Goal: Task Accomplishment & Management: Complete application form

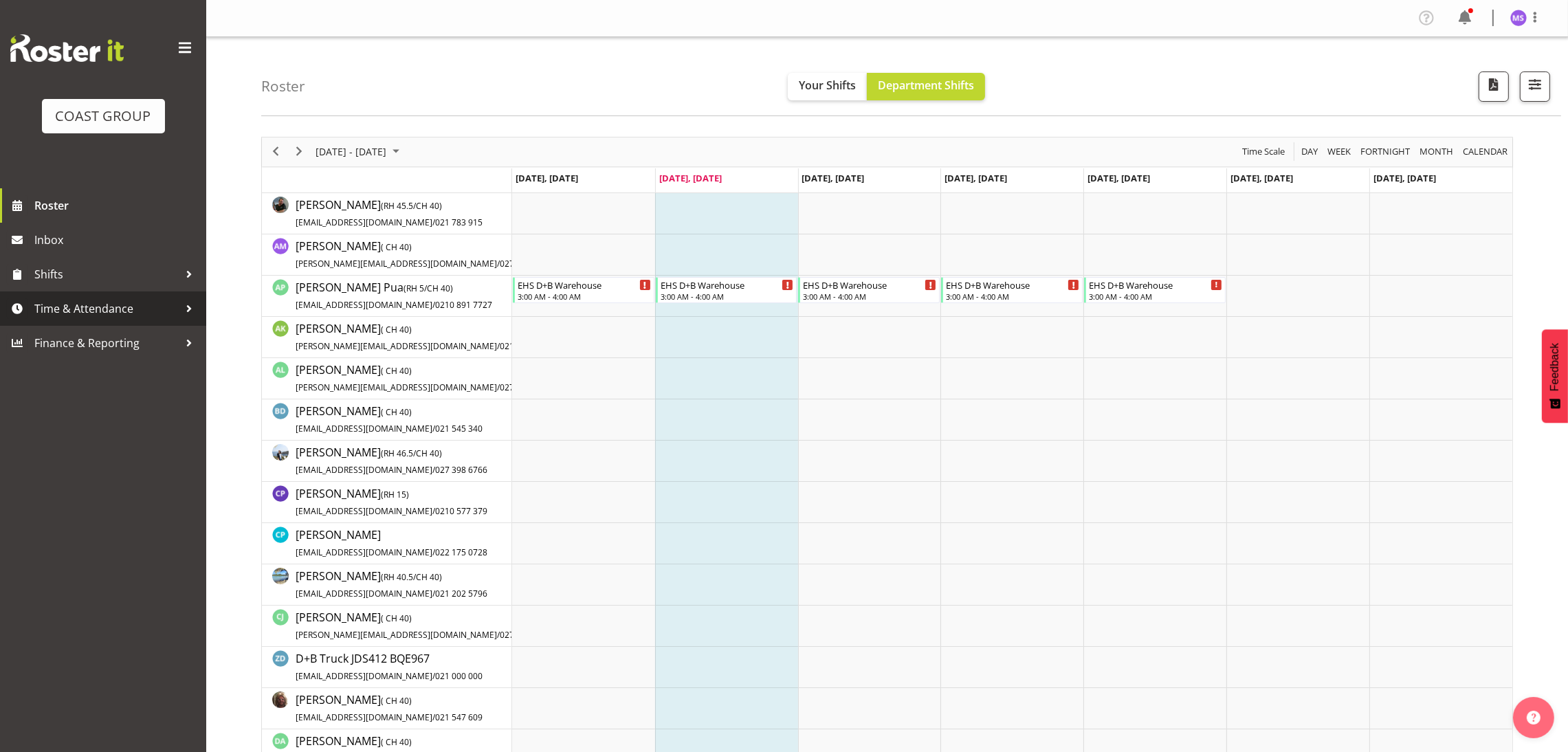
click at [92, 293] on link "Time & Attendance" at bounding box center [103, 308] width 206 height 35
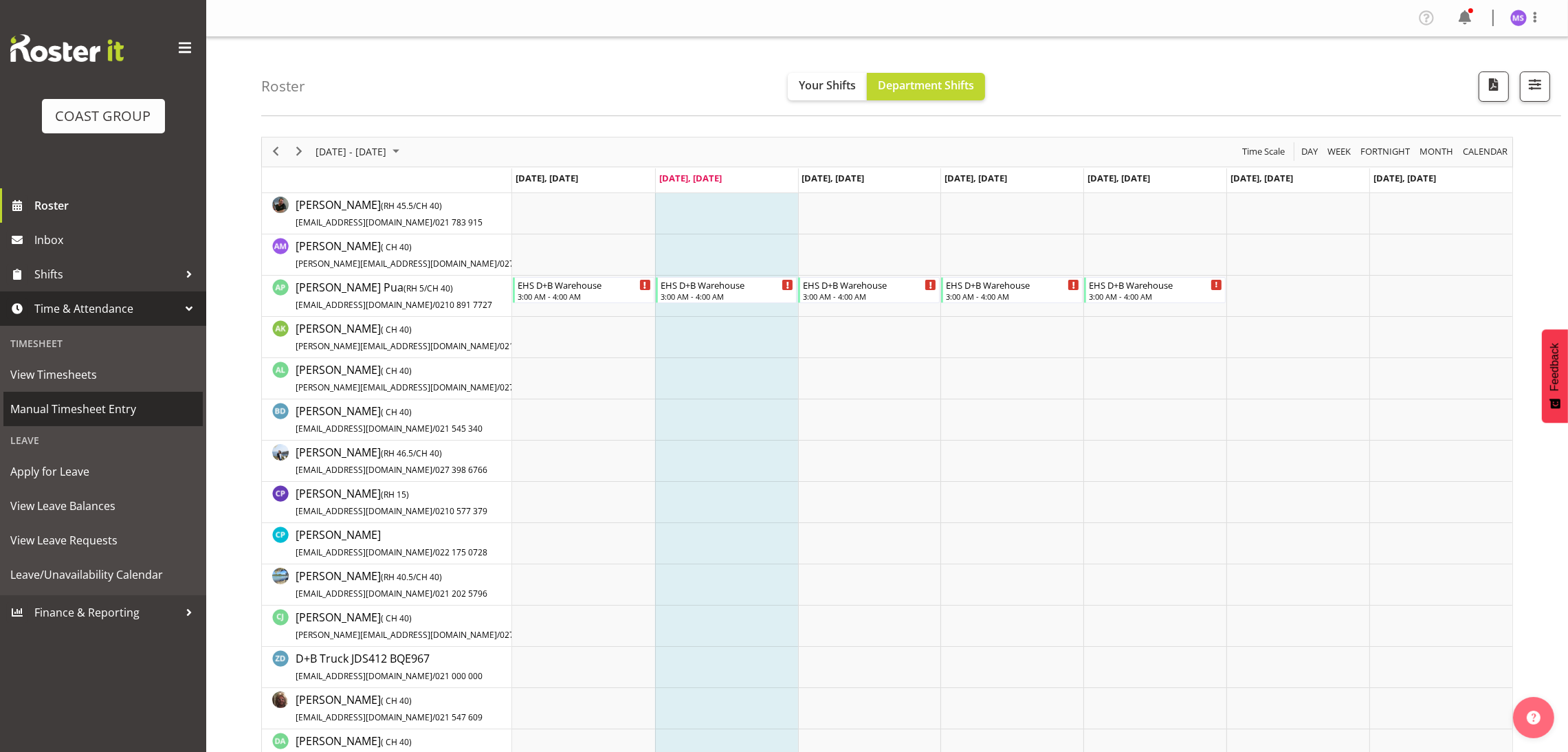
click at [78, 395] on link "Manual Timesheet Entry" at bounding box center [103, 409] width 199 height 35
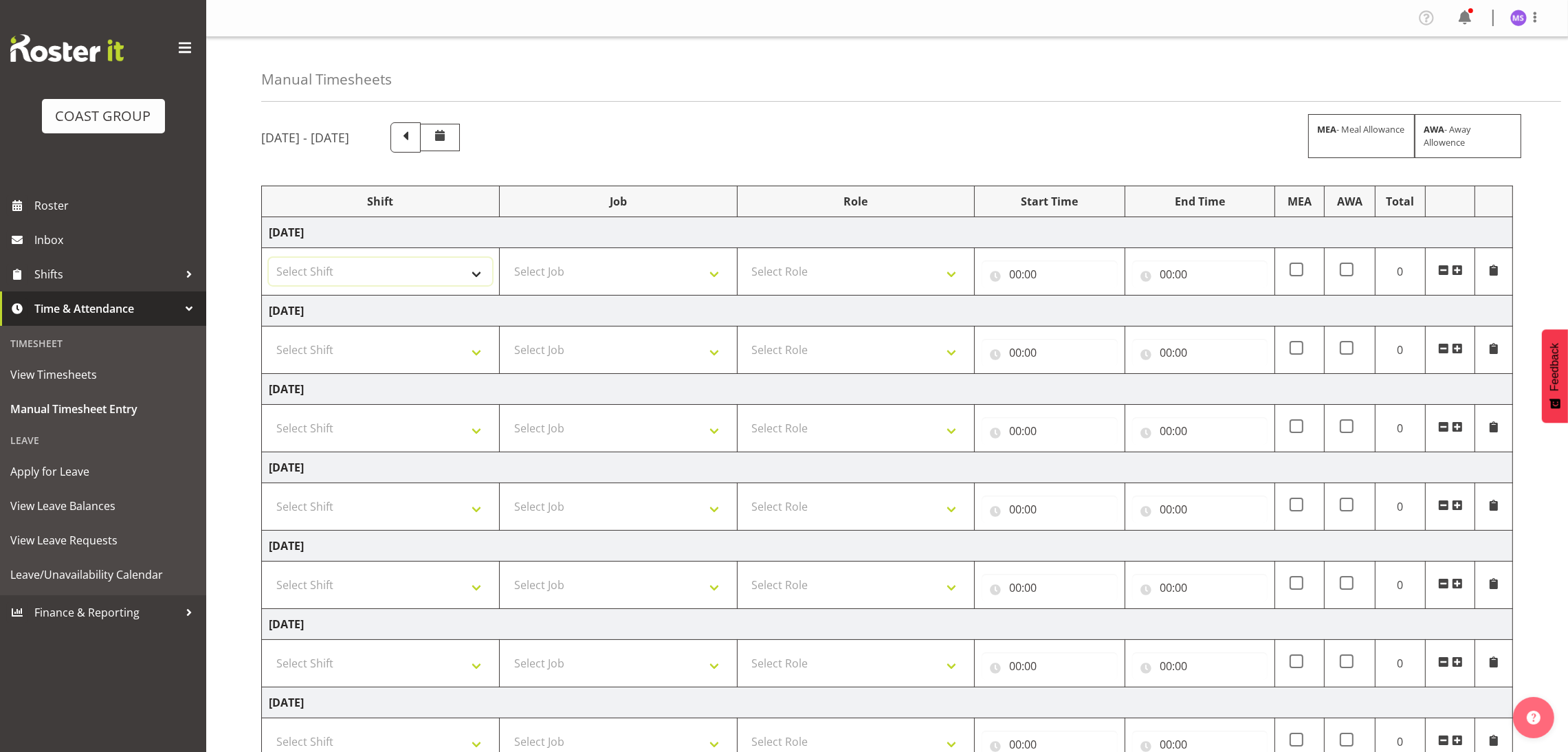
click at [458, 273] on select "Select Shift D+B @ [PERSON_NAME] D+B Build D+B Build NZACA D+B Build Tech Day […" at bounding box center [380, 271] width 223 height 27
click at [795, 133] on div "[DATE] - [DATE] MEA - Meal Allowance AWA - Away Allowence" at bounding box center [887, 137] width 1252 height 30
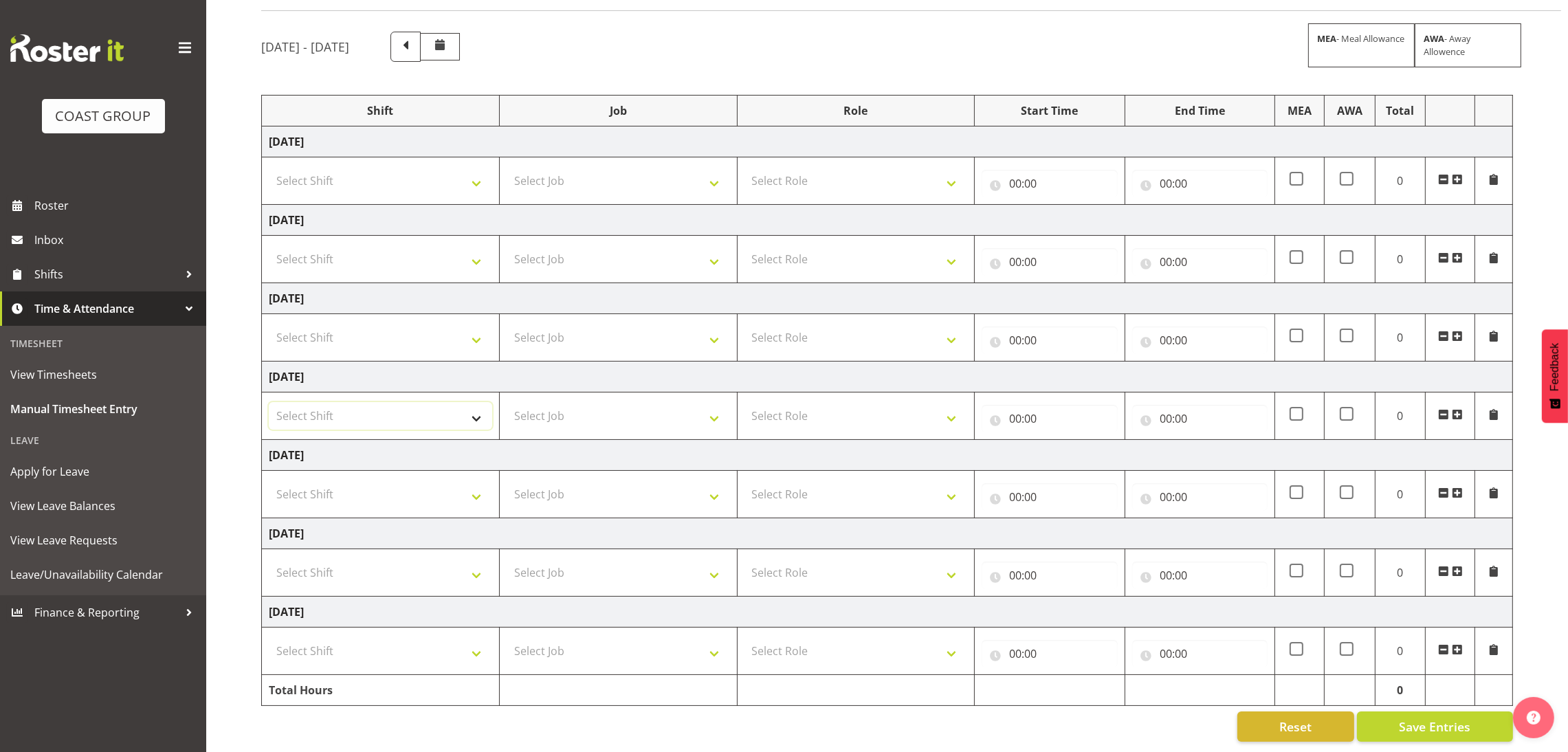
click at [453, 402] on select "Select Shift D+B @ [PERSON_NAME] D+B Build D+B Build NZACA D+B Build Tech Day […" at bounding box center [380, 416] width 223 height 27
select select "24997"
click at [269, 402] on select "Select Shift D+B @ [PERSON_NAME] D+B Build D+B Build NZACA D+B Build Tech Day […" at bounding box center [380, 416] width 223 height 27
click at [415, 37] on span at bounding box center [405, 46] width 18 height 18
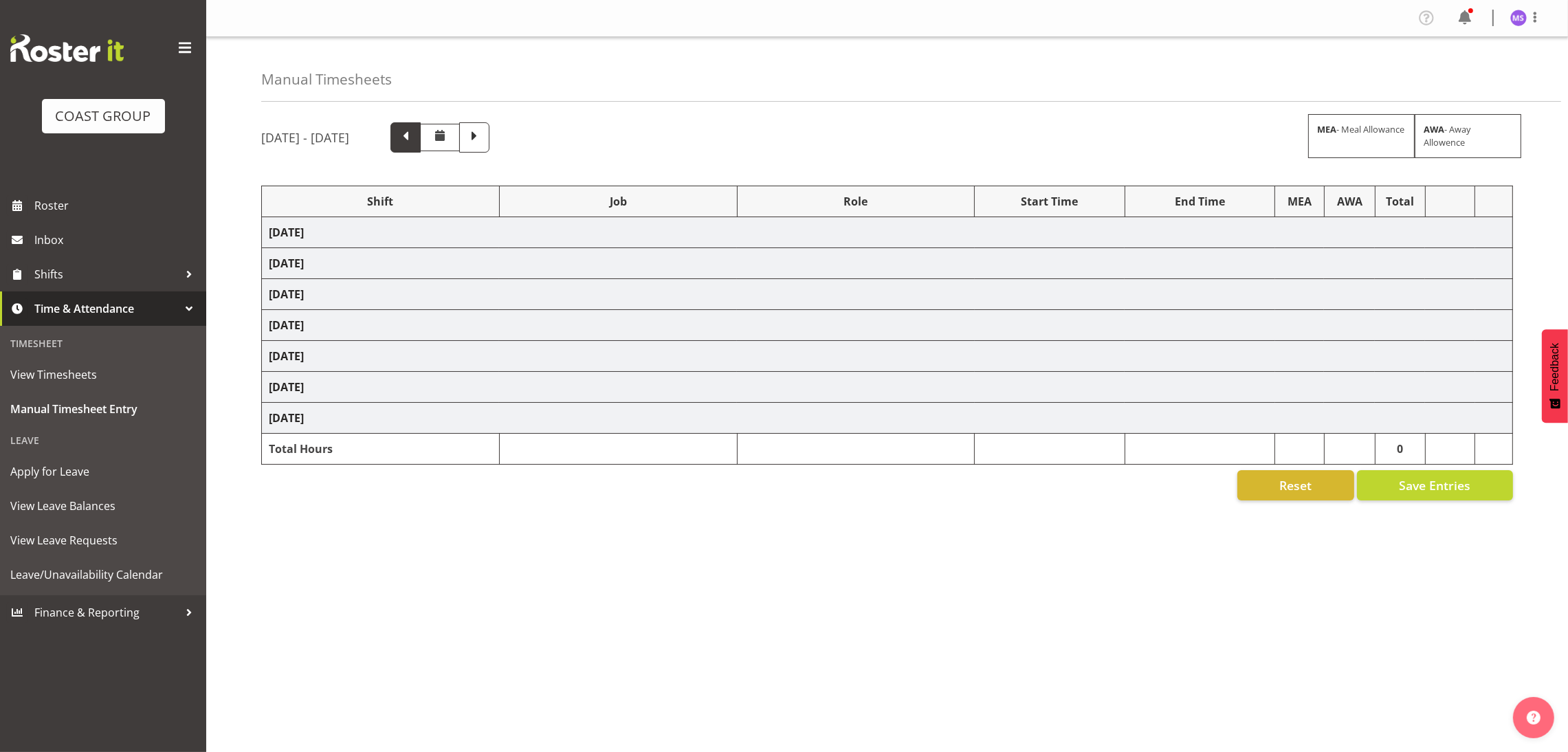
scroll to position [0, 0]
select select "24997"
select select "8636"
select select "1352"
select select "8636"
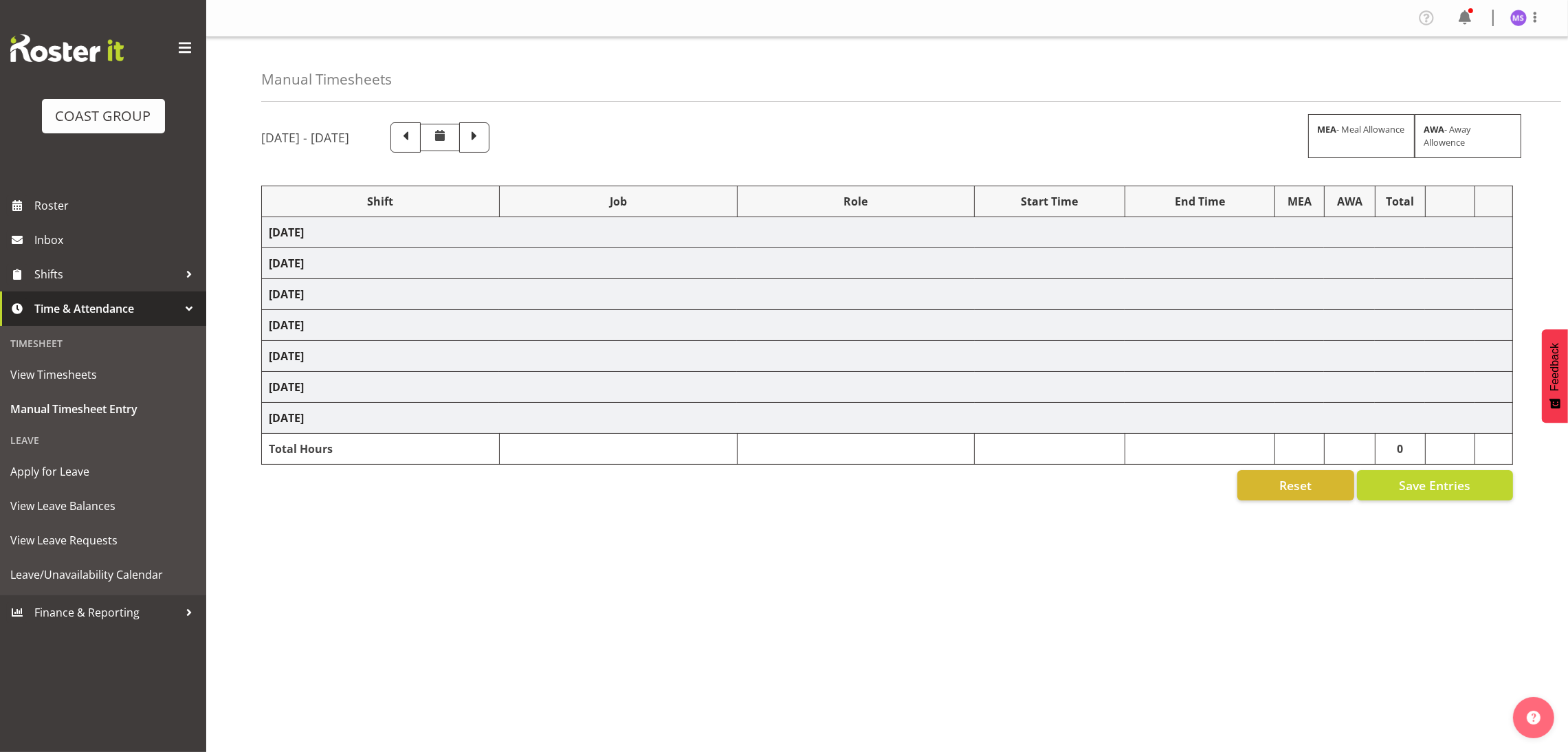
select select "40079"
select select "9134"
select select "1352"
select select "69"
select select "1352"
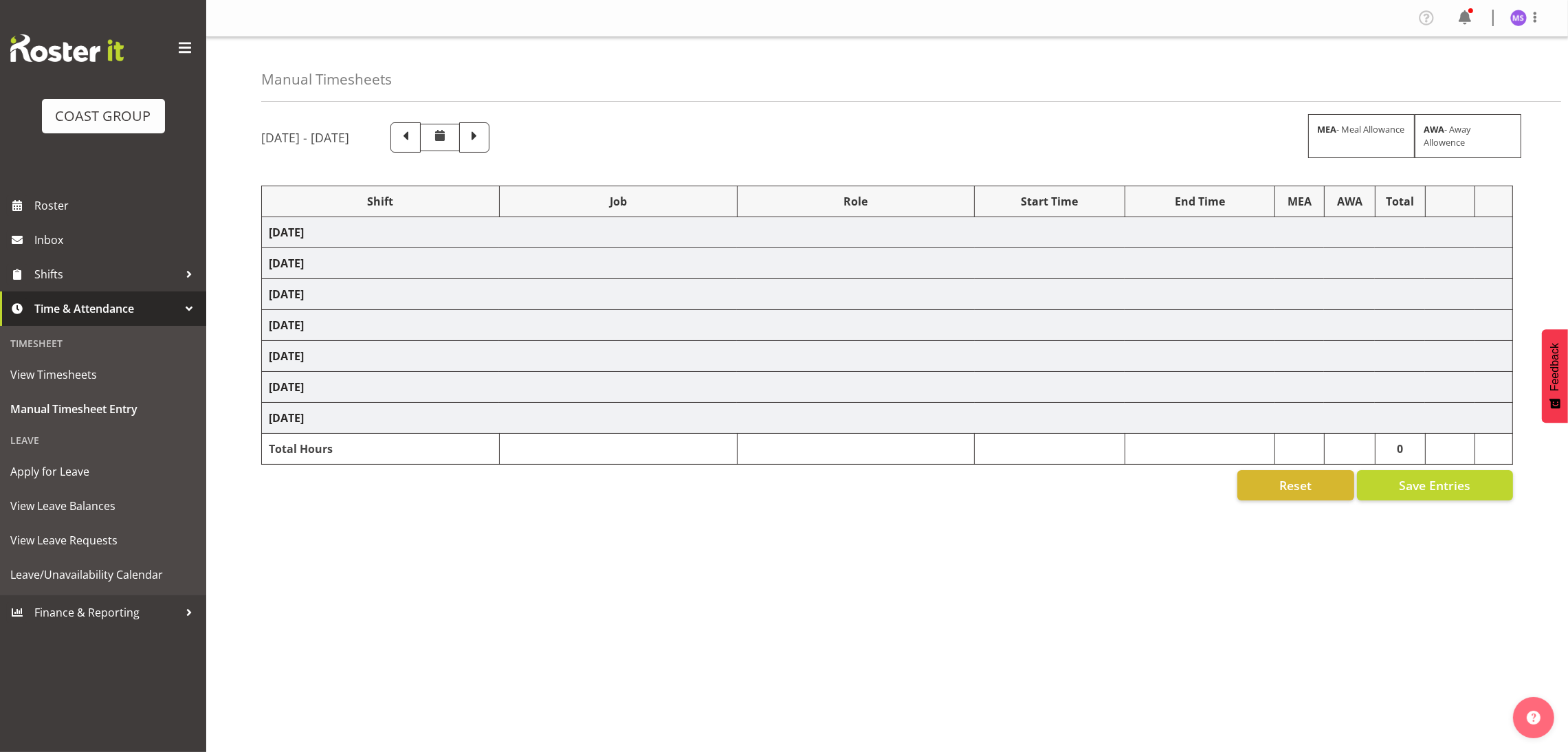
select select "8636"
select select "1352"
select select "69"
select select "24997"
select select "8635"
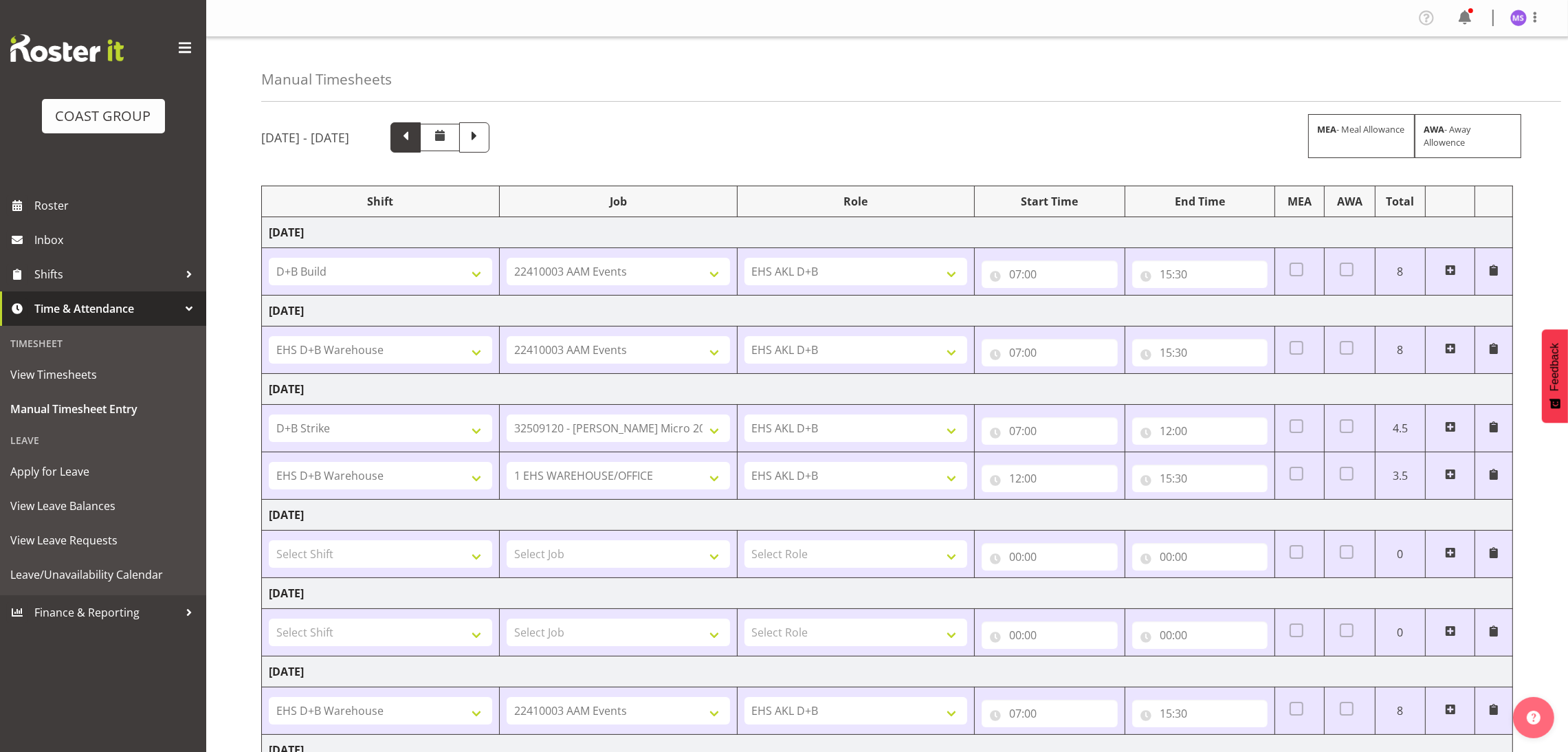
click at [421, 129] on span at bounding box center [405, 137] width 30 height 30
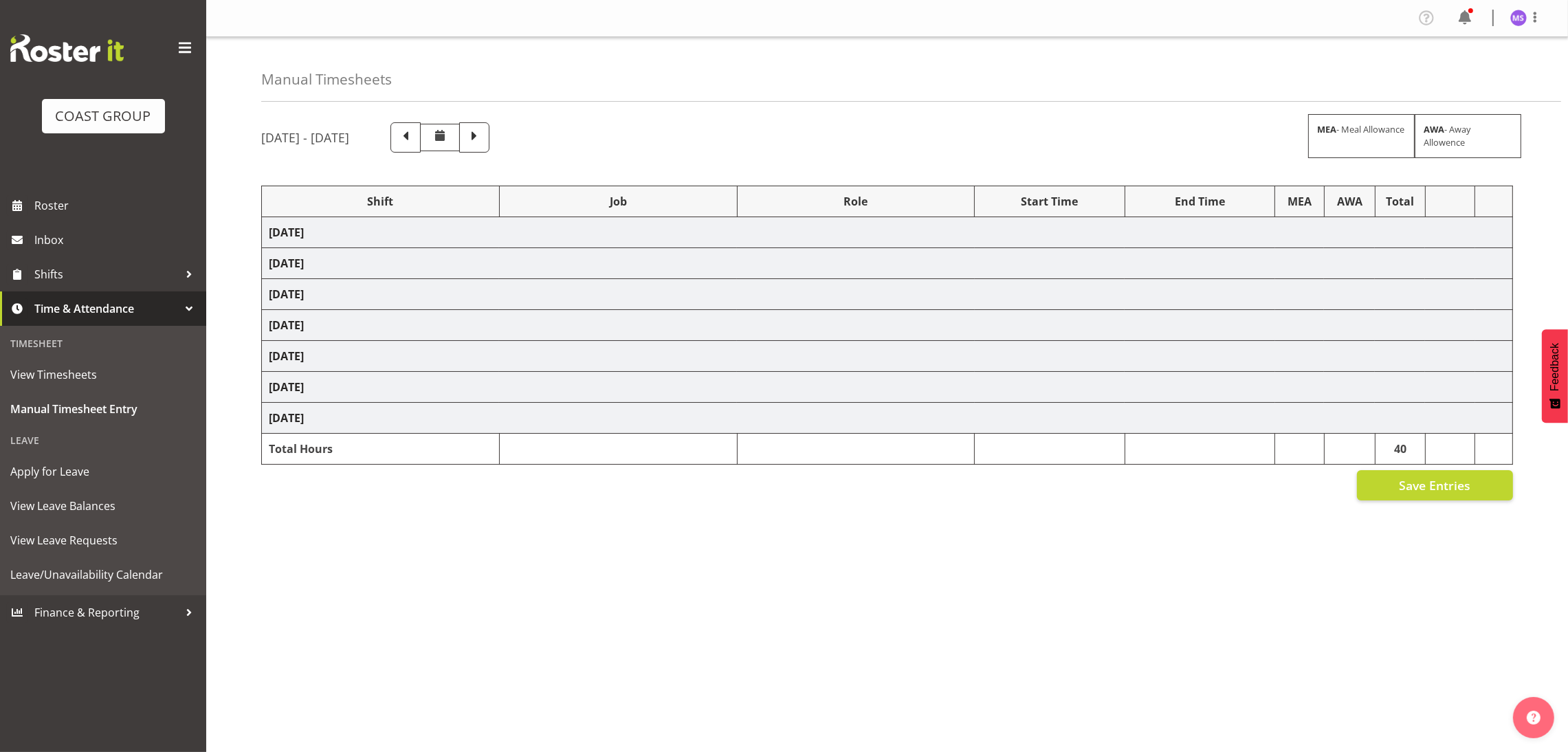
select select "1352"
select select "9134"
select select "1352"
select select "10598"
select select "1352"
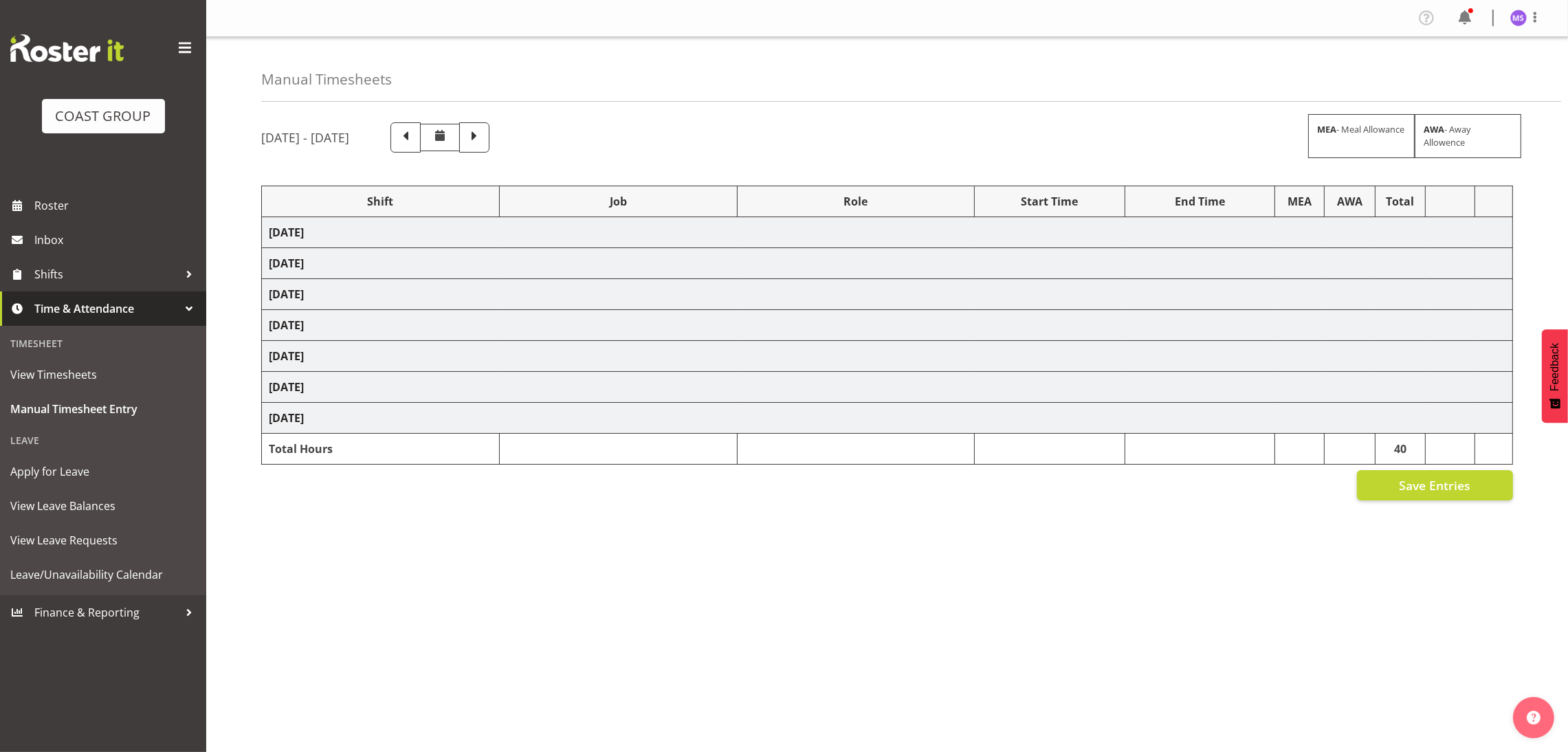
select select "10598"
select select "1352"
select select "9028"
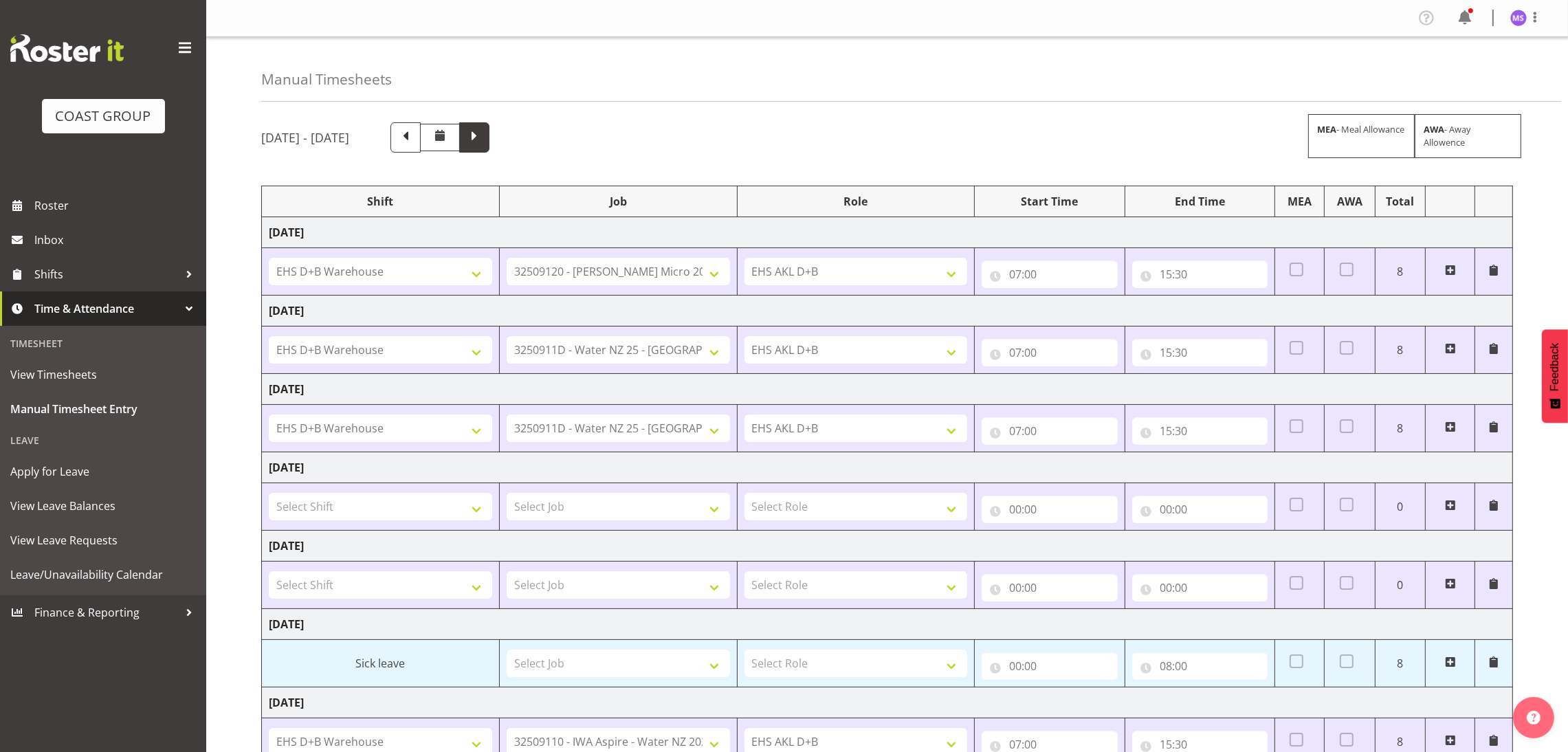
click at [483, 137] on span at bounding box center [474, 136] width 18 height 18
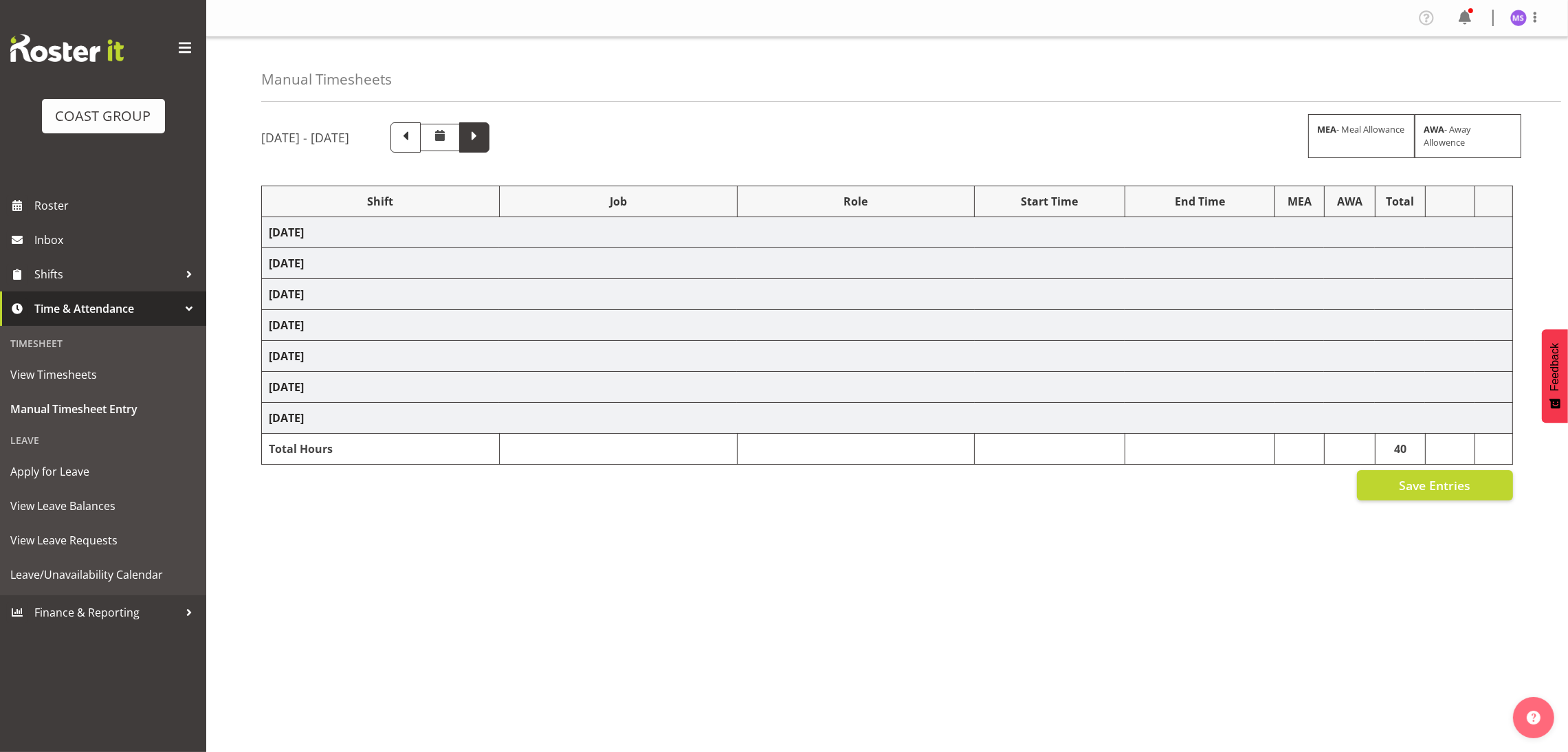
select select "24997"
select select "8636"
select select "1352"
select select "8636"
select select "40079"
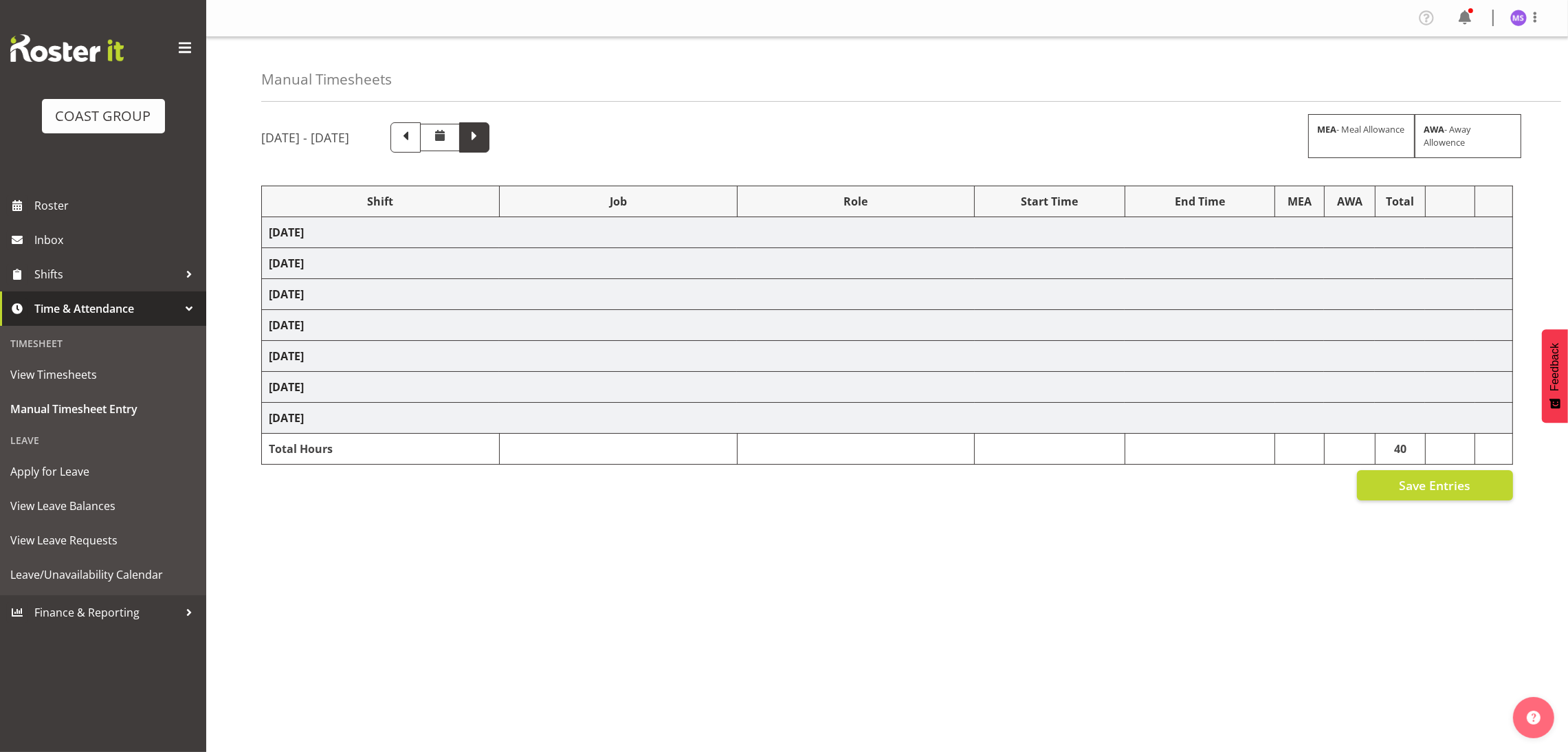
select select "9134"
select select "1352"
select select "69"
select select "1352"
select select "8636"
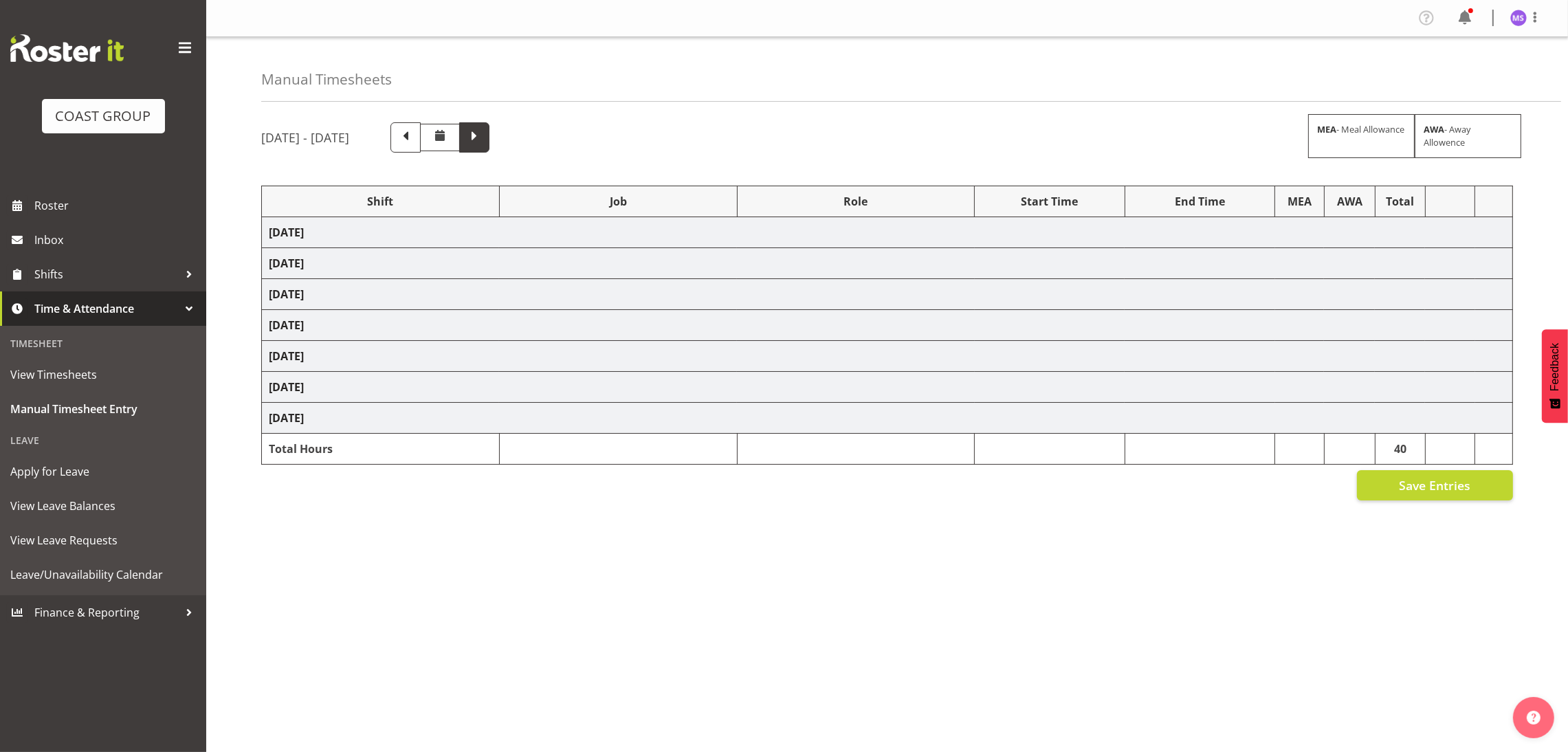
select select "1352"
select select "69"
select select "24997"
select select "8635"
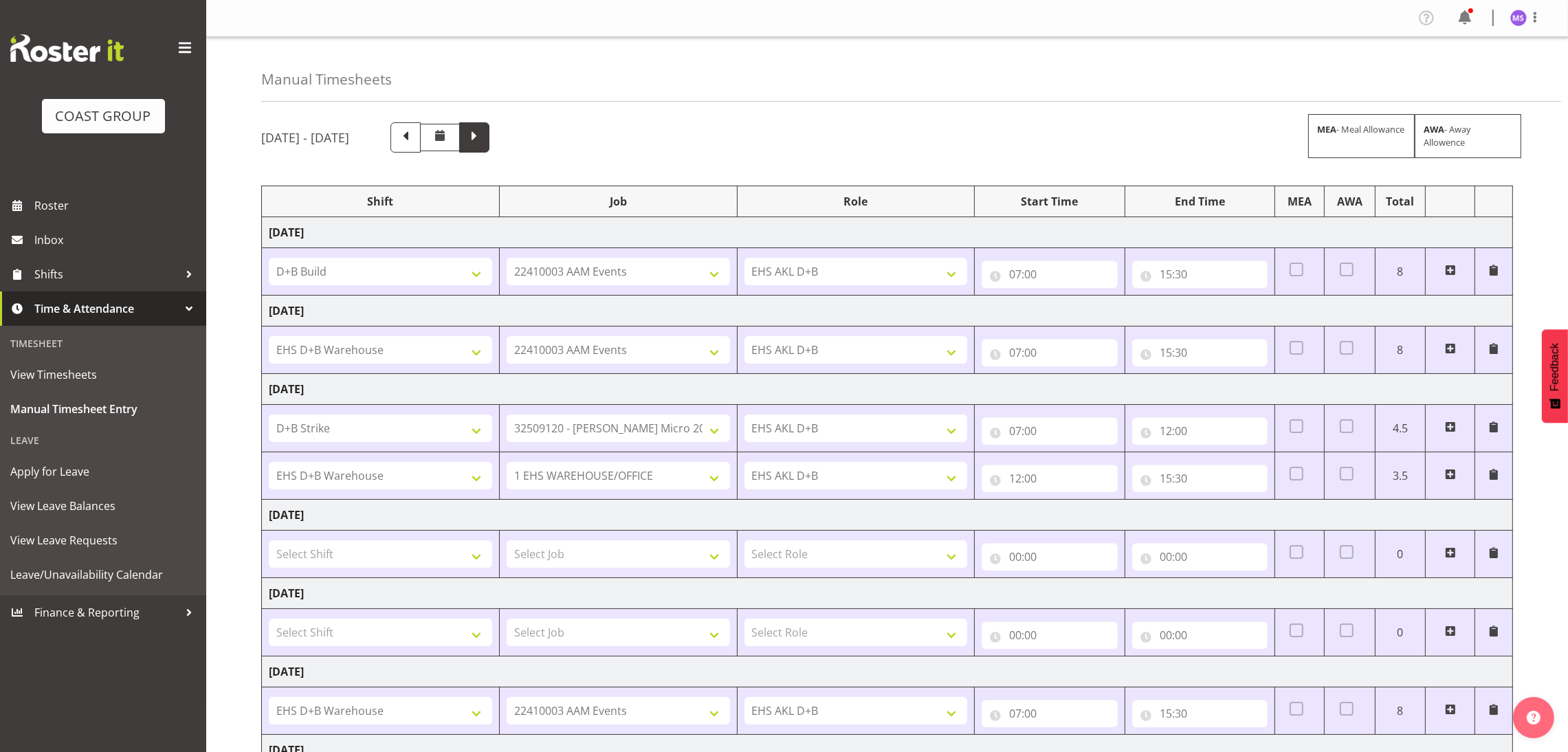
click at [490, 142] on span at bounding box center [474, 137] width 30 height 30
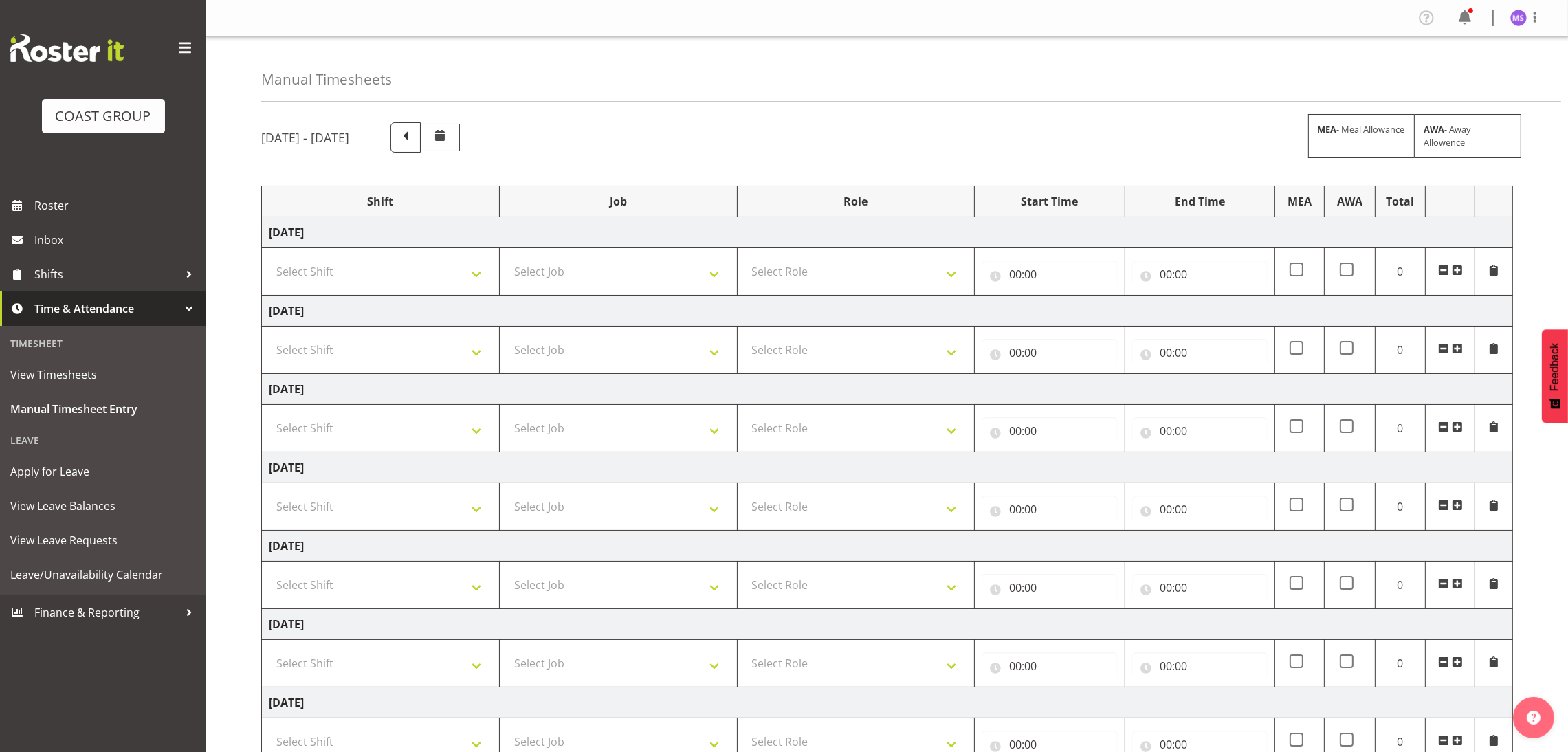
scroll to position [109, 0]
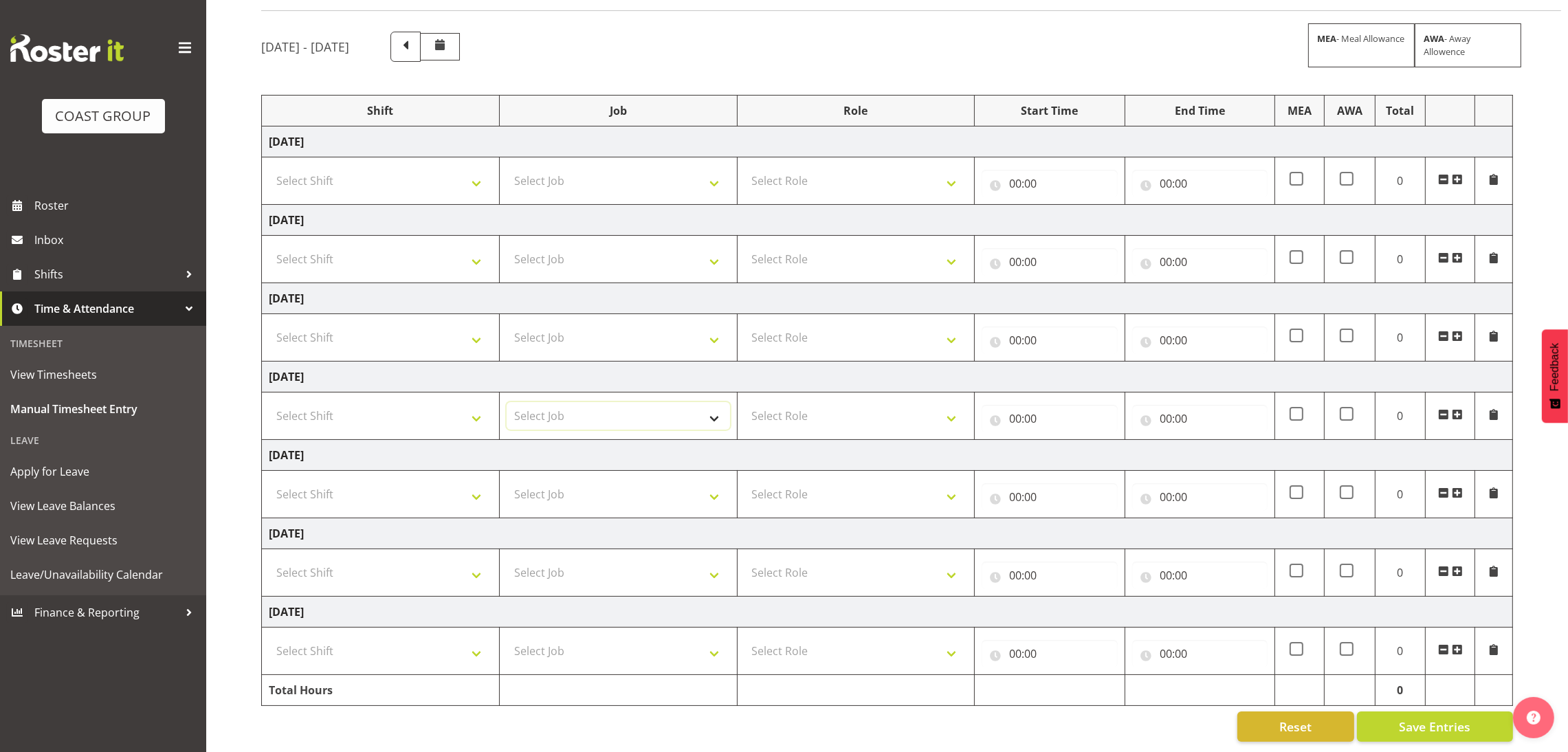
click at [651, 402] on select "Select Job 1 Carlton Events 1 [PERSON_NAME][GEOGRAPHIC_DATA] 1 [PERSON_NAME][GE…" at bounding box center [618, 416] width 223 height 27
select select "10598"
click at [507, 402] on select "Select Job 1 Carlton Events 1 [PERSON_NAME][GEOGRAPHIC_DATA] 1 [PERSON_NAME][GE…" at bounding box center [618, 416] width 223 height 27
click at [459, 402] on select "Select Shift D+B @ [PERSON_NAME] D+B Build D+B Build NZACA D+B Build Tech Day […" at bounding box center [380, 416] width 223 height 27
select select "24997"
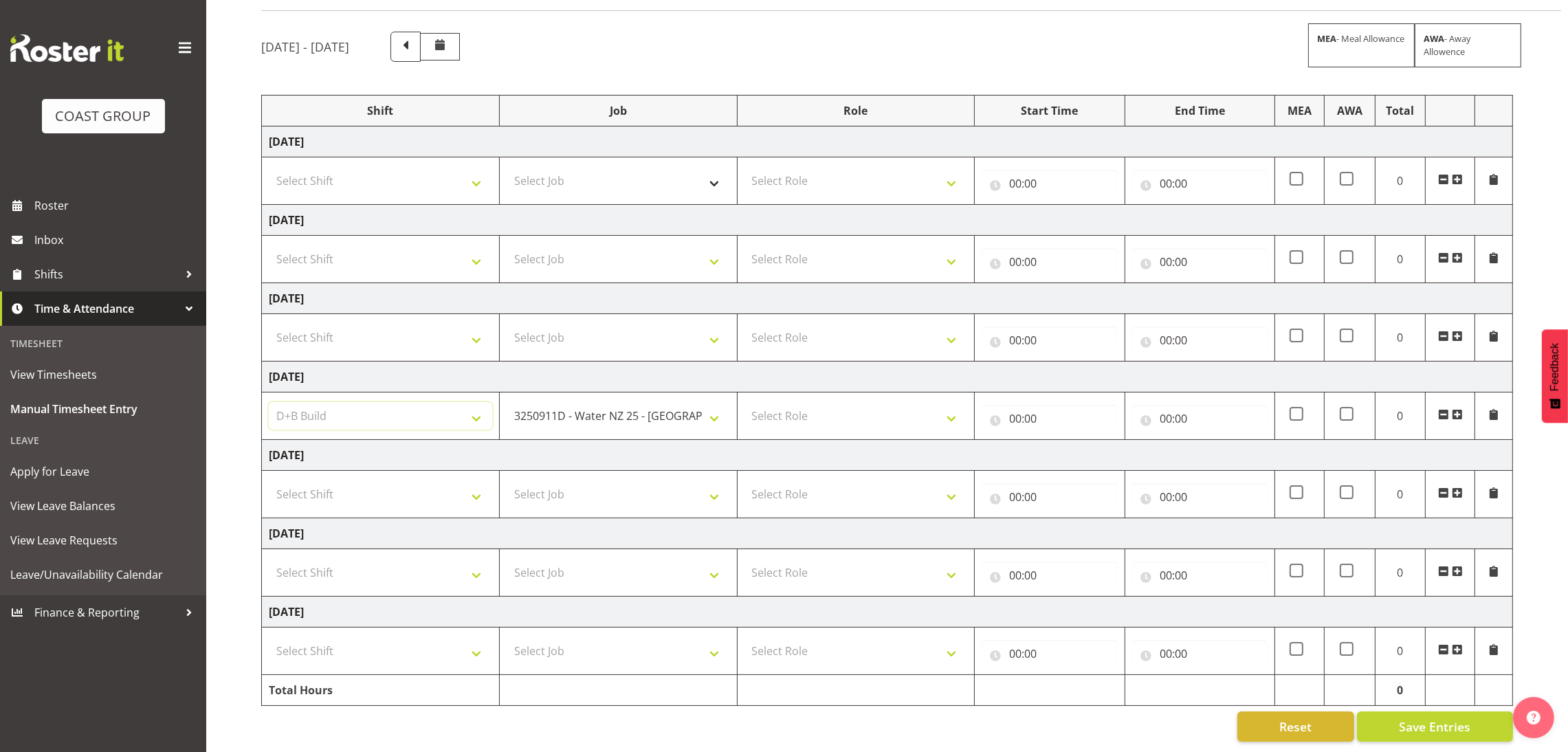
click at [269, 402] on select "Select Shift D+B @ [PERSON_NAME] D+B Build D+B Build NZACA D+B Build Tech Day […" at bounding box center [380, 416] width 223 height 27
click at [812, 402] on select "Select Role EHS AKL D+B" at bounding box center [856, 416] width 223 height 27
select select "194"
click at [745, 402] on select "Select Role EHS AKL D+B" at bounding box center [856, 416] width 223 height 27
click at [1014, 408] on input "00:00" at bounding box center [1049, 418] width 135 height 27
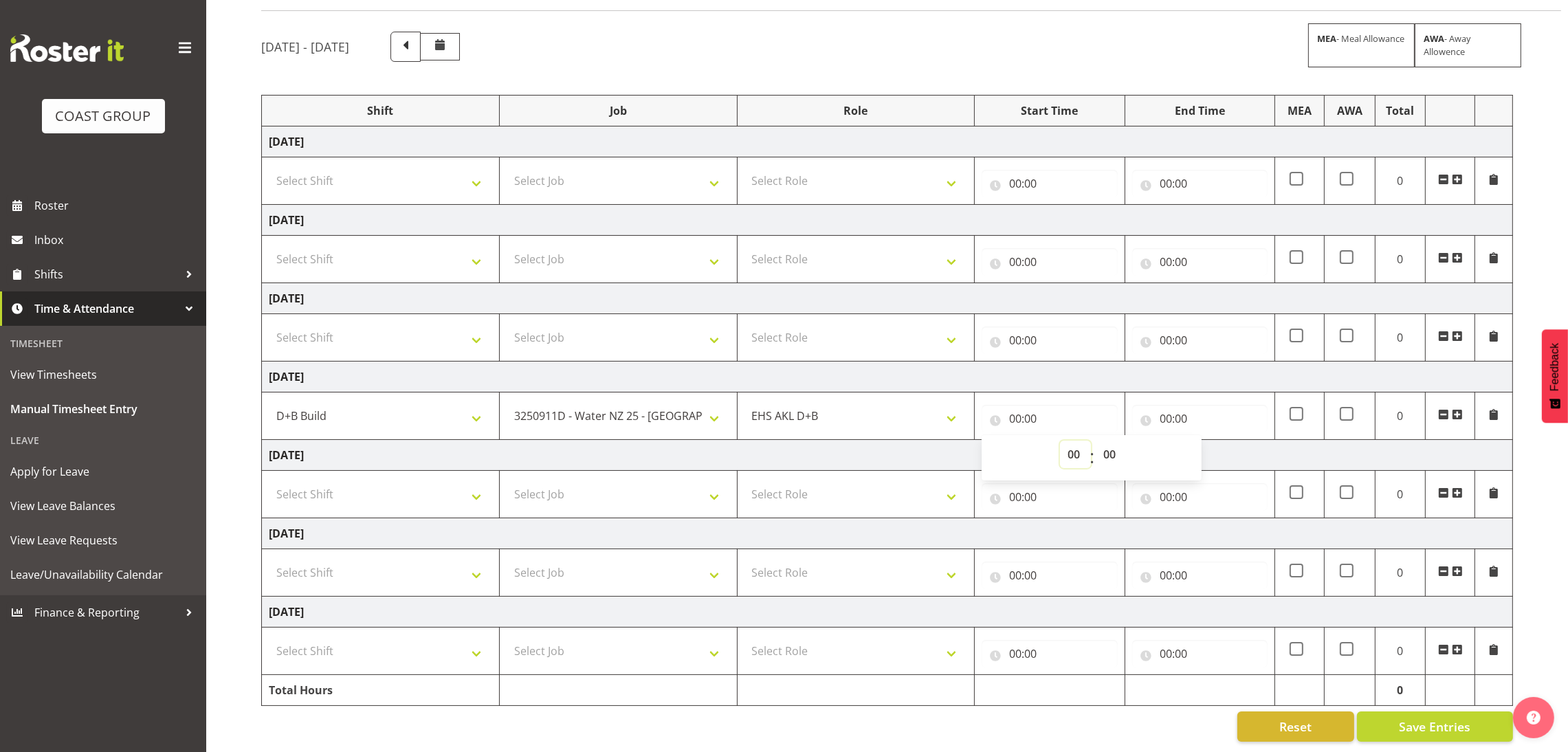
click at [1071, 441] on select "00 01 02 03 04 05 06 07 08 09 10 11 12 13 14 15 16 17 18 19 20 21 22 23" at bounding box center [1076, 454] width 31 height 27
select select "1"
click at [1061, 441] on select "00 01 02 03 04 05 06 07 08 09 10 11 12 13 14 15 16 17 18 19 20 21 22 23" at bounding box center [1076, 454] width 31 height 27
type input "01:00"
click at [1070, 441] on select "00 01 02 03 04 05 06 07 08 09 10 11 12 13 14 15 16 17 18 19 20 21 22 23" at bounding box center [1076, 454] width 31 height 27
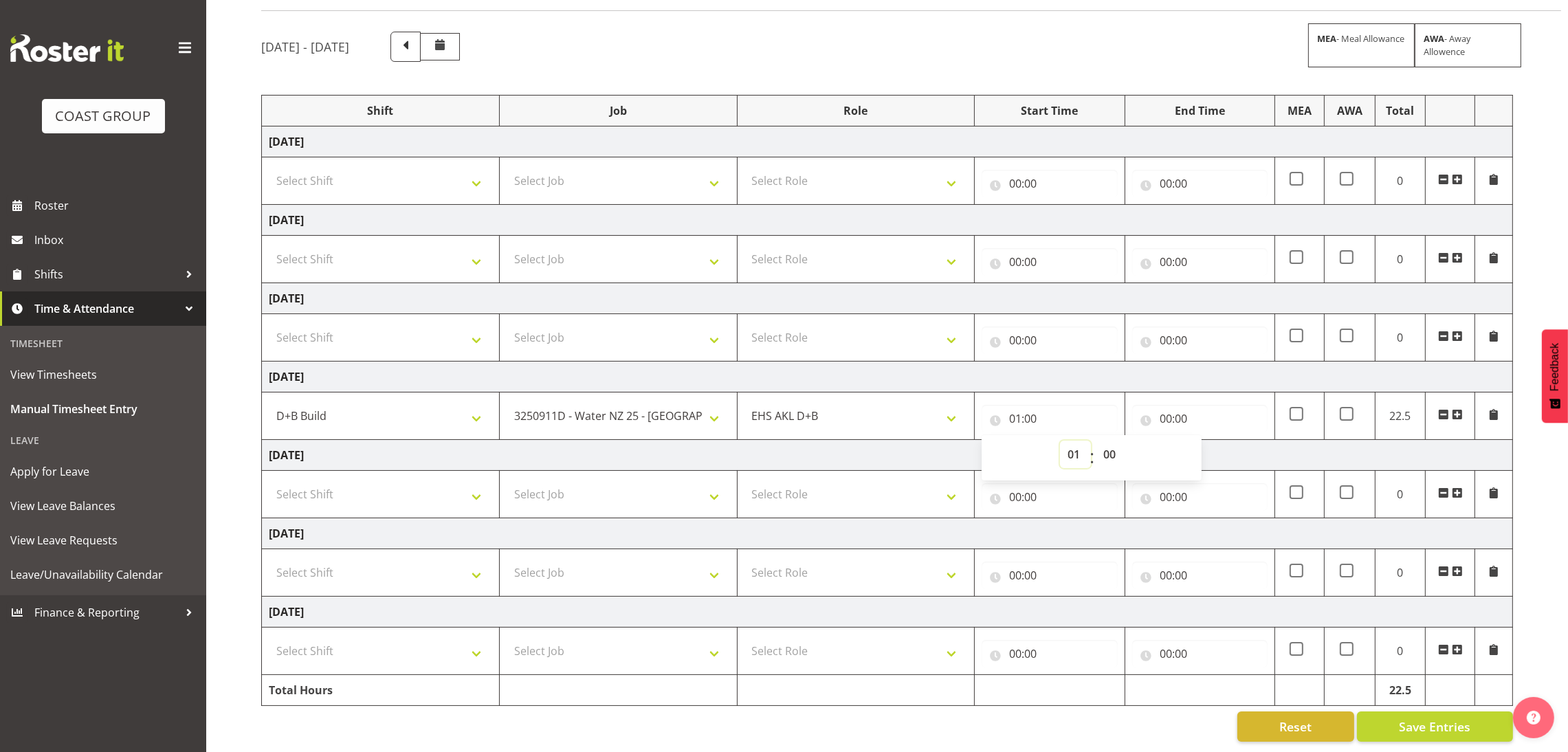
select select "13"
click at [1061, 441] on select "00 01 02 03 04 05 06 07 08 09 10 11 12 13 14 15 16 17 18 19 20 21 22 23" at bounding box center [1076, 454] width 31 height 27
type input "13:00"
click at [1170, 405] on input "00:00" at bounding box center [1200, 418] width 135 height 27
click at [1231, 441] on select "00 01 02 03 04 05 06 07 08 09 10 11 12 13 14 15 16 17 18 19 20 21 22 23" at bounding box center [1226, 454] width 31 height 27
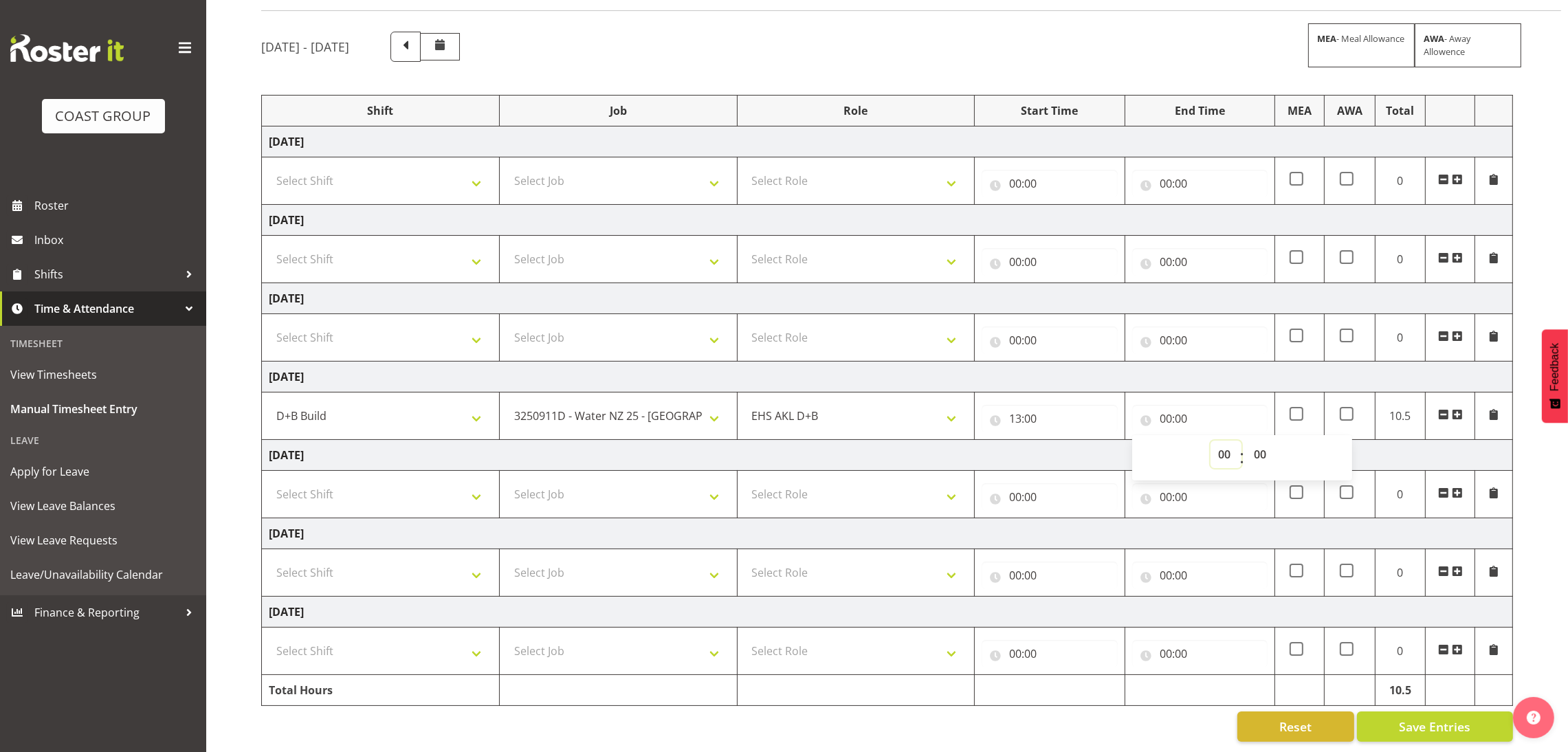
select select "18"
click at [1211, 441] on select "00 01 02 03 04 05 06 07 08 09 10 11 12 13 14 15 16 17 18 19 20 21 22 23" at bounding box center [1226, 454] width 31 height 27
type input "18:00"
click at [1540, 336] on div "[DATE] - [DATE] MEA - Meal Allowance AWA - Away Allowence Shift Job Role Start …" at bounding box center [915, 386] width 1307 height 731
click at [1414, 717] on span "Save Entries" at bounding box center [1434, 726] width 71 height 18
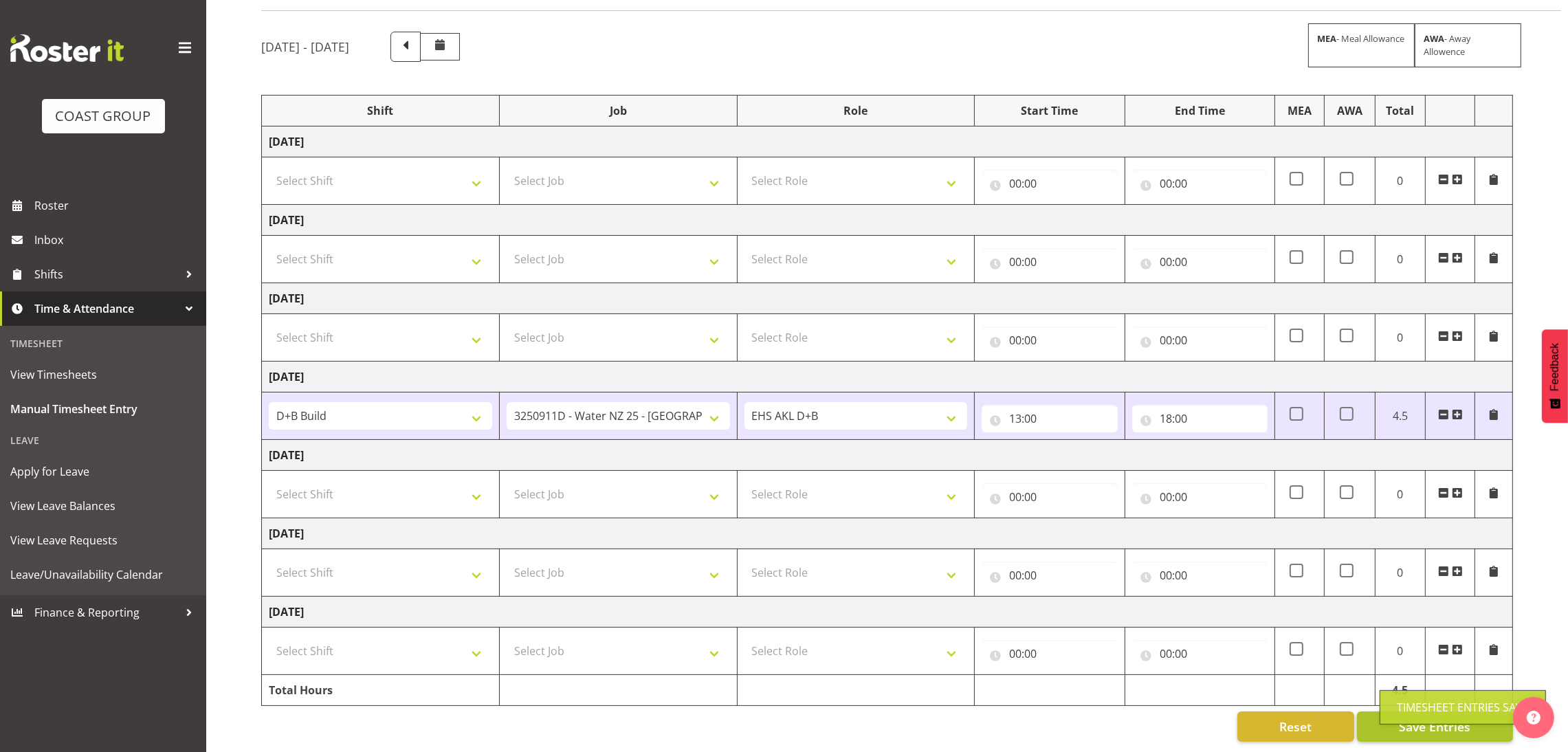
click at [1414, 710] on div "Timesheet Entries Save" at bounding box center [1463, 707] width 132 height 16
click at [432, 483] on select "Select Shift D+B @ [PERSON_NAME] D+B Build D+B Build NZACA D+B Build Tech Day […" at bounding box center [380, 494] width 223 height 27
select select "24997"
click at [269, 480] on select "Select Shift D+B @ [PERSON_NAME] D+B Build D+B Build NZACA D+B Build Tech Day […" at bounding box center [380, 494] width 223 height 27
click at [533, 480] on select "Select Job 1 Carlton Events 1 [PERSON_NAME][GEOGRAPHIC_DATA] 1 [PERSON_NAME][GE…" at bounding box center [618, 494] width 223 height 27
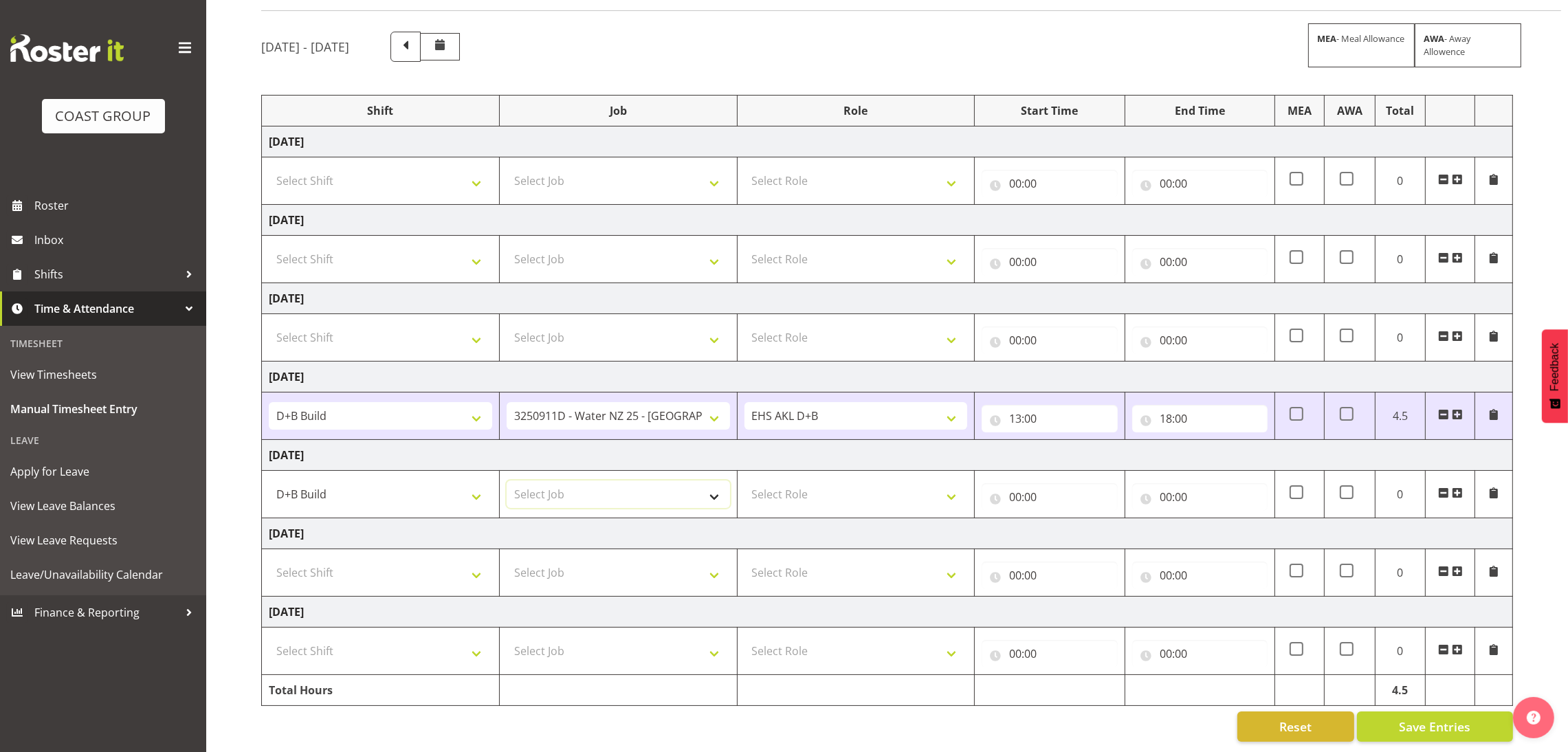
select select "10598"
click at [507, 480] on select "Select Job 1 Carlton Events 1 [PERSON_NAME][GEOGRAPHIC_DATA] 1 [PERSON_NAME][GE…" at bounding box center [618, 494] width 223 height 27
click at [841, 480] on select "Select Role EHS AKL D+B" at bounding box center [856, 494] width 223 height 27
select select "194"
click at [745, 480] on select "Select Role EHS AKL D+B" at bounding box center [856, 494] width 223 height 27
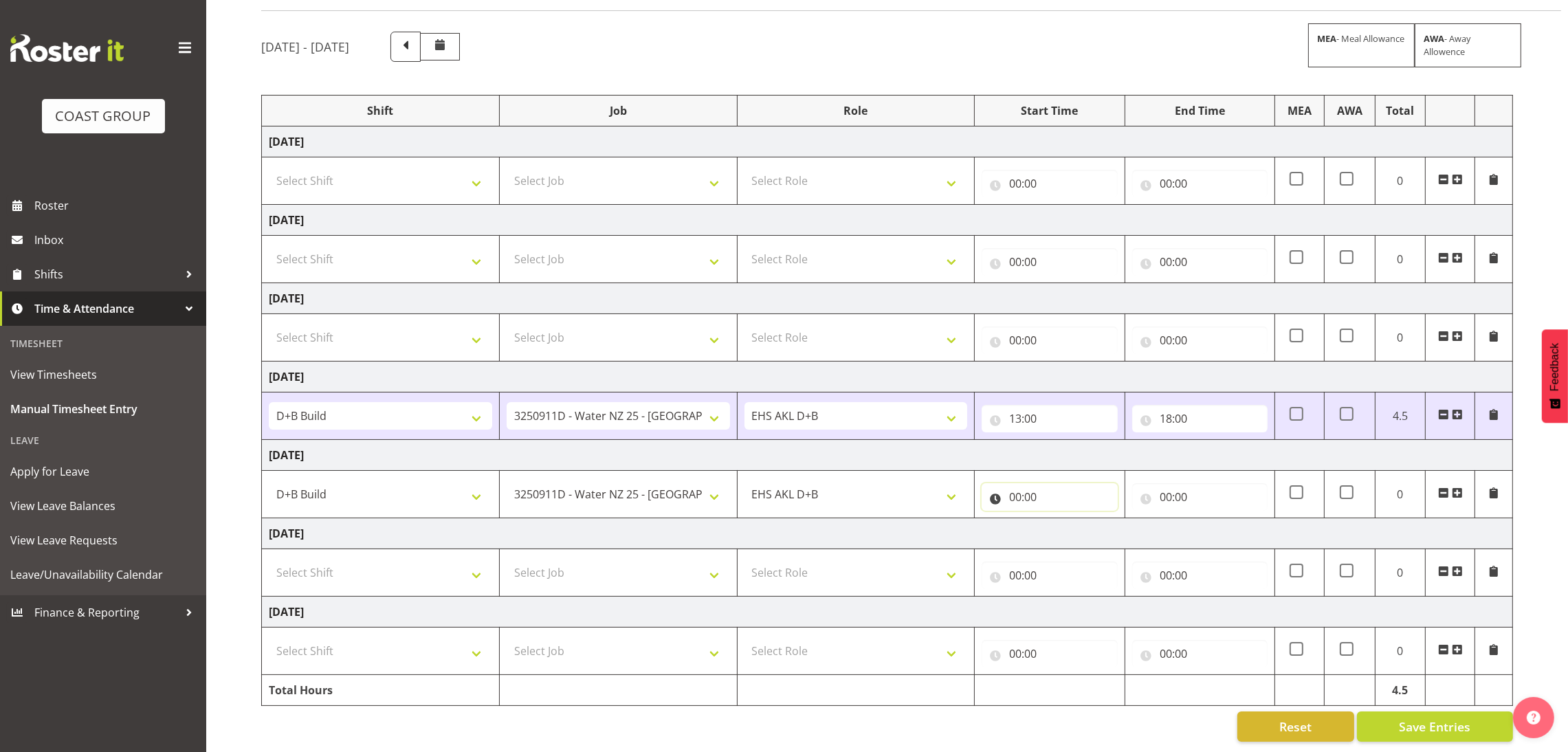
click at [1020, 491] on input "00:00" at bounding box center [1049, 496] width 135 height 27
drag, startPoint x: 1070, startPoint y: 519, endPoint x: 1070, endPoint y: 193, distance: 326.0
click at [1070, 193] on tbody "[DATE] Select Shift D+B @ [PERSON_NAME] D+B Build D+B Build NZACA D+B Build Tec…" at bounding box center [888, 416] width 1251 height 579
click at [1070, 205] on td "[DATE]" at bounding box center [888, 220] width 1251 height 31
click at [1016, 483] on input "00:00" at bounding box center [1049, 496] width 135 height 27
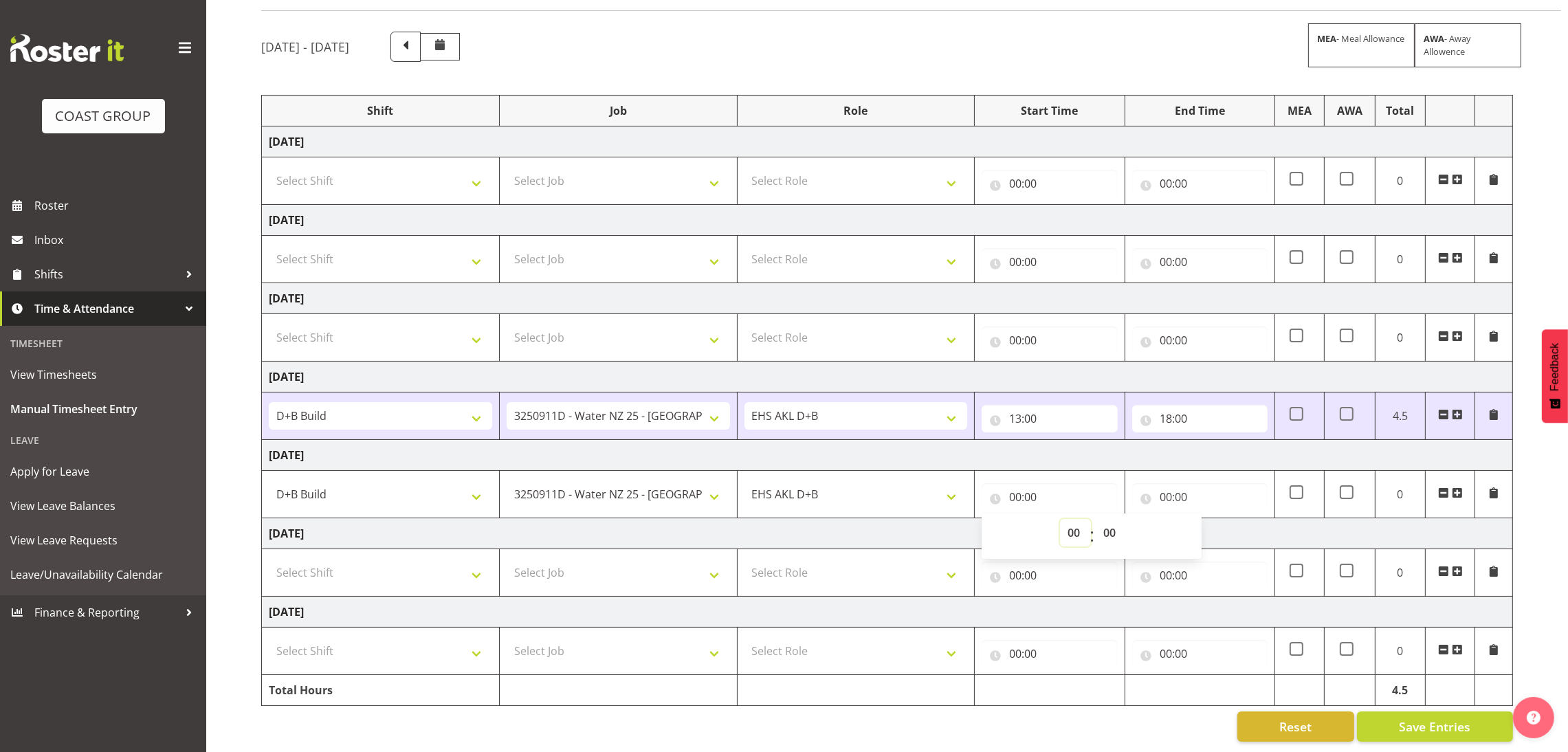
click at [1063, 519] on select "00 01 02 03 04 05 06 07 08 09 10 11 12 13 14 15 16 17 18 19 20 21 22 23" at bounding box center [1076, 532] width 31 height 27
select select "6"
click at [1061, 519] on select "00 01 02 03 04 05 06 07 08 09 10 11 12 13 14 15 16 17 18 19 20 21 22 23" at bounding box center [1076, 532] width 31 height 27
type input "06:00"
click at [1104, 519] on select "00 01 02 03 04 05 06 07 08 09 10 11 12 13 14 15 16 17 18 19 20 21 22 23 24 25 2…" at bounding box center [1111, 532] width 31 height 27
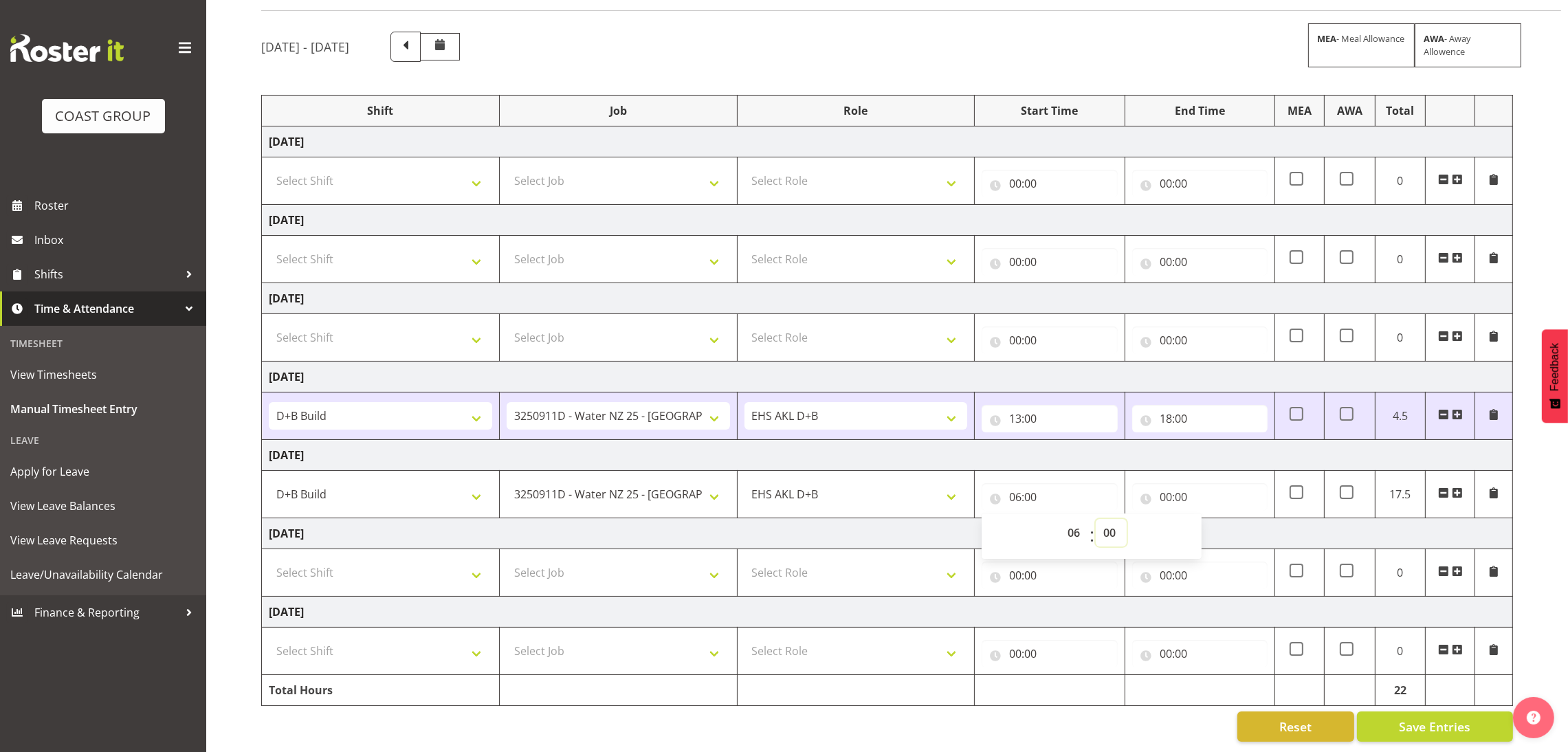
select select "30"
click at [1096, 519] on select "00 01 02 03 04 05 06 07 08 09 10 11 12 13 14 15 16 17 18 19 20 21 22 23 24 25 2…" at bounding box center [1111, 532] width 31 height 27
type input "06:30"
click at [1165, 487] on input "00:00" at bounding box center [1200, 496] width 135 height 27
click at [1214, 525] on select "00 01 02 03 04 05 06 07 08 09 10 11 12 13 14 15 16 17 18 19 20 21 22 23" at bounding box center [1226, 532] width 31 height 27
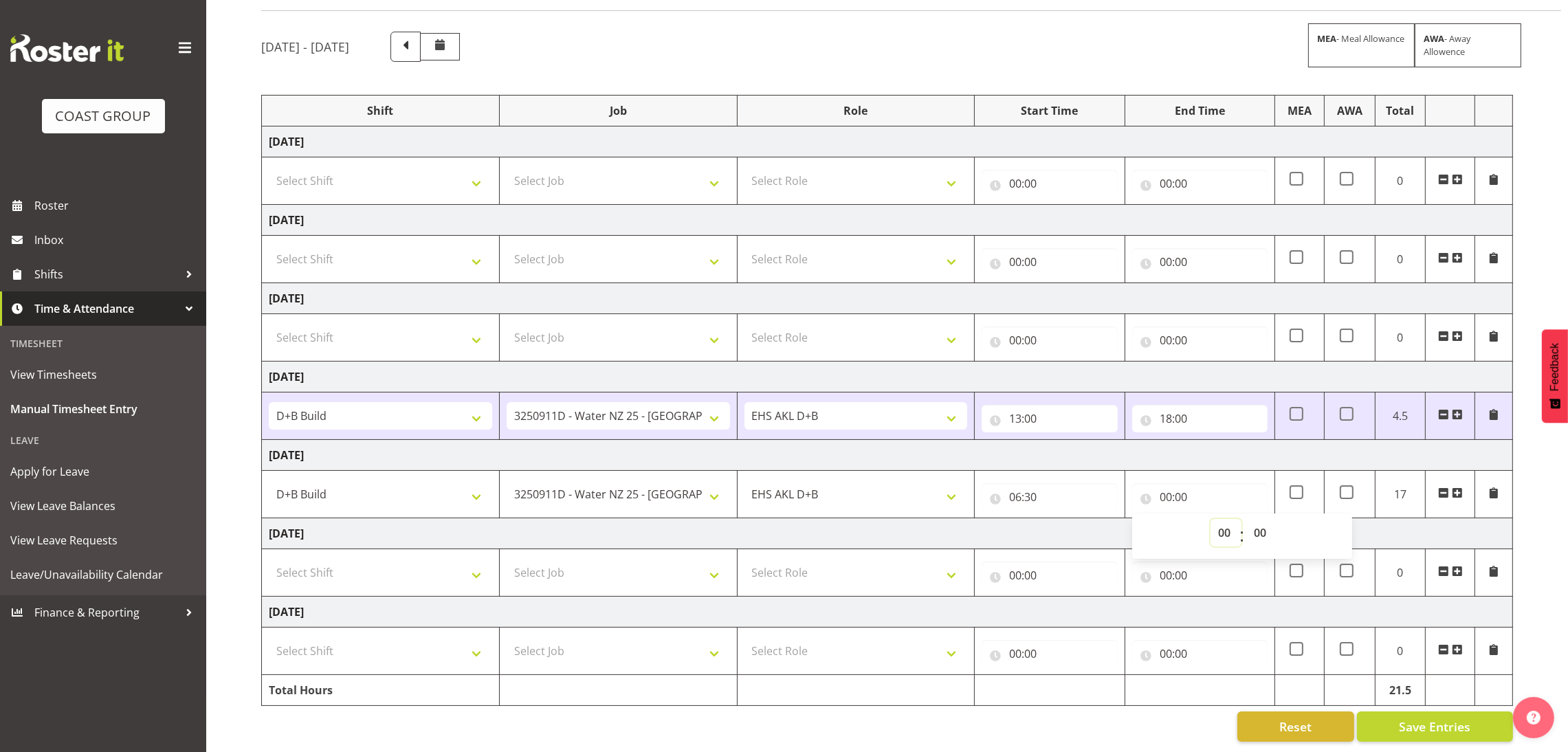
select select "12"
click at [1211, 519] on select "00 01 02 03 04 05 06 07 08 09 10 11 12 13 14 15 16 17 18 19 20 21 22 23" at bounding box center [1226, 532] width 31 height 27
type input "12:00"
click at [1462, 488] on span at bounding box center [1457, 493] width 11 height 11
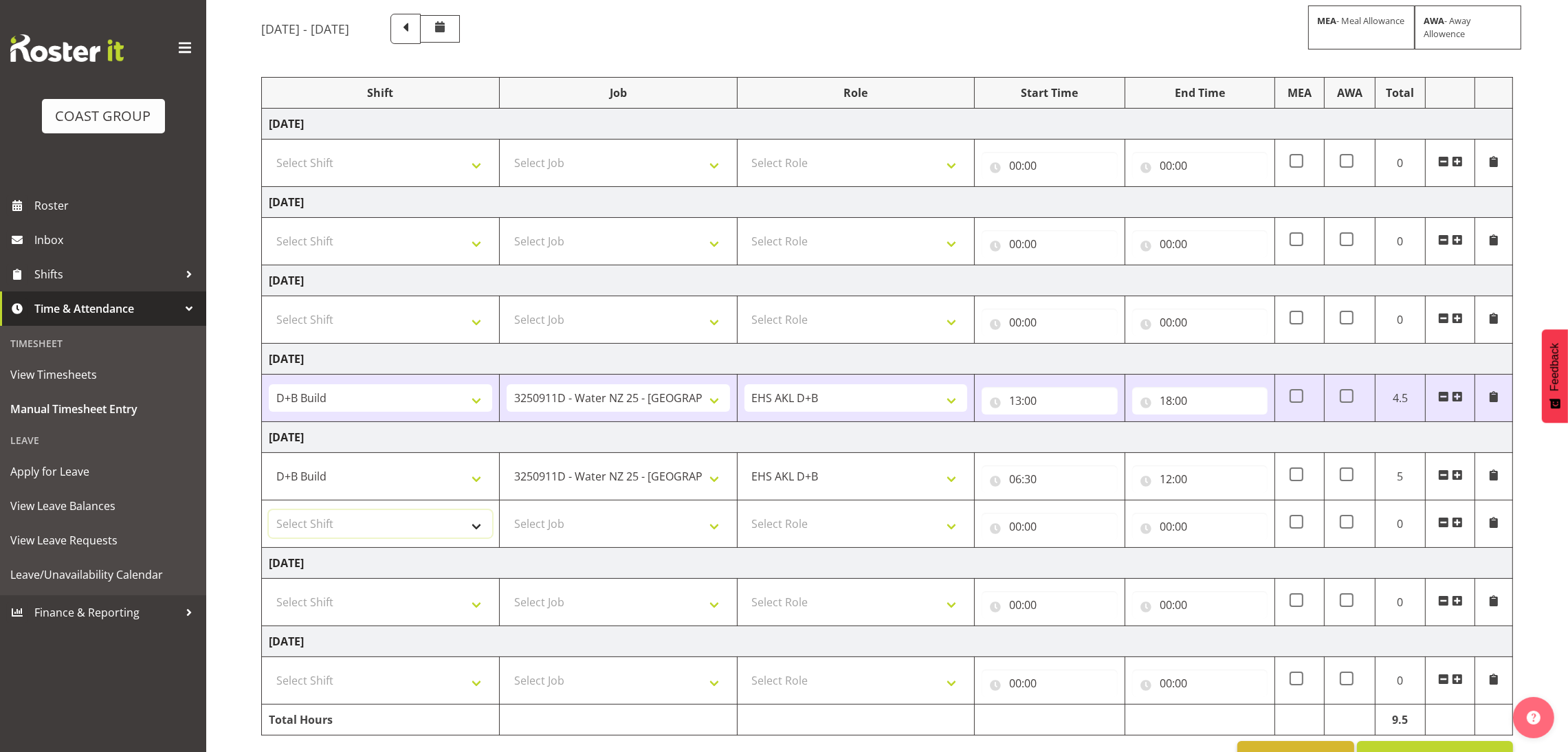
click at [417, 520] on select "Select Shift D+B @ [PERSON_NAME] D+B Build D+B Build NZACA D+B Build Tech Day […" at bounding box center [380, 524] width 223 height 27
select select "24997"
click at [269, 512] on select "Select Shift D+B @ [PERSON_NAME] D+B Build D+B Build NZACA D+B Build Tech Day […" at bounding box center [380, 524] width 223 height 27
click at [531, 516] on select "Select Job 1 Carlton Events 1 [PERSON_NAME][GEOGRAPHIC_DATA] 1 [PERSON_NAME][GE…" at bounding box center [618, 524] width 223 height 27
select select "10663"
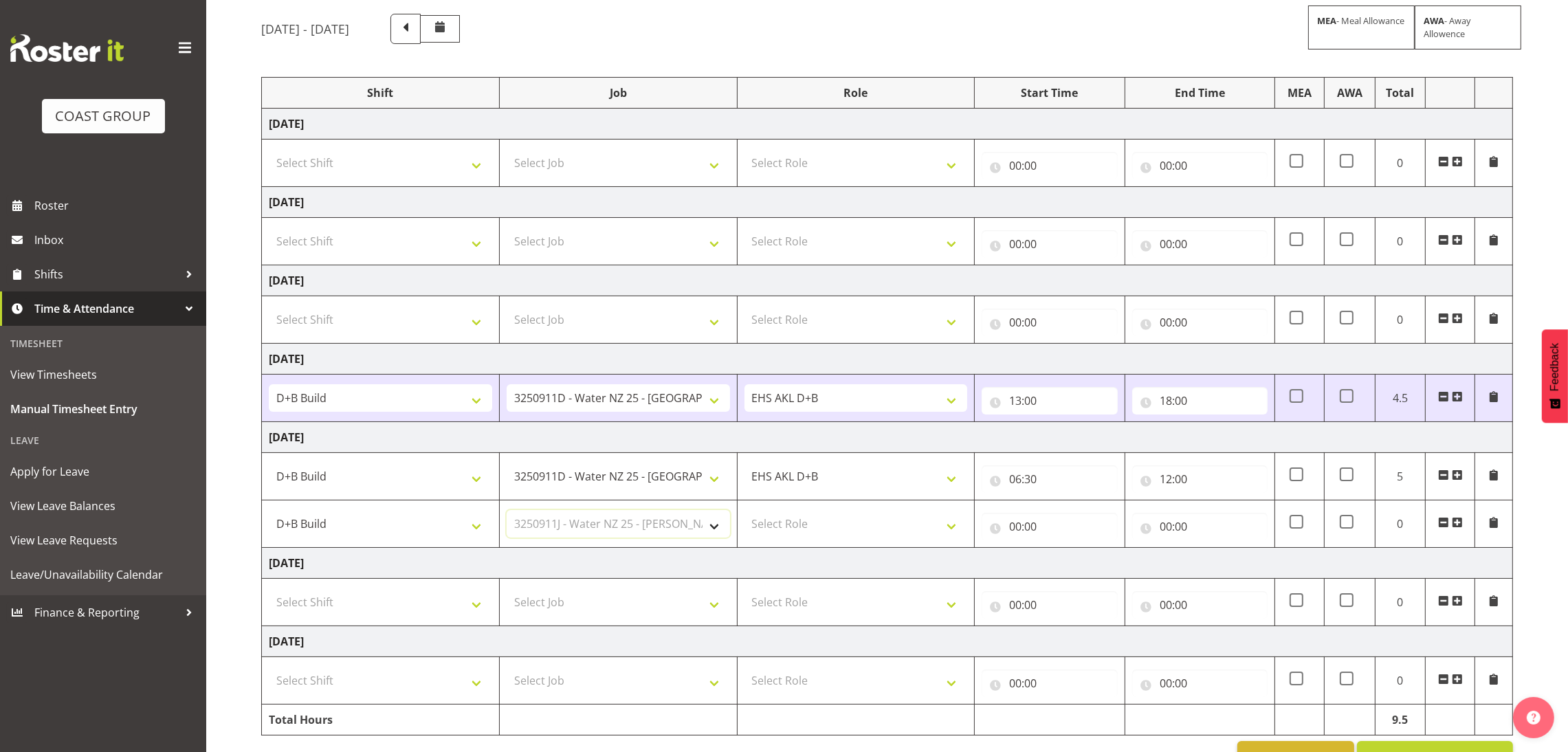
click at [507, 512] on select "Select Job 1 Carlton Events 1 [PERSON_NAME][GEOGRAPHIC_DATA] 1 [PERSON_NAME][GE…" at bounding box center [618, 524] width 223 height 27
click at [810, 524] on select "Select Role EHS AKL D+B" at bounding box center [856, 524] width 223 height 27
select select "194"
click at [745, 512] on select "Select Role EHS AKL D+B" at bounding box center [856, 524] width 223 height 27
click at [1017, 536] on input "00:00" at bounding box center [1049, 526] width 135 height 27
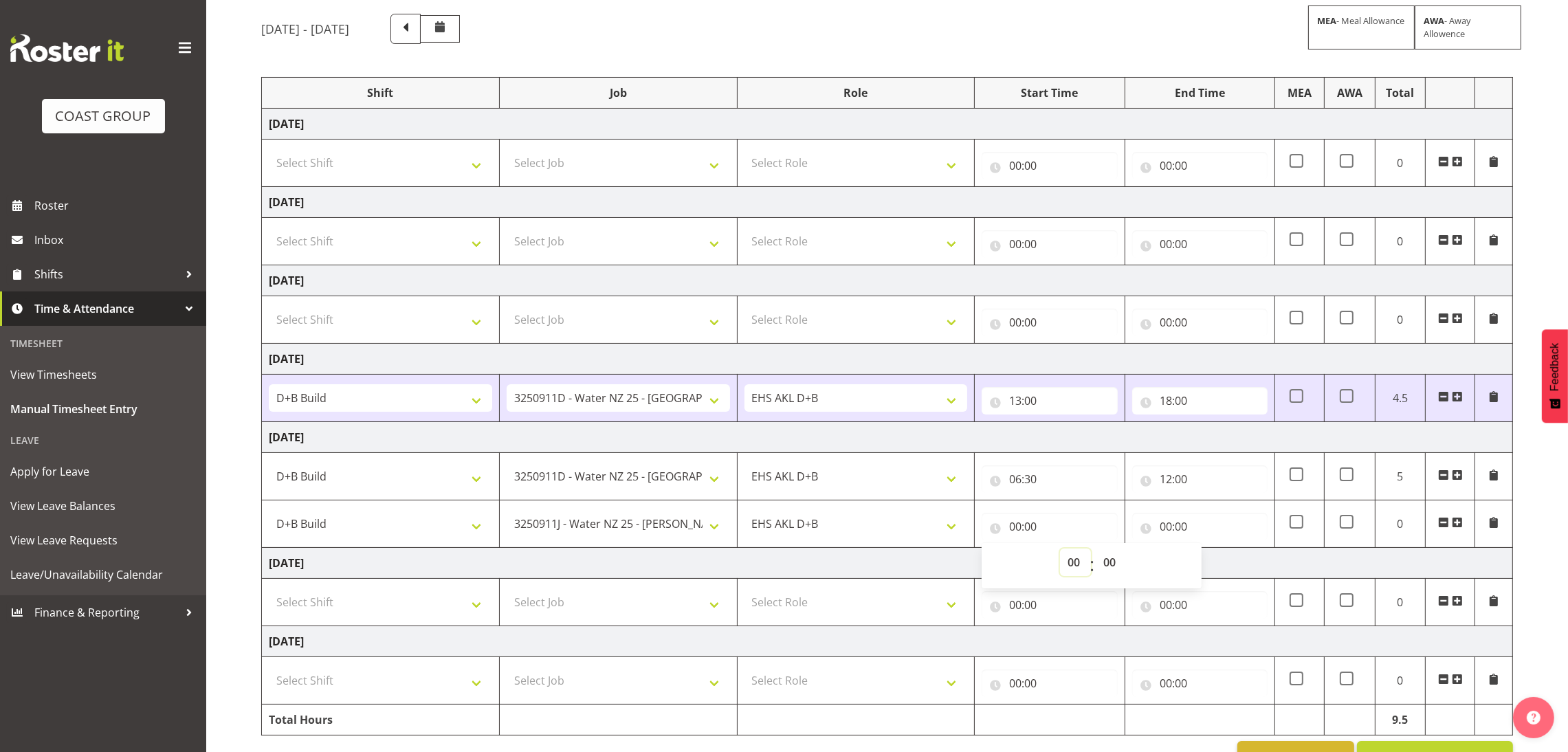
click at [1066, 565] on select "00 01 02 03 04 05 06 07 08 09 10 11 12 13 14 15 16 17 18 19 20 21 22 23" at bounding box center [1076, 562] width 31 height 27
select select "12"
click at [1061, 551] on select "00 01 02 03 04 05 06 07 08 09 10 11 12 13 14 15 16 17 18 19 20 21 22 23" at bounding box center [1076, 562] width 31 height 27
type input "12:00"
click at [1173, 527] on input "00:00" at bounding box center [1200, 526] width 135 height 27
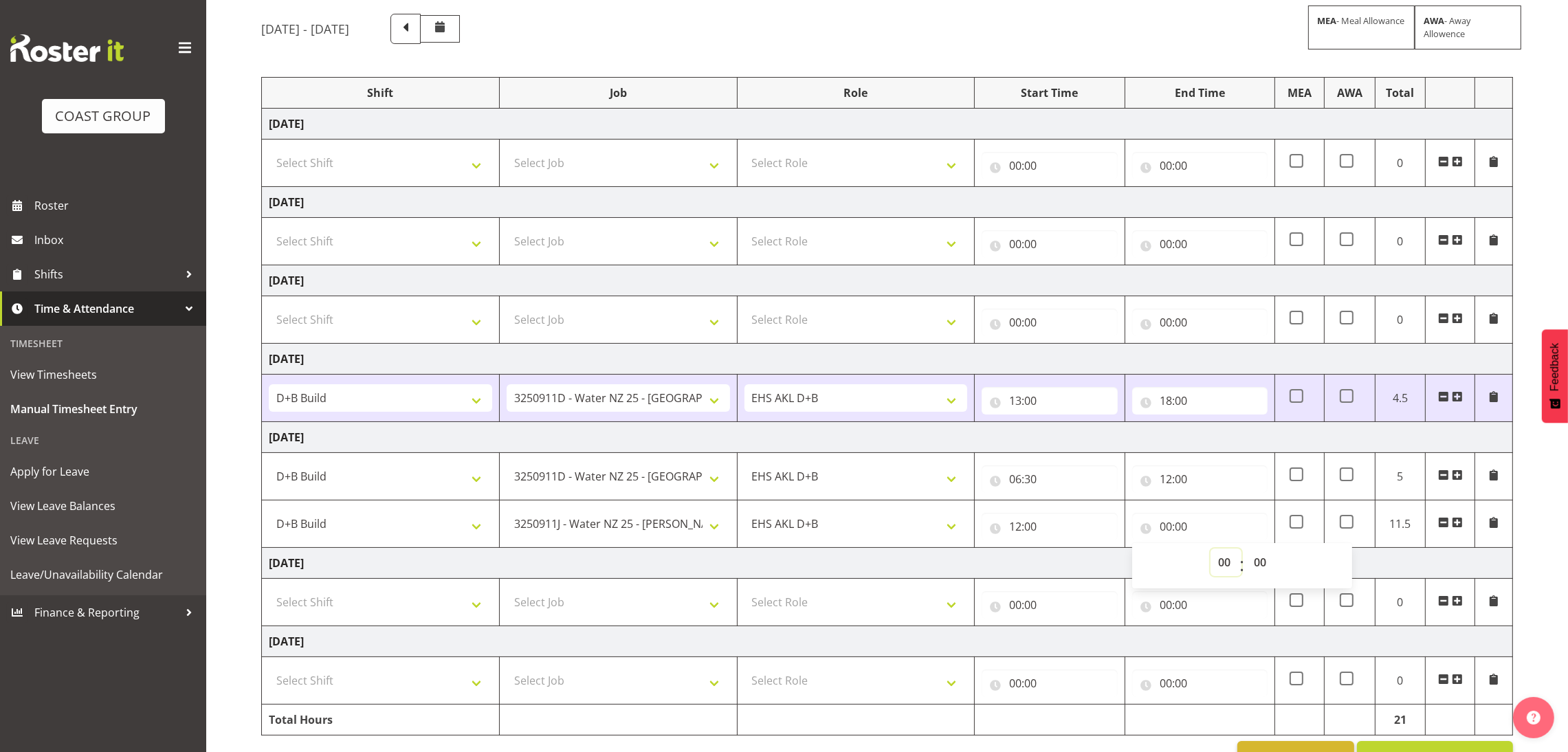
drag, startPoint x: 1211, startPoint y: 558, endPoint x: 1226, endPoint y: 488, distance: 71.6
click at [1226, 488] on tbody "[DATE] Select Shift D+B @ [PERSON_NAME] D+B Build D+B Build NZACA D+B Build Tec…" at bounding box center [888, 422] width 1251 height 627
click at [1226, 488] on input "12:00" at bounding box center [1200, 479] width 135 height 27
click at [1227, 515] on select "00 01 02 03 04 05 06 07 08 09 10 11 12 13 14 15 16 17 18 19 20 21 22 23" at bounding box center [1226, 514] width 31 height 27
select select "17"
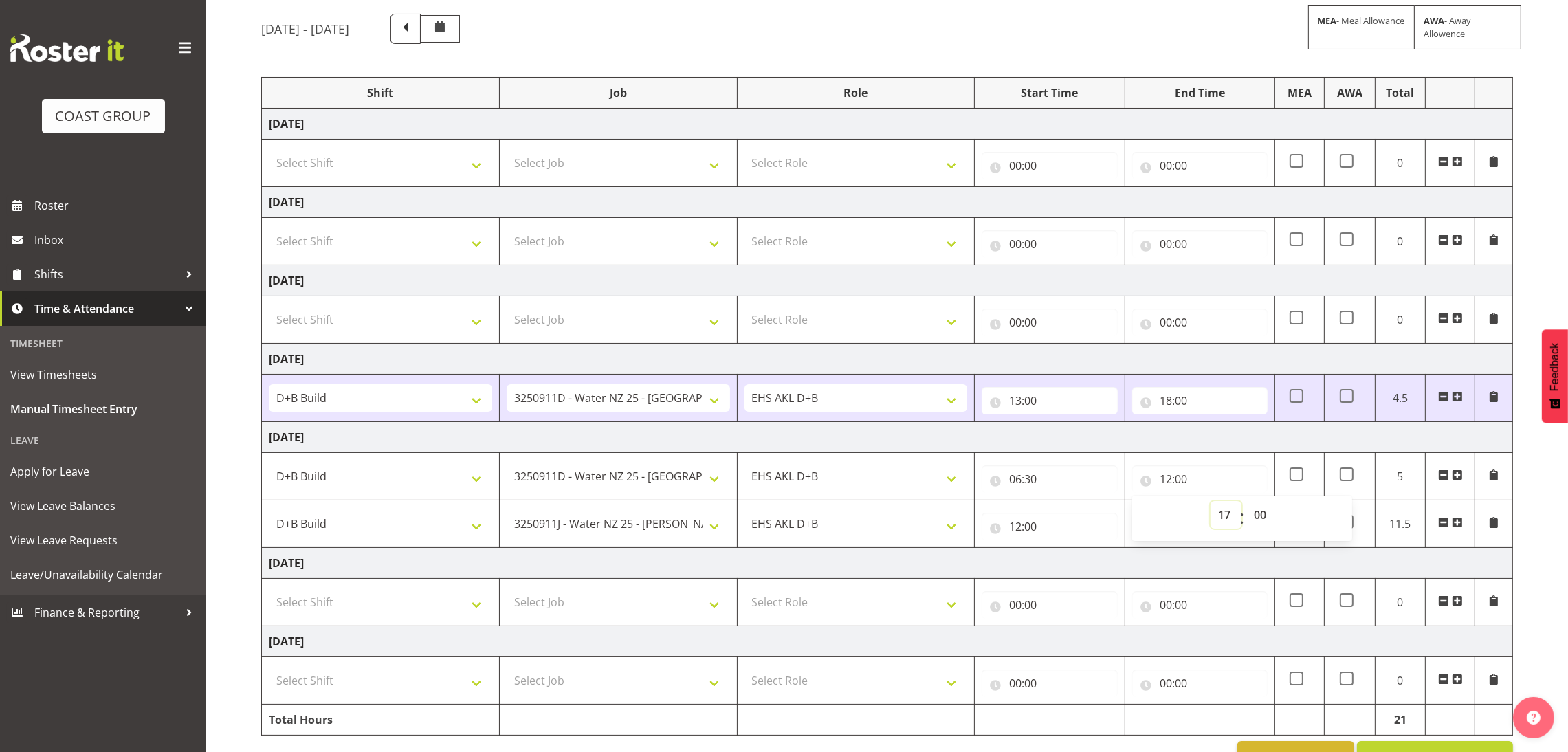
click at [1211, 502] on select "00 01 02 03 04 05 06 07 08 09 10 11 12 13 14 15 16 17 18 19 20 21 22 23" at bounding box center [1226, 514] width 31 height 27
type input "17:00"
click at [1296, 439] on td "[DATE]" at bounding box center [888, 438] width 1251 height 31
click at [1168, 485] on input "17:00" at bounding box center [1200, 479] width 135 height 27
drag, startPoint x: 1223, startPoint y: 522, endPoint x: 1223, endPoint y: 326, distance: 196.0
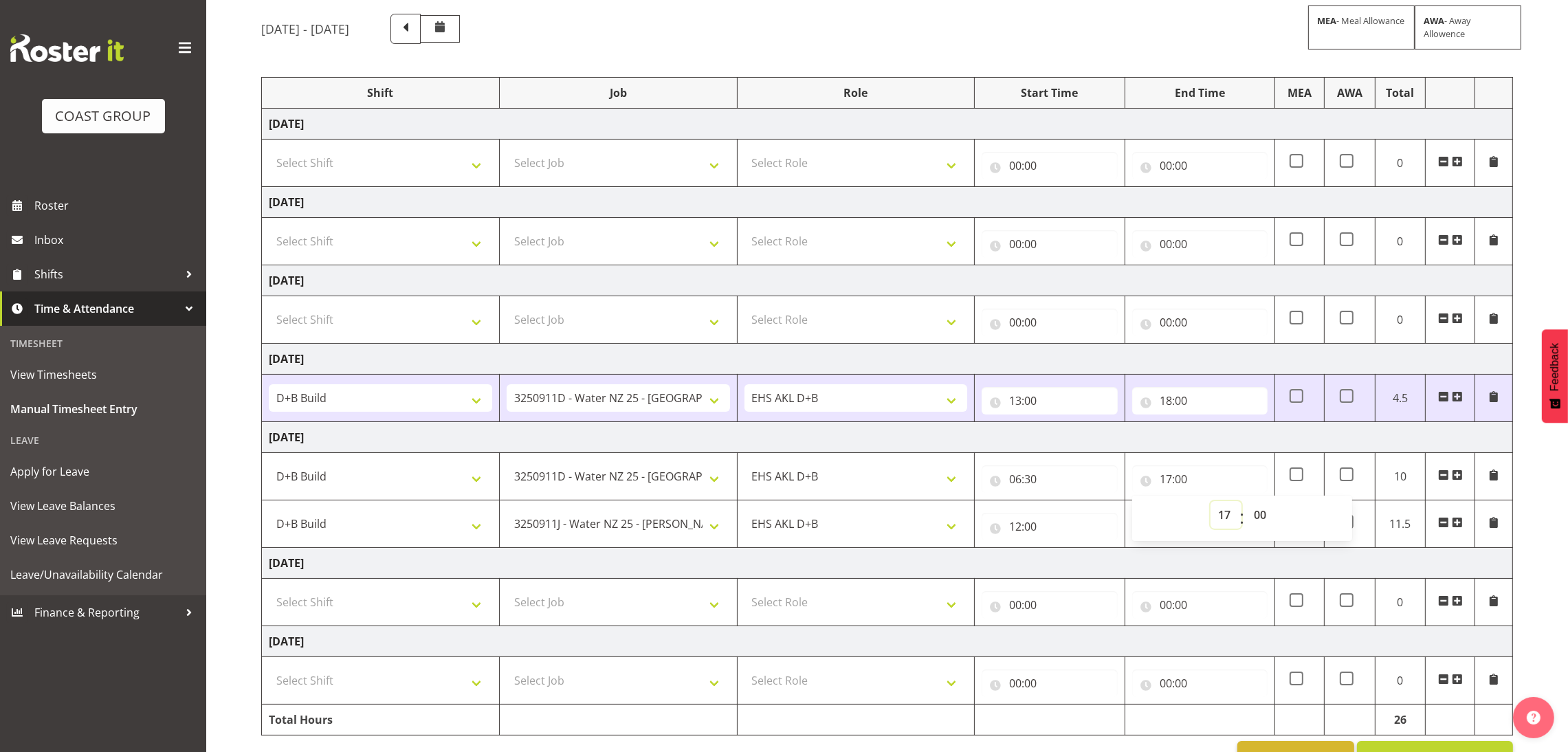
click at [1223, 326] on tbody "[DATE] Select Shift D+B @ [PERSON_NAME] D+B Build D+B Build NZACA D+B Build Tec…" at bounding box center [888, 422] width 1251 height 627
click at [1166, 534] on input "00:00" at bounding box center [1200, 526] width 135 height 27
click at [1224, 570] on select "00 01 02 03 04 05 06 07 08 09 10 11 12 13 14 15 16 17 18 19 20 21 22 23" at bounding box center [1226, 562] width 31 height 27
select select "17"
click at [1211, 551] on select "00 01 02 03 04 05 06 07 08 09 10 11 12 13 14 15 16 17 18 19 20 21 22 23" at bounding box center [1226, 562] width 31 height 27
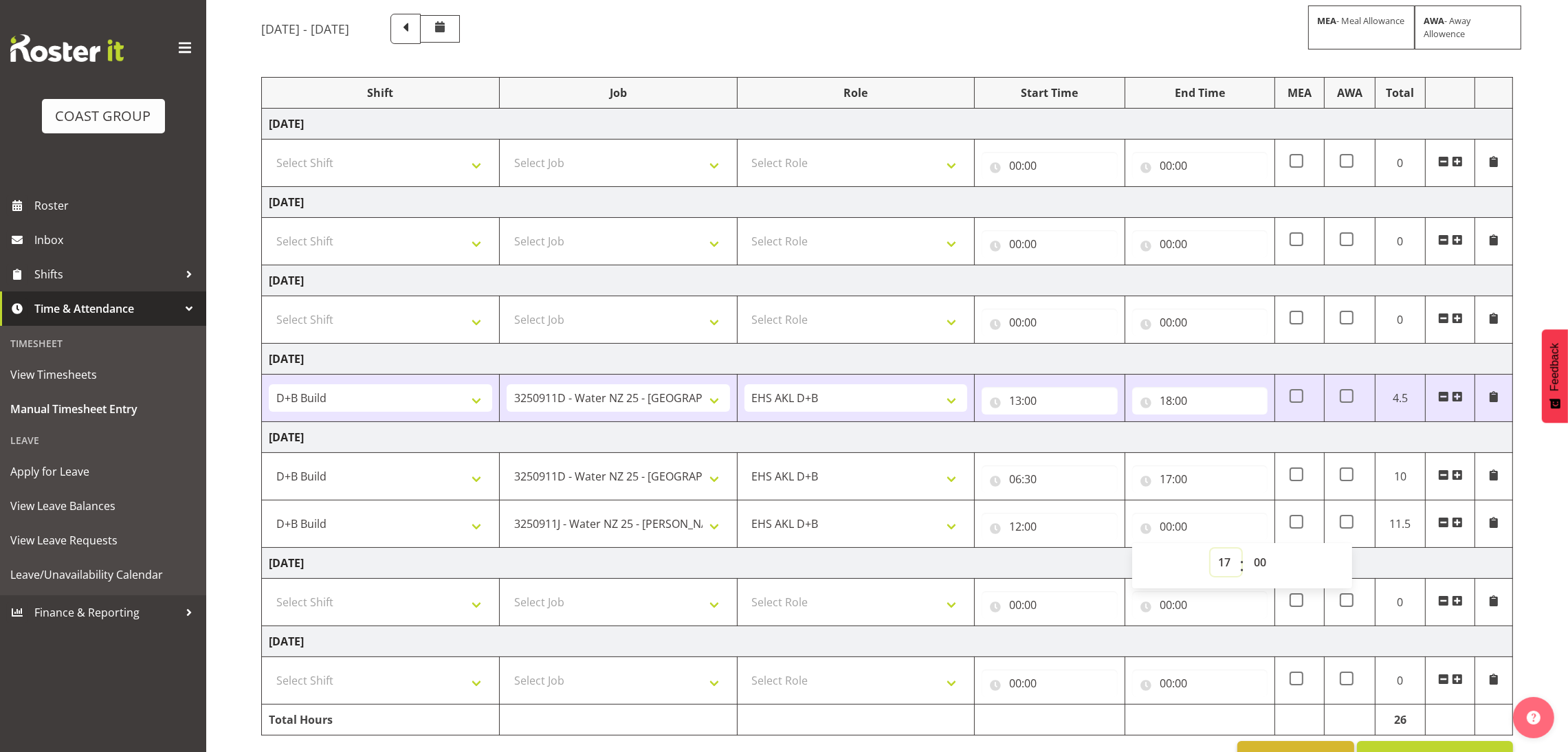
type input "17:00"
click at [1257, 565] on select "00 01 02 03 04 05 06 07 08 09 10 11 12 13 14 15 16 17 18 19 20 21 22 23 24 25 2…" at bounding box center [1262, 562] width 31 height 27
select select "30"
click at [1246, 551] on select "00 01 02 03 04 05 06 07 08 09 10 11 12 13 14 15 16 17 18 19 20 21 22 23 24 25 2…" at bounding box center [1262, 562] width 31 height 27
type input "17:30"
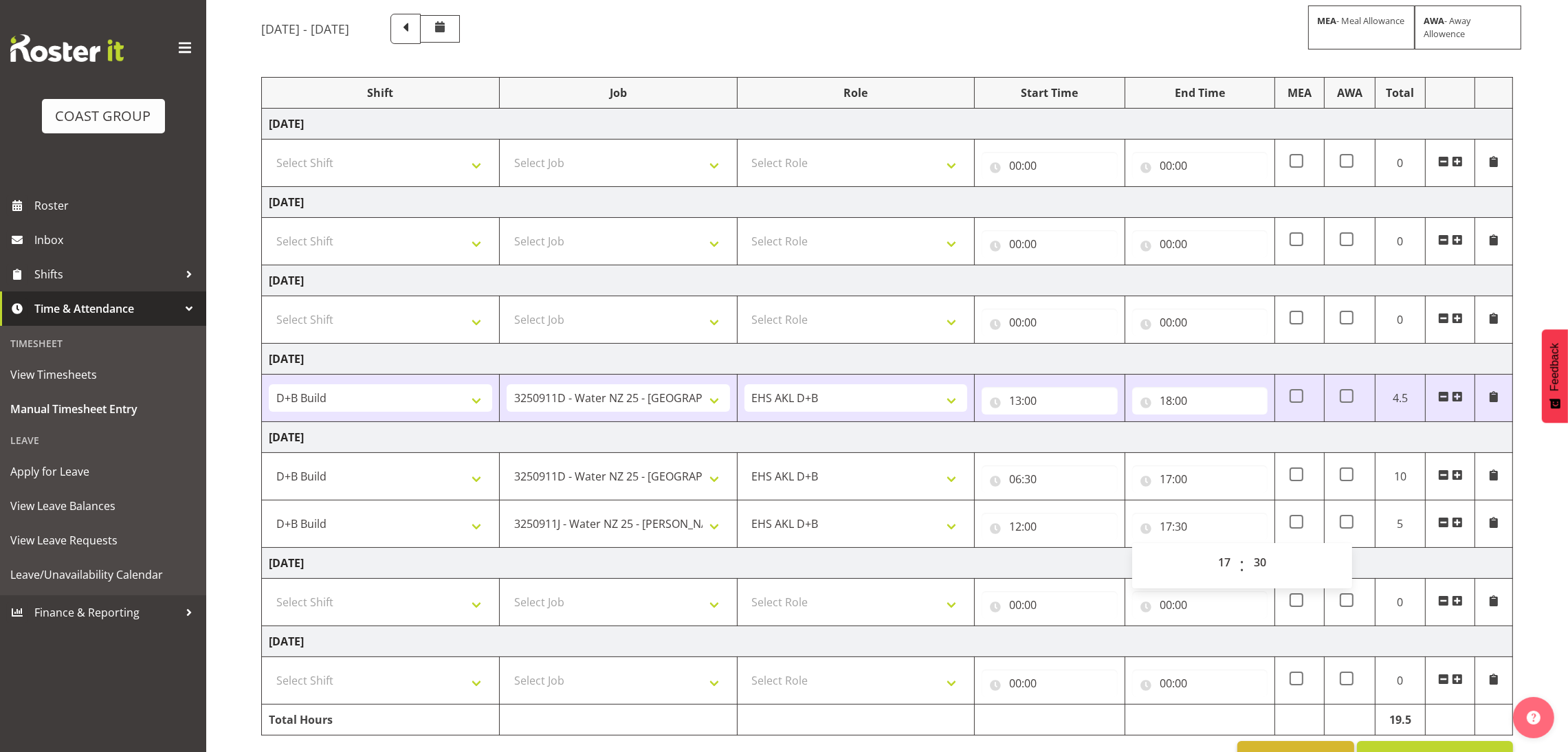
click at [1538, 497] on div "[DATE] - [DATE] MEA - Meal Allowance AWA - Away Allowence Shift Job Role Start …" at bounding box center [915, 393] width 1307 height 778
click at [1170, 484] on input "17:00" at bounding box center [1200, 479] width 135 height 27
click at [1223, 513] on select "00 01 02 03 04 05 06 07 08 09 10 11 12 13 14 15 16 17 18 19 20 21 22 23" at bounding box center [1226, 514] width 31 height 27
select select "12"
click at [1211, 502] on select "00 01 02 03 04 05 06 07 08 09 10 11 12 13 14 15 16 17 18 19 20 21 22 23" at bounding box center [1226, 514] width 31 height 27
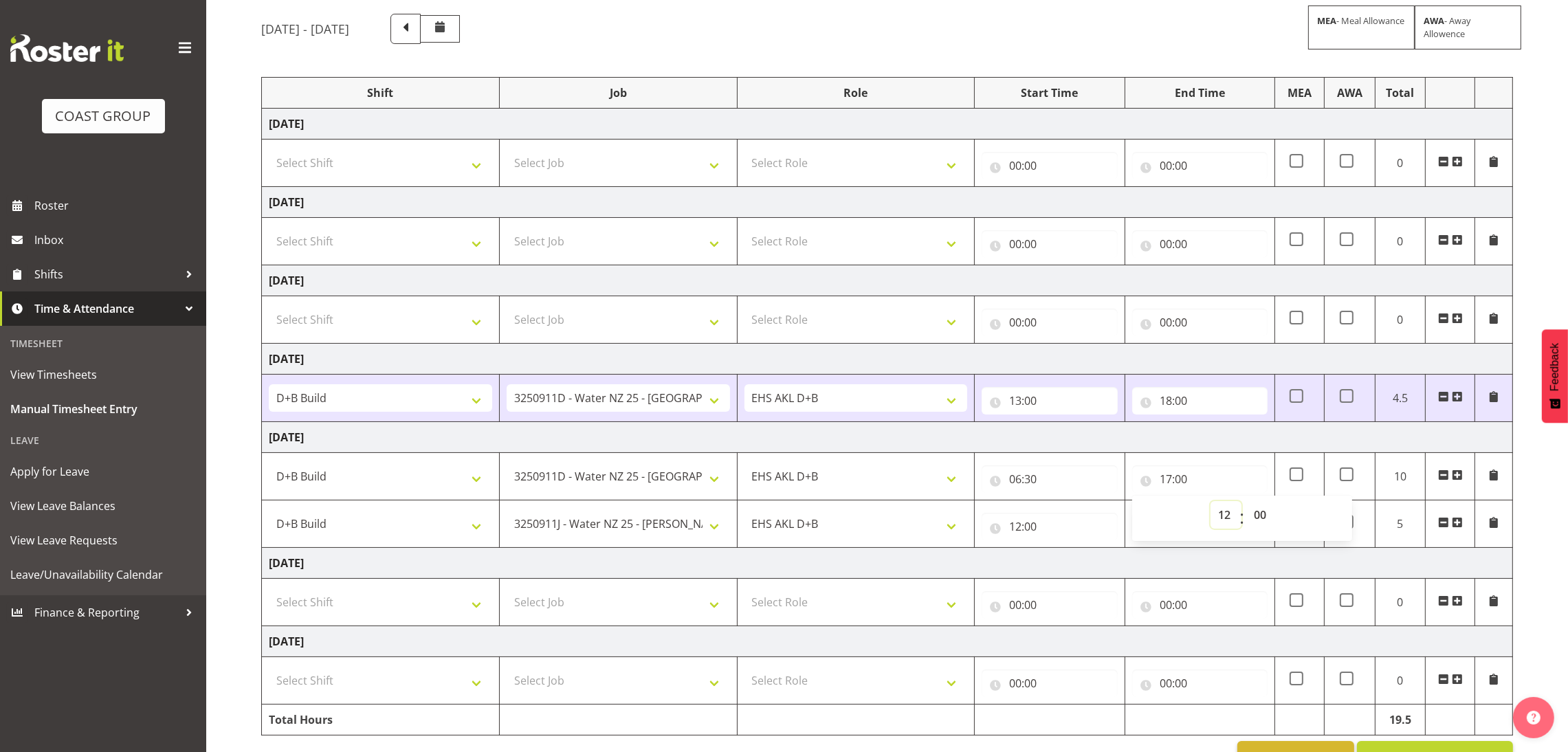
type input "12:00"
click at [1533, 459] on div "[DATE] - [DATE] MEA - Meal Allowance AWA - Away Allowence Shift Job Role Start …" at bounding box center [915, 393] width 1307 height 778
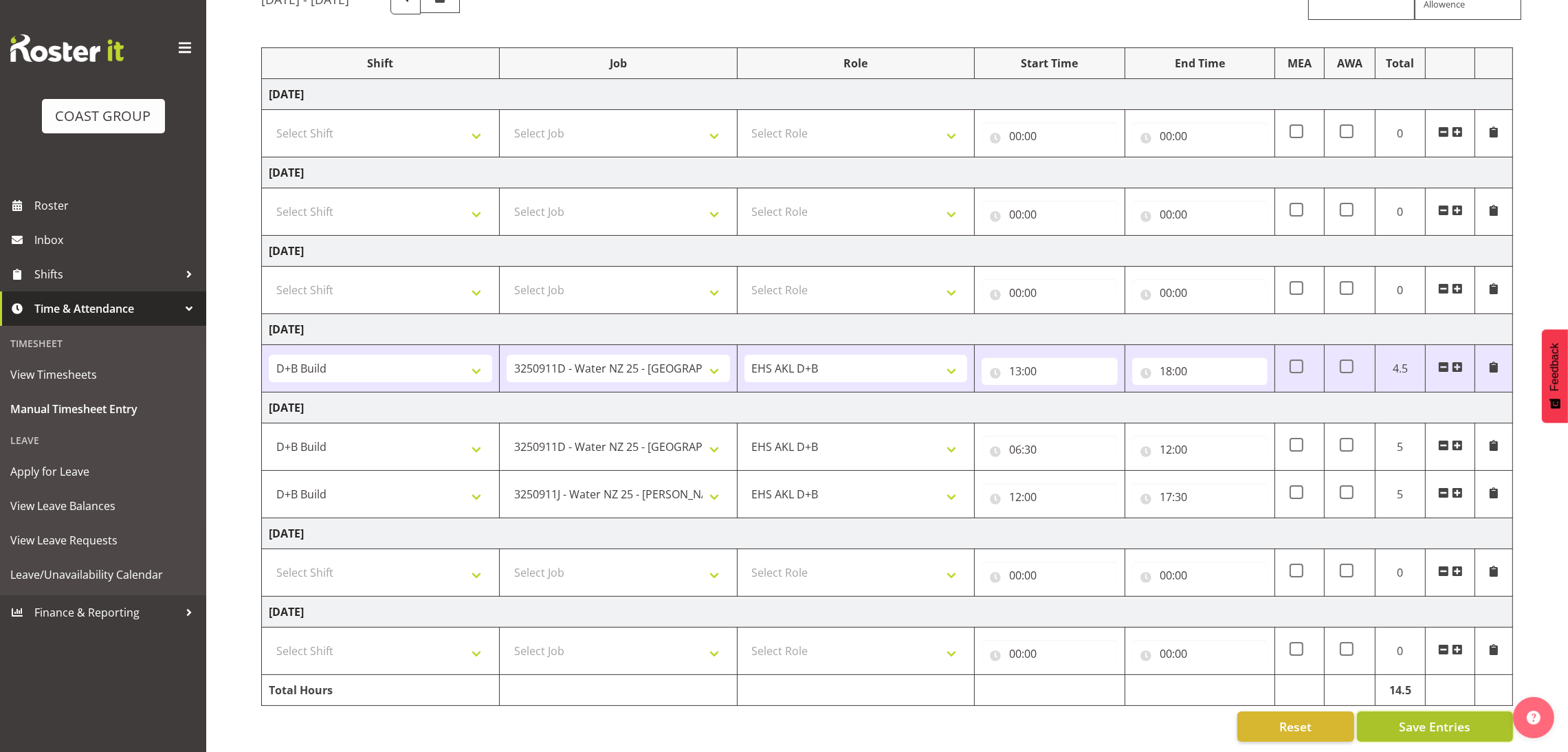
click at [1454, 717] on span "Save Entries" at bounding box center [1434, 726] width 71 height 18
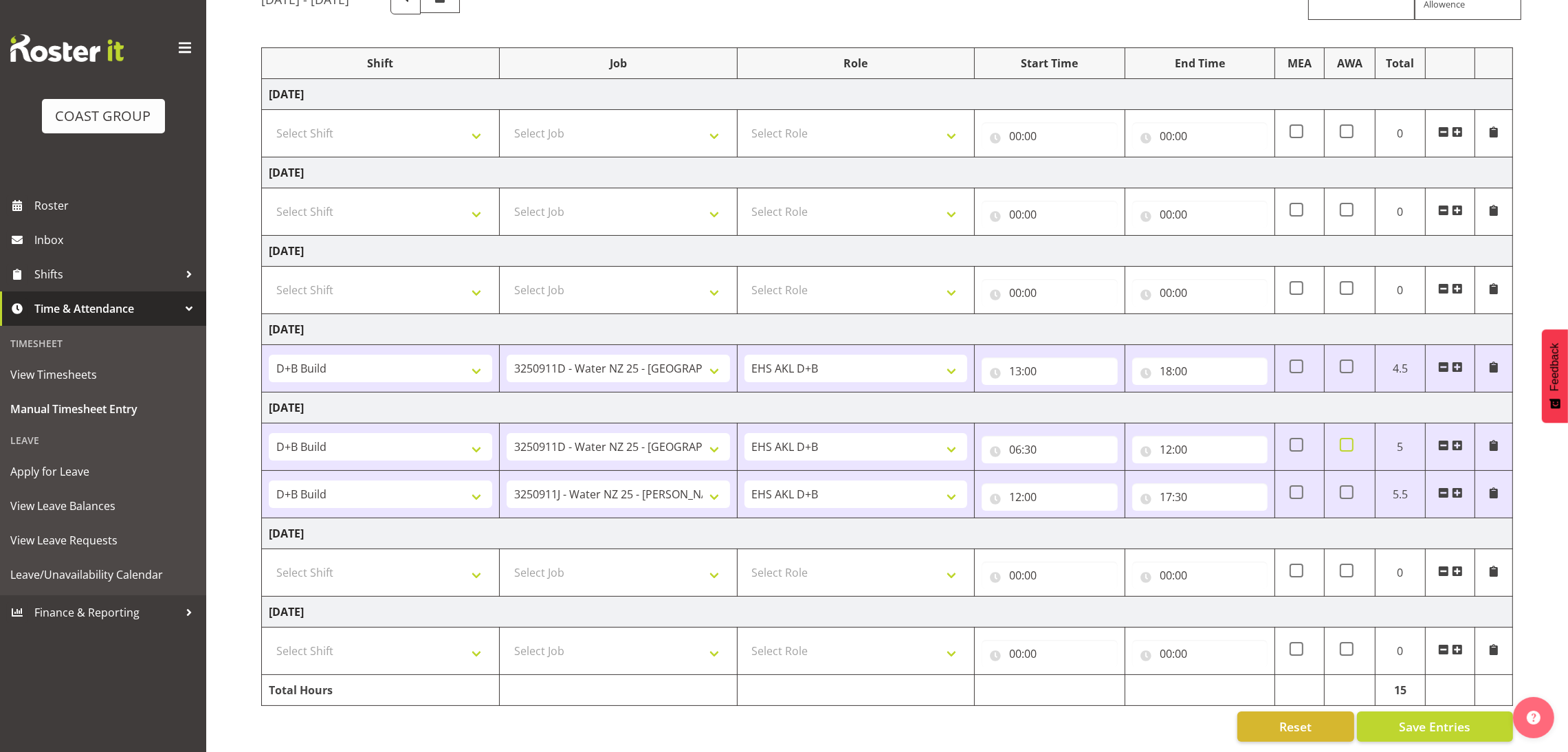
click at [1354, 438] on label at bounding box center [1347, 444] width 14 height 14
click at [1349, 441] on input "checkbox" at bounding box center [1345, 445] width 9 height 9
checkbox input "true"
click at [1343, 360] on span at bounding box center [1347, 366] width 14 height 14
click at [1343, 362] on input "checkbox" at bounding box center [1345, 366] width 9 height 9
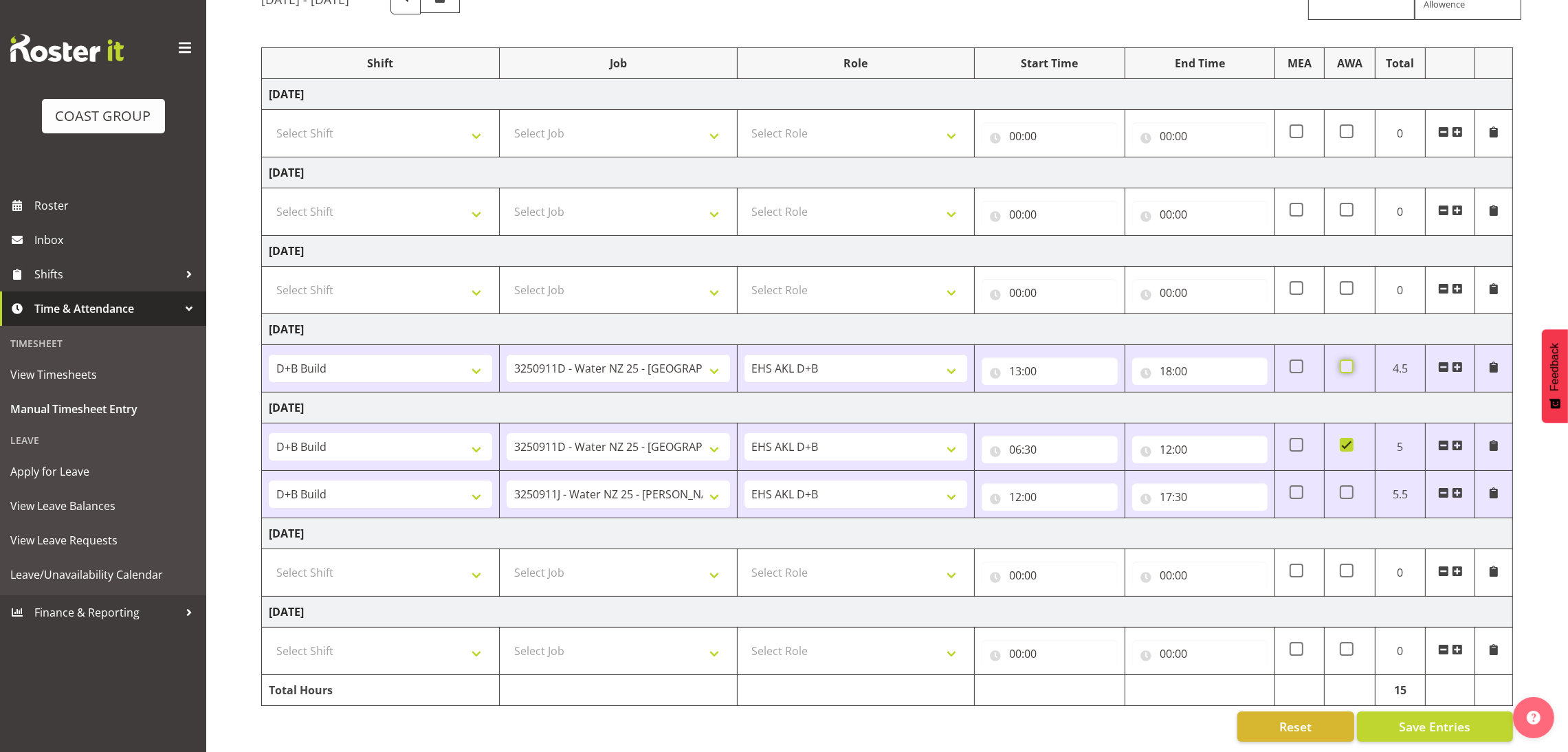
checkbox input "true"
click at [372, 565] on select "Select Shift D+B @ [PERSON_NAME] D+B Build D+B Build NZACA D+B Build Tech Day […" at bounding box center [380, 572] width 223 height 27
select select "24997"
click at [269, 559] on select "Select Shift D+B @ [PERSON_NAME] D+B Build D+B Build NZACA D+B Build Tech Day […" at bounding box center [380, 572] width 223 height 27
click at [570, 559] on select "Select Job 1 Carlton Events 1 [PERSON_NAME][GEOGRAPHIC_DATA] 1 [PERSON_NAME][GE…" at bounding box center [618, 572] width 223 height 27
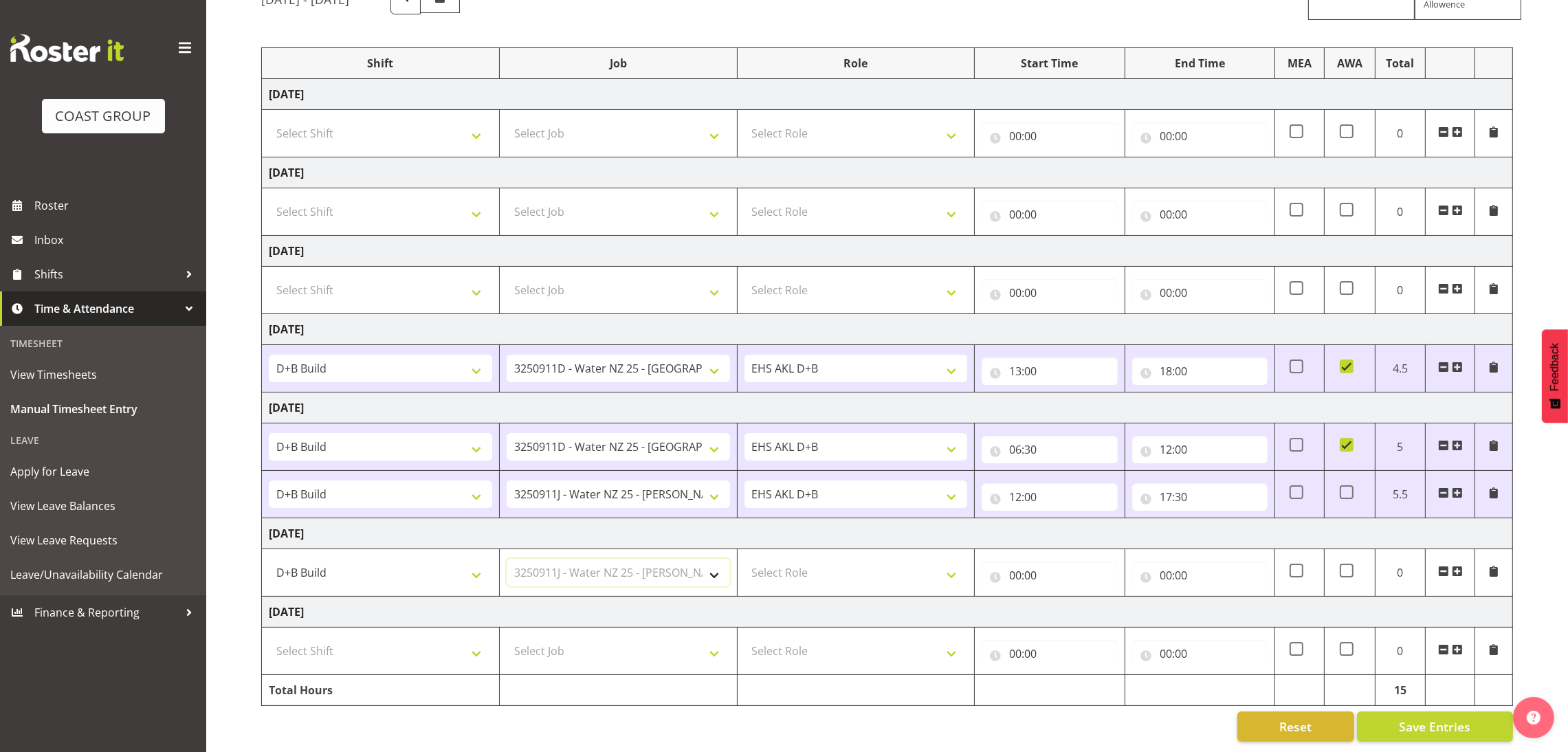
click at [507, 559] on select "Select Job 1 Carlton Events 1 [PERSON_NAME][GEOGRAPHIC_DATA] 1 [PERSON_NAME][GE…" at bounding box center [618, 572] width 223 height 27
click at [687, 559] on select "1 Carlton Events 1 [PERSON_NAME] 1 [PERSON_NAME][GEOGRAPHIC_DATA] 1 EHS WAREHOU…" at bounding box center [618, 572] width 223 height 27
select select "10669"
click at [507, 559] on select "1 Carlton Events 1 [PERSON_NAME] 1 [PERSON_NAME][GEOGRAPHIC_DATA] 1 EHS WAREHOU…" at bounding box center [618, 572] width 223 height 27
click at [803, 559] on select "Select Role EHS AKL D+B" at bounding box center [856, 572] width 223 height 27
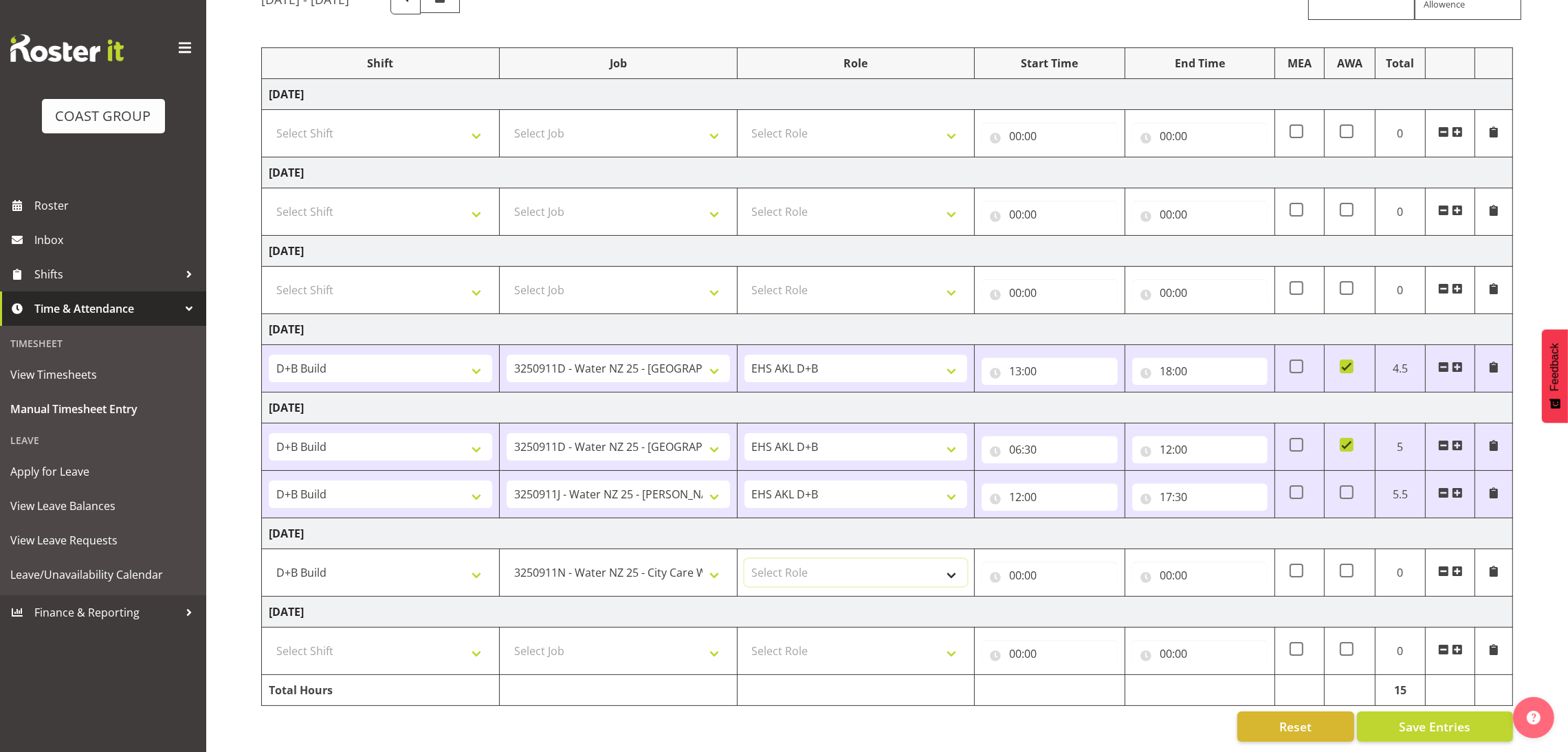
select select "194"
click at [745, 559] on select "Select Role EHS AKL D+B" at bounding box center [856, 572] width 223 height 27
click at [1014, 563] on input "00:00" at bounding box center [1049, 575] width 135 height 27
click at [1069, 598] on select "00 01 02 03 04 05 06 07 08 09 10 11 12 13 14 15 16 17 18 19 20 21 22 23" at bounding box center [1076, 611] width 31 height 27
select select "6"
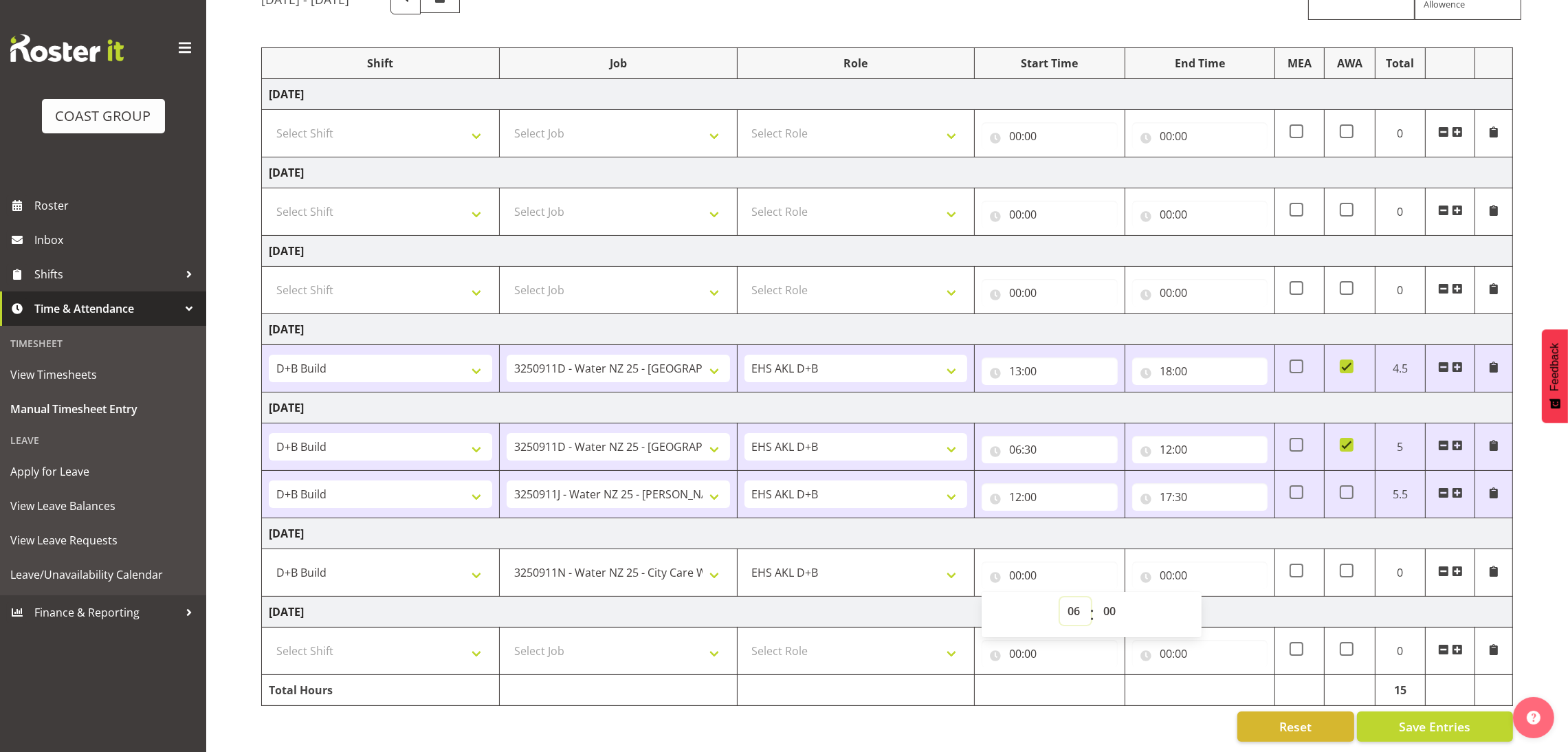
click at [1061, 598] on select "00 01 02 03 04 05 06 07 08 09 10 11 12 13 14 15 16 17 18 19 20 21 22 23" at bounding box center [1076, 611] width 31 height 27
type input "06:00"
click at [1110, 598] on select "00 01 02 03 04 05 06 07 08 09 10 11 12 13 14 15 16 17 18 19 20 21 22 23 24 25 2…" at bounding box center [1111, 611] width 31 height 27
select select "30"
click at [1096, 598] on select "00 01 02 03 04 05 06 07 08 09 10 11 12 13 14 15 16 17 18 19 20 21 22 23 24 25 2…" at bounding box center [1111, 611] width 31 height 27
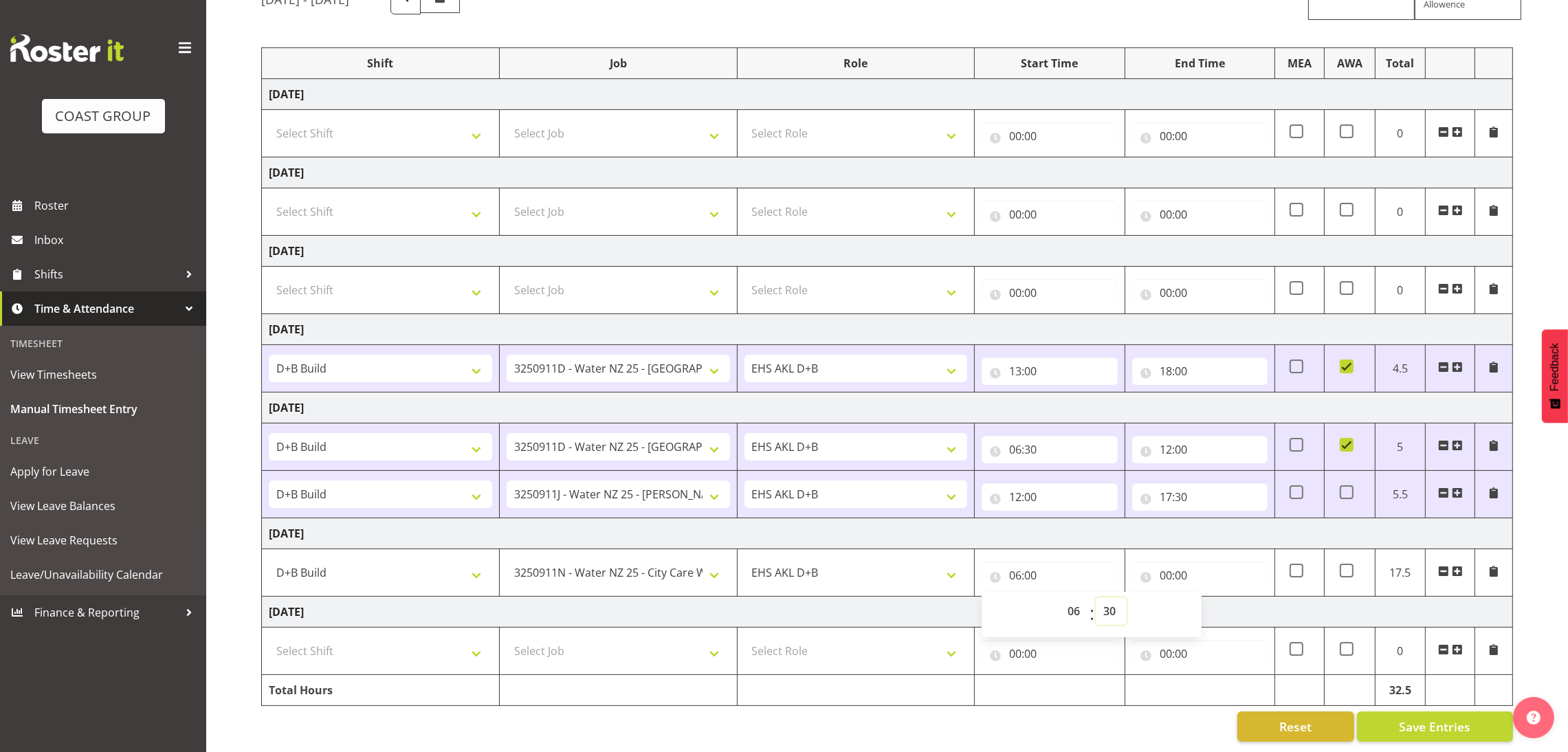
type input "06:30"
click at [1227, 523] on td "[DATE]" at bounding box center [888, 534] width 1251 height 31
click at [1166, 562] on input "00:00" at bounding box center [1200, 575] width 135 height 27
click at [1220, 598] on select "00 01 02 03 04 05 06 07 08 09 10 11 12 13 14 15 16 17 18 19 20 21 22 23" at bounding box center [1226, 611] width 31 height 27
select select "12"
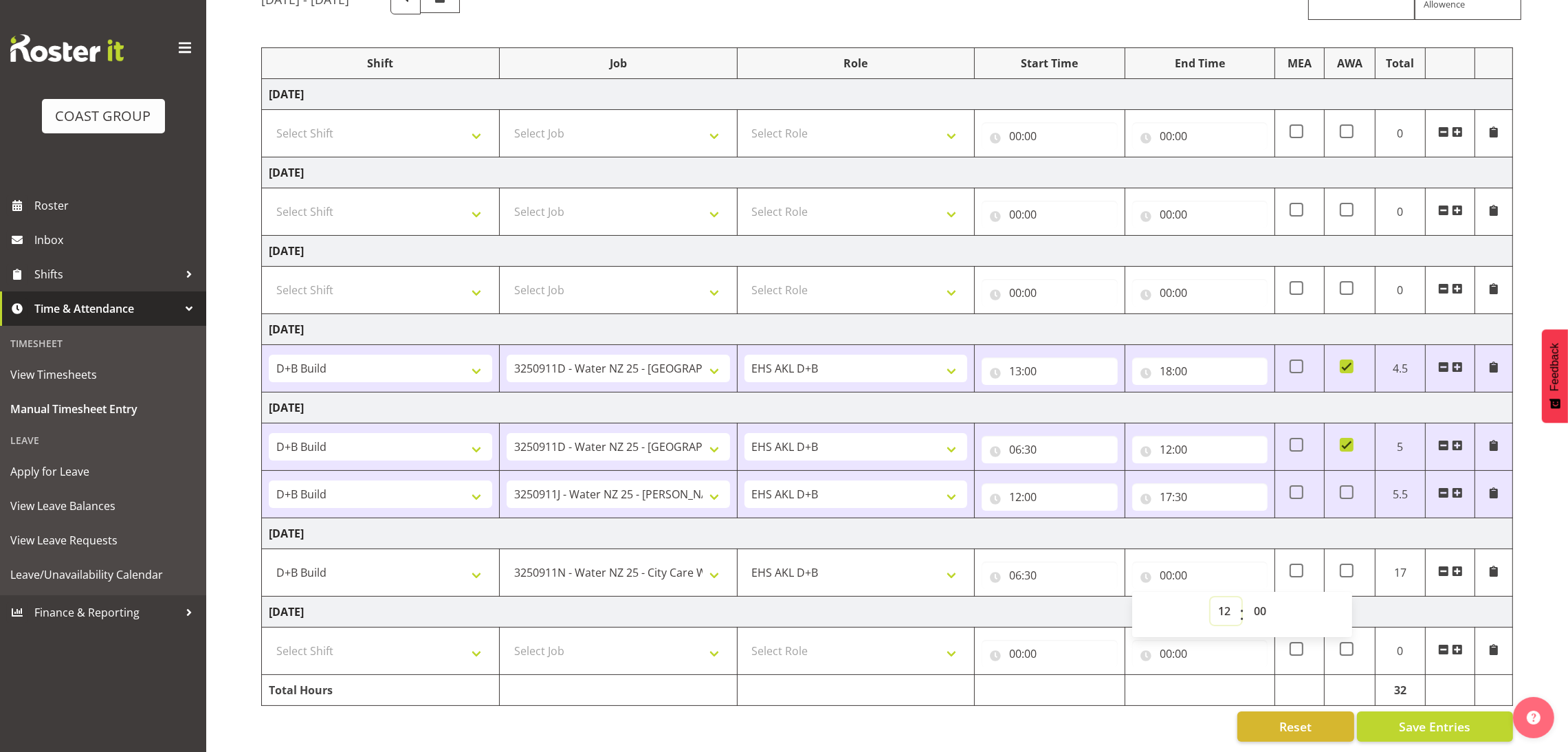
click at [1211, 598] on select "00 01 02 03 04 05 06 07 08 09 10 11 12 13 14 15 16 17 18 19 20 21 22 23" at bounding box center [1226, 611] width 31 height 27
type input "12:00"
click at [1381, 518] on td "[DATE]" at bounding box center [888, 534] width 1251 height 31
click at [1445, 719] on span "Save Entries" at bounding box center [1434, 726] width 71 height 18
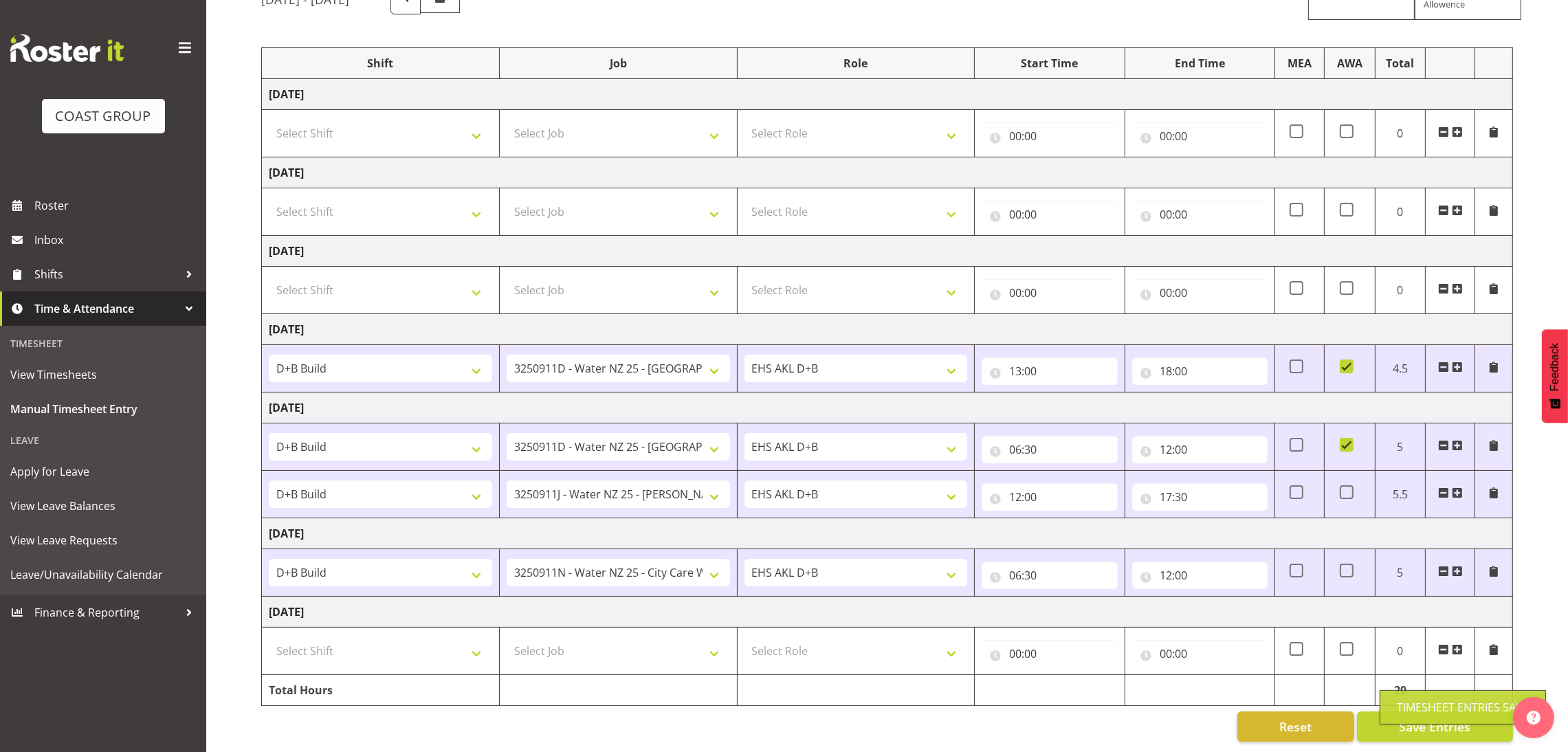
click at [1462, 565] on span at bounding box center [1457, 571] width 11 height 11
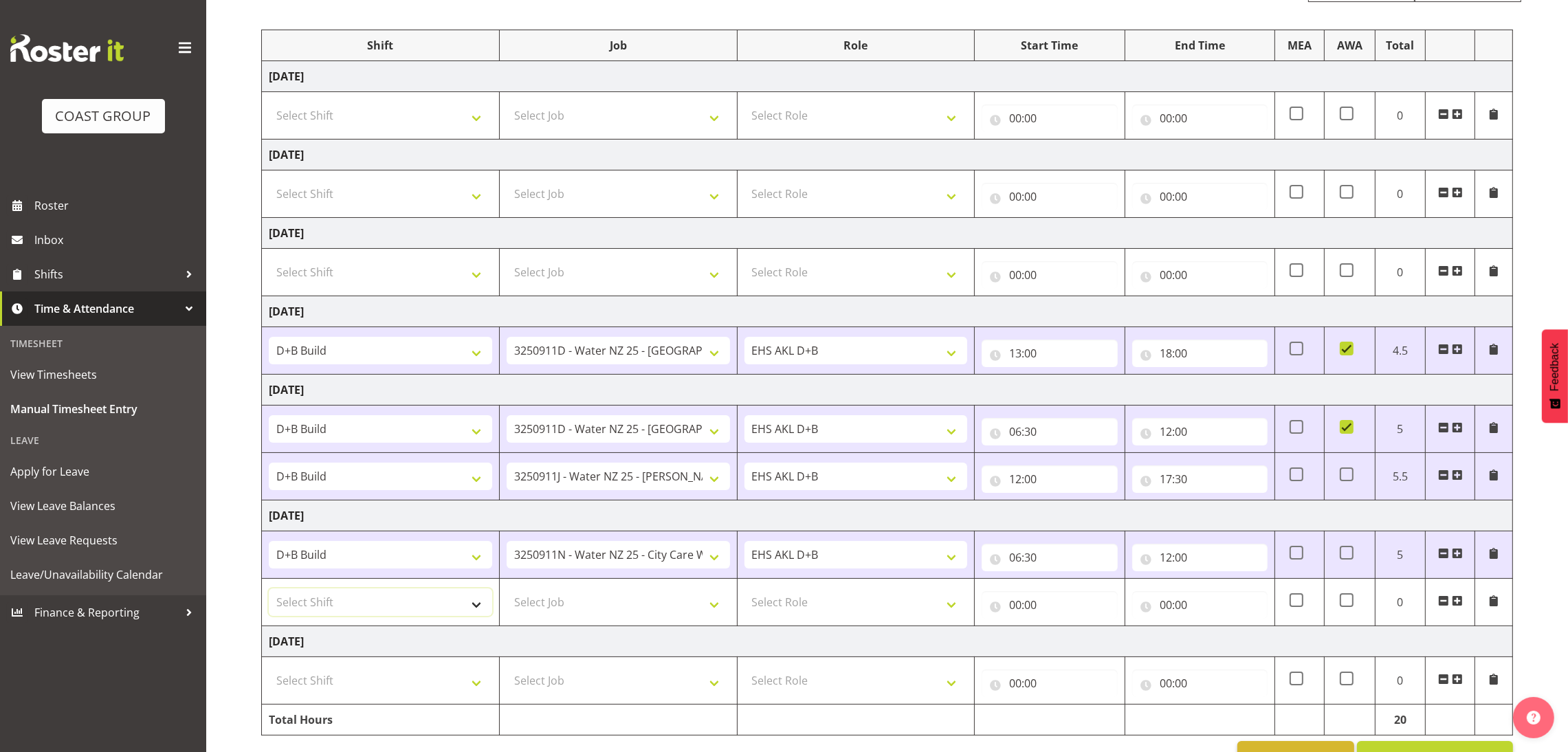
click at [433, 610] on select "Select Shift D+B @ [PERSON_NAME] D+B Build D+B Build NZACA D+B Build Tech Day […" at bounding box center [380, 601] width 223 height 27
select select "24997"
click at [269, 590] on select "Select Shift D+B @ [PERSON_NAME] D+B Build D+B Build NZACA D+B Build Tech Day […" at bounding box center [380, 601] width 223 height 27
click at [568, 598] on select "Select Job 1 Carlton Events 1 [PERSON_NAME][GEOGRAPHIC_DATA] 1 [PERSON_NAME][GE…" at bounding box center [618, 601] width 223 height 27
select select "10606"
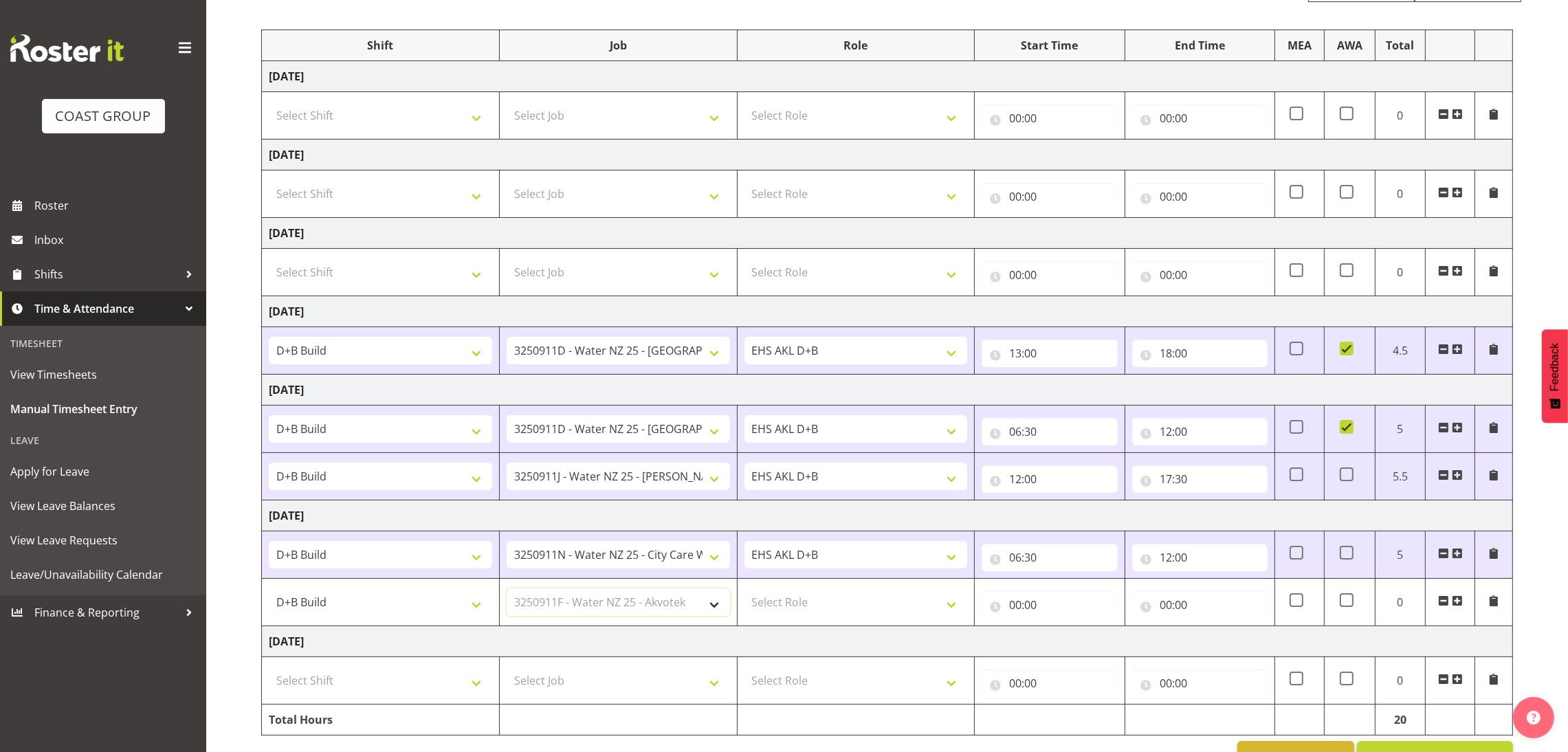
click at [507, 590] on select "Select Job 1 Carlton Events 1 [PERSON_NAME][GEOGRAPHIC_DATA] 1 [PERSON_NAME][GE…" at bounding box center [618, 601] width 223 height 27
click at [766, 596] on select "Select Role EHS AKL D+B" at bounding box center [856, 601] width 223 height 27
select select "194"
click at [745, 590] on select "Select Role EHS AKL D+B" at bounding box center [856, 601] width 223 height 27
click at [1016, 607] on input "00:00" at bounding box center [1049, 604] width 135 height 27
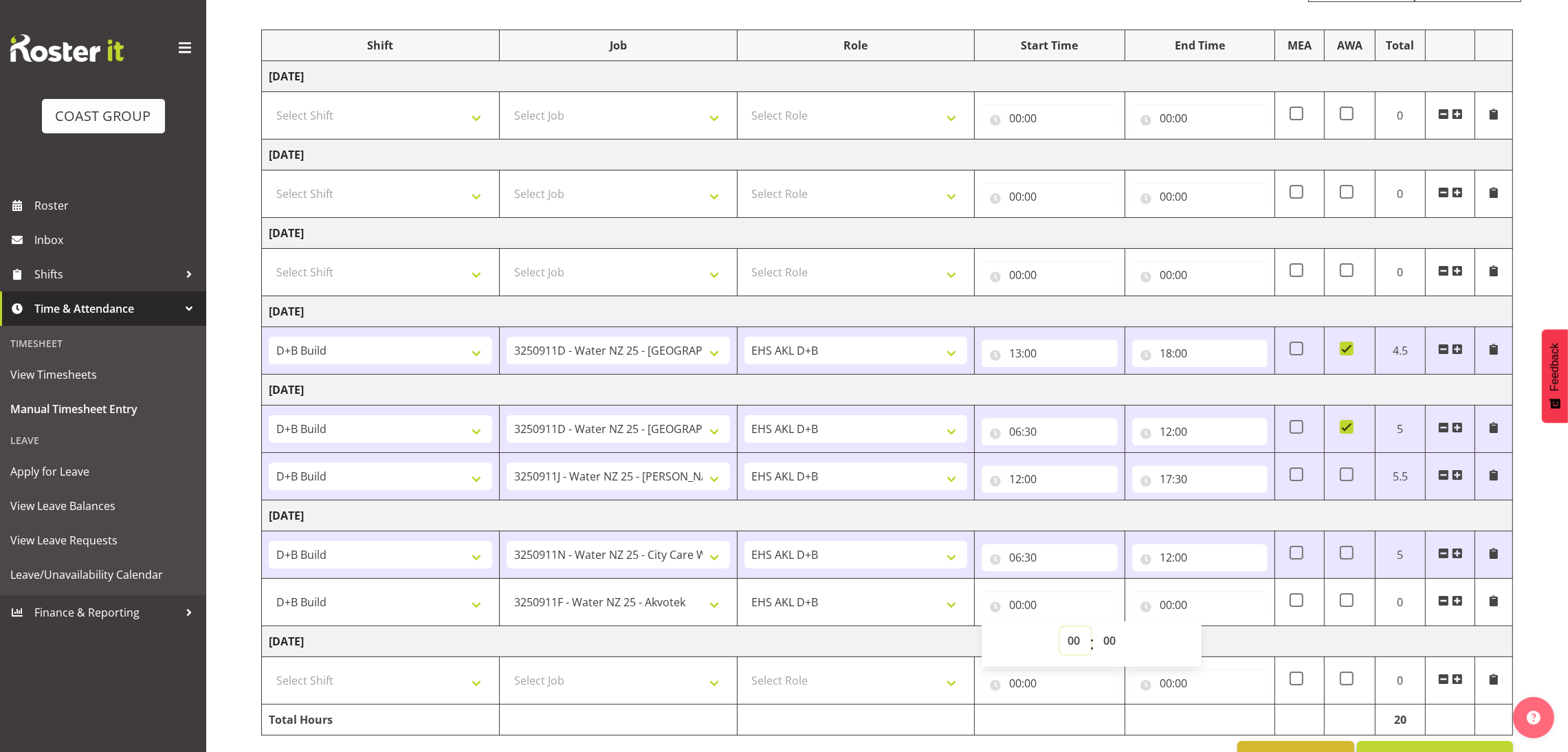
click at [1075, 641] on select "00 01 02 03 04 05 06 07 08 09 10 11 12 13 14 15 16 17 18 19 20 21 22 23" at bounding box center [1076, 640] width 31 height 27
select select "12"
click at [1061, 629] on select "00 01 02 03 04 05 06 07 08 09 10 11 12 13 14 15 16 17 18 19 20 21 22 23" at bounding box center [1076, 640] width 31 height 27
type input "12:00"
click at [1164, 611] on input "00:00" at bounding box center [1200, 604] width 135 height 27
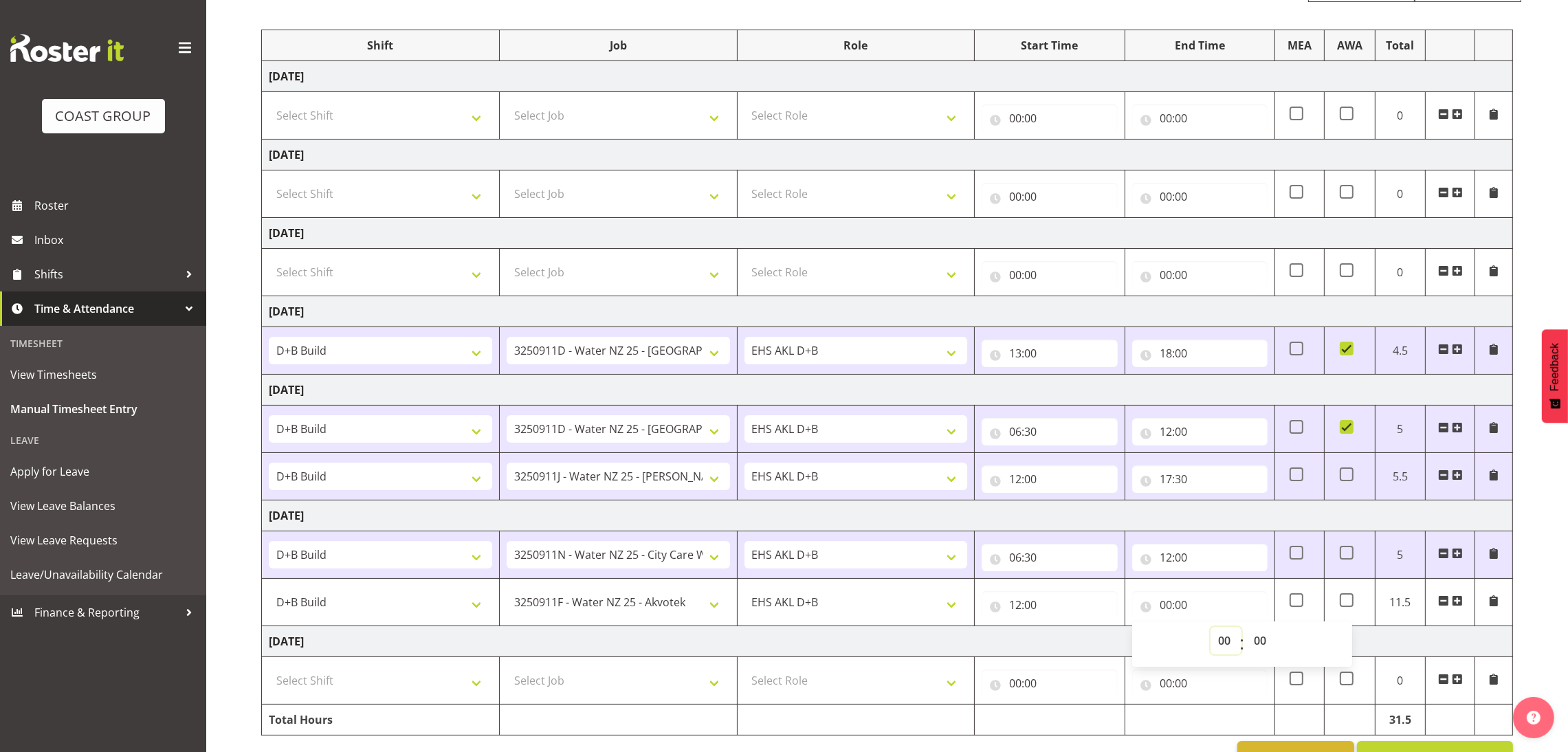
click at [1216, 639] on select "00 01 02 03 04 05 06 07 08 09 10 11 12 13 14 15 16 17 18 19 20 21 22 23" at bounding box center [1226, 640] width 31 height 27
select select "17"
click at [1211, 629] on select "00 01 02 03 04 05 06 07 08 09 10 11 12 13 14 15 16 17 18 19 20 21 22 23" at bounding box center [1226, 640] width 31 height 27
type input "17:00"
click at [1268, 644] on select "00 01 02 03 04 05 06 07 08 09 10 11 12 13 14 15 16 17 18 19 20 21 22 23 24 25 2…" at bounding box center [1262, 640] width 31 height 27
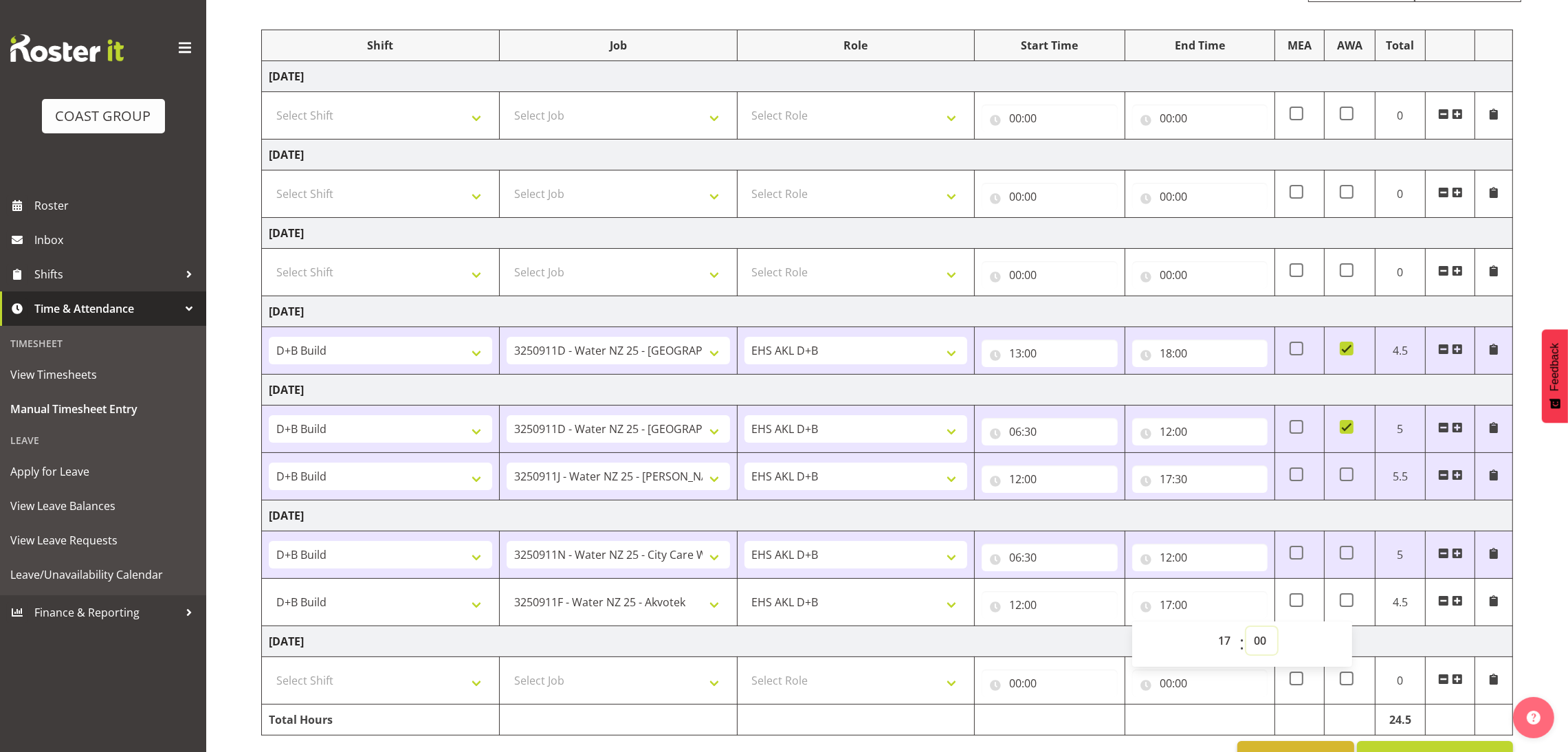
select select "30"
click at [1246, 629] on select "00 01 02 03 04 05 06 07 08 09 10 11 12 13 14 15 16 17 18 19 20 21 22 23 24 25 2…" at bounding box center [1262, 640] width 31 height 27
type input "17:30"
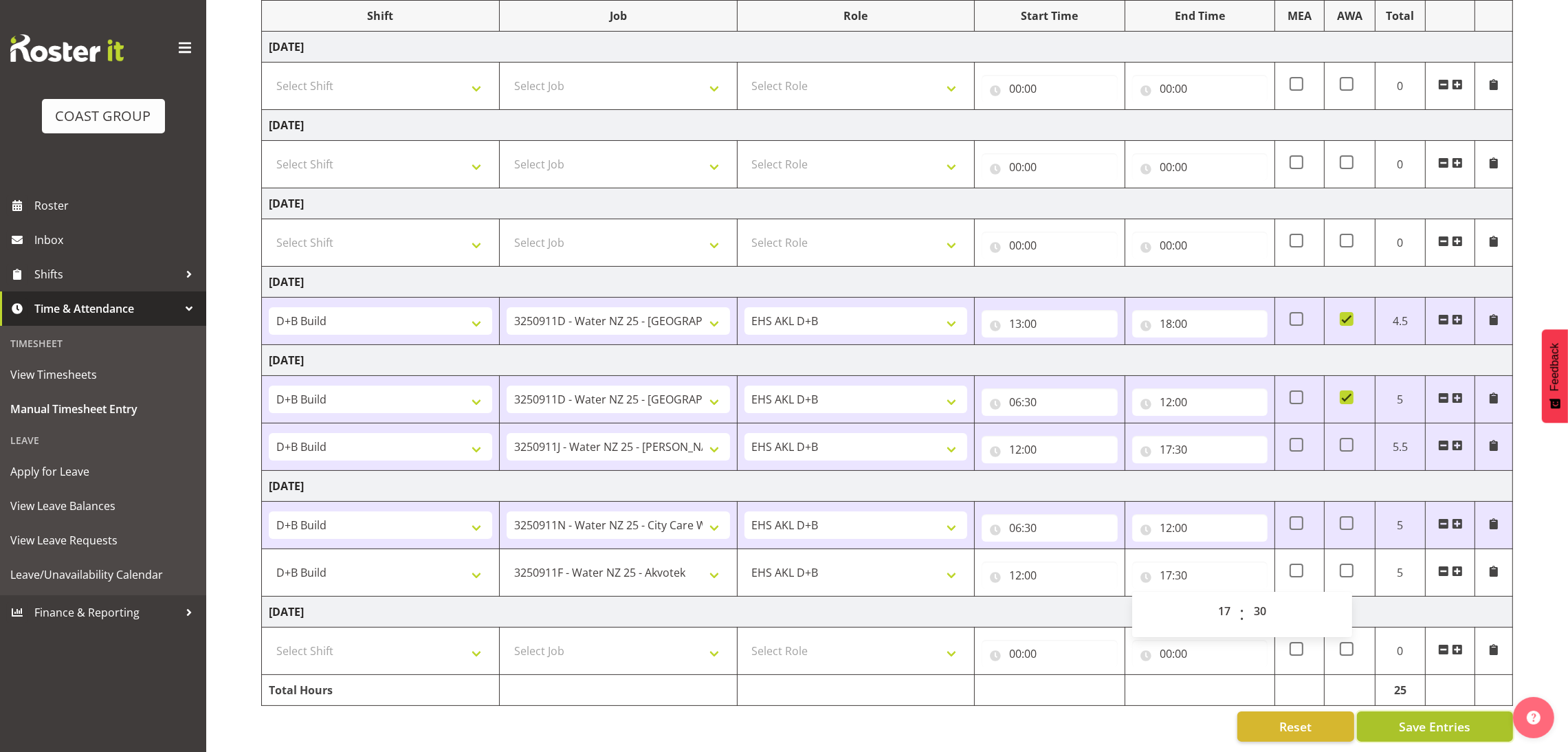
click at [1449, 717] on span "Save Entries" at bounding box center [1434, 726] width 71 height 18
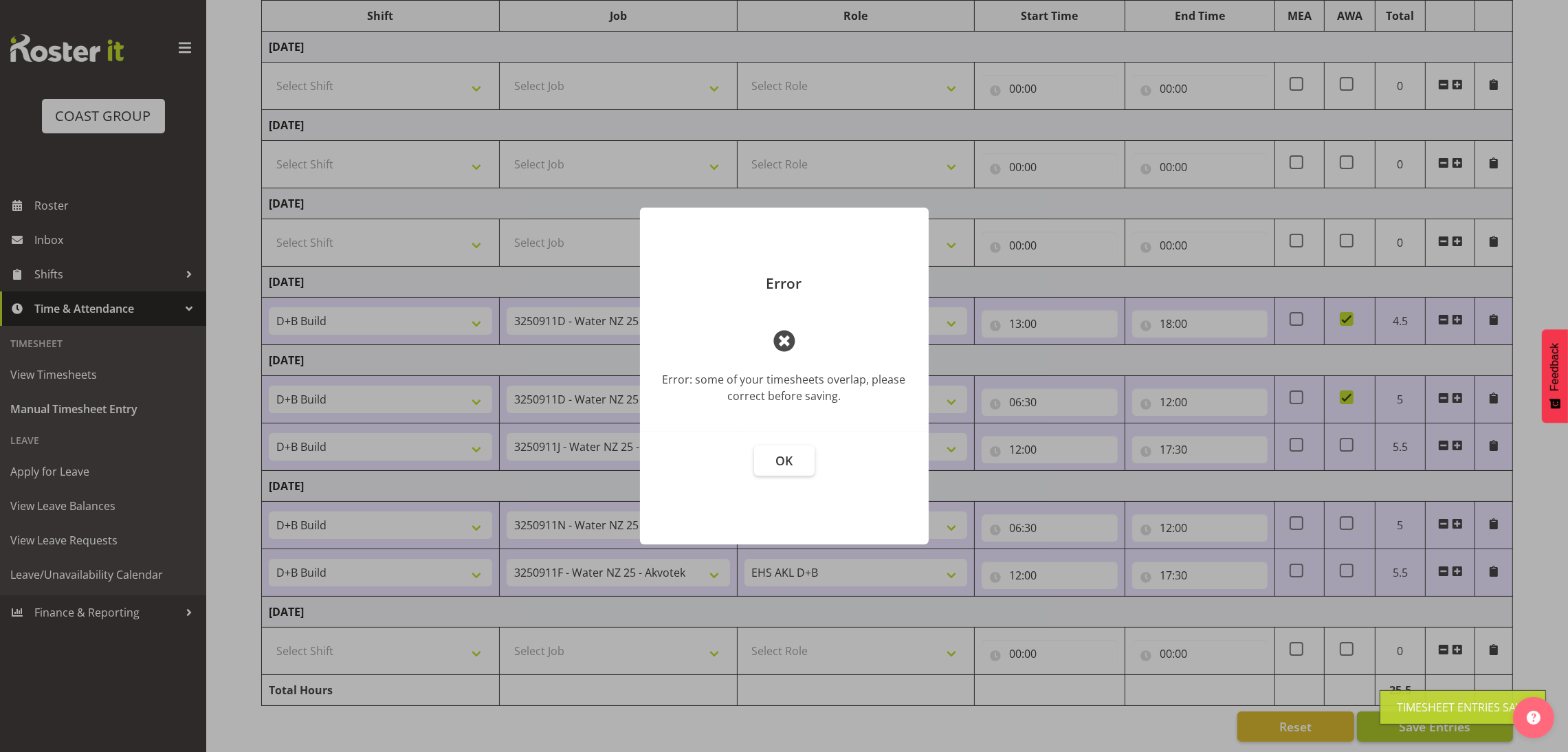
click at [1449, 709] on div at bounding box center [784, 376] width 1568 height 752
click at [787, 447] on button "OK" at bounding box center [792, 460] width 60 height 30
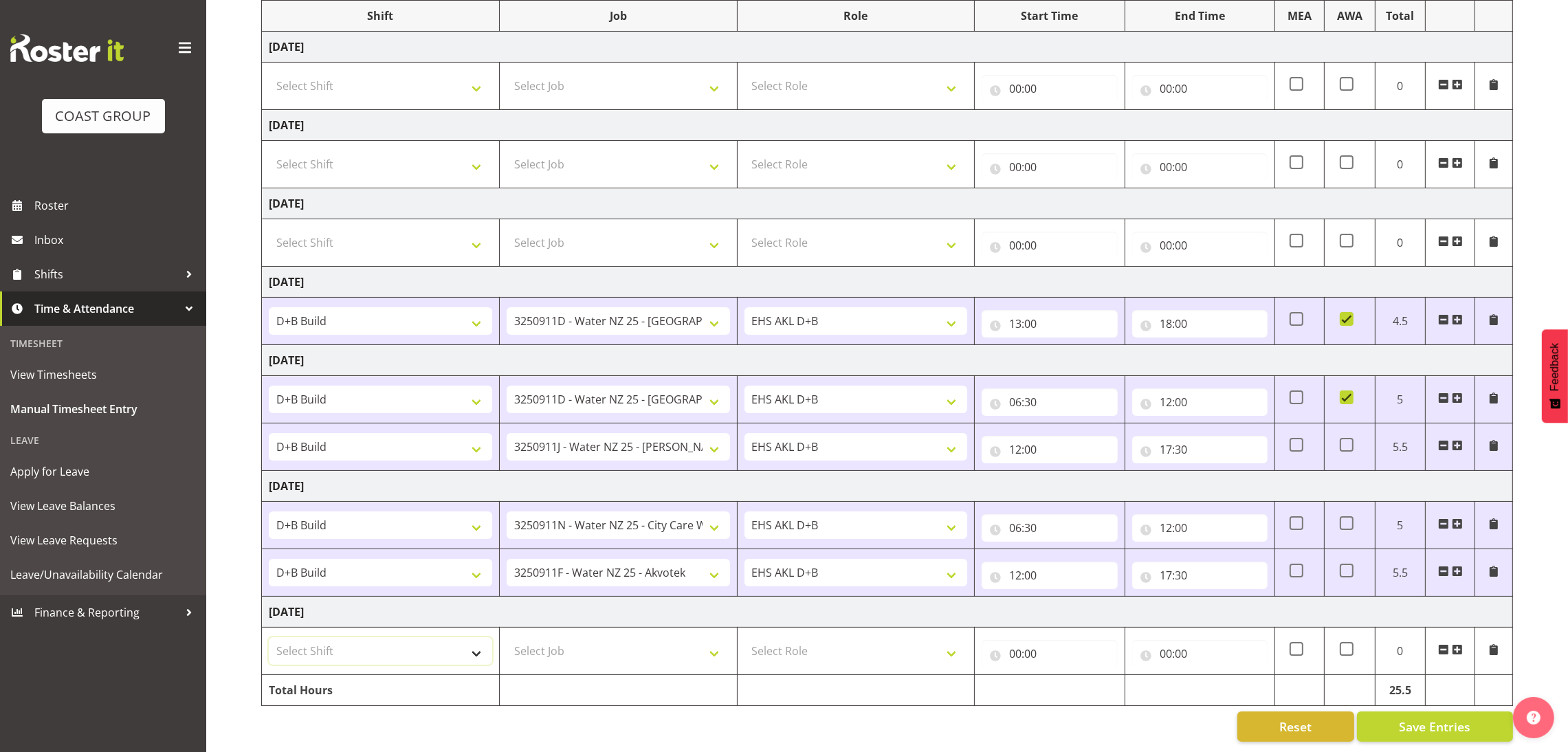
click at [372, 639] on select "Select Shift D+B @ [PERSON_NAME] D+B Build D+B Build NZACA D+B Build Tech Day […" at bounding box center [380, 651] width 223 height 27
drag, startPoint x: 1566, startPoint y: 210, endPoint x: 1575, endPoint y: 223, distance: 15.8
click at [1567, 223] on html "COAST GROUP Roster Inbox Shifts Time & Attendance Timesheet View Timesheets Man…" at bounding box center [784, 190] width 1568 height 752
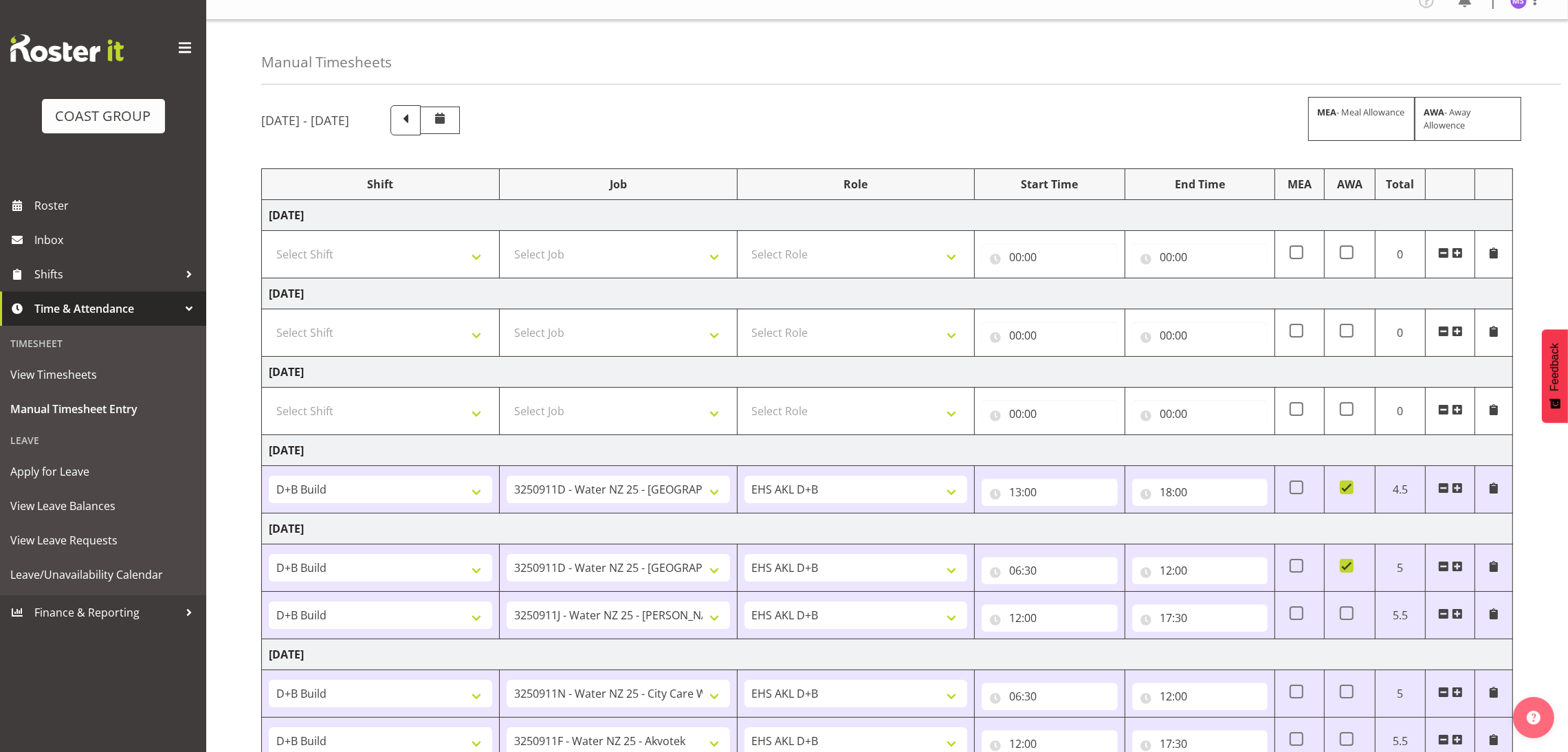
scroll to position [10, 0]
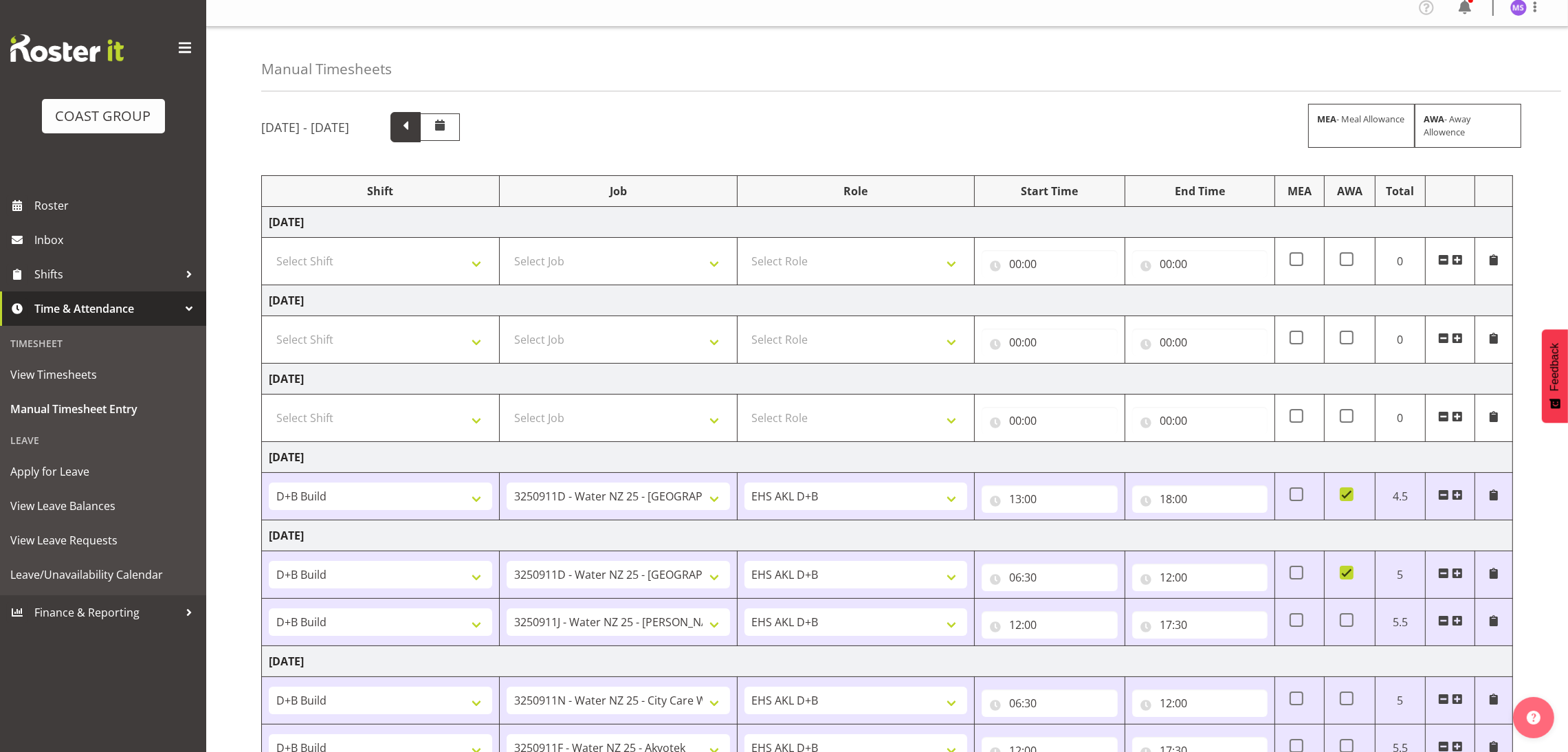
click at [421, 136] on span at bounding box center [405, 127] width 30 height 30
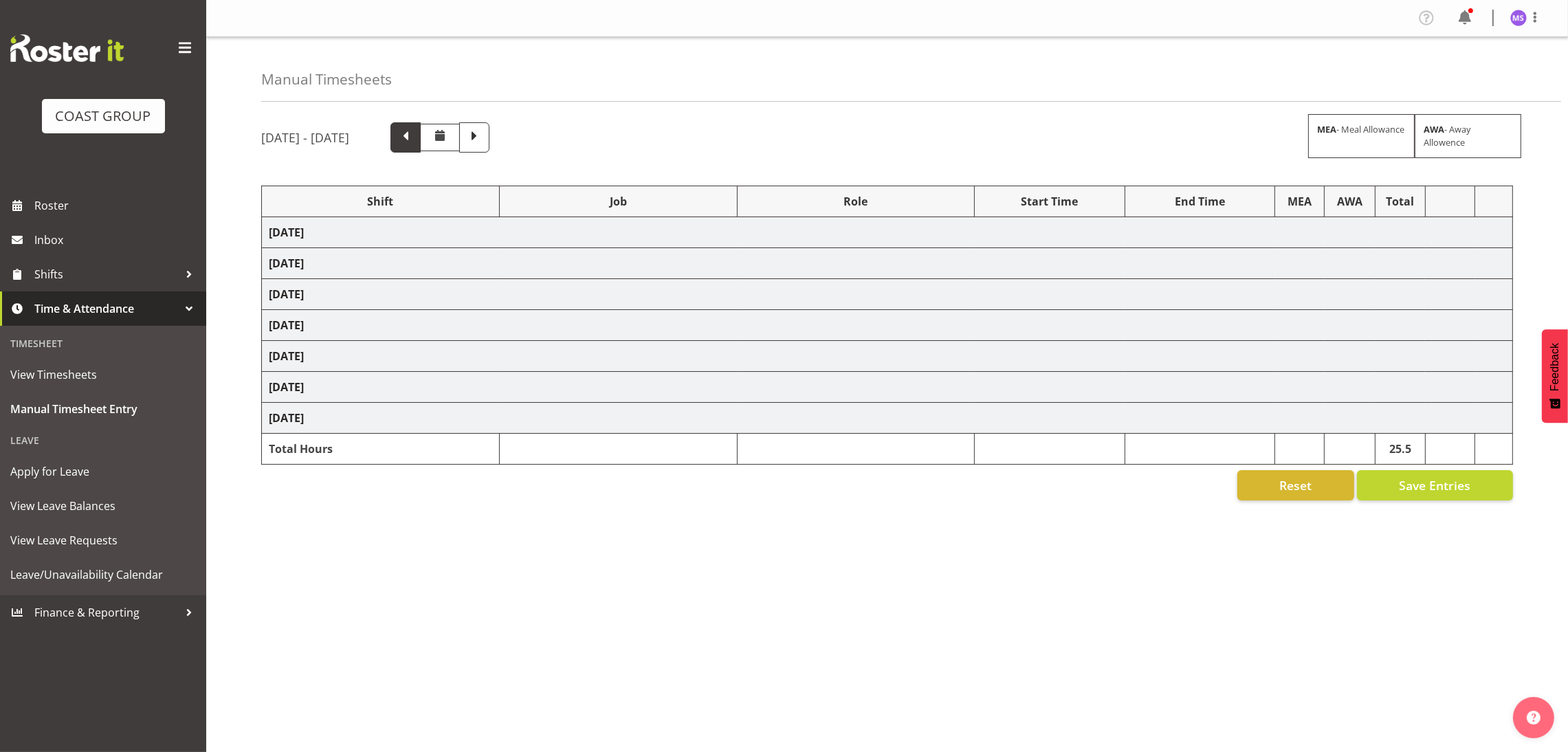
scroll to position [0, 0]
select select "24997"
select select "8636"
select select "1352"
select select "8636"
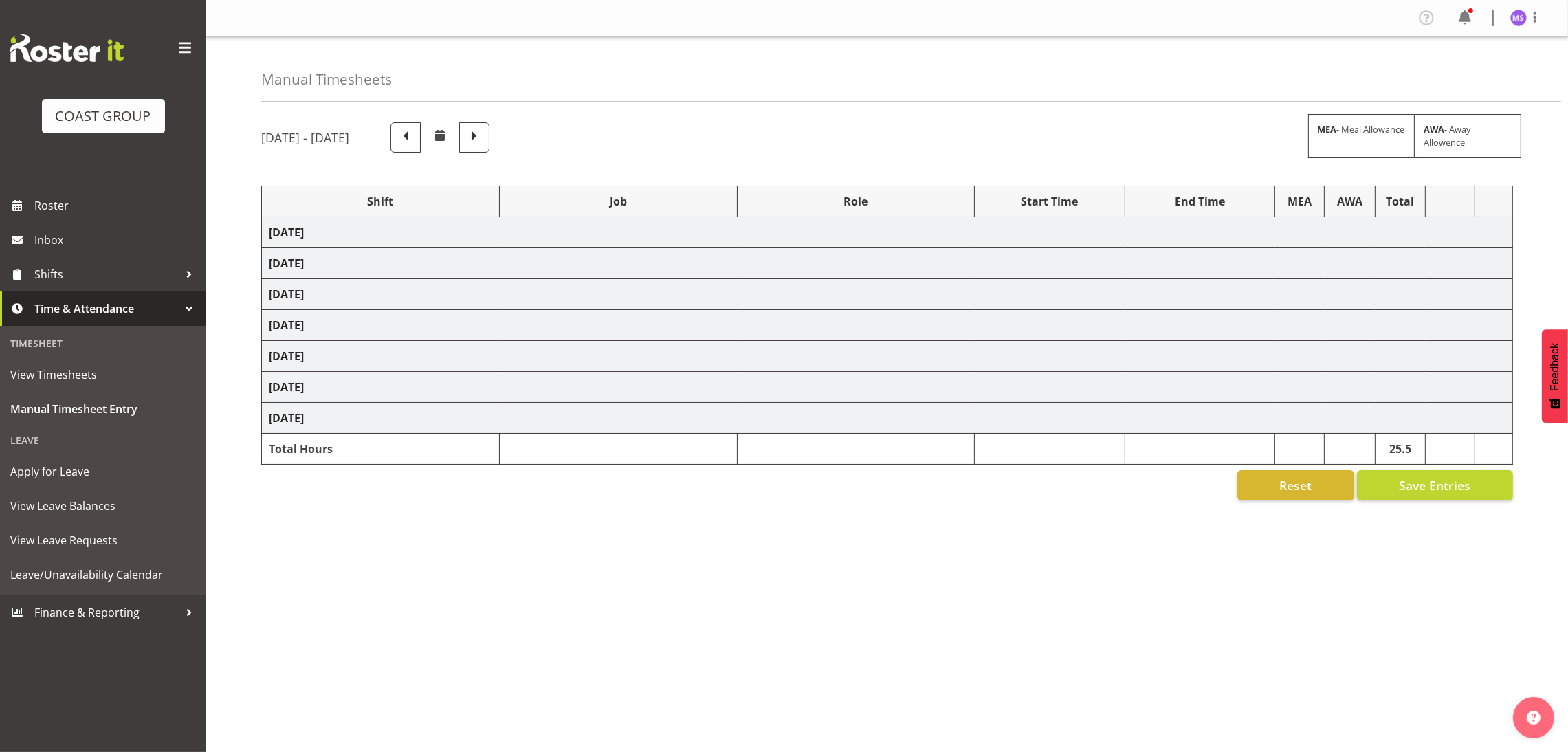
select select "40079"
select select "9134"
select select "1352"
select select "69"
select select "1352"
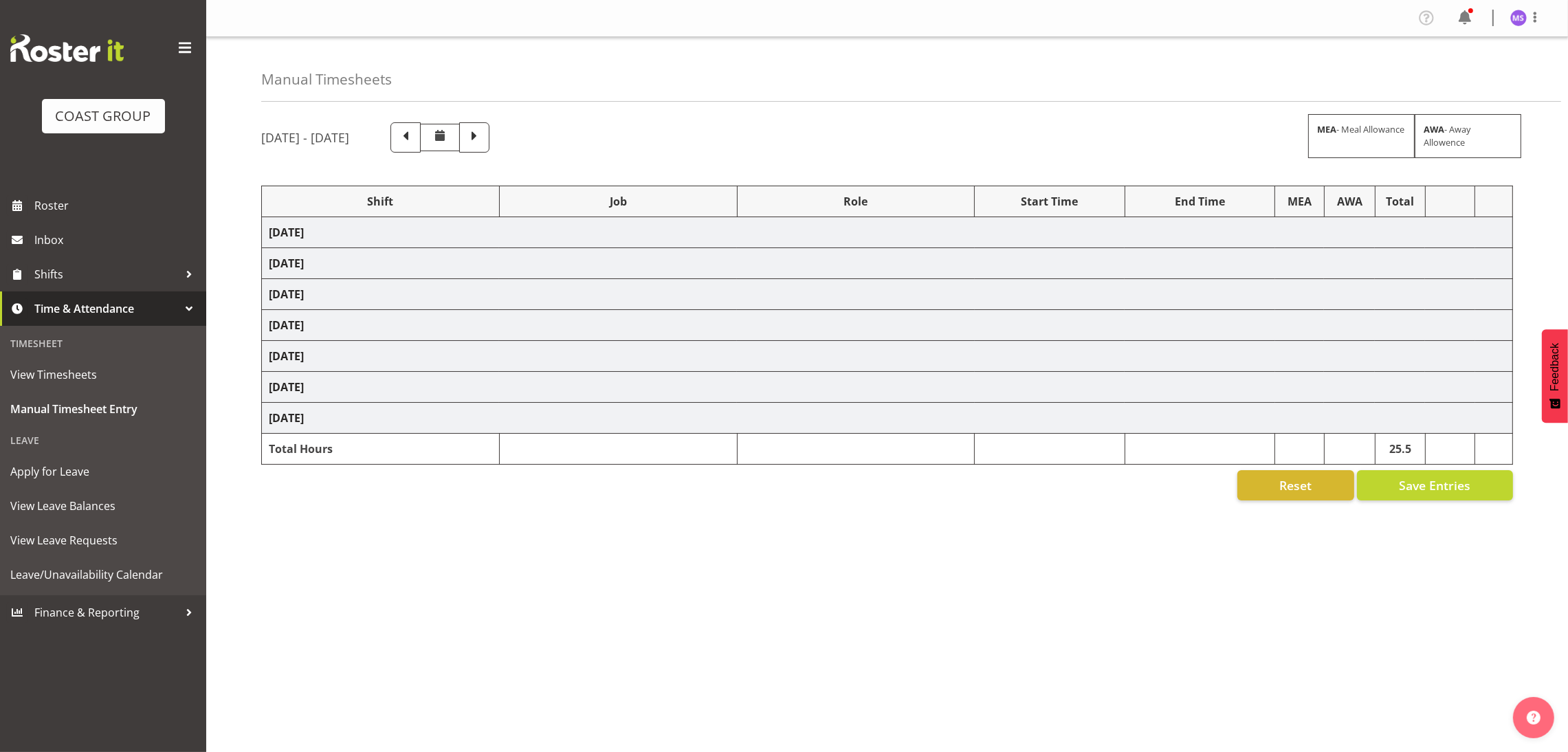
select select "8636"
select select "1352"
select select "69"
select select "24997"
select select "8635"
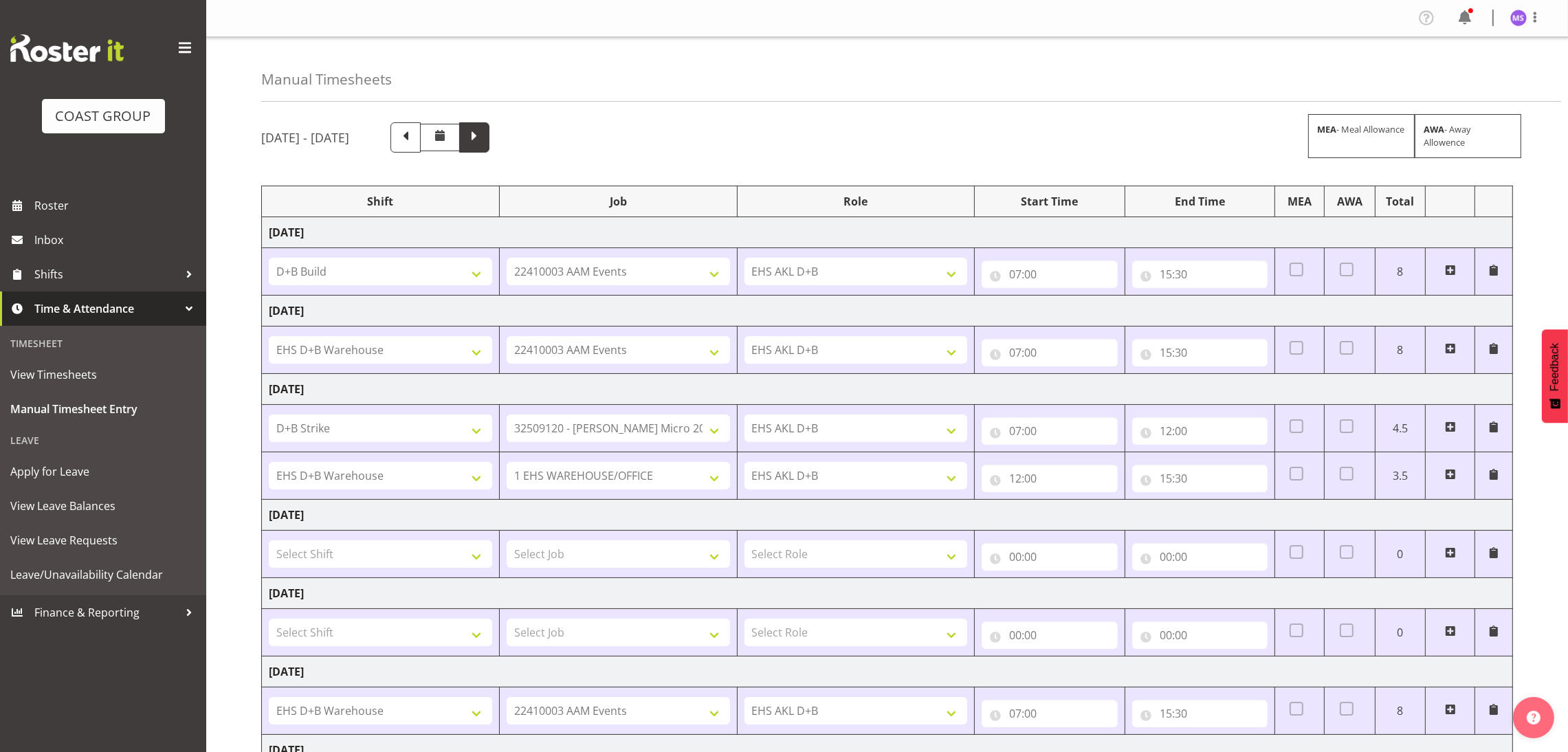
click at [490, 137] on span at bounding box center [474, 137] width 30 height 30
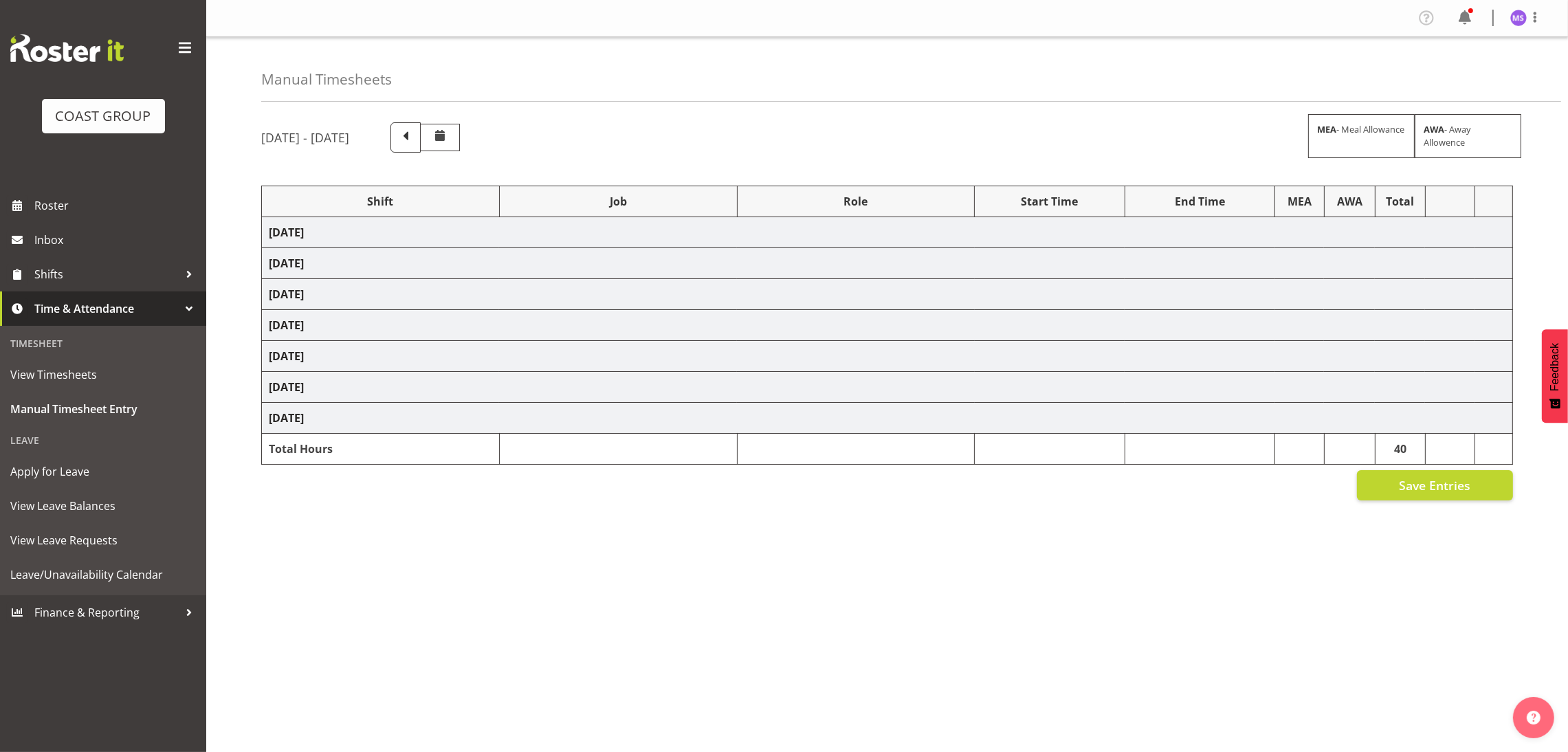
select select "24997"
select select "10598"
select select "24997"
select select "10598"
select select "24997"
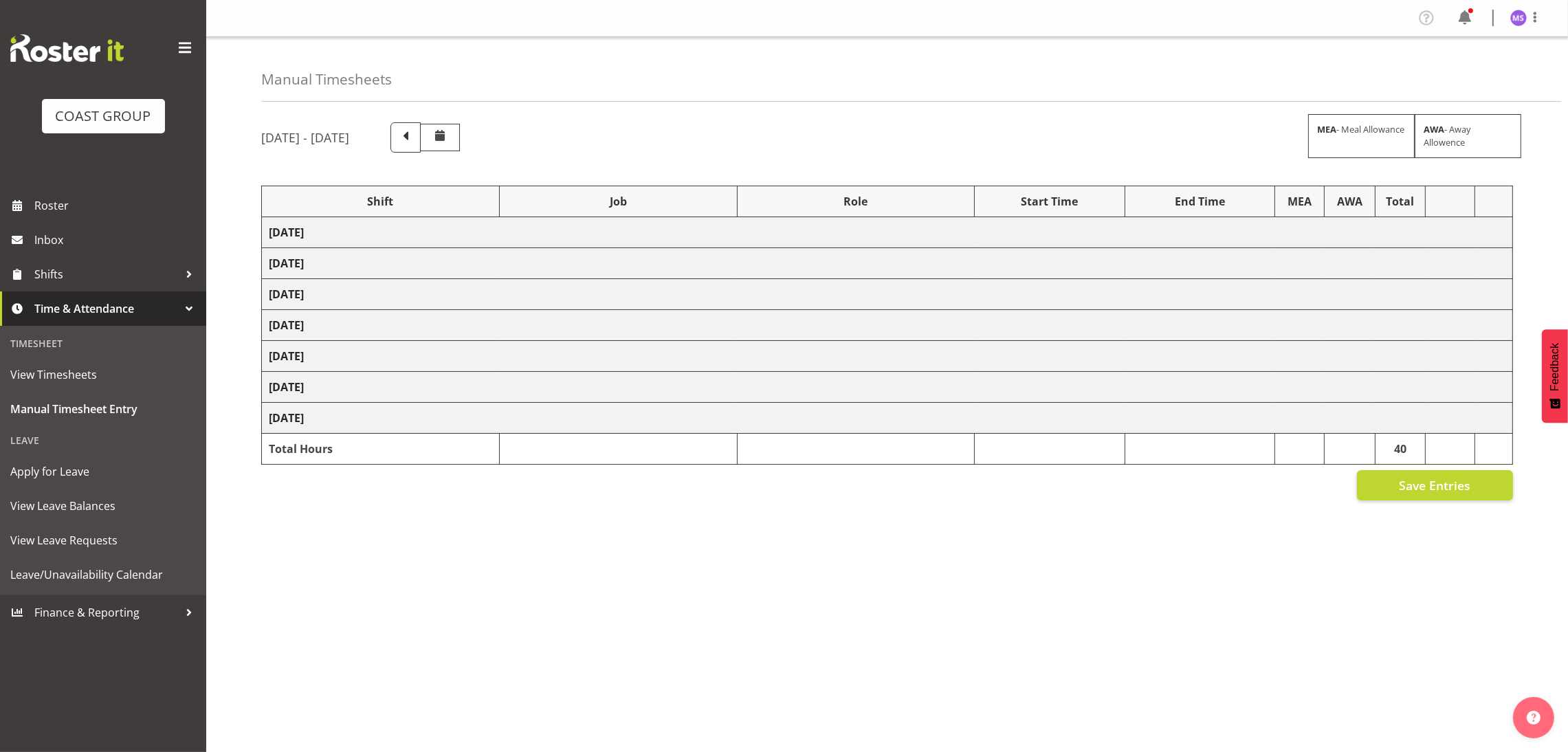
select select "10663"
select select "24997"
select select "10669"
select select "24997"
select select "10606"
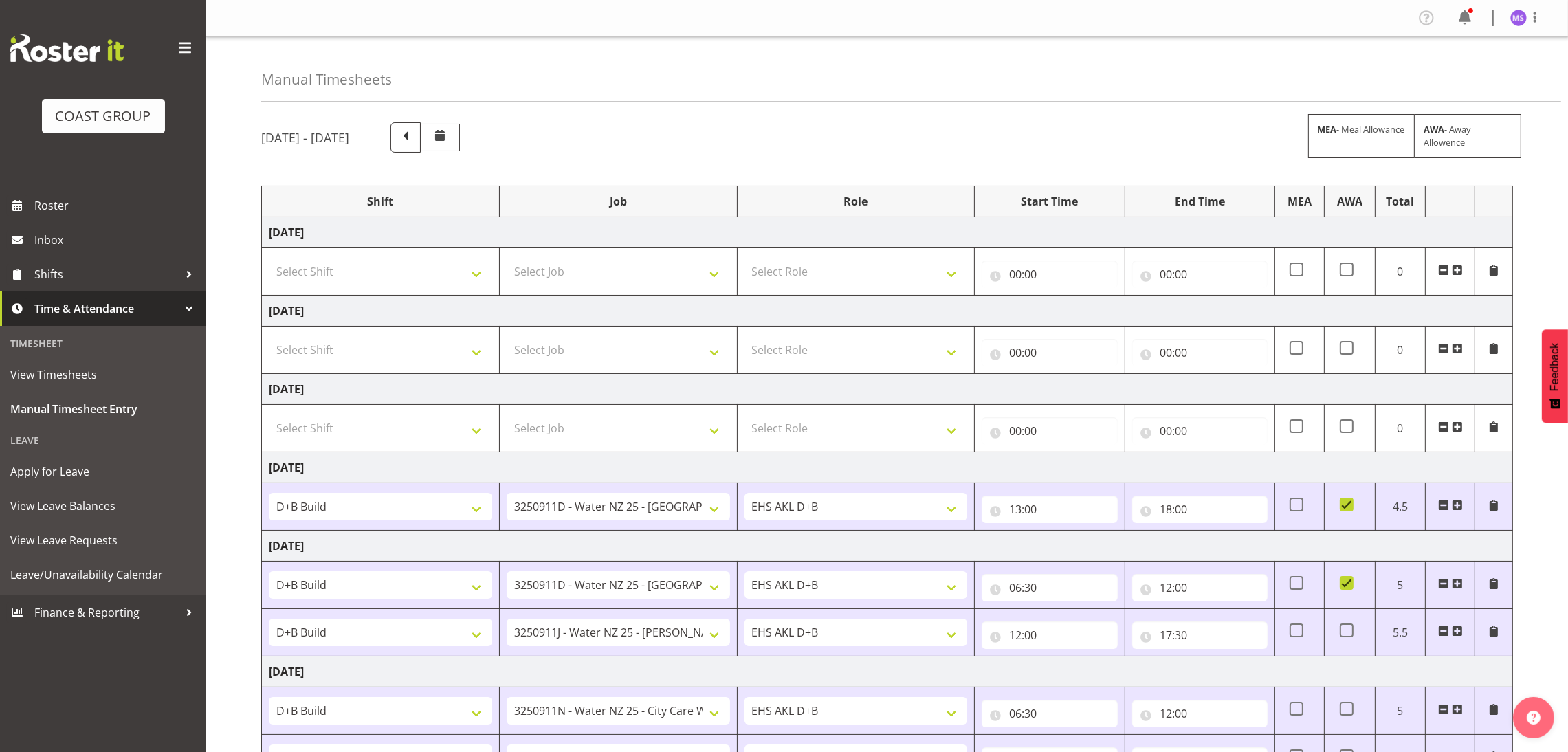
scroll to position [204, 0]
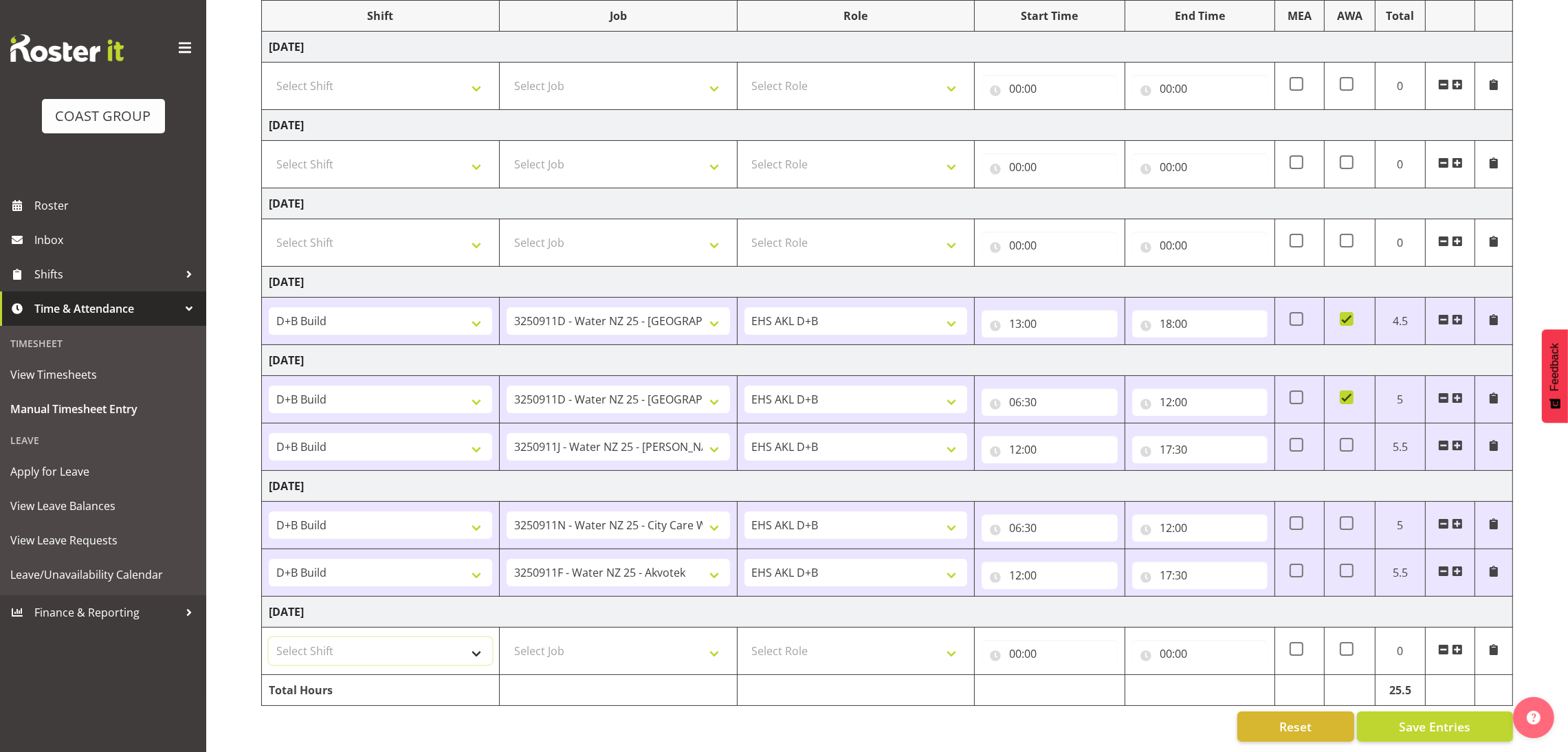
click at [443, 641] on select "Select Shift D+B @ [PERSON_NAME] D+B Build D+B Build NZACA D+B Build Tech Day […" at bounding box center [380, 651] width 223 height 27
select select "1352"
click at [269, 637] on select "Select Shift D+B @ [PERSON_NAME] D+B Build D+B Build NZACA D+B Build Tech Day […" at bounding box center [380, 651] width 223 height 27
click at [593, 641] on select "Select Job 1 Carlton Events 1 [PERSON_NAME][GEOGRAPHIC_DATA] 1 [PERSON_NAME][GE…" at bounding box center [618, 651] width 223 height 27
click at [1529, 145] on div "[DATE] - [DATE] MEA - Meal Allowance AWA - Away Allowence Shift Job Role Start …" at bounding box center [915, 339] width 1307 height 825
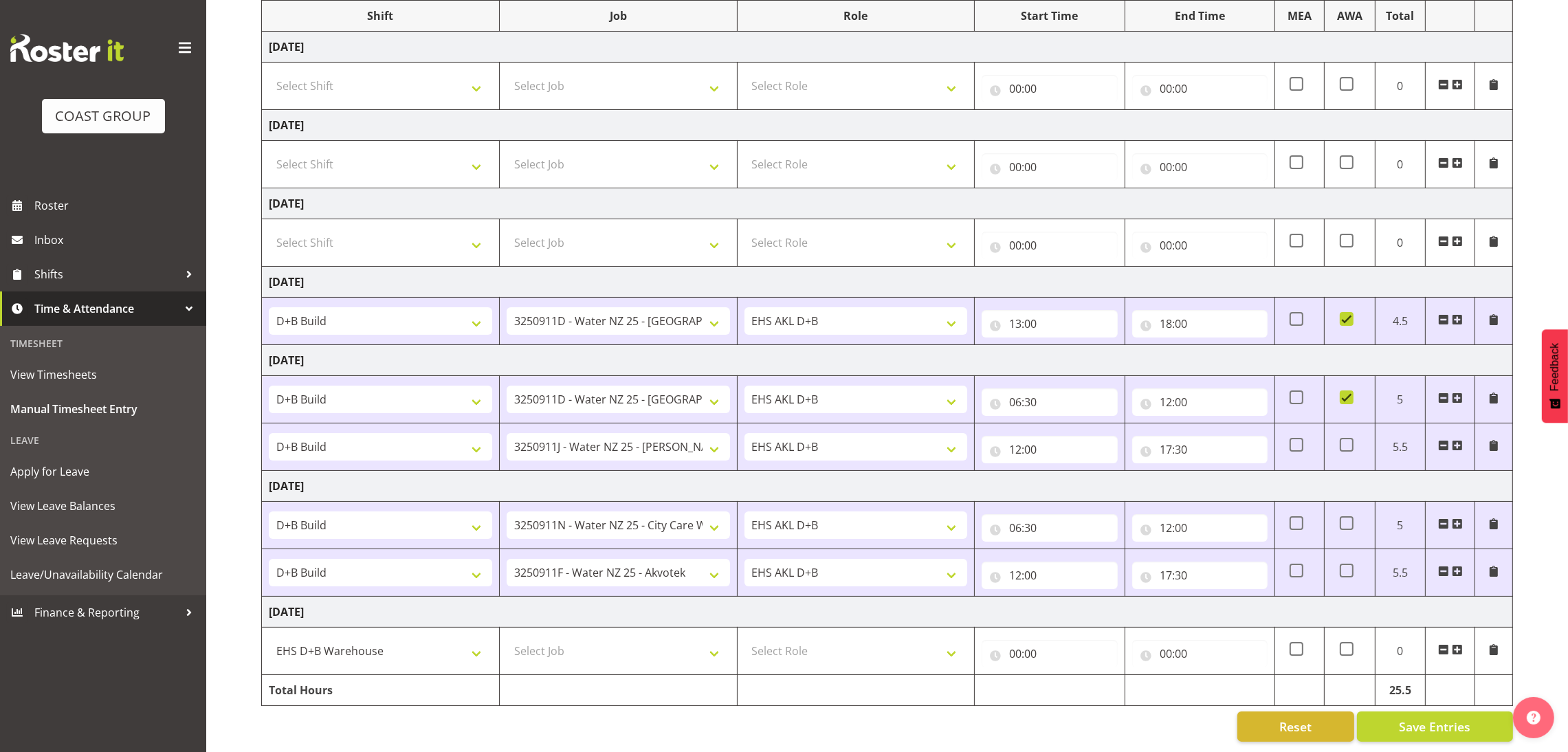
scroll to position [0, 0]
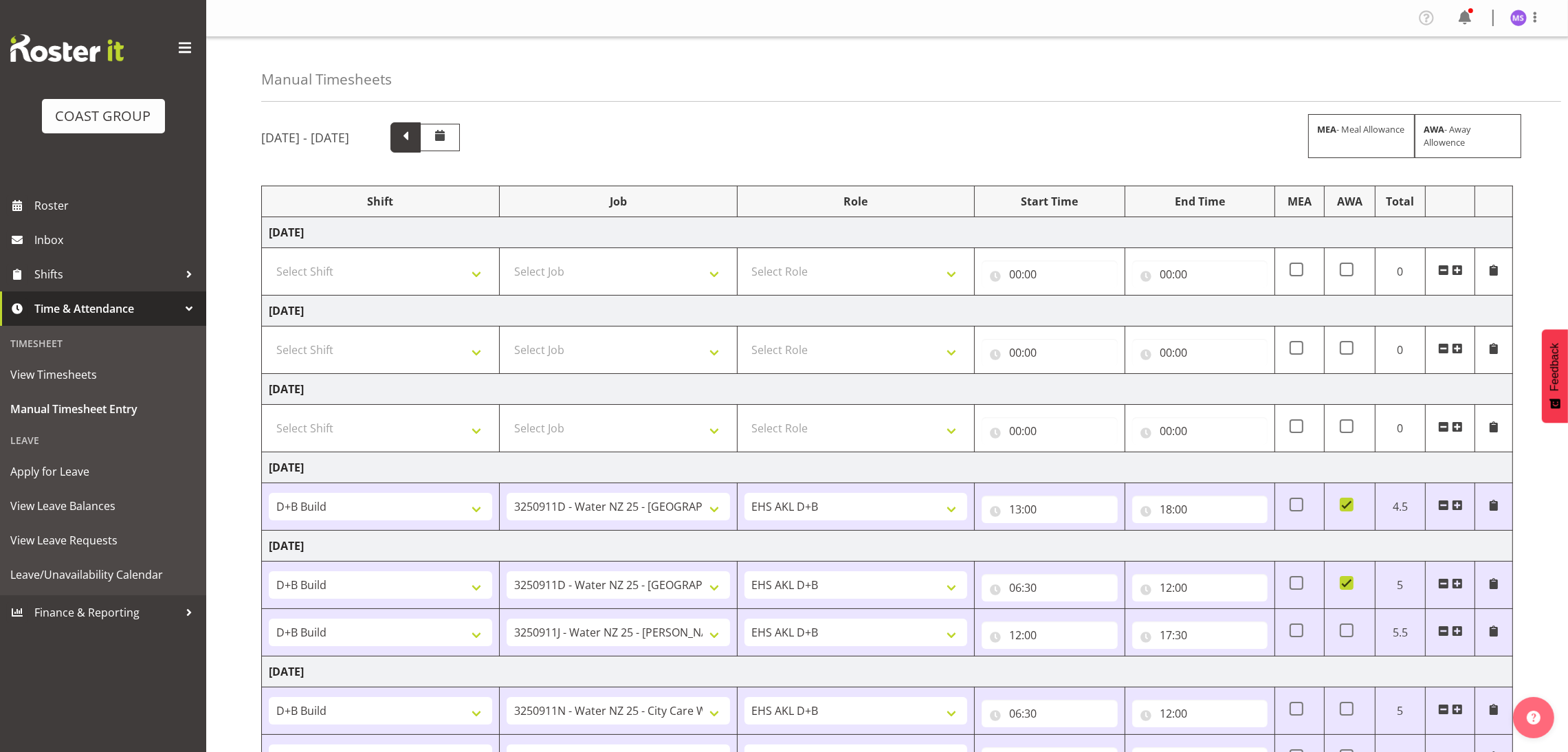
click at [421, 148] on span at bounding box center [405, 137] width 30 height 30
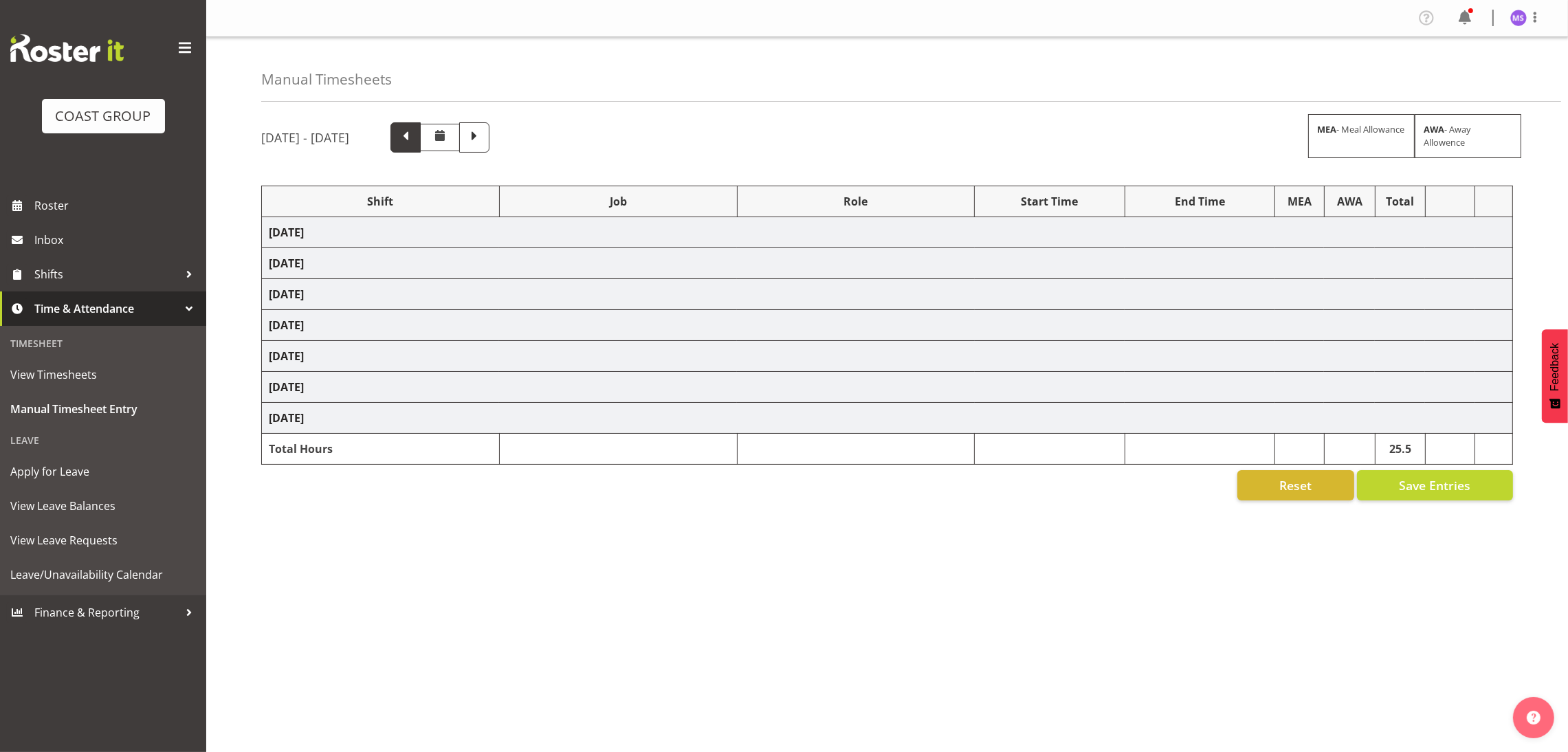
select select "24997"
select select "8636"
select select "1352"
select select "8636"
select select "40079"
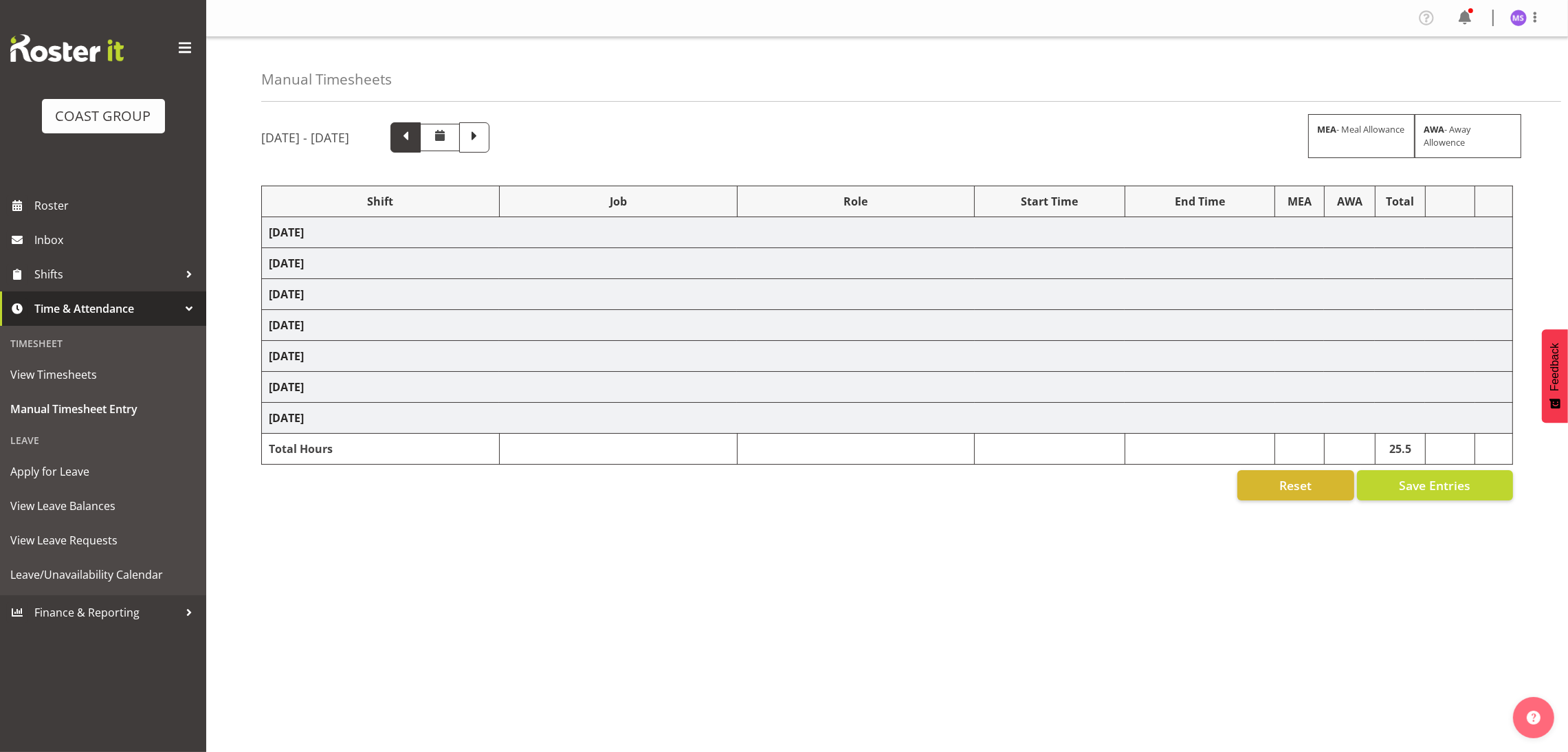
select select "9134"
select select "1352"
select select "69"
select select "1352"
select select "8636"
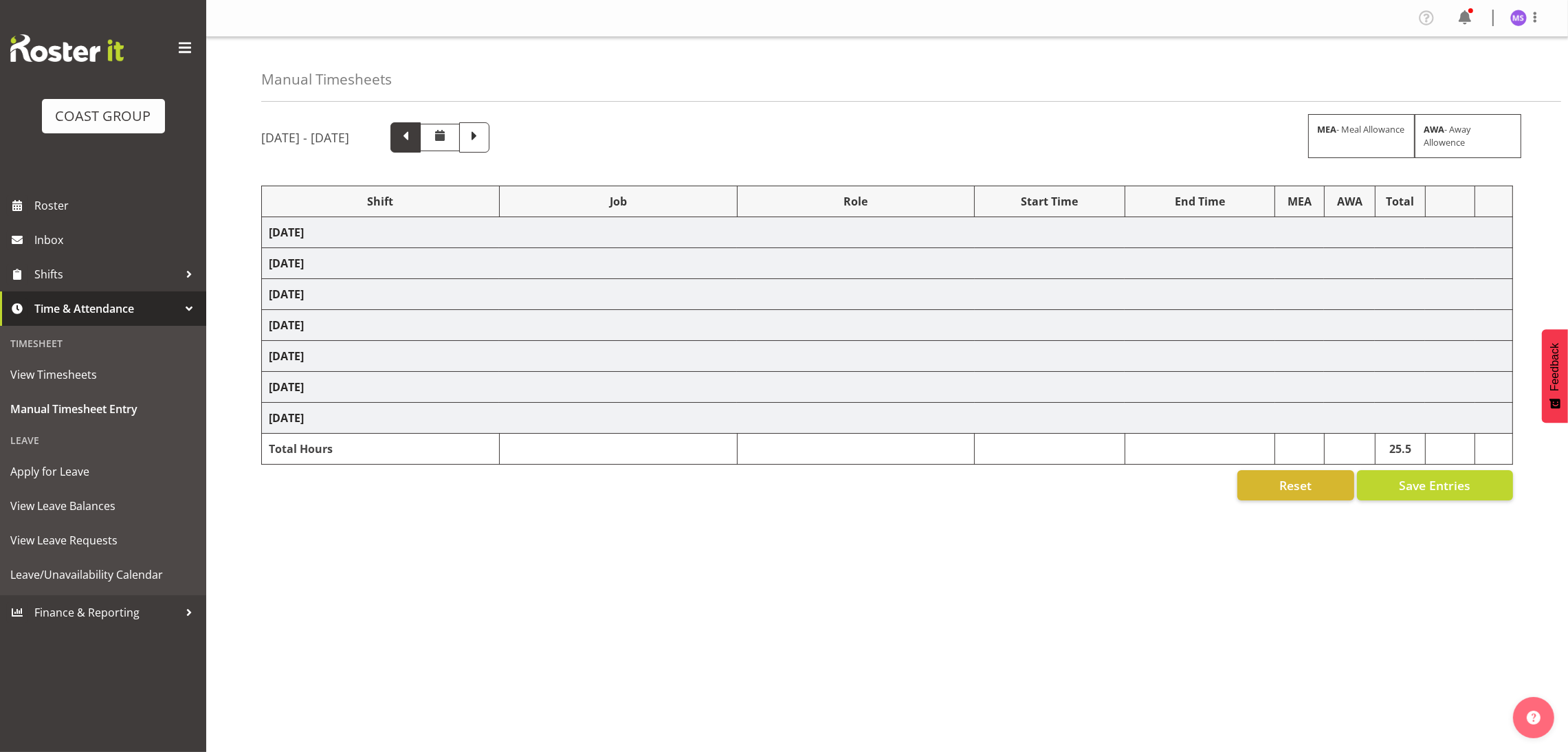
select select "1352"
select select "69"
select select "24997"
select select "8635"
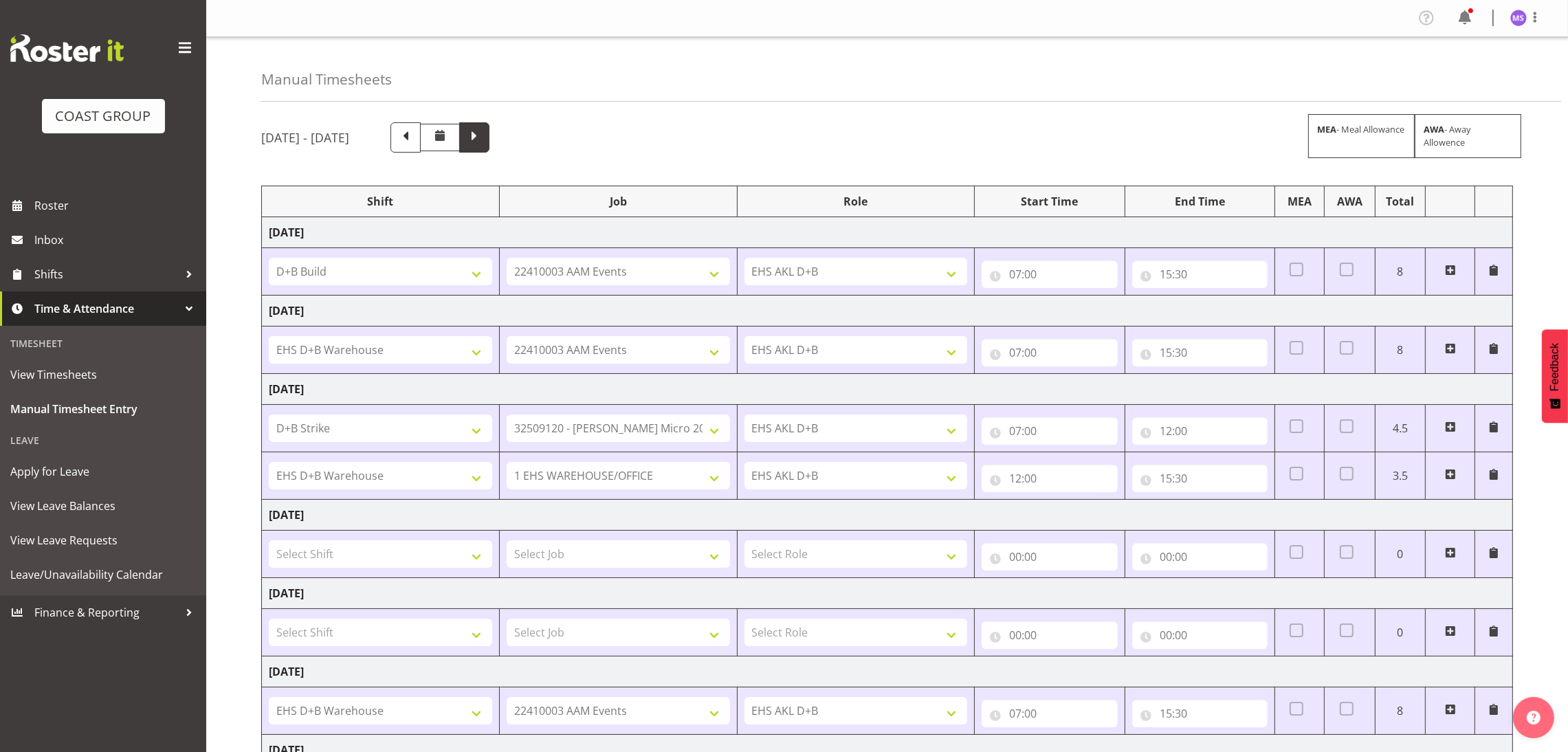
click at [483, 137] on span at bounding box center [474, 136] width 18 height 18
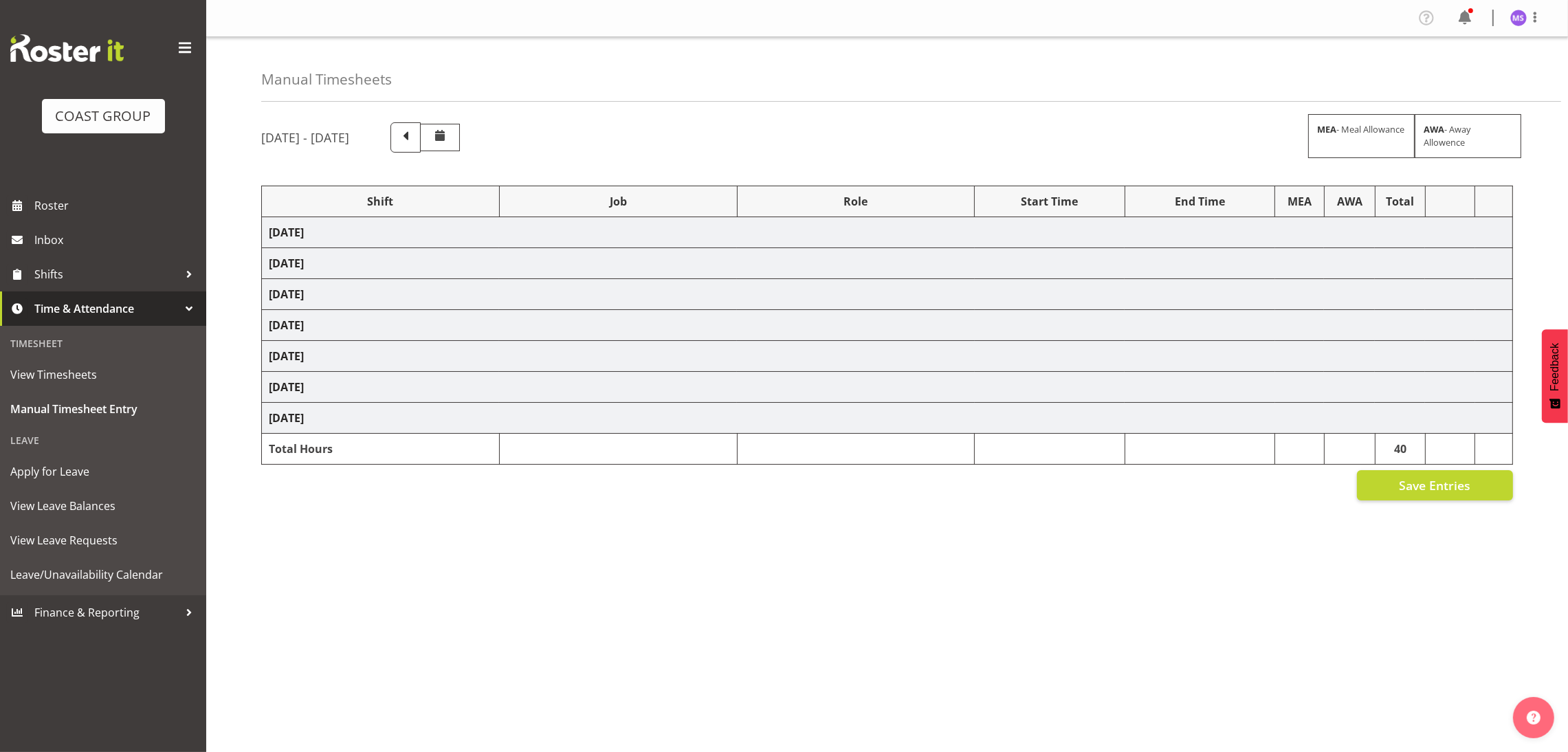
select select "24997"
select select "10598"
select select "24997"
select select "10598"
select select "24997"
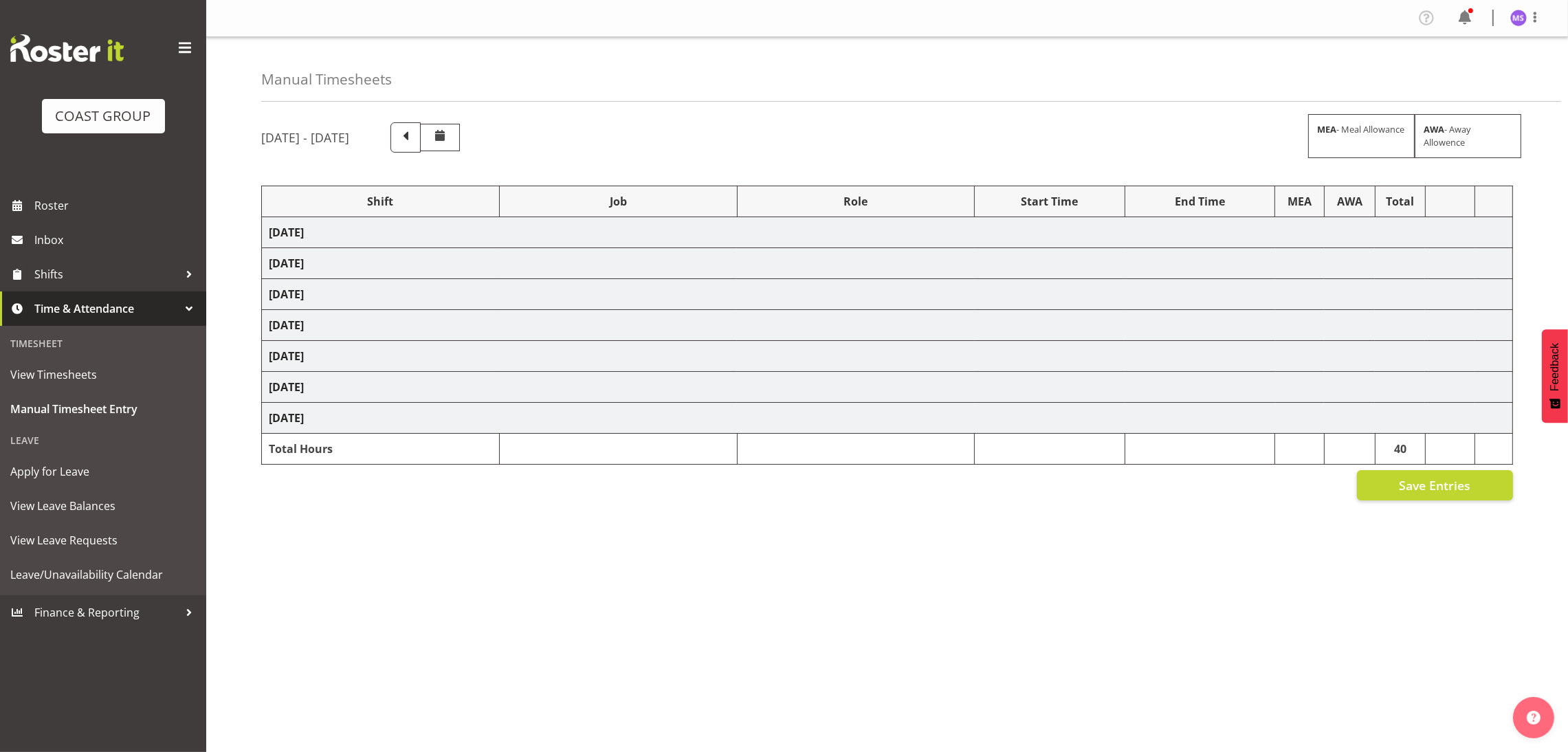
select select "10663"
select select "24997"
select select "10669"
select select "24997"
select select "10606"
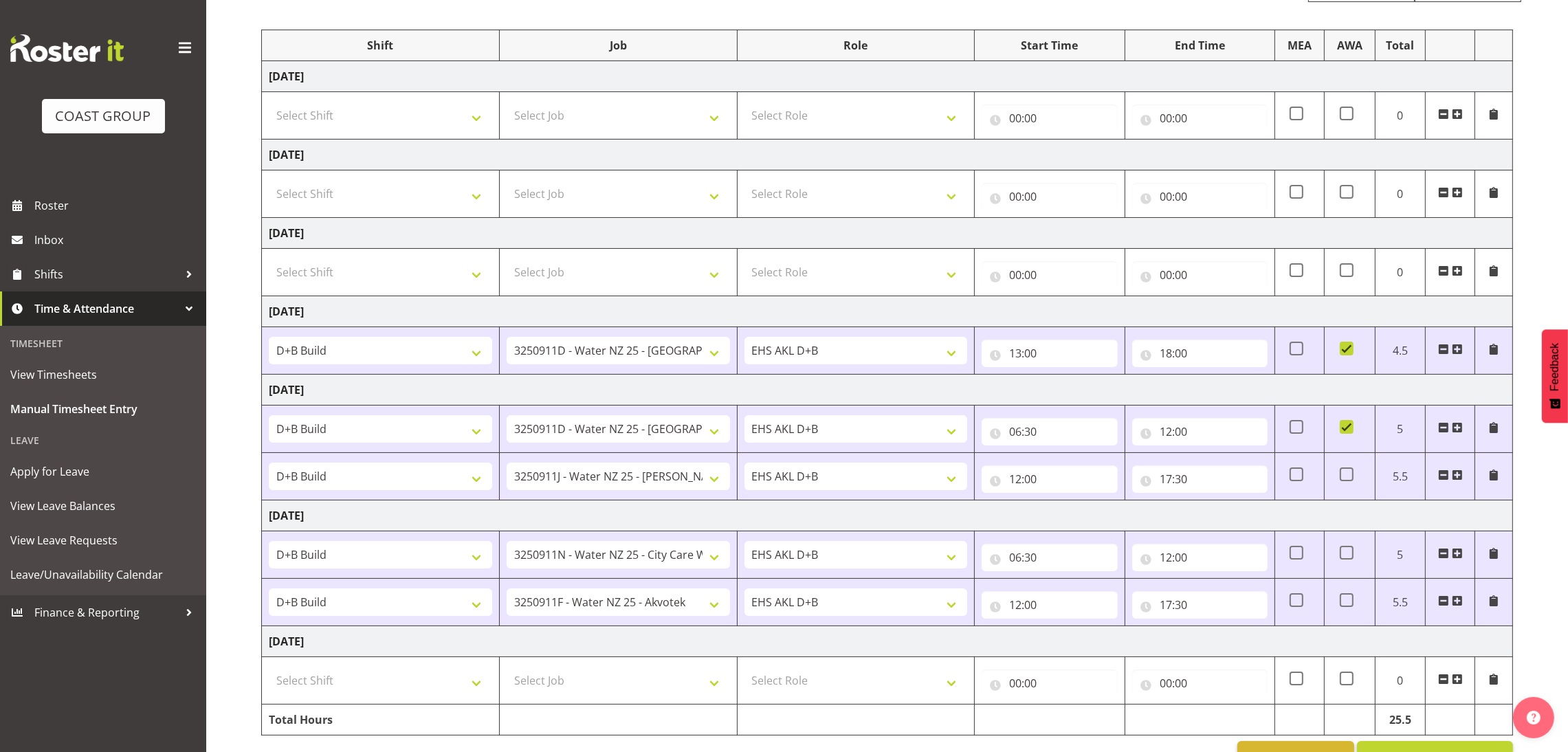
scroll to position [204, 0]
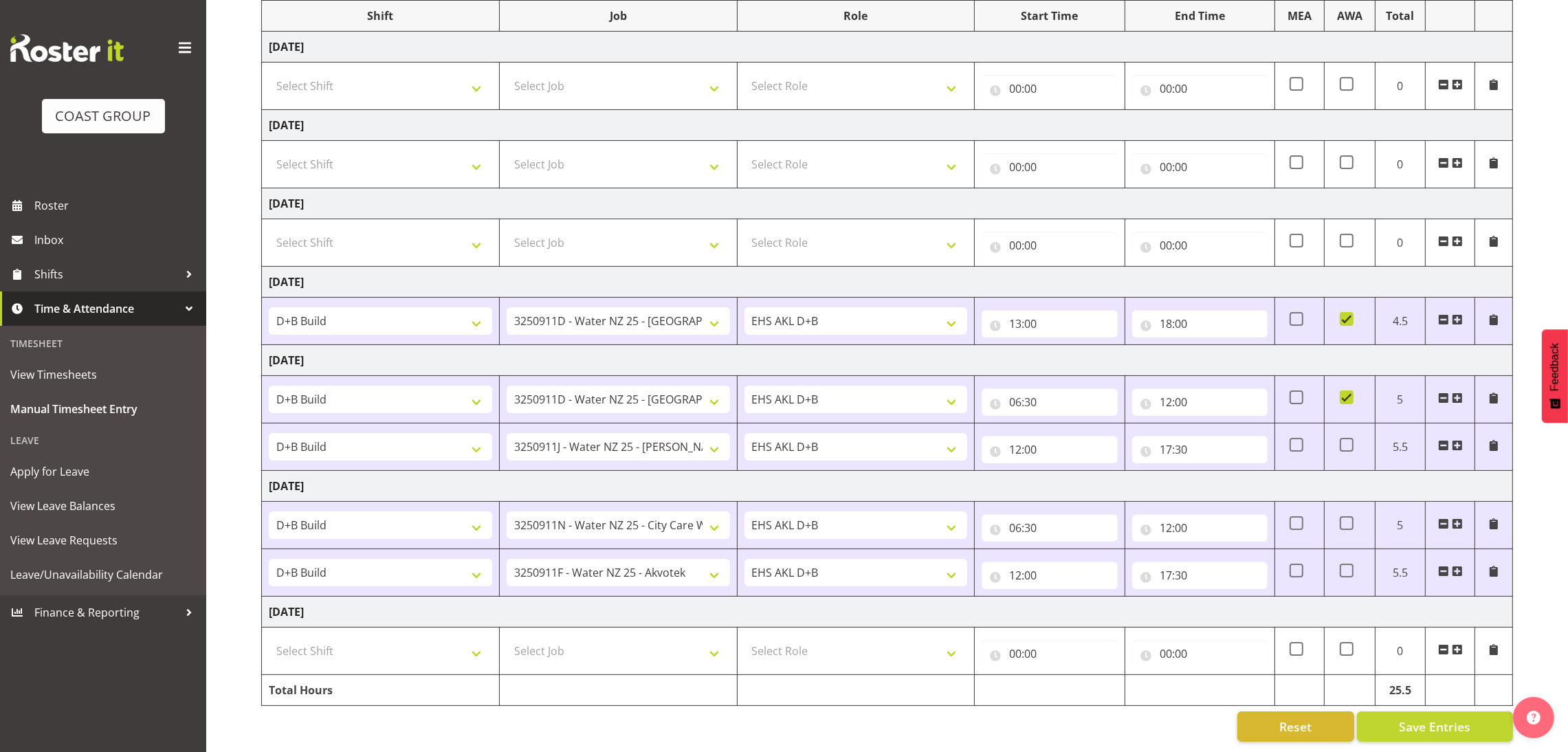
click at [463, 649] on td "Select Shift D+B @ [PERSON_NAME] D+B Build D+B Build NZACA D+B Build Tech Day […" at bounding box center [381, 651] width 238 height 48
click at [463, 643] on select "Select Shift D+B @ [PERSON_NAME] D+B Build D+B Build NZACA D+B Build Tech Day […" at bounding box center [380, 651] width 223 height 27
select select "1352"
click at [269, 637] on select "Select Shift D+B @ [PERSON_NAME] D+B Build D+B Build NZACA D+B Build Tech Day […" at bounding box center [380, 651] width 223 height 27
click at [584, 637] on select "Select Job 1 Carlton Events 1 [PERSON_NAME][GEOGRAPHIC_DATA] 1 [PERSON_NAME][GE…" at bounding box center [618, 651] width 223 height 27
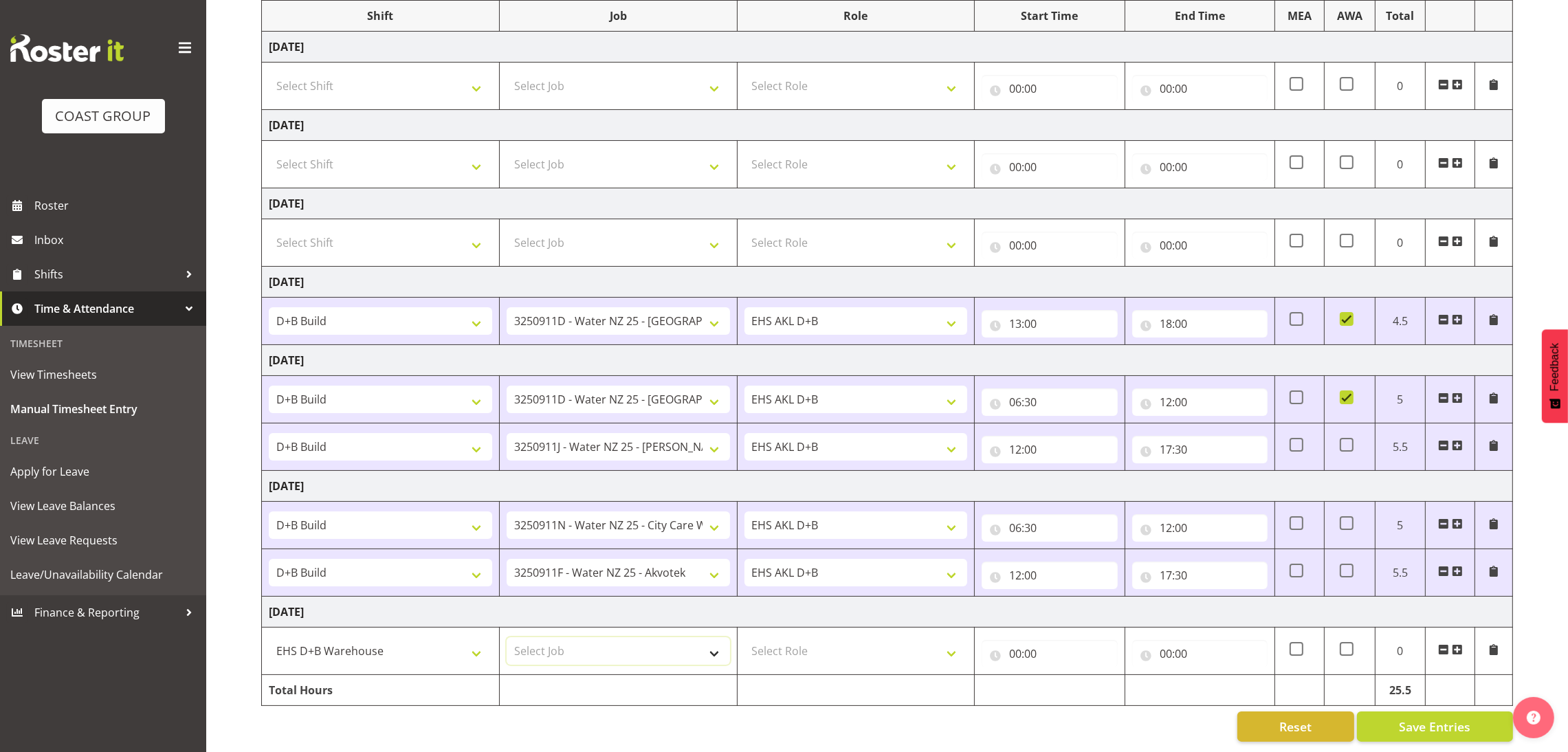
select select "8636"
click at [507, 637] on select "Select Job 1 Carlton Events 1 [PERSON_NAME][GEOGRAPHIC_DATA] 1 [PERSON_NAME][GE…" at bounding box center [618, 651] width 223 height 27
click at [767, 637] on select "Select Role EHS AKL D+B" at bounding box center [856, 651] width 223 height 27
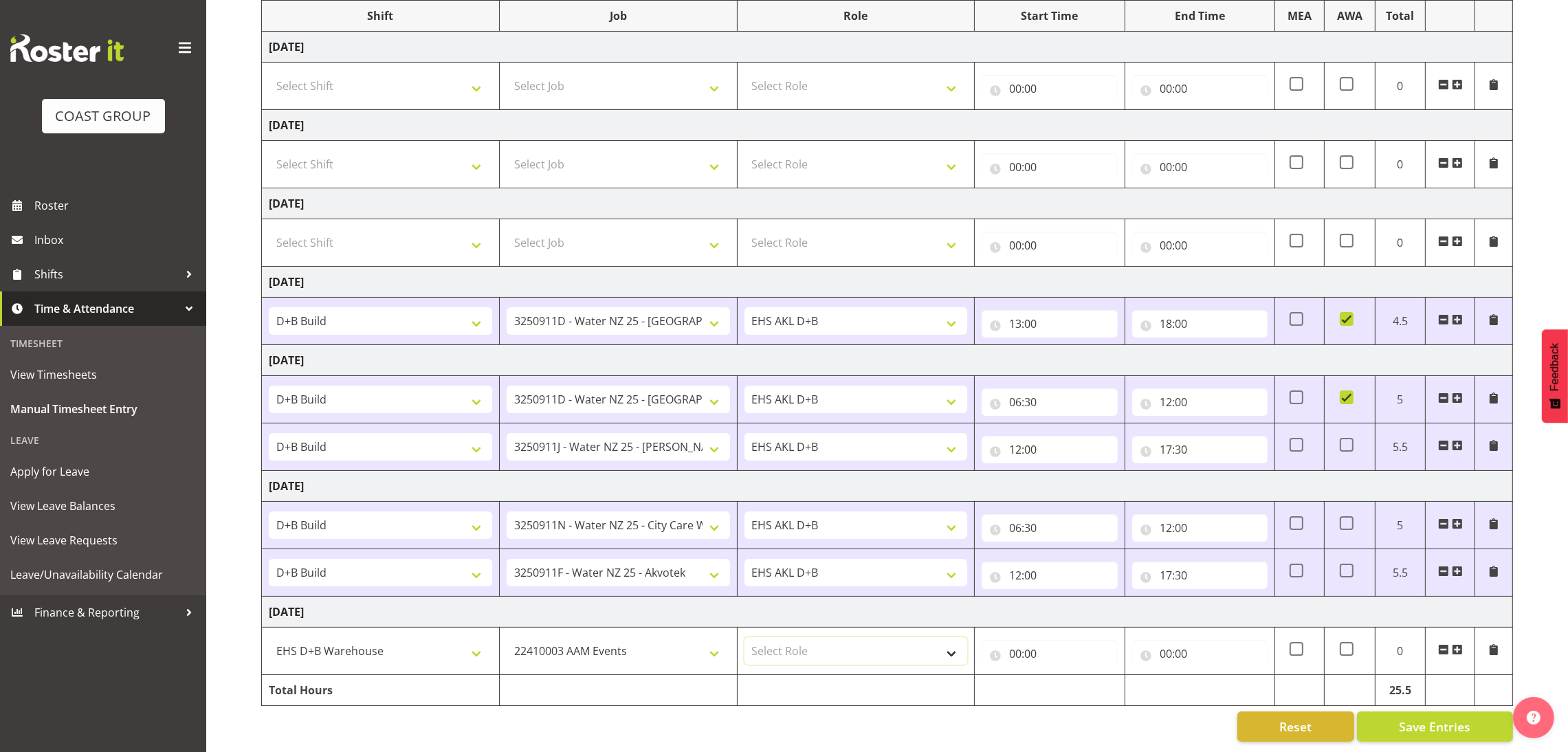
select select "194"
click at [745, 637] on select "Select Role EHS AKL D+B" at bounding box center [856, 651] width 223 height 27
drag, startPoint x: 1014, startPoint y: 633, endPoint x: 1018, endPoint y: 640, distance: 8.1
click at [1018, 640] on input "00:00" at bounding box center [1049, 654] width 135 height 27
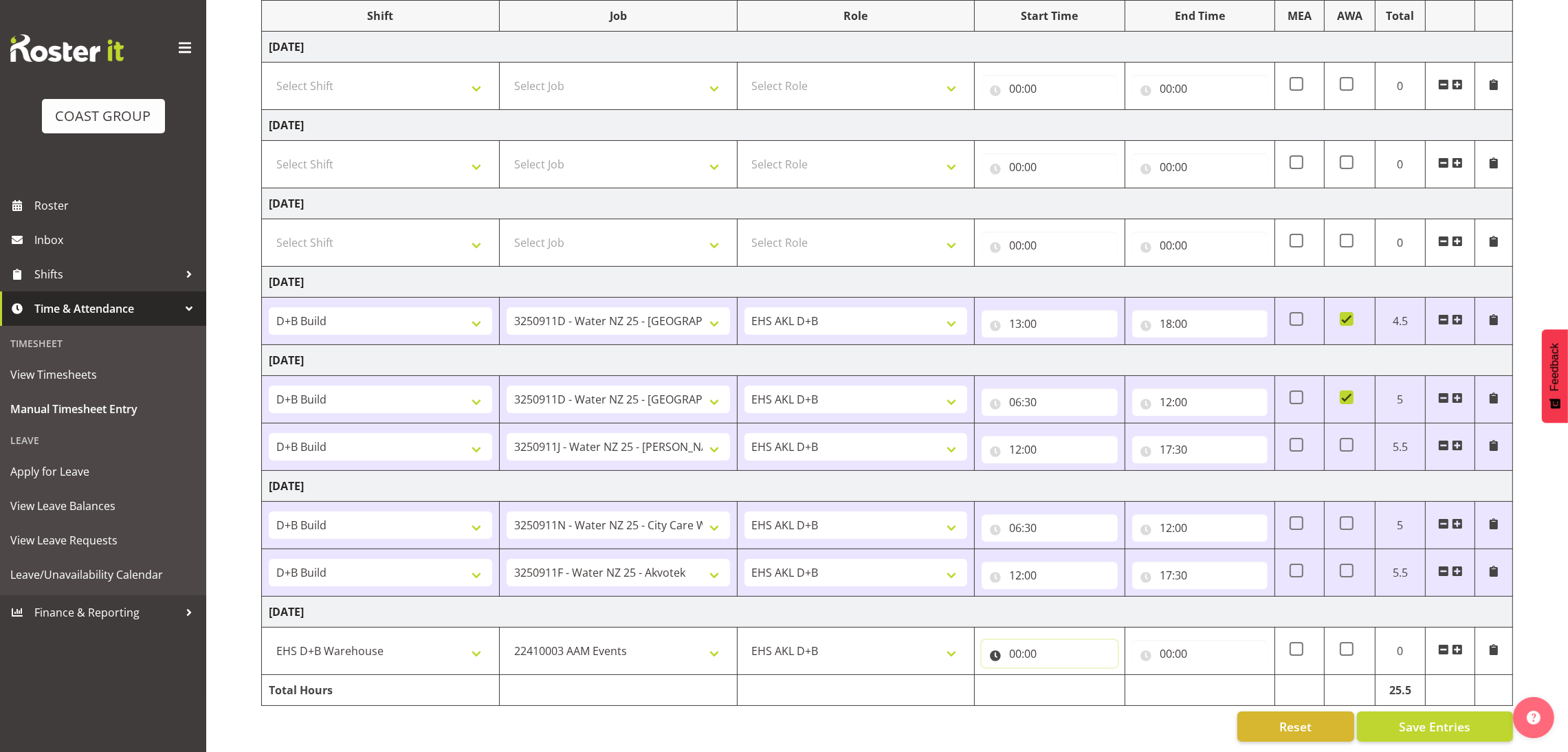
click at [1018, 640] on input "00:00" at bounding box center [1049, 654] width 135 height 27
click at [1067, 676] on select "00 01 02 03 04 05 06 07 08 09 10 11 12 13 14 15 16 17 18 19 20 21 22 23" at bounding box center [1076, 689] width 31 height 27
select select "7"
click at [1061, 676] on select "00 01 02 03 04 05 06 07 08 09 10 11 12 13 14 15 16 17 18 19 20 21 22 23" at bounding box center [1076, 689] width 31 height 27
type input "07:00"
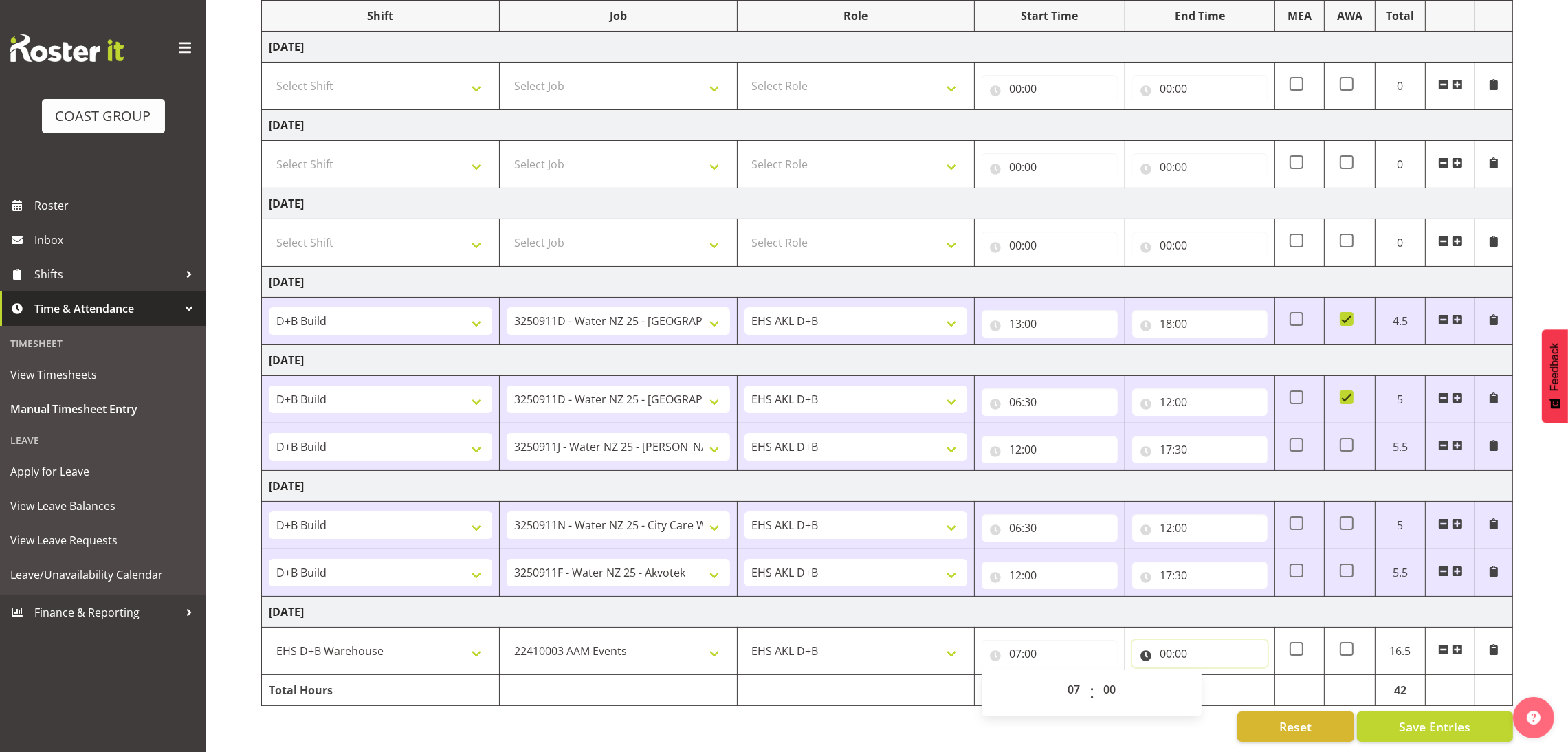
click at [1160, 643] on input "00:00" at bounding box center [1200, 654] width 135 height 27
drag, startPoint x: 1221, startPoint y: 668, endPoint x: 1224, endPoint y: 548, distance: 120.0
click at [1224, 548] on tbody "[DATE] Select Shift D+B @ [PERSON_NAME] D+B Build D+B Build NZACA D+B Build Tec…" at bounding box center [888, 369] width 1251 height 674
click at [1166, 643] on input "00:00" at bounding box center [1200, 654] width 135 height 27
click at [1215, 676] on select "00 01 02 03 04 05 06 07 08 09 10 11 12 13 14 15 16 17 18 19 20 21 22 23" at bounding box center [1226, 689] width 31 height 27
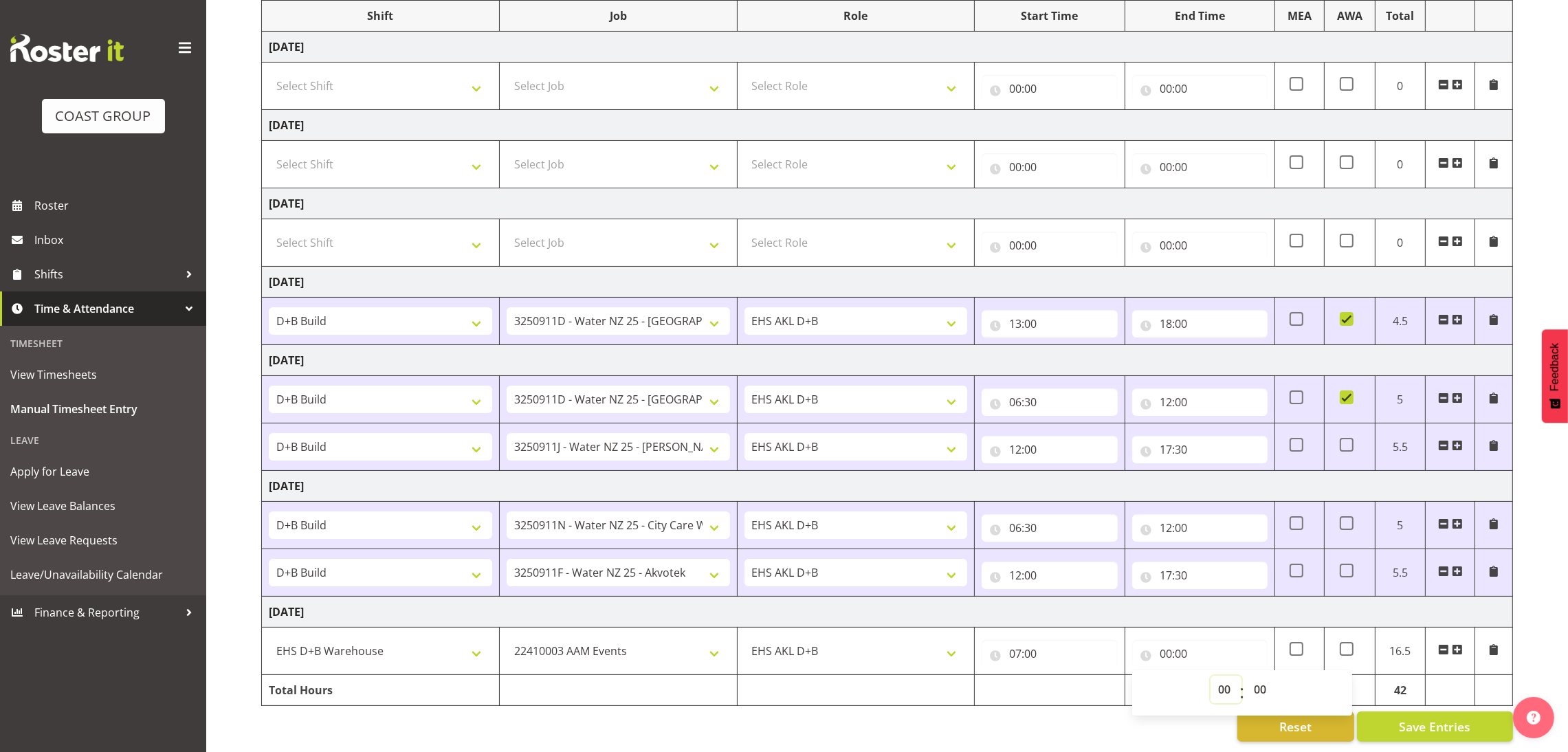
select select "15"
click at [1211, 676] on select "00 01 02 03 04 05 06 07 08 09 10 11 12 13 14 15 16 17 18 19 20 21 22 23" at bounding box center [1226, 689] width 31 height 27
type input "15:00"
click at [1256, 676] on select "00 01 02 03 04 05 06 07 08 09 10 11 12 13 14 15 16 17 18 19 20 21 22 23 24 25 2…" at bounding box center [1262, 689] width 31 height 27
select select "30"
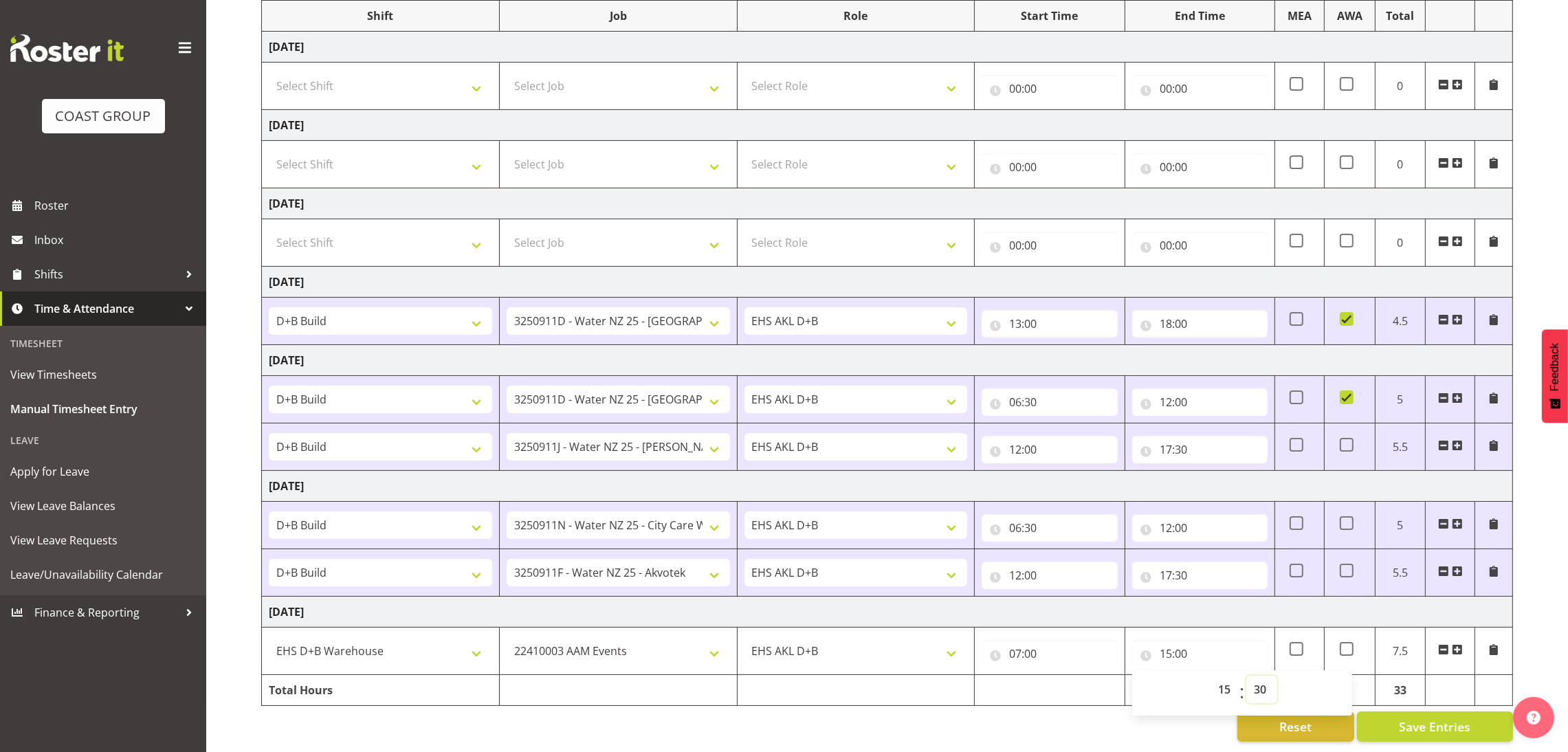
click at [1246, 676] on select "00 01 02 03 04 05 06 07 08 09 10 11 12 13 14 15 16 17 18 19 20 21 22 23 24 25 2…" at bounding box center [1262, 689] width 31 height 27
type input "15:30"
click at [1425, 717] on span "Save Entries" at bounding box center [1434, 726] width 71 height 18
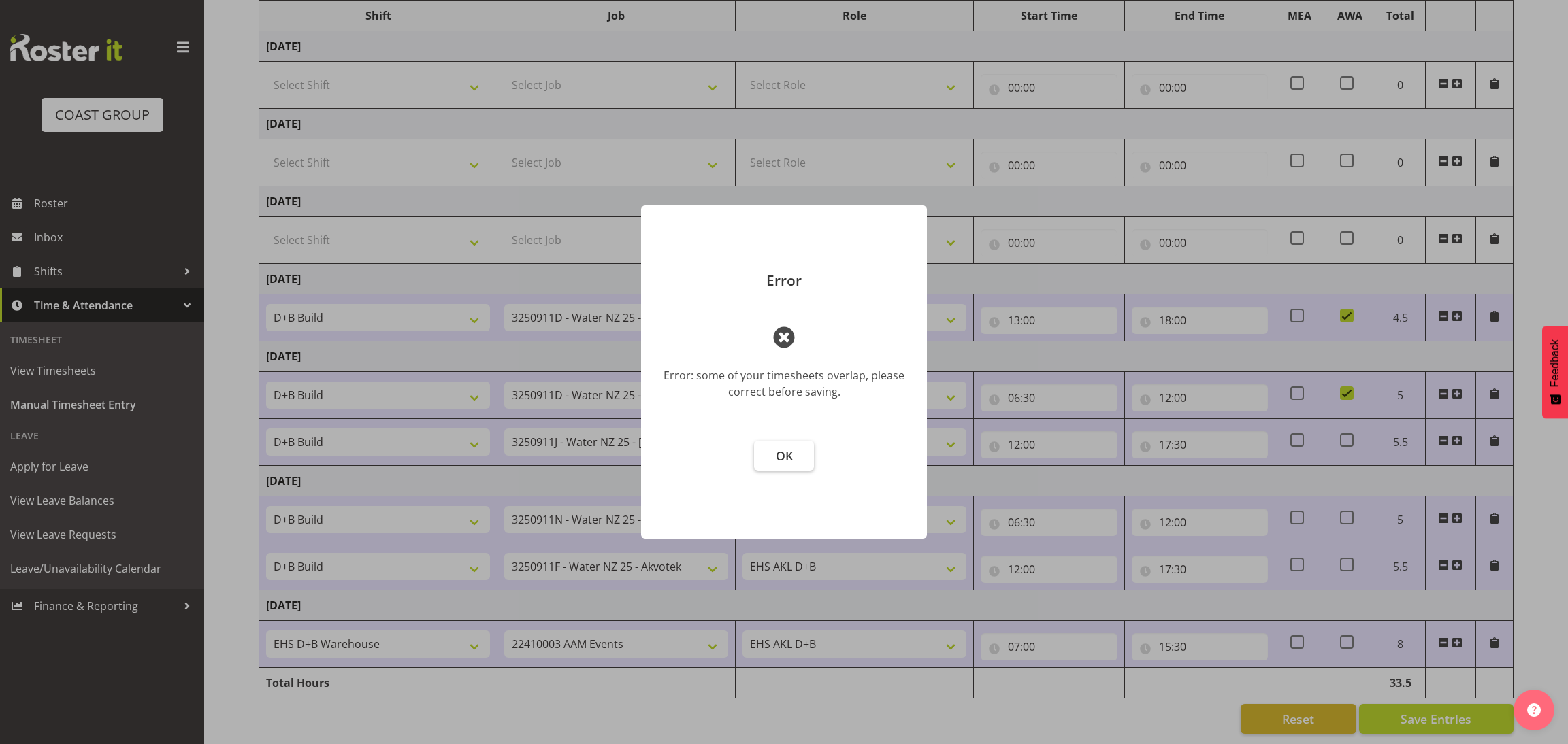
click at [787, 442] on button "OK" at bounding box center [784, 456] width 60 height 30
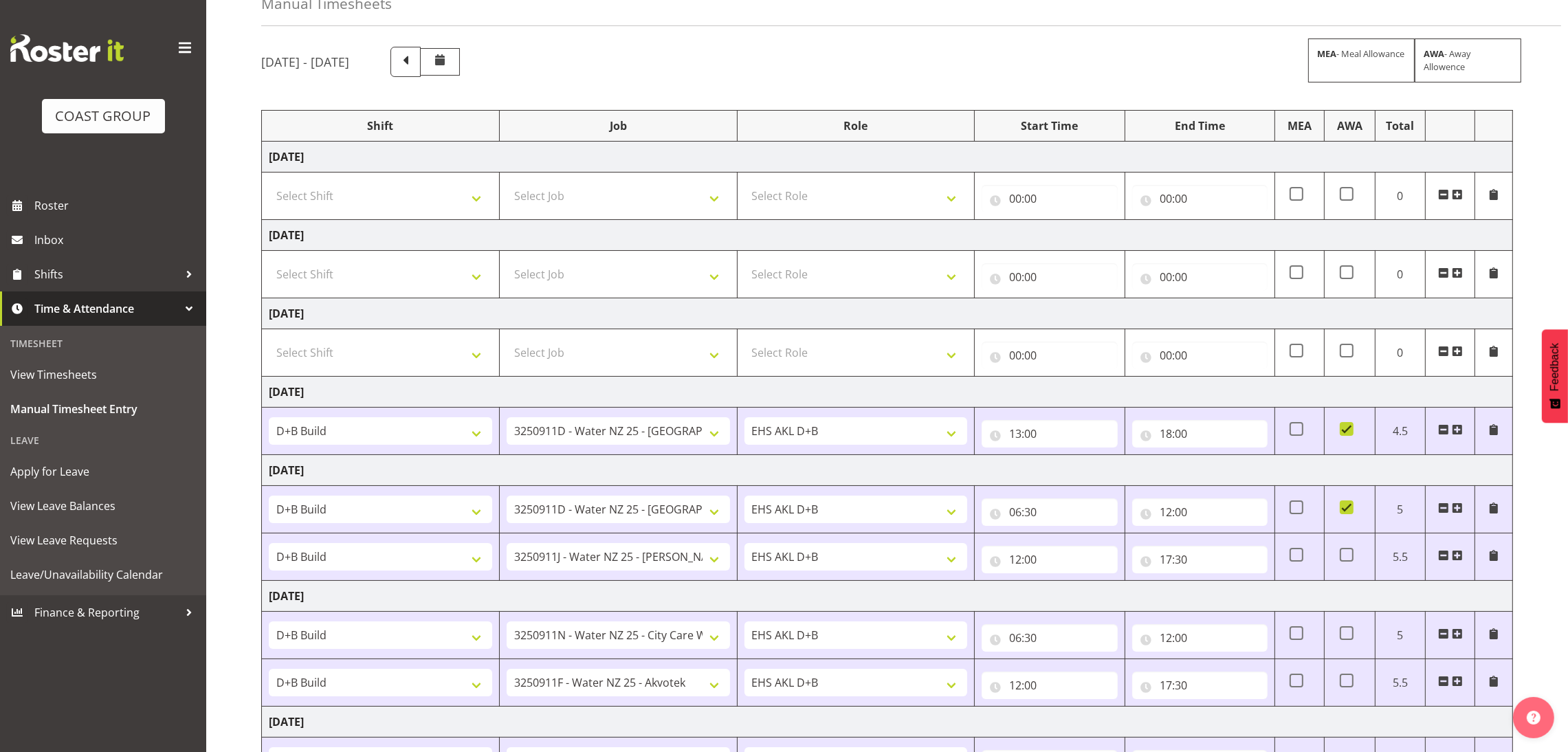
scroll to position [46, 0]
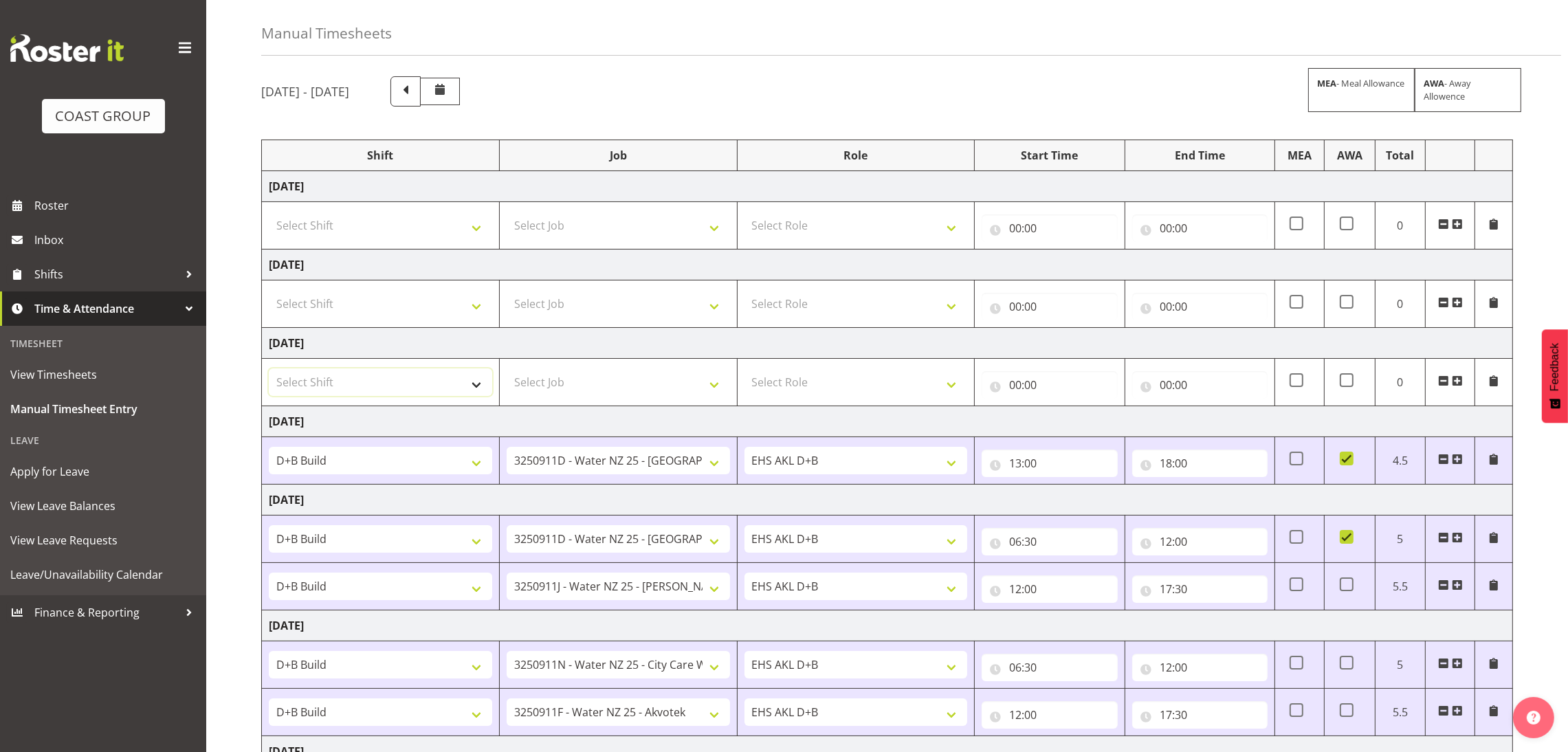
click at [433, 381] on select "Select Shift D+B @ [PERSON_NAME] D+B Build D+B Build NZACA D+B Build Tech Day […" at bounding box center [380, 382] width 223 height 27
select select "1352"
click at [269, 370] on select "Select Shift D+B @ [PERSON_NAME] D+B Build D+B Build NZACA D+B Build Tech Day […" at bounding box center [380, 382] width 223 height 27
click at [570, 372] on select "Select Job 1 Carlton Events 1 [PERSON_NAME][GEOGRAPHIC_DATA] 1 [PERSON_NAME][GE…" at bounding box center [618, 382] width 223 height 27
select select "69"
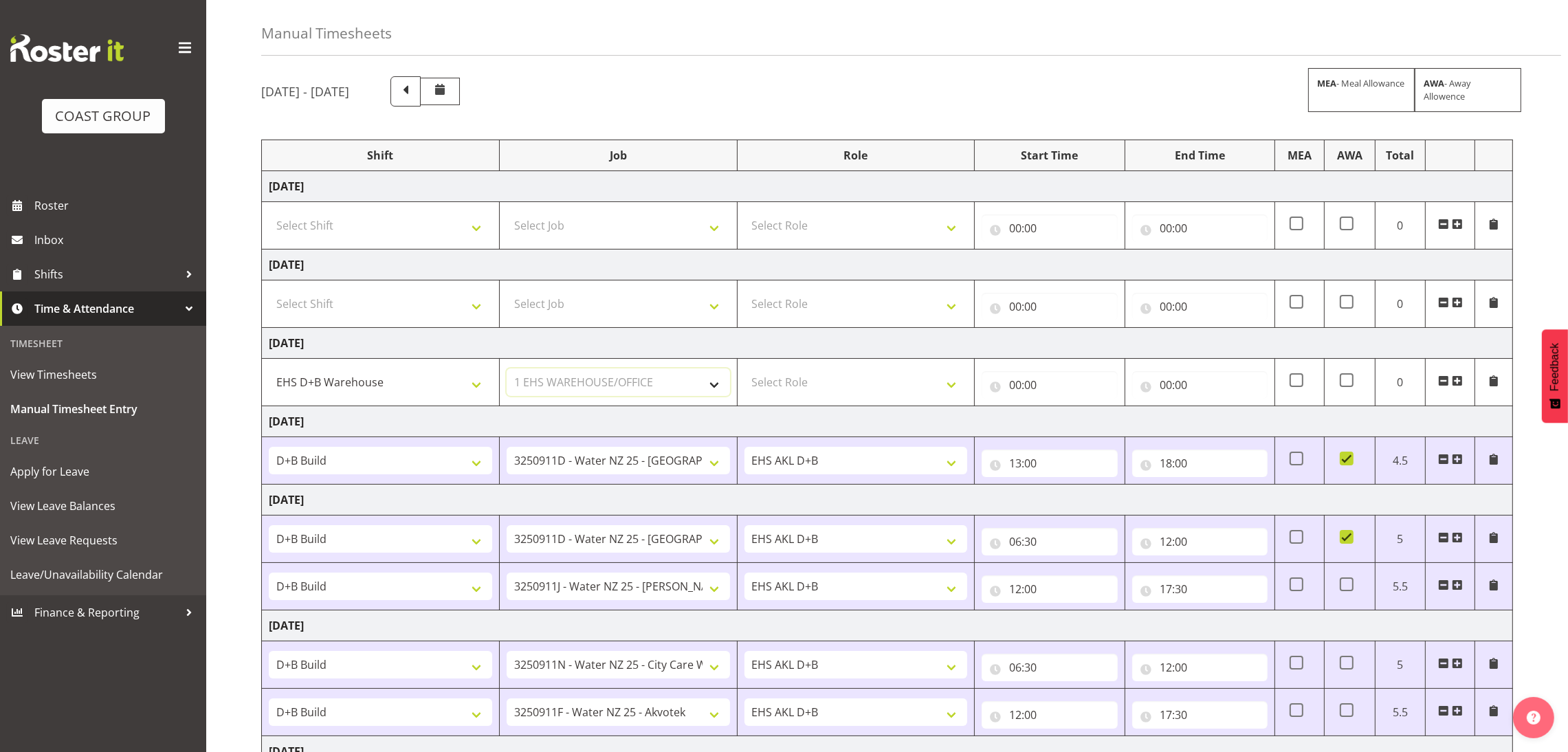
click at [507, 370] on select "Select Job 1 Carlton Events 1 [PERSON_NAME][GEOGRAPHIC_DATA] 1 [PERSON_NAME][GE…" at bounding box center [618, 382] width 223 height 27
click at [817, 377] on select "Select Role EHS AKL D+B" at bounding box center [856, 382] width 223 height 27
select select "194"
click at [745, 370] on select "Select Role EHS AKL D+B" at bounding box center [856, 382] width 223 height 27
click at [1011, 373] on input "00:00" at bounding box center [1049, 385] width 135 height 27
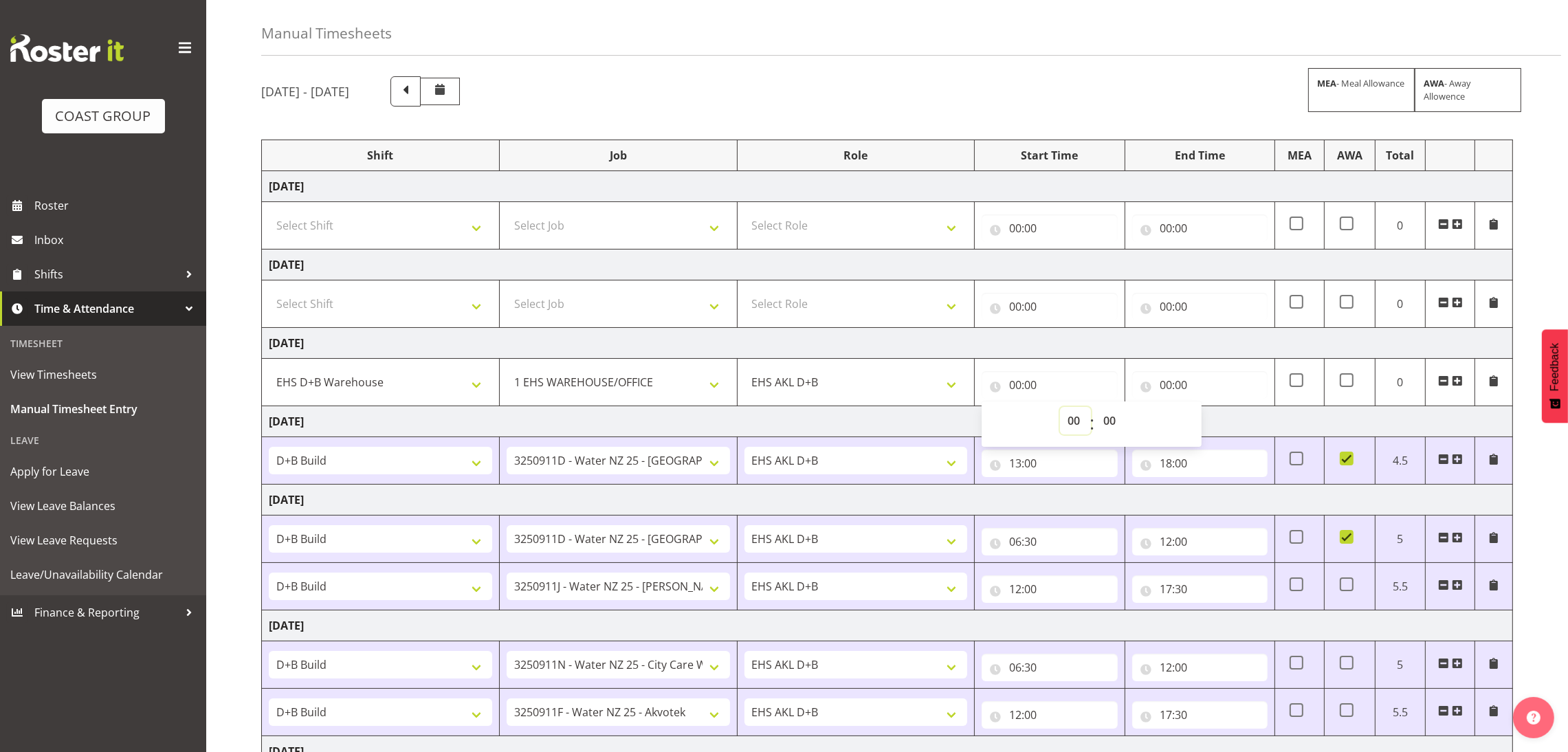
drag, startPoint x: 1066, startPoint y: 410, endPoint x: 1071, endPoint y: 101, distance: 309.0
click at [1071, 101] on div "[DATE] - [DATE] MEA - Meal Allowance AWA - Away Allowence Shift Job Role Start …" at bounding box center [915, 479] width 1307 height 825
click at [1071, 101] on div "[DATE] - [DATE] MEA - Meal Allowance AWA - Away Allowence" at bounding box center [887, 91] width 1252 height 30
click at [1014, 393] on input "00:00" at bounding box center [1049, 385] width 135 height 27
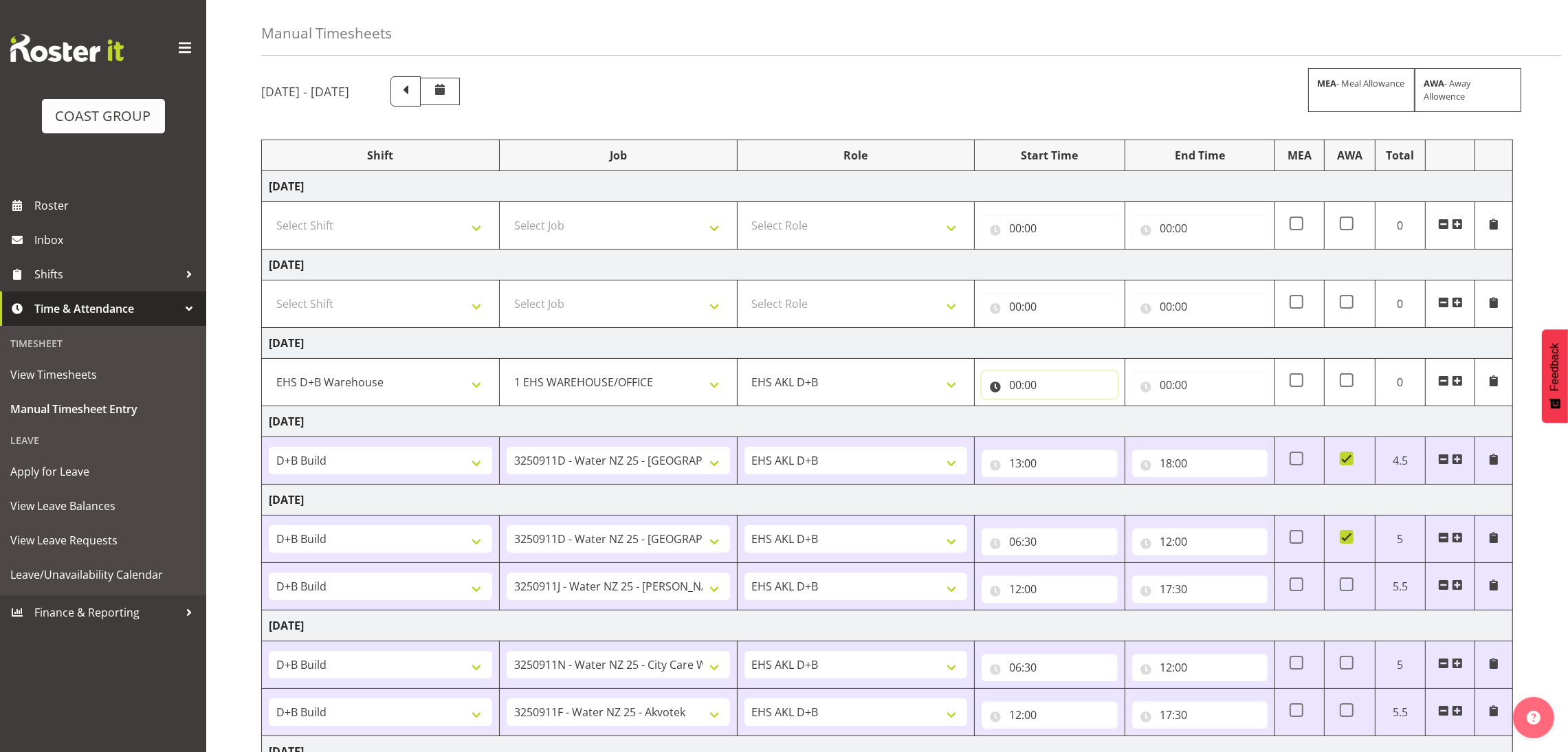
click at [1017, 385] on input "00:00" at bounding box center [1049, 385] width 135 height 27
click at [1069, 424] on select "00 01 02 03 04 05 06 07 08 09 10 11 12 13 14 15 16 17 18 19 20 21 22 23" at bounding box center [1076, 420] width 31 height 27
select select "7"
click at [1061, 408] on select "00 01 02 03 04 05 06 07 08 09 10 11 12 13 14 15 16 17 18 19 20 21 22 23" at bounding box center [1076, 420] width 31 height 27
type input "07:00"
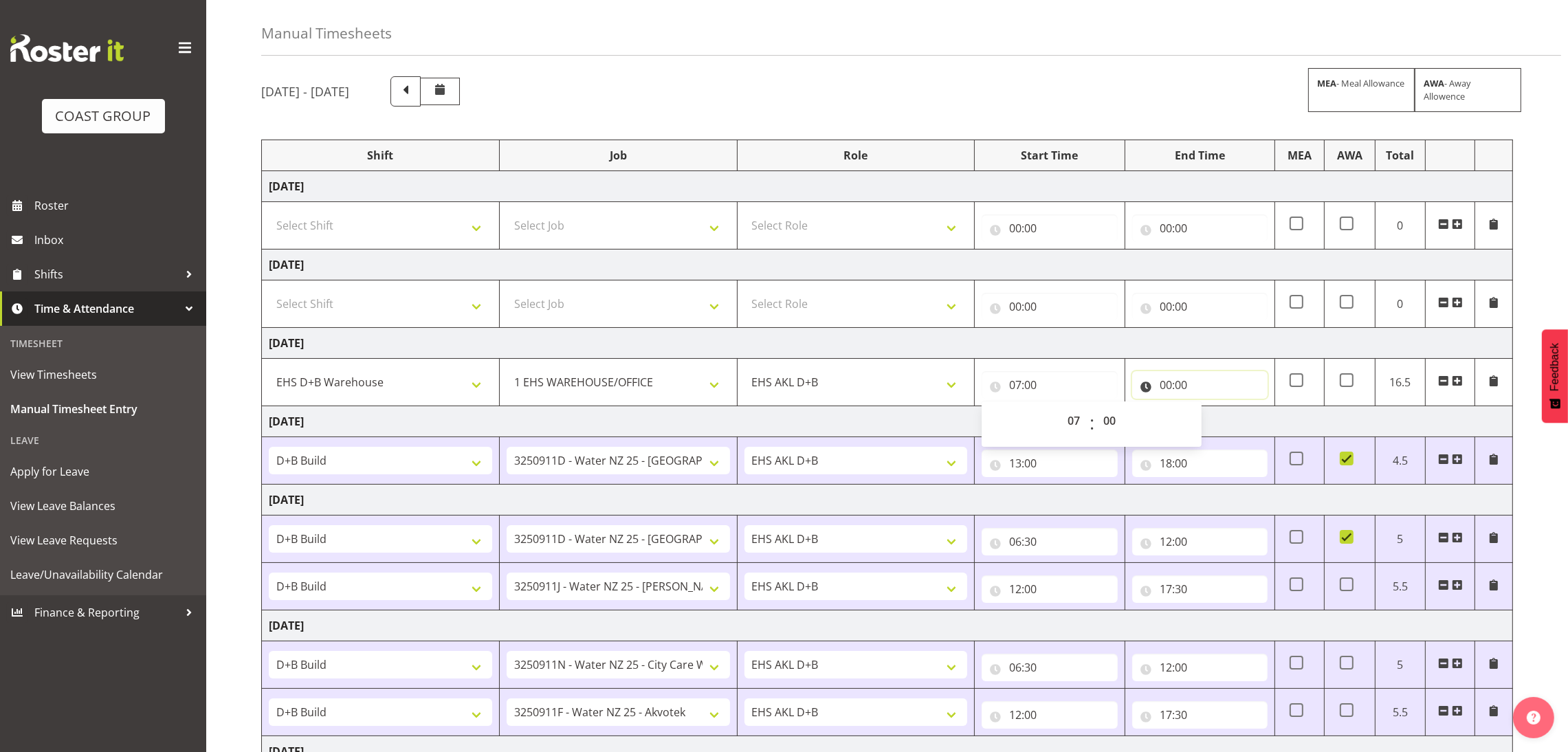
click at [1164, 380] on input "00:00" at bounding box center [1200, 385] width 135 height 27
click at [1223, 422] on select "00 01 02 03 04 05 06 07 08 09 10 11 12 13 14 15 16 17 18 19 20 21 22 23" at bounding box center [1226, 420] width 31 height 27
select select "11"
click at [1211, 408] on select "00 01 02 03 04 05 06 07 08 09 10 11 12 13 14 15 16 17 18 19 20 21 22 23" at bounding box center [1226, 420] width 31 height 27
type input "11:00"
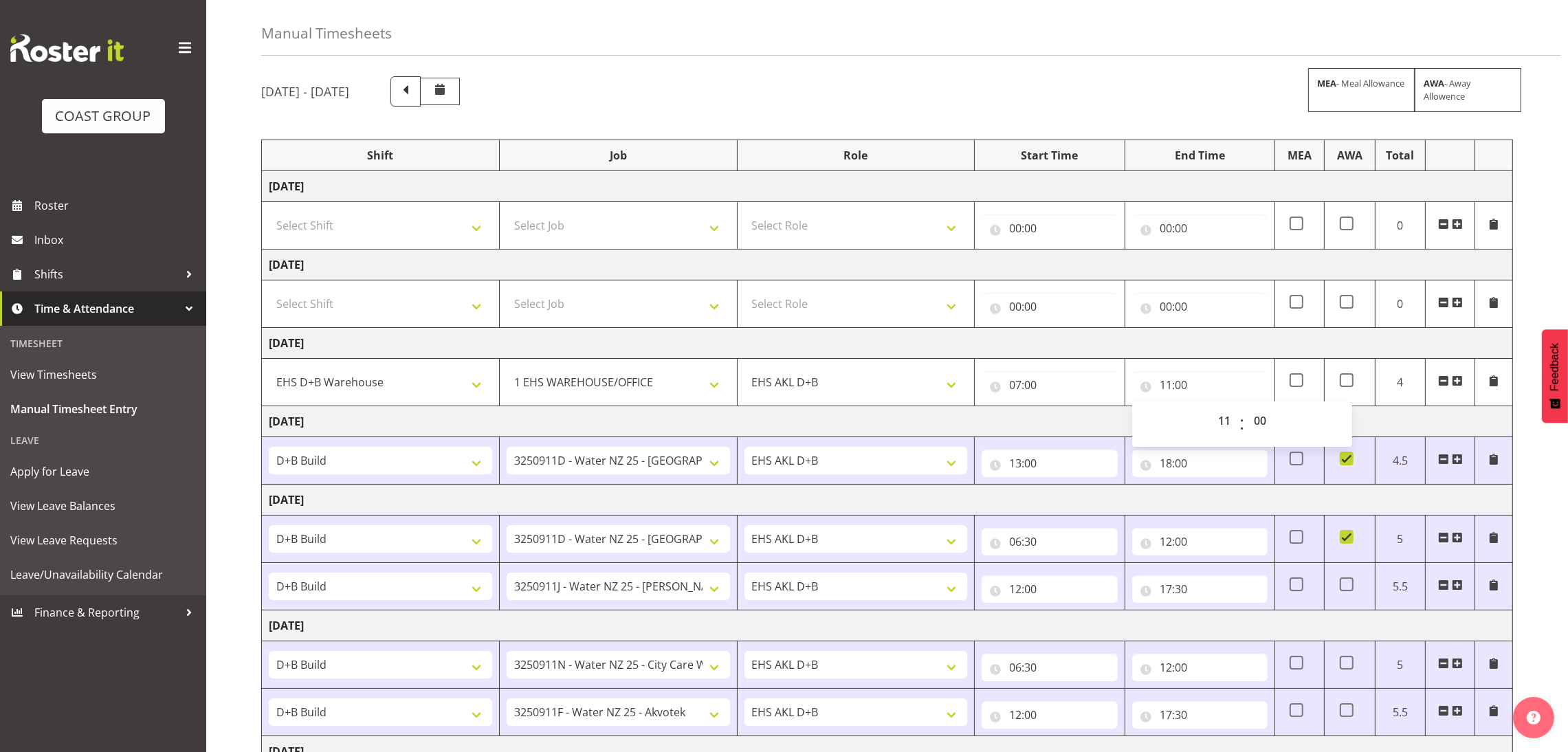
click at [1536, 311] on div "[DATE] - [DATE] MEA - Meal Allowance AWA - Away Allowence Shift Job Role Start …" at bounding box center [915, 479] width 1307 height 825
click at [1455, 380] on span at bounding box center [1457, 380] width 11 height 11
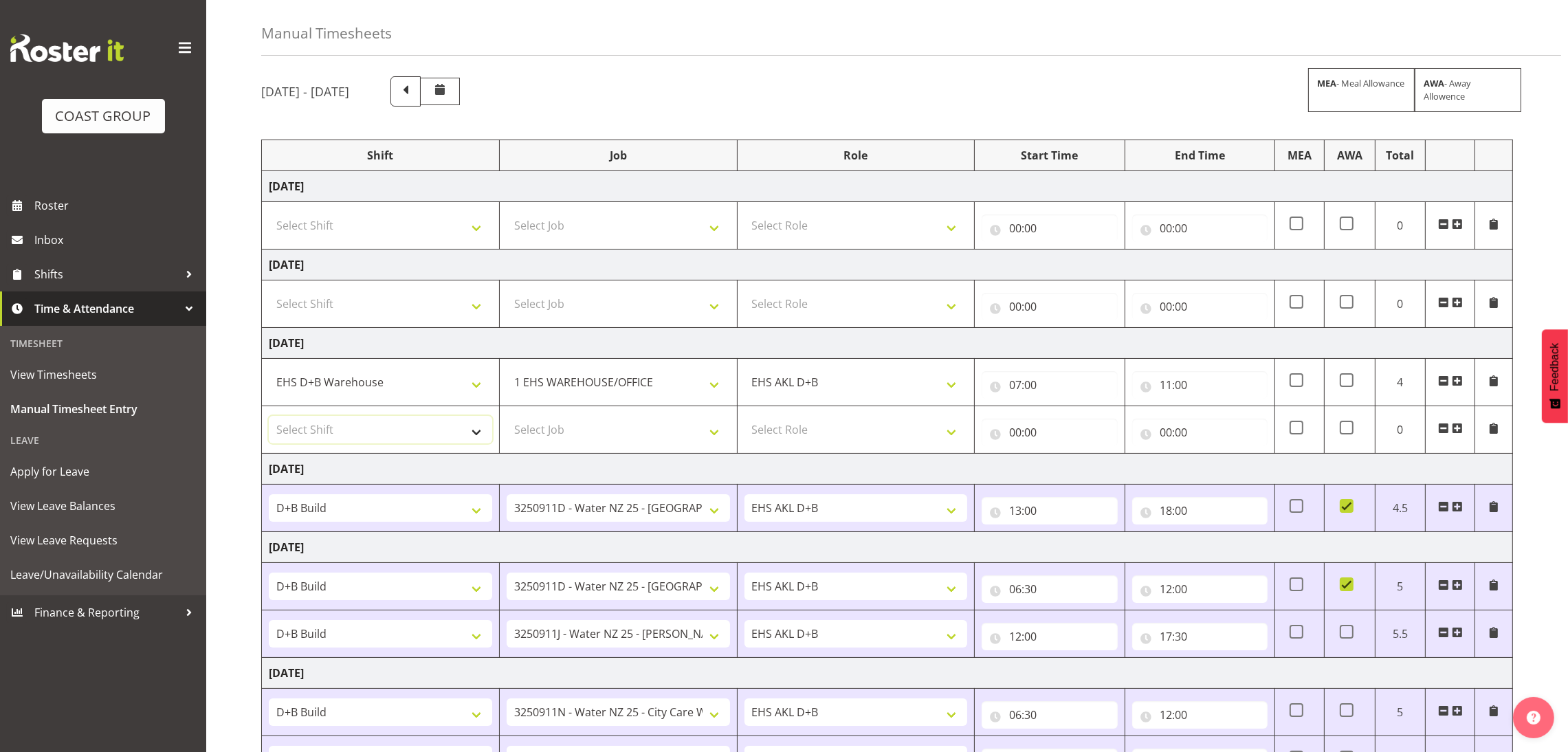
click at [475, 441] on select "Select Shift D+B @ [PERSON_NAME] D+B Build D+B Build NZACA D+B Build Tech Day […" at bounding box center [380, 429] width 223 height 27
select select "1352"
click at [269, 417] on select "Select Shift D+B @ [PERSON_NAME] D+B Build D+B Build NZACA D+B Build Tech Day […" at bounding box center [380, 429] width 223 height 27
click at [587, 433] on select "Select Job 1 Carlton Events 1 [PERSON_NAME][GEOGRAPHIC_DATA] 1 [PERSON_NAME][GE…" at bounding box center [618, 429] width 223 height 27
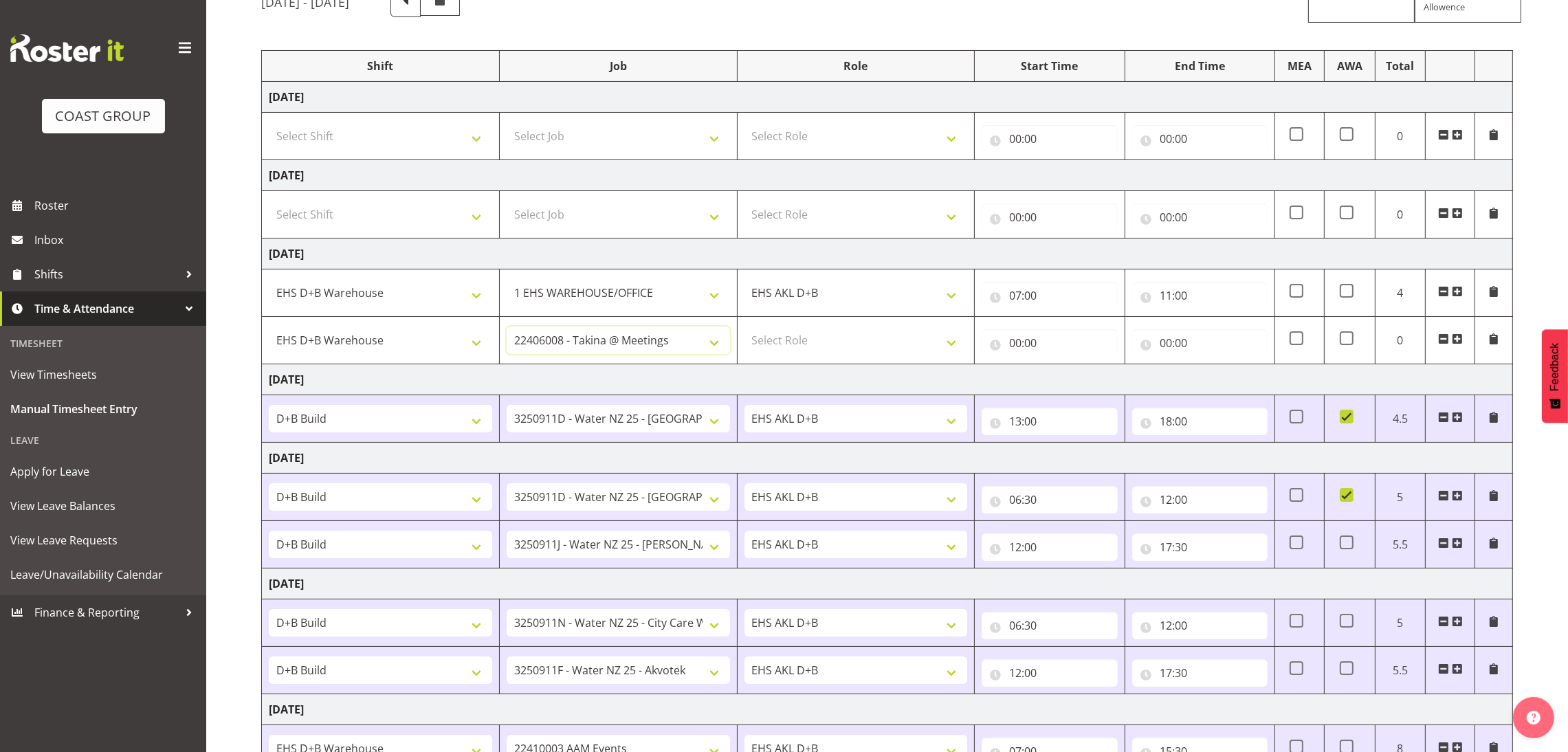
scroll to position [134, 0]
click at [662, 343] on select "1 Carlton Events 1 [PERSON_NAME] 1 [PERSON_NAME][GEOGRAPHIC_DATA] 1 EHS WAREHOU…" at bounding box center [618, 341] width 223 height 27
select select "8636"
click at [507, 330] on select "1 Carlton Events 1 [PERSON_NAME] 1 [PERSON_NAME][GEOGRAPHIC_DATA] 1 EHS WAREHOU…" at bounding box center [618, 341] width 223 height 27
click at [775, 270] on td "[DATE]" at bounding box center [888, 256] width 1251 height 31
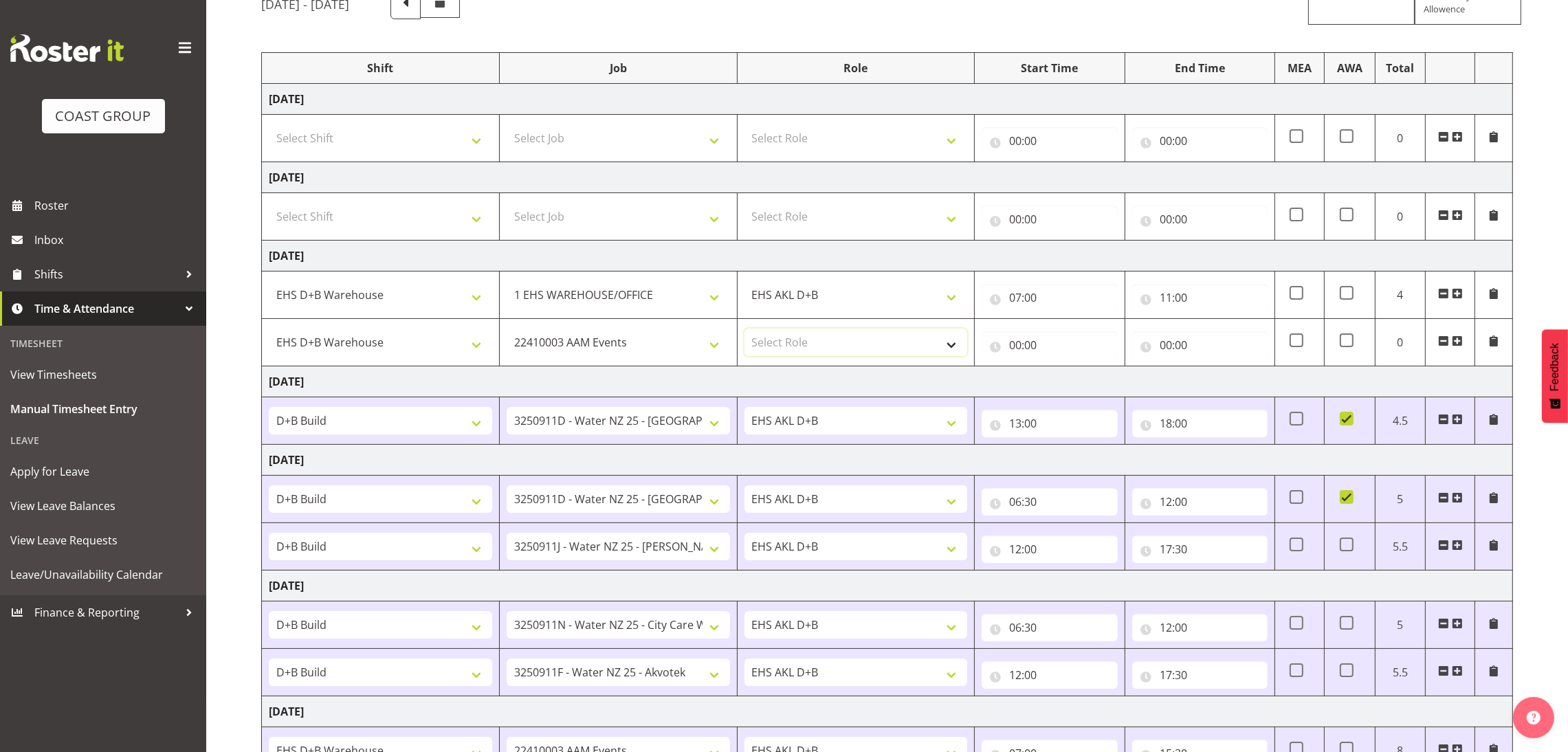
click at [843, 339] on select "Select Role EHS AKL D+B" at bounding box center [856, 341] width 223 height 27
select select "194"
click at [745, 330] on select "Select Role EHS AKL D+B" at bounding box center [856, 341] width 223 height 27
click at [1020, 344] on input "00:00" at bounding box center [1049, 344] width 135 height 27
click at [1075, 373] on select "00 01 02 03 04 05 06 07 08 09 10 11 12 13 14 15 16 17 18 19 20 21 22 23" at bounding box center [1076, 380] width 31 height 27
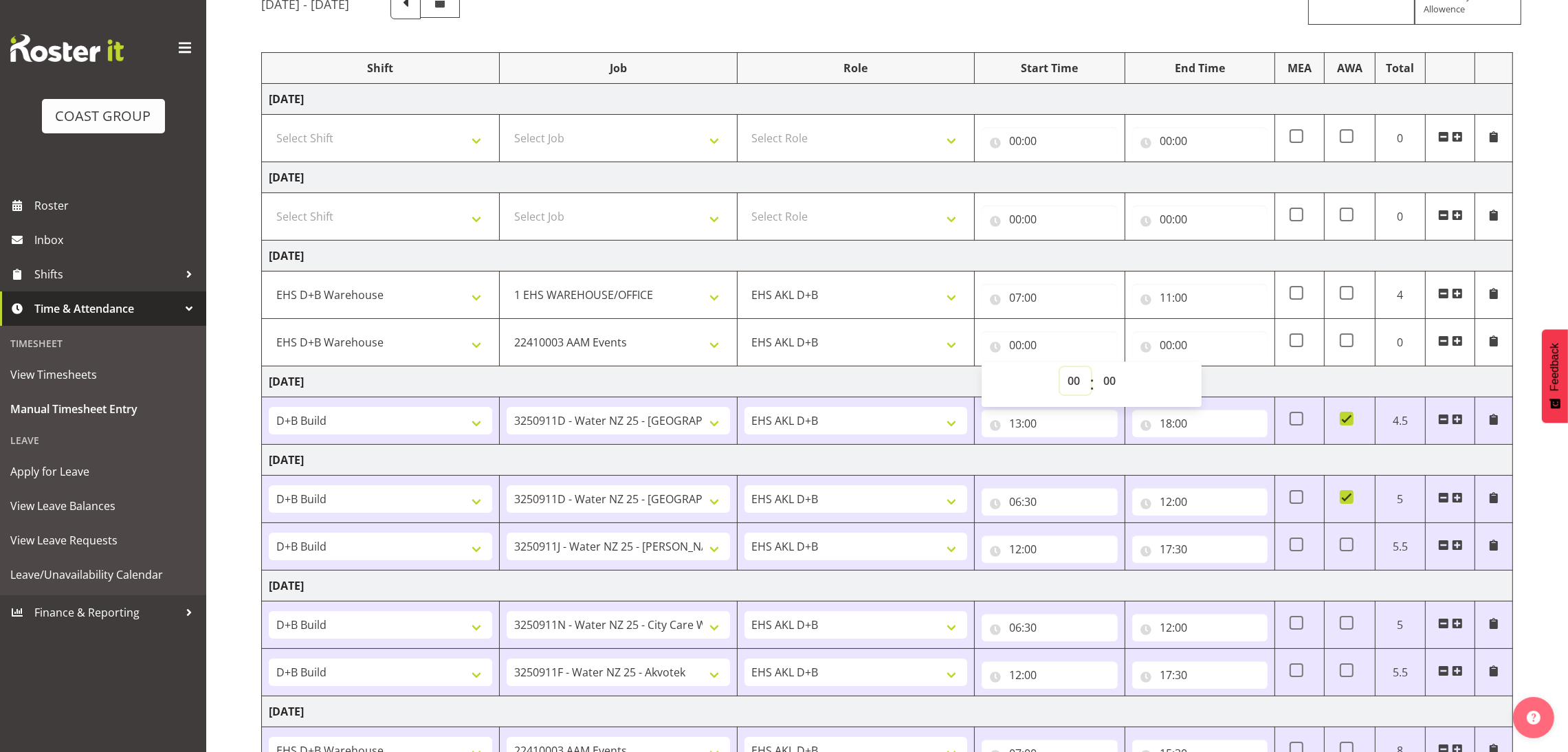
select select "11"
click at [1061, 369] on select "00 01 02 03 04 05 06 07 08 09 10 11 12 13 14 15 16 17 18 19 20 21 22 23" at bounding box center [1076, 380] width 31 height 27
type input "11:00"
click at [1172, 349] on input "00:00" at bounding box center [1200, 344] width 135 height 27
click at [1229, 377] on select "00 01 02 03 04 05 06 07 08 09 10 11 12 13 14 15 16 17 18 19 20 21 22 23" at bounding box center [1226, 380] width 31 height 27
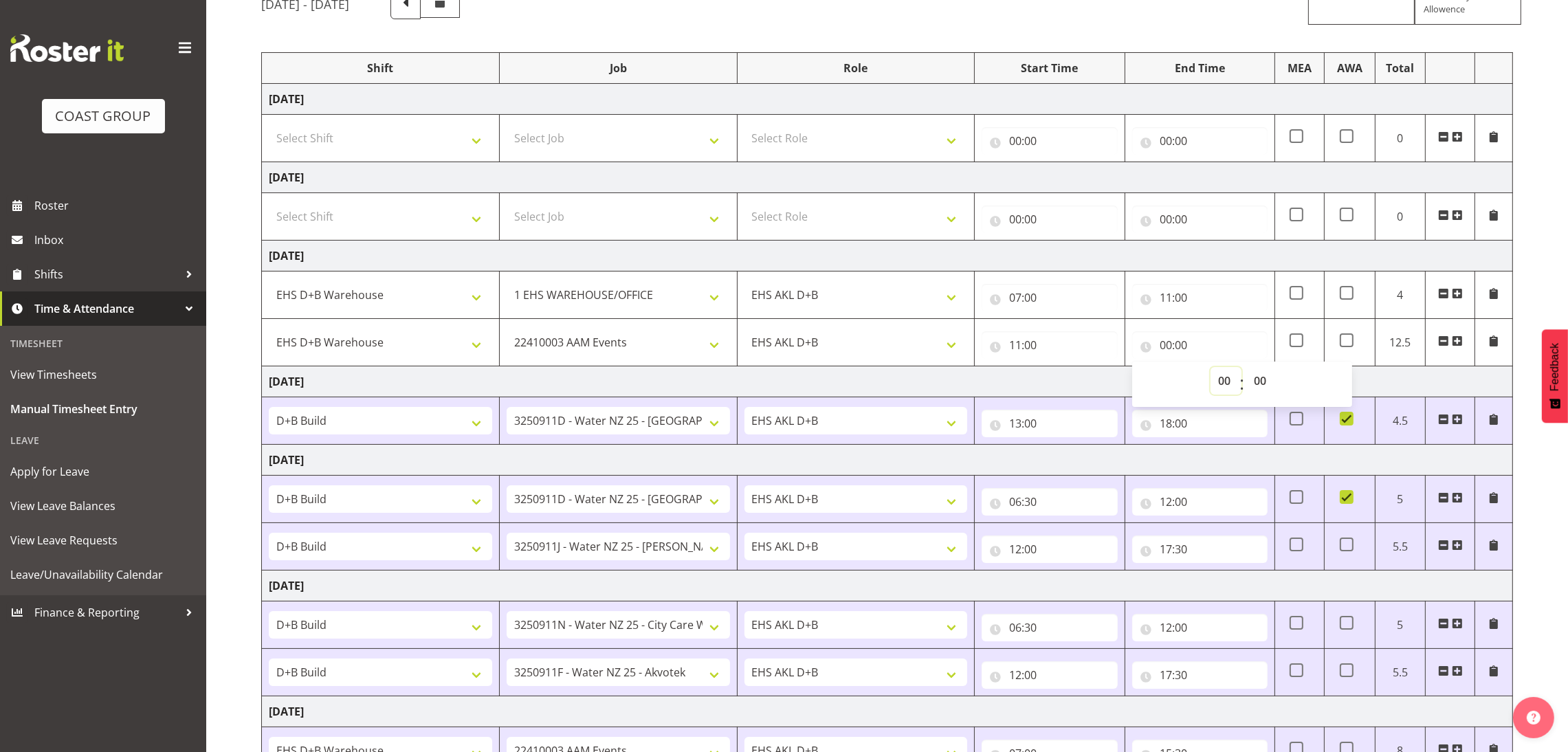
select select "15"
click at [1211, 369] on select "00 01 02 03 04 05 06 07 08 09 10 11 12 13 14 15 16 17 18 19 20 21 22 23" at bounding box center [1226, 380] width 31 height 27
type input "15:00"
drag, startPoint x: 1265, startPoint y: 377, endPoint x: 1276, endPoint y: 357, distance: 22.8
click at [1276, 357] on tr "D+B @ [PERSON_NAME] D+B Build D+B Build NZACA D+B Build Tech Day [DATE] D+B Loa…" at bounding box center [888, 342] width 1251 height 48
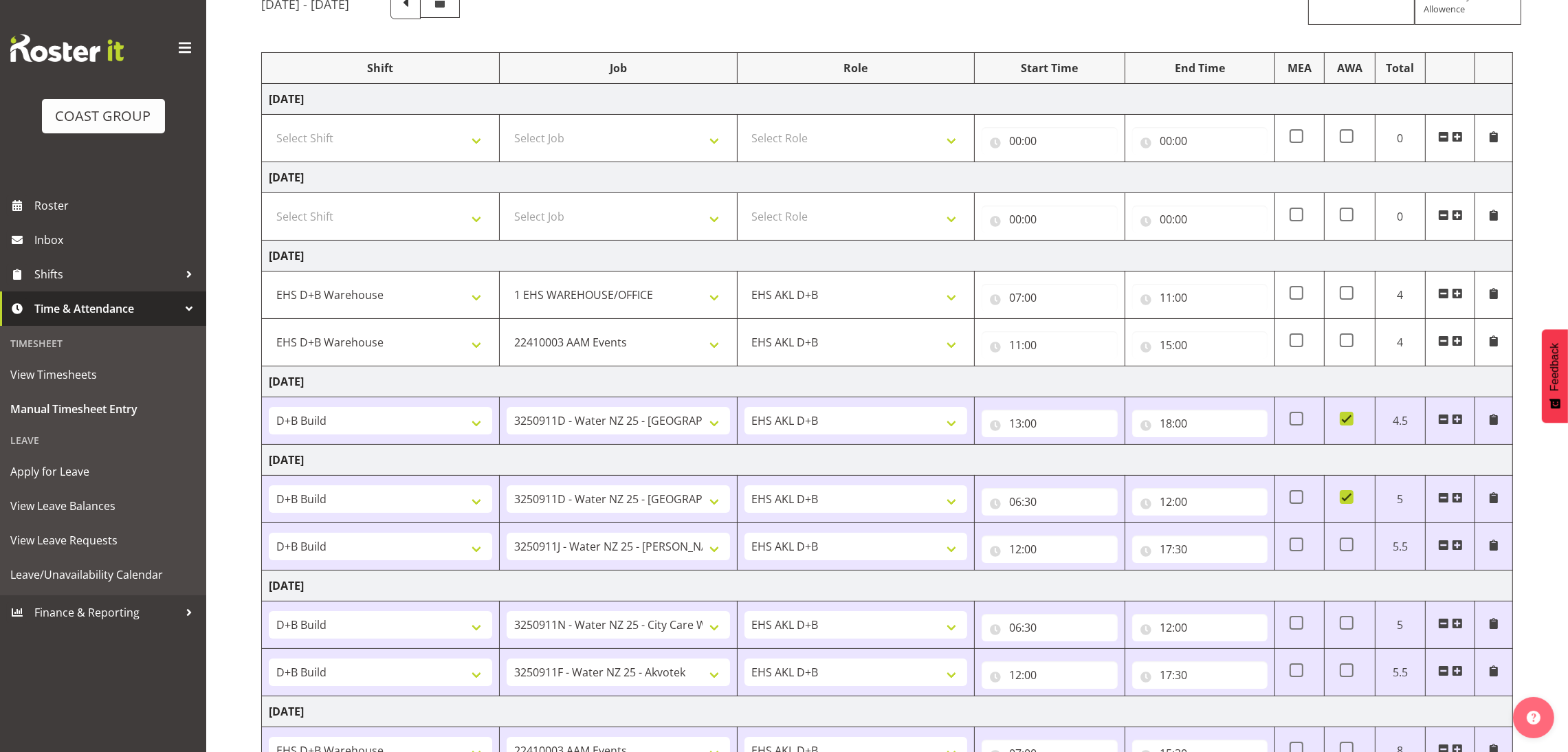
click at [1276, 357] on td at bounding box center [1300, 342] width 49 height 48
click at [1183, 350] on input "15:00" at bounding box center [1200, 344] width 135 height 27
click at [1252, 375] on select "00 01 02 03 04 05 06 07 08 09 10 11 12 13 14 15 16 17 18 19 20 21 22 23 24 25 2…" at bounding box center [1262, 380] width 31 height 27
select select "30"
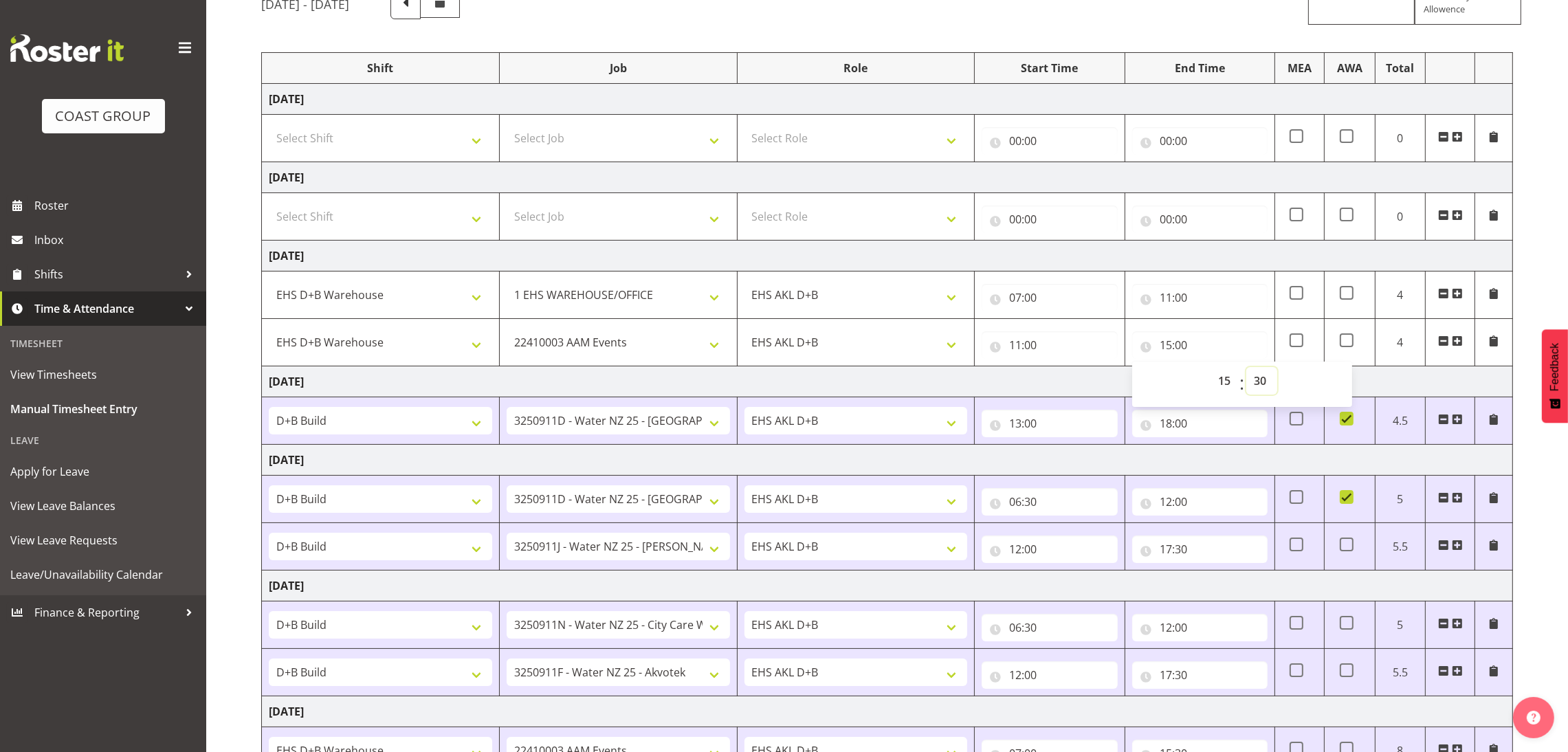
click at [1246, 369] on select "00 01 02 03 04 05 06 07 08 09 10 11 12 13 14 15 16 17 18 19 20 21 22 23 24 25 2…" at bounding box center [1262, 380] width 31 height 27
type input "15:30"
click at [1527, 294] on div "[DATE] - [DATE] MEA - Meal Allowance AWA - Away Allowence Shift Job Role Start …" at bounding box center [915, 415] width 1307 height 873
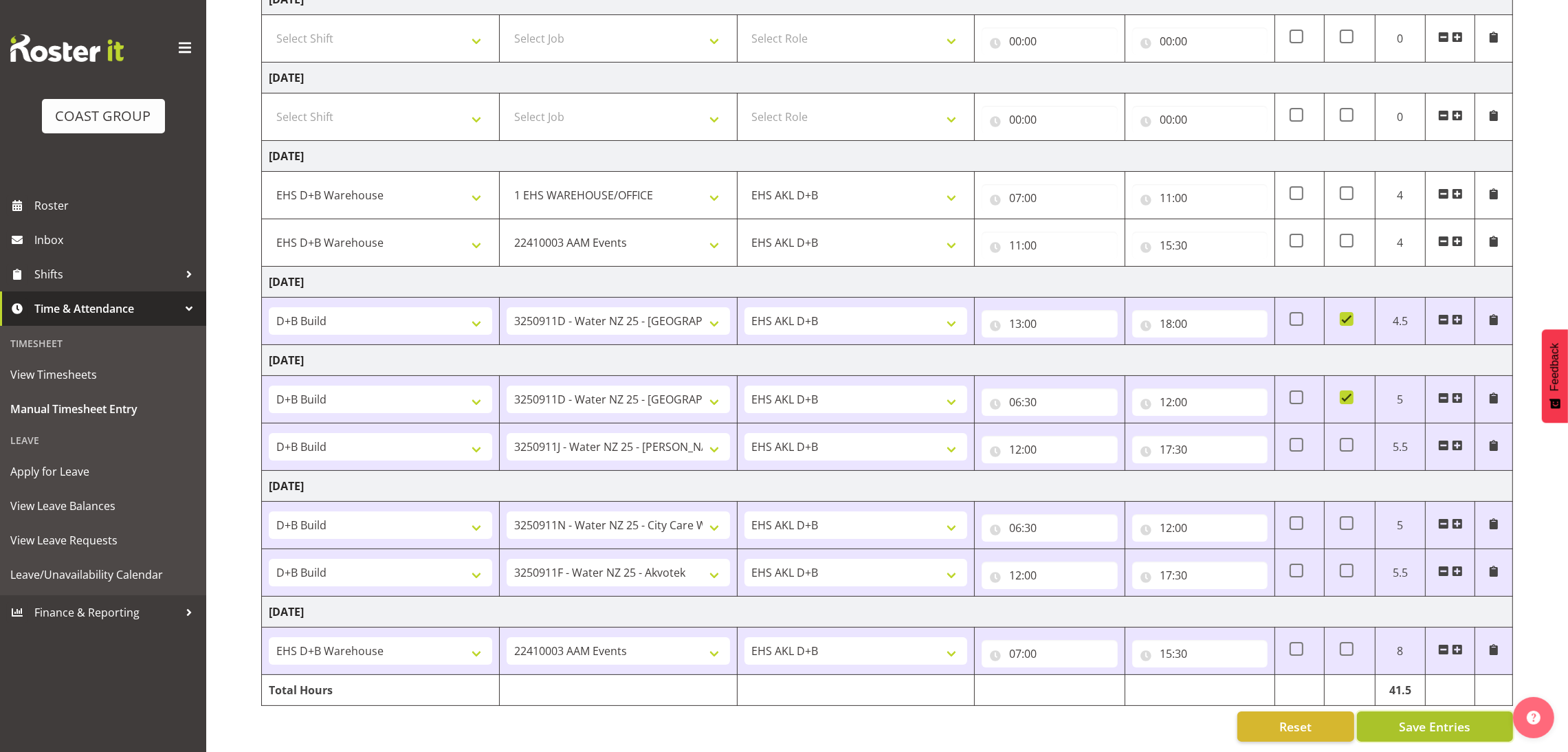
click at [1429, 712] on button "Save Entries" at bounding box center [1435, 726] width 156 height 30
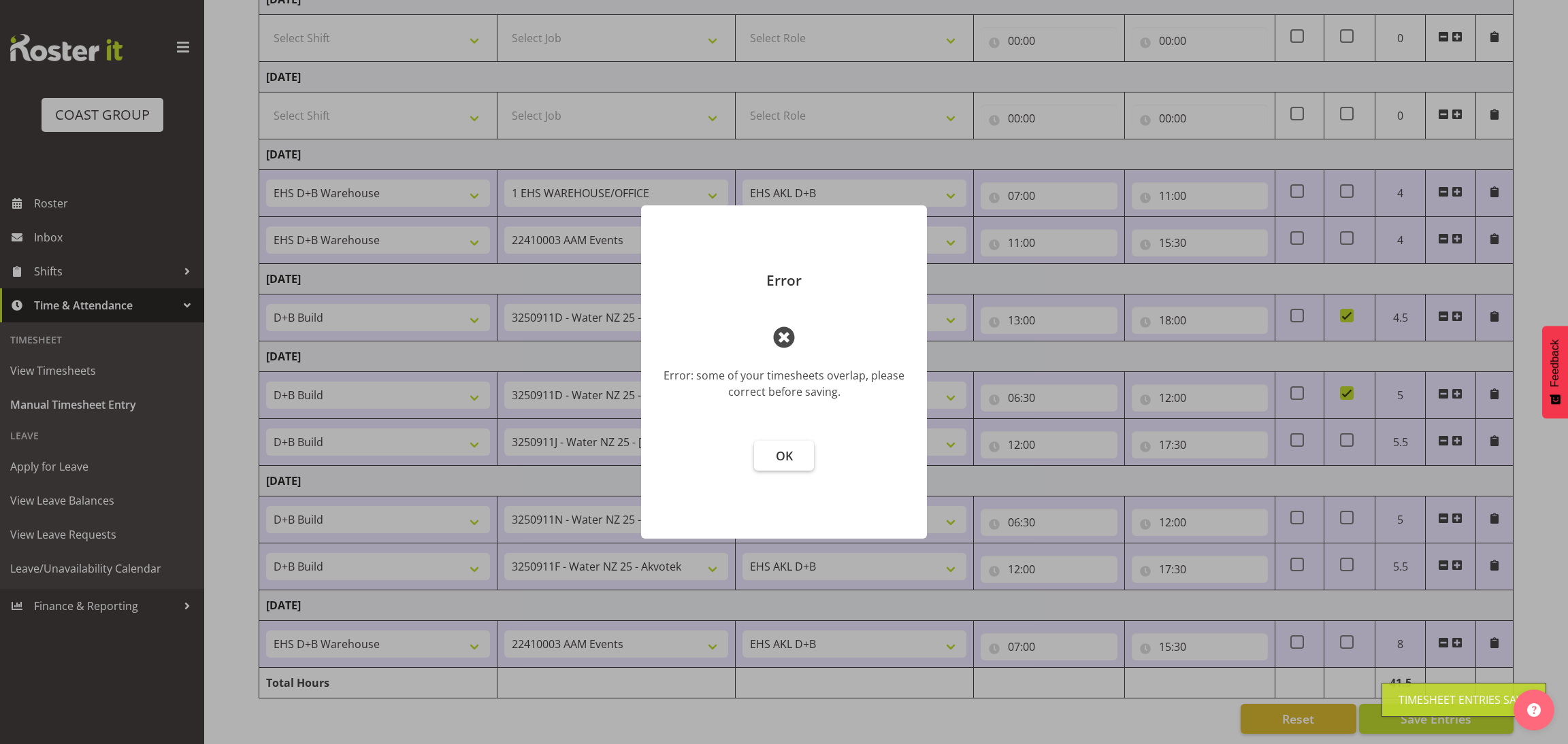
click at [781, 458] on span "OK" at bounding box center [784, 456] width 17 height 16
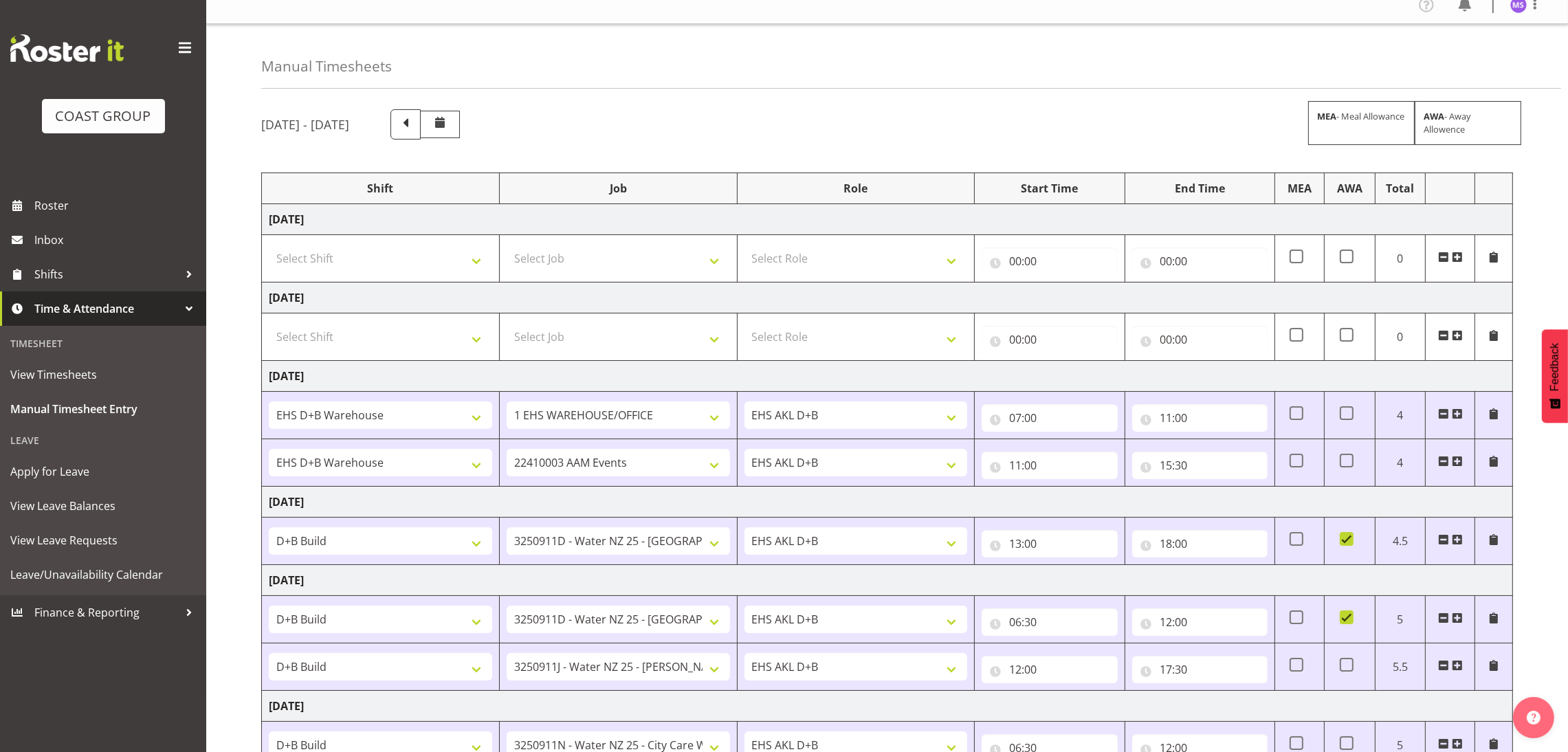
scroll to position [0, 0]
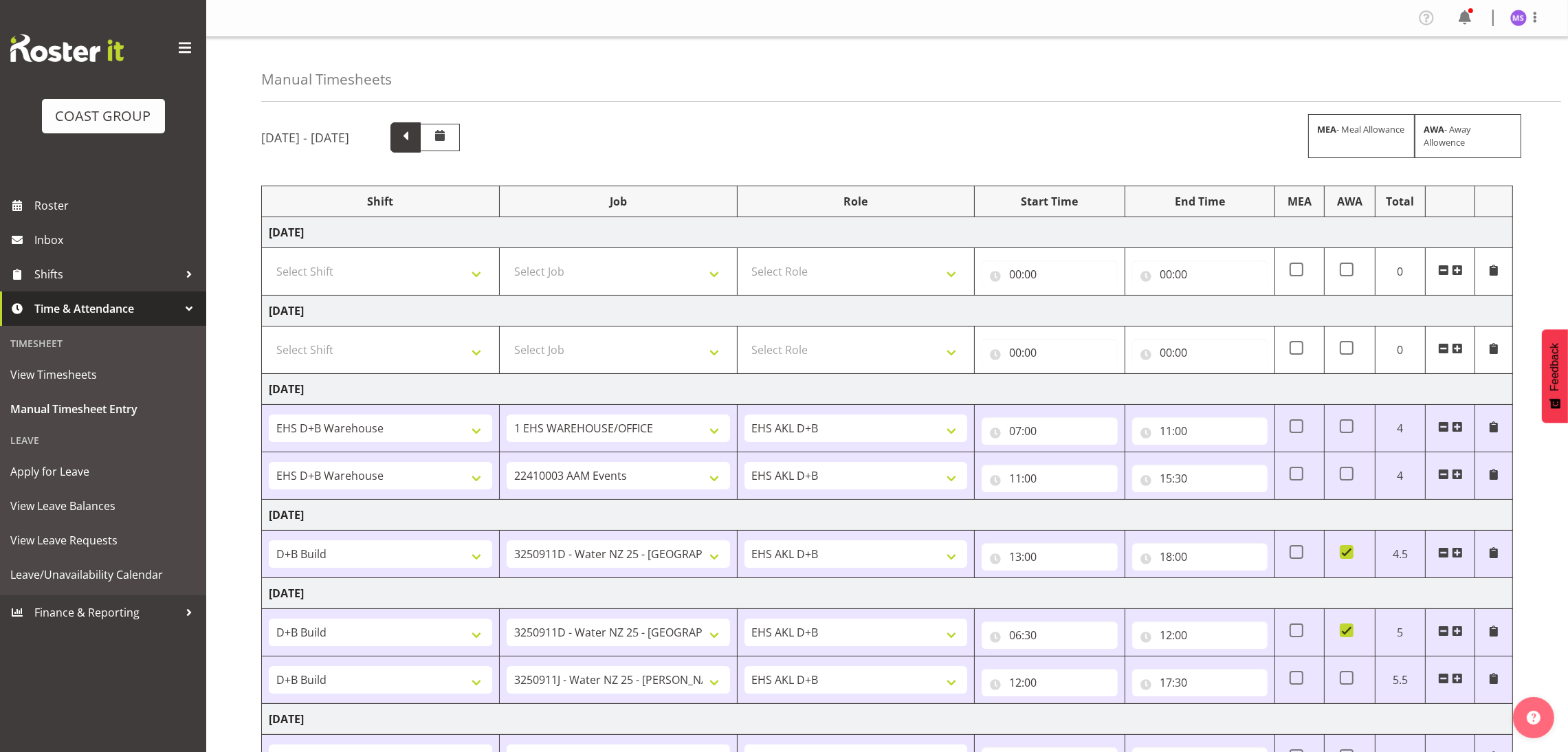
click at [415, 136] on span at bounding box center [405, 136] width 18 height 18
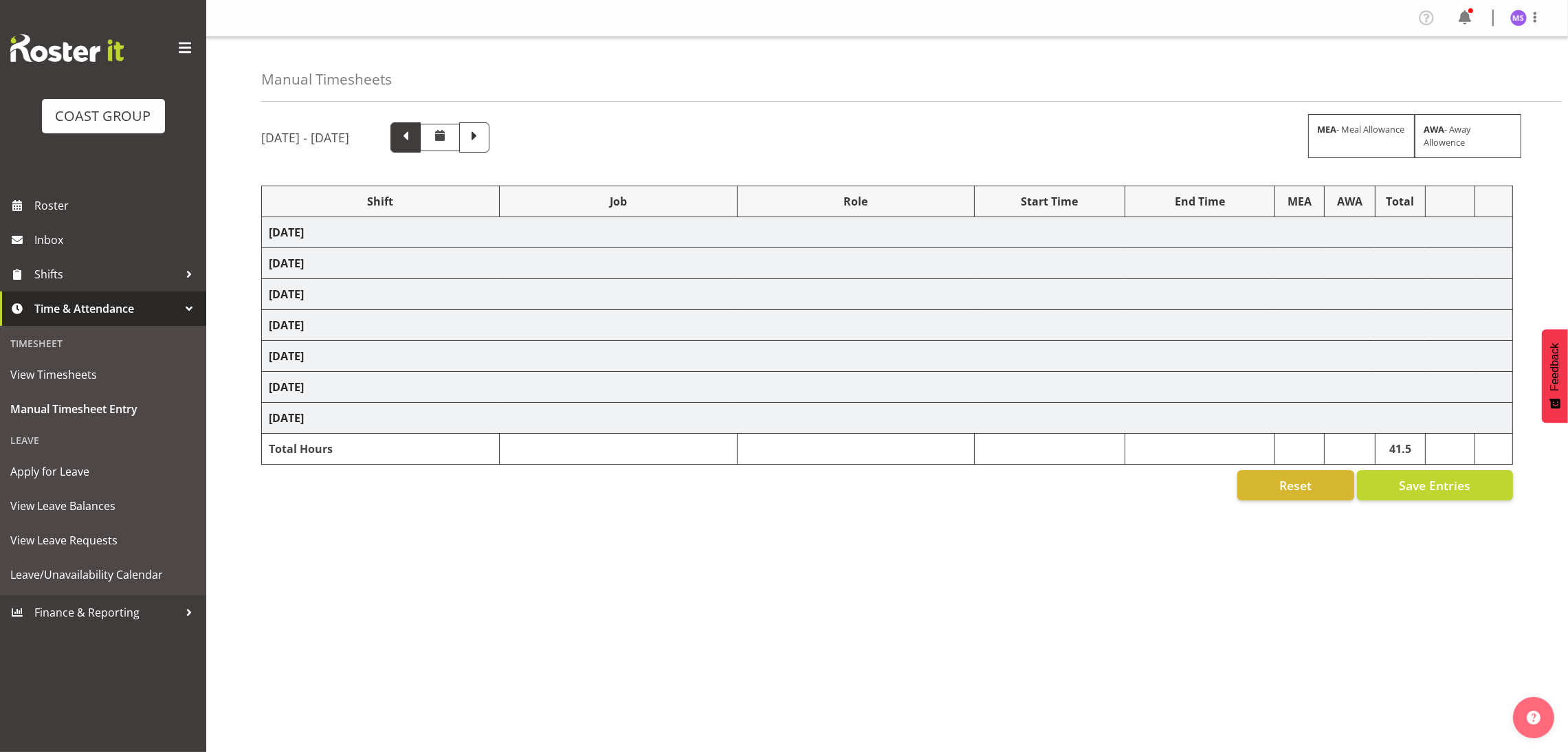
select select "24997"
select select "8636"
select select "1352"
select select "8636"
select select "40079"
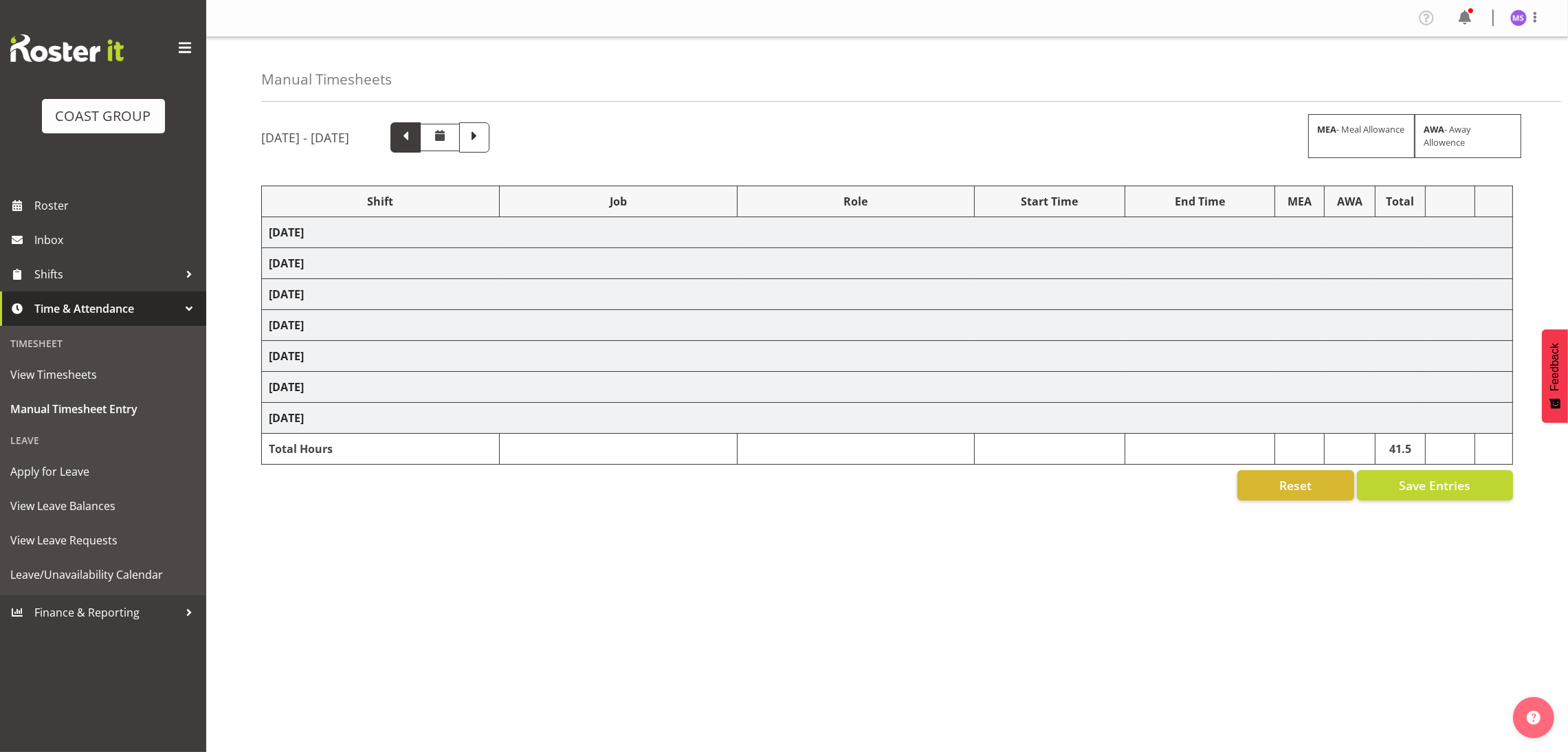
select select "9134"
select select "1352"
select select "69"
select select "1352"
select select "8636"
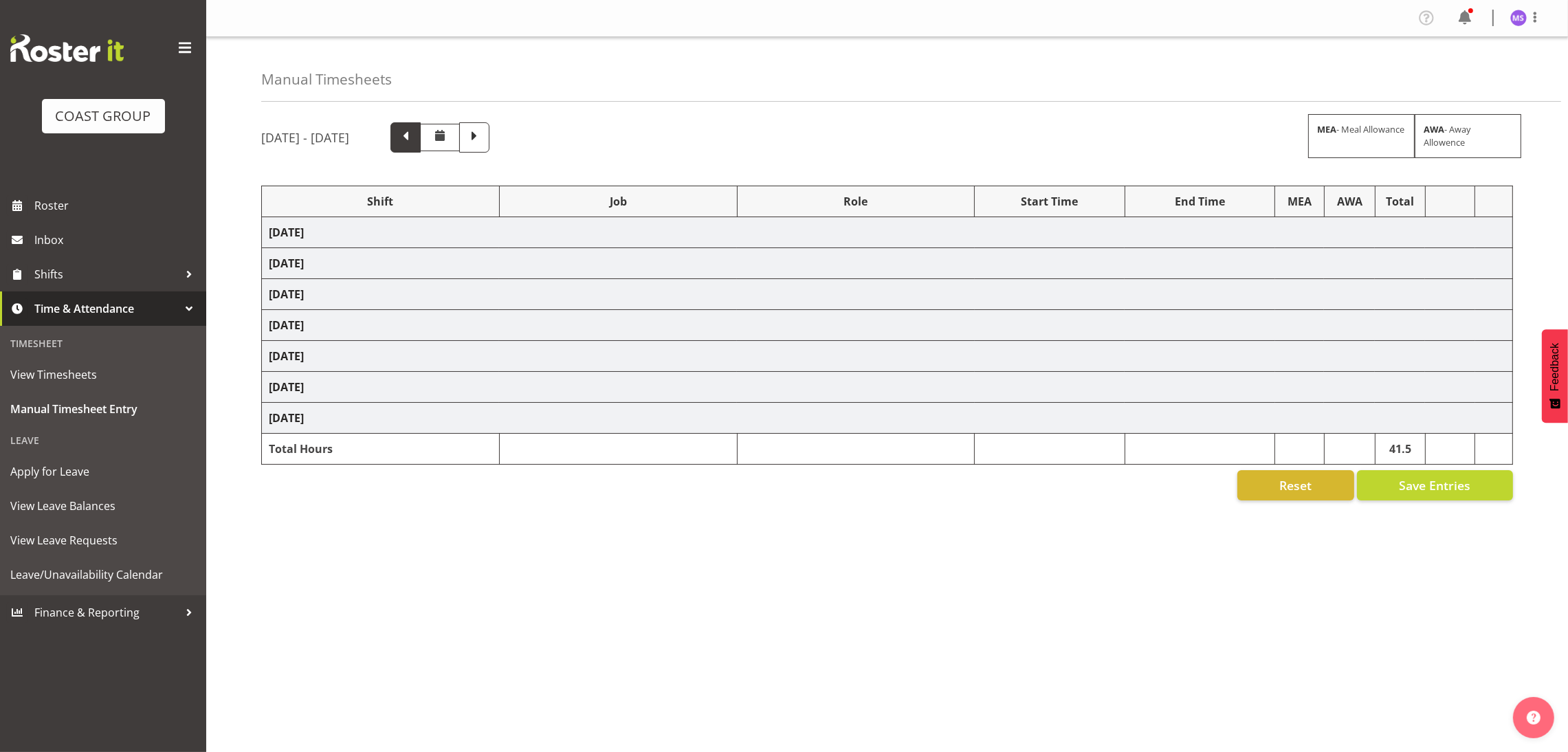
select select "1352"
select select "69"
select select "24997"
select select "8635"
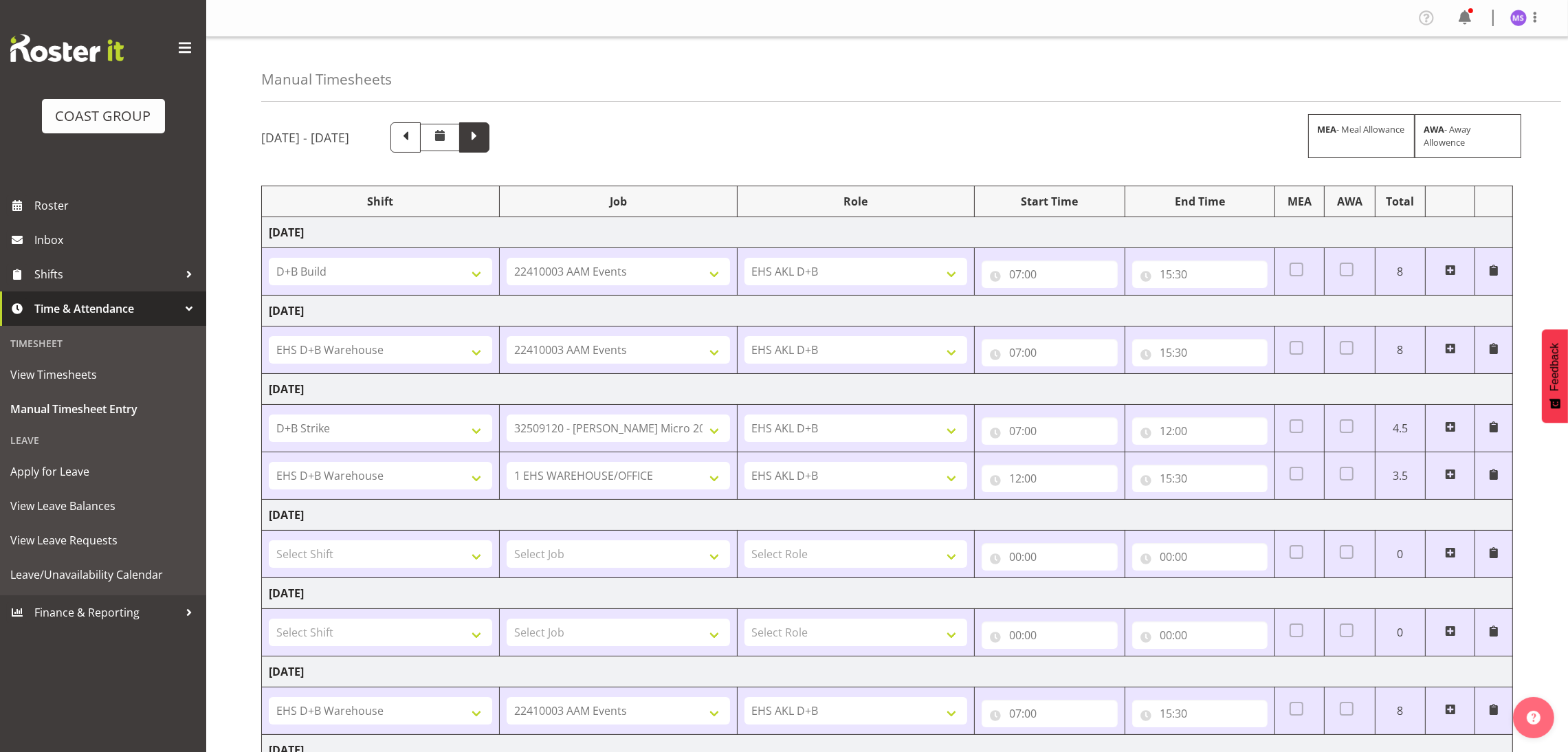
click at [483, 133] on span at bounding box center [474, 136] width 18 height 18
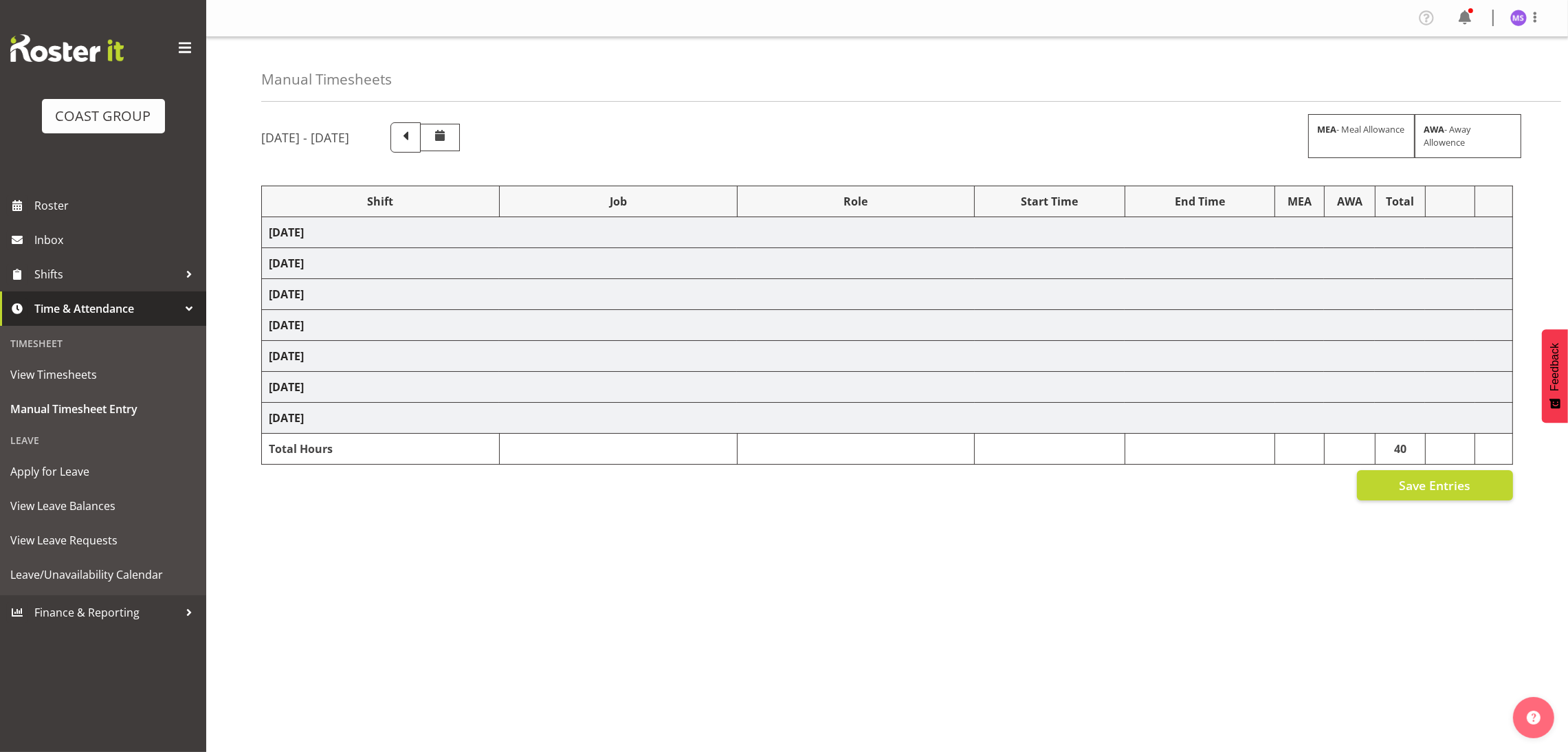
select select "1352"
select select "69"
select select "1352"
select select "8636"
select select "24997"
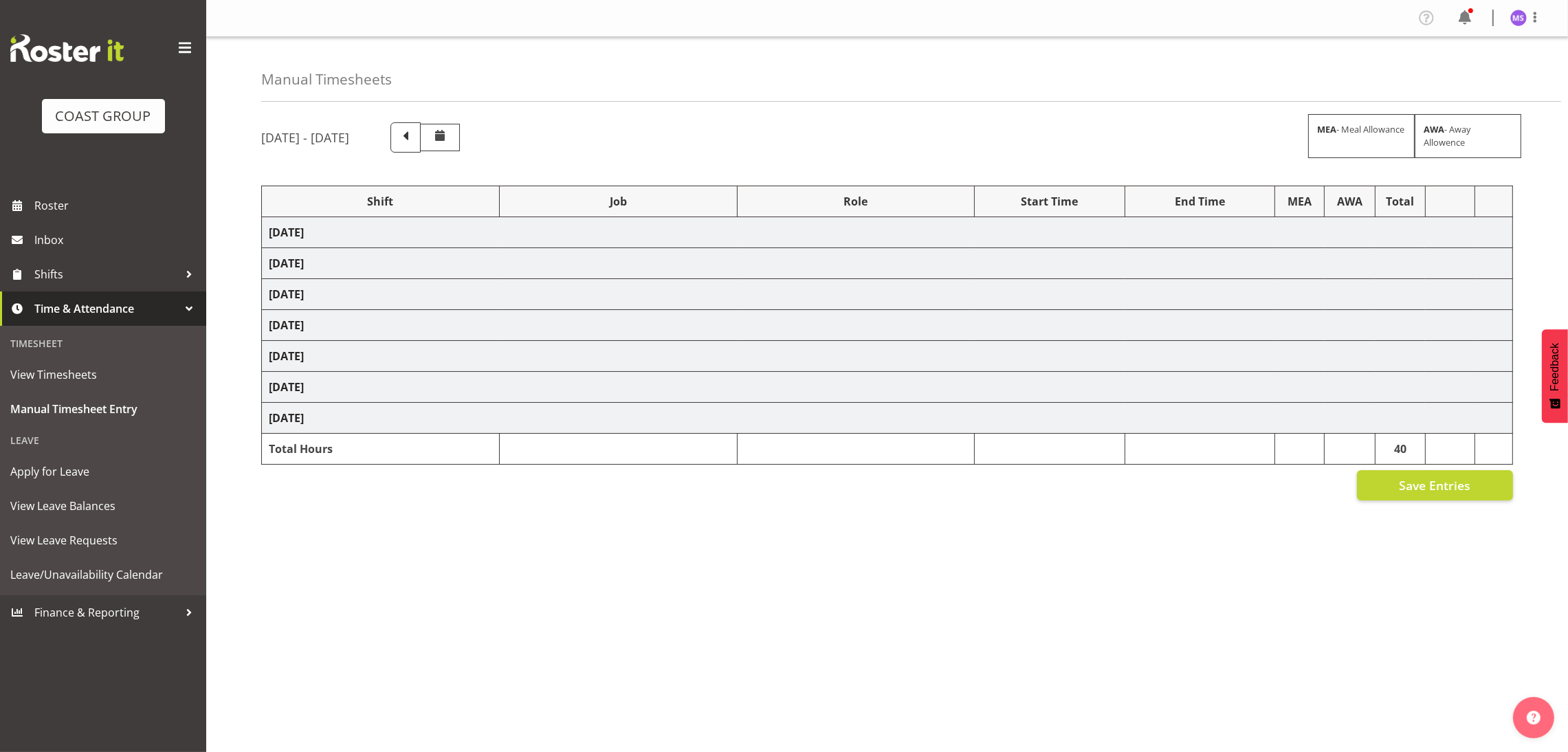
select select "10598"
select select "24997"
select select "10598"
select select "24997"
select select "10663"
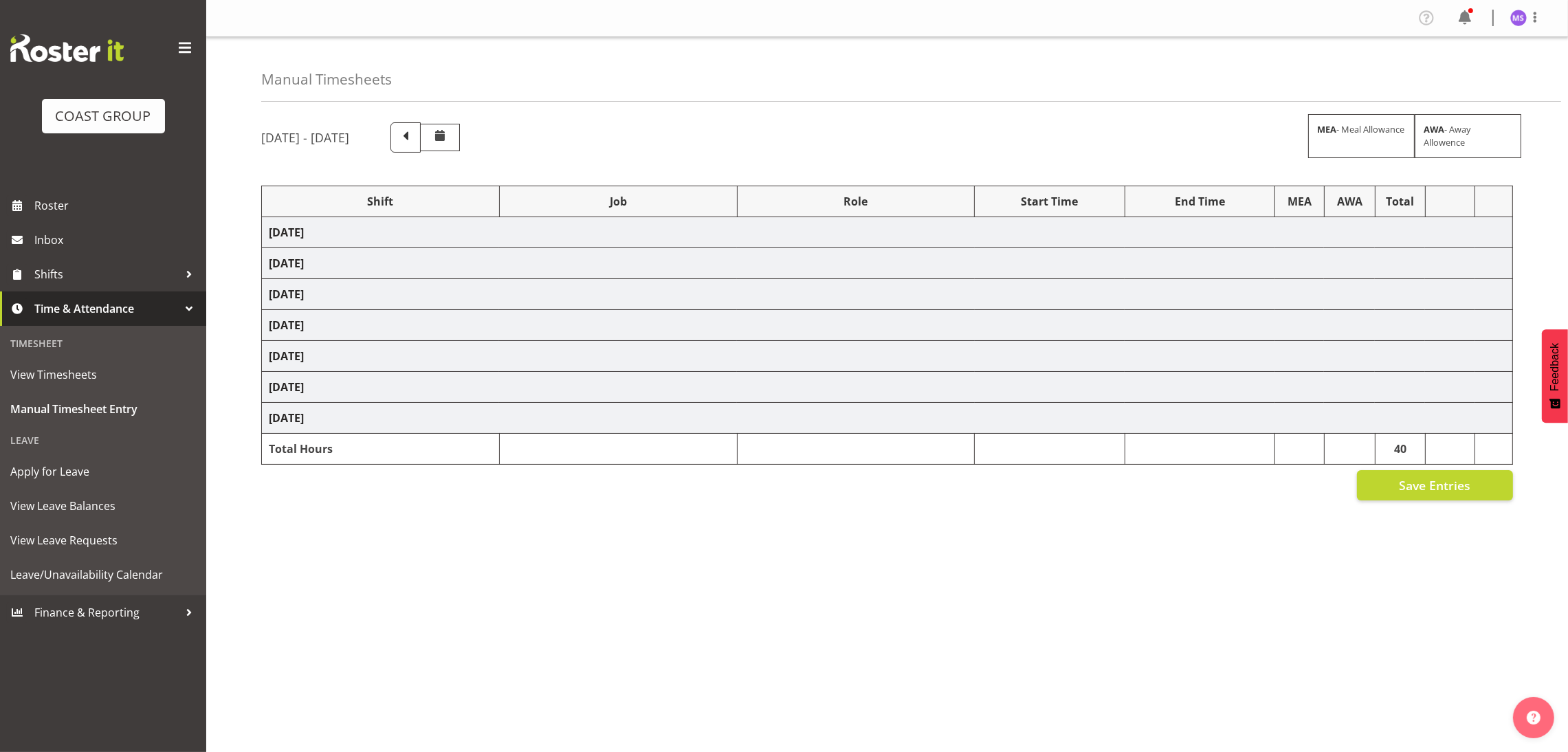
select select "24997"
select select "10669"
select select "24997"
select select "10606"
select select "1352"
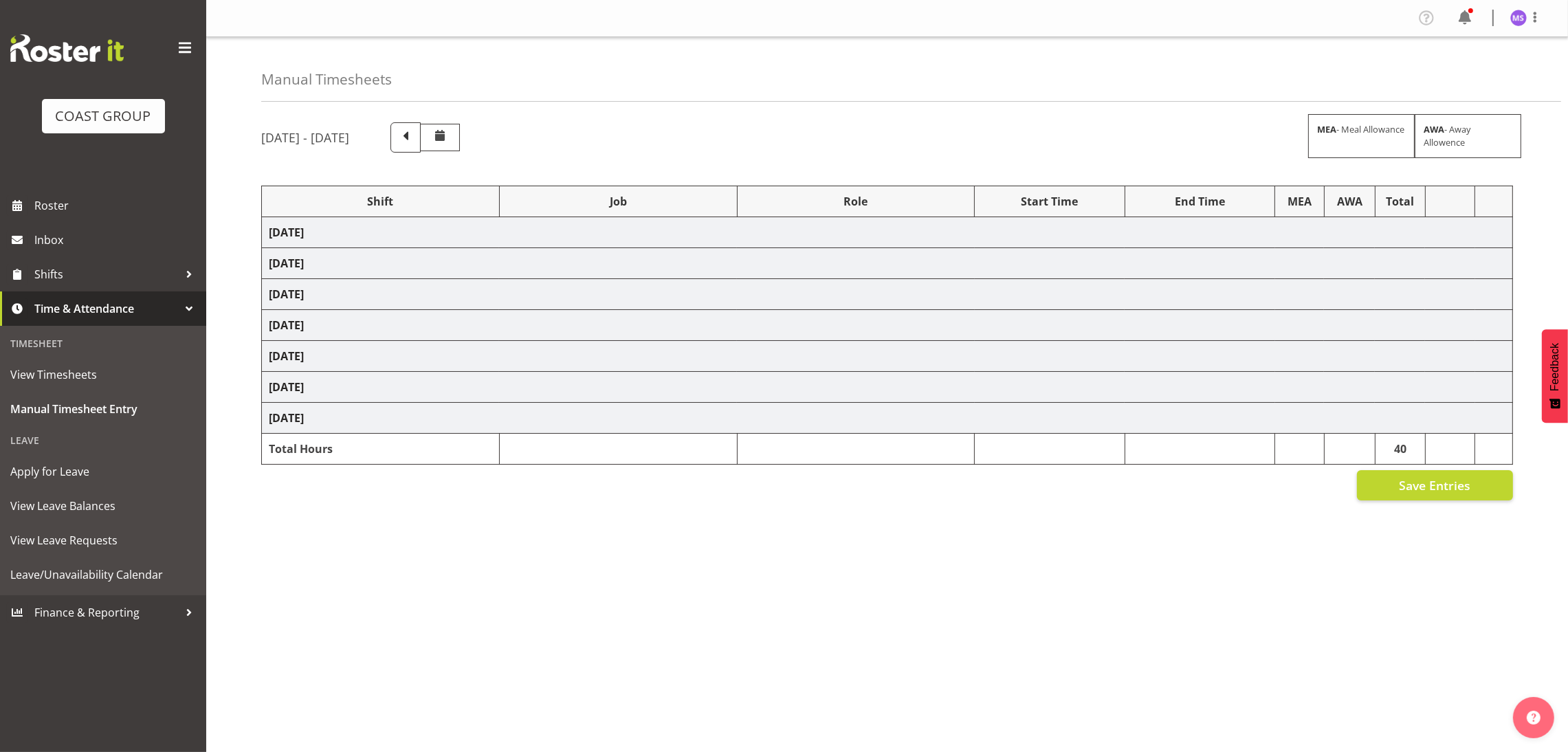
select select "8636"
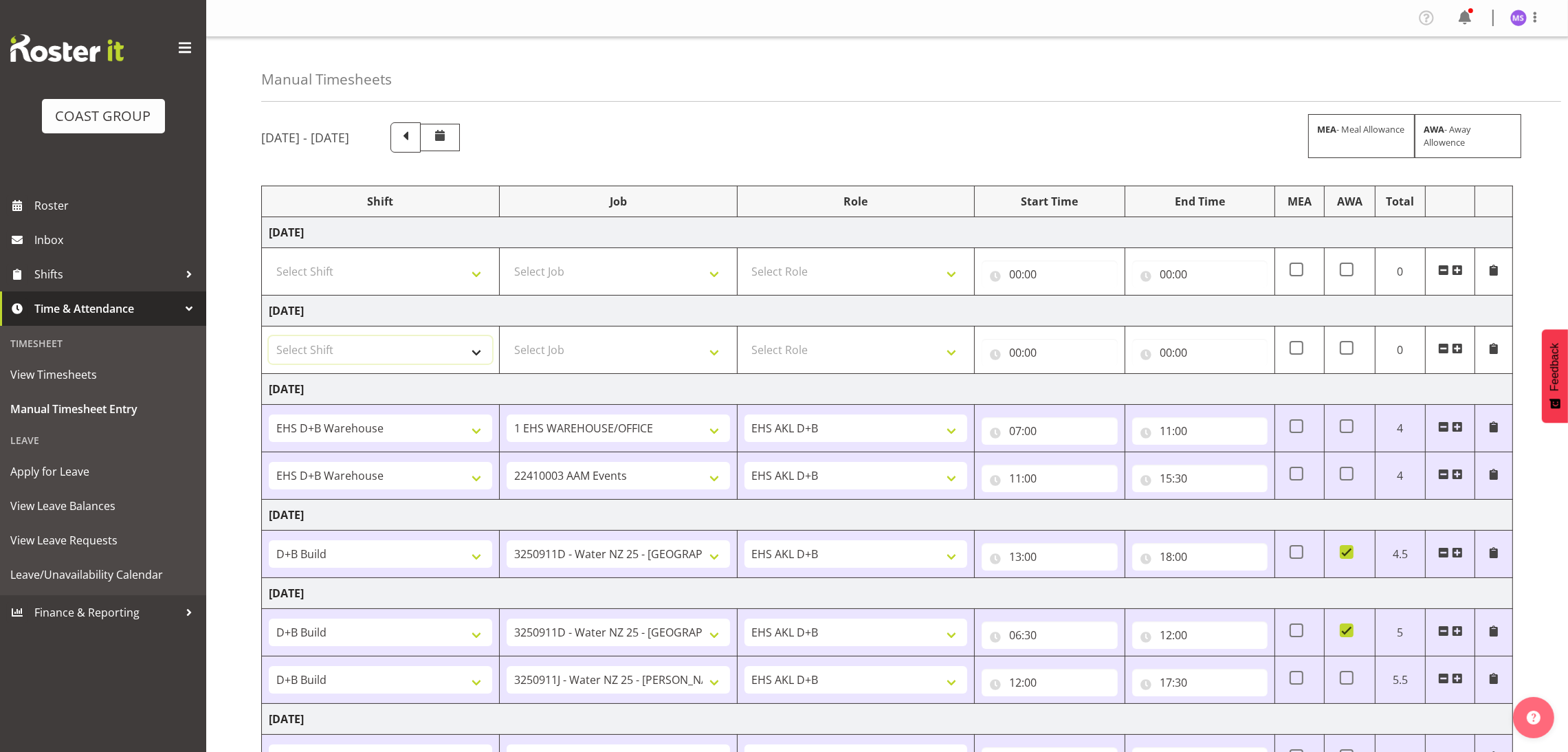
click at [457, 364] on select "Select Shift D+B @ [PERSON_NAME] D+B Build D+B Build NZACA D+B Build Tech Day […" at bounding box center [380, 350] width 223 height 27
select select "1352"
click at [269, 338] on select "Select Shift D+B @ [PERSON_NAME] D+B Build D+B Build NZACA D+B Build Tech Day […" at bounding box center [380, 350] width 223 height 27
click at [592, 351] on select "Select Job 1 Carlton Events 1 [PERSON_NAME][GEOGRAPHIC_DATA] 1 [PERSON_NAME][GE…" at bounding box center [618, 350] width 223 height 27
click at [620, 357] on select "Select Job 1 Carlton Events 1 [PERSON_NAME][GEOGRAPHIC_DATA] 1 [PERSON_NAME][GE…" at bounding box center [618, 350] width 223 height 27
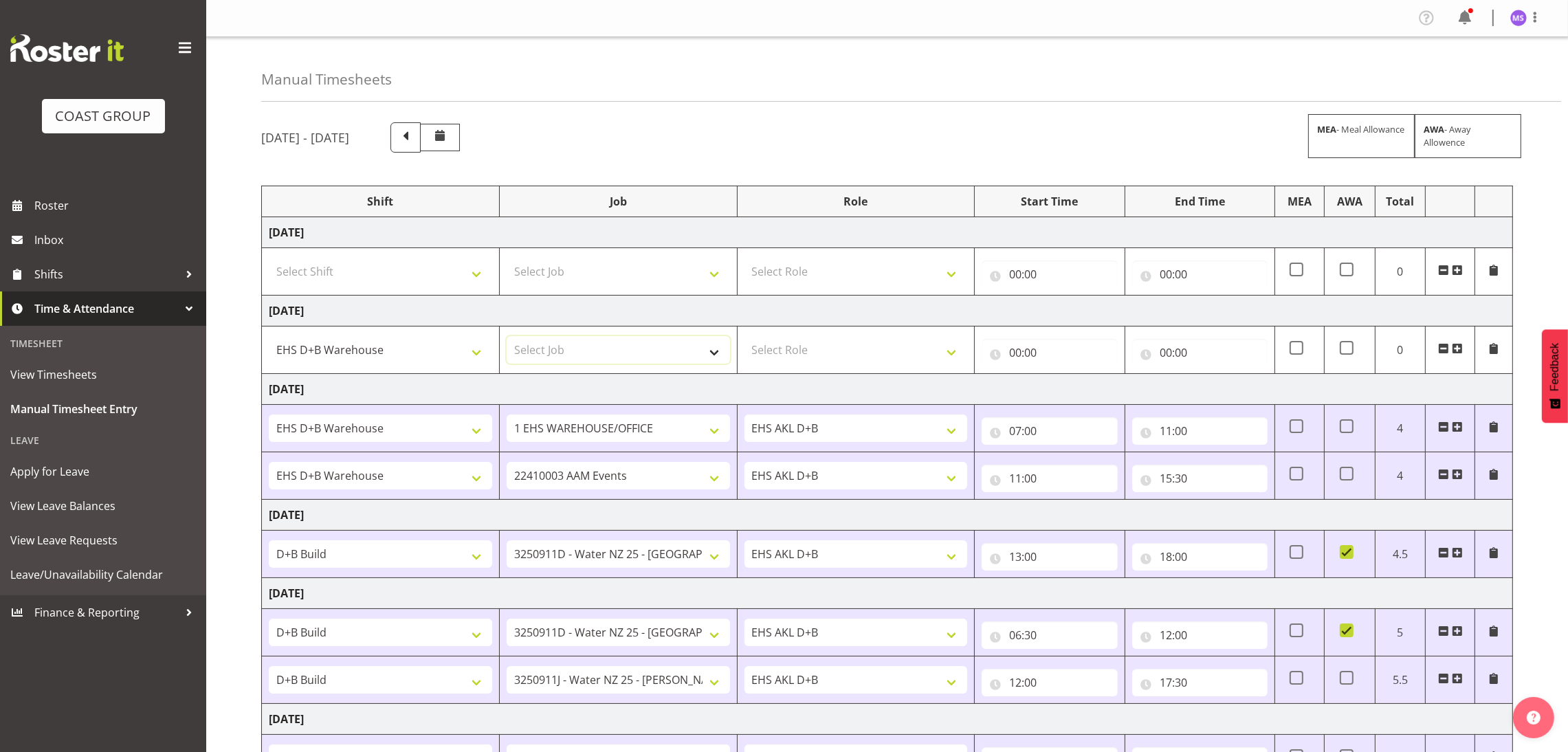
select select "10479"
click at [507, 338] on select "Select Job 1 Carlton Events 1 [PERSON_NAME][GEOGRAPHIC_DATA] 1 [PERSON_NAME][GE…" at bounding box center [618, 350] width 223 height 27
click at [857, 357] on select "Select Role EHS AKL D+B" at bounding box center [856, 350] width 223 height 27
select select "194"
click at [745, 338] on select "Select Role EHS AKL D+B" at bounding box center [856, 350] width 223 height 27
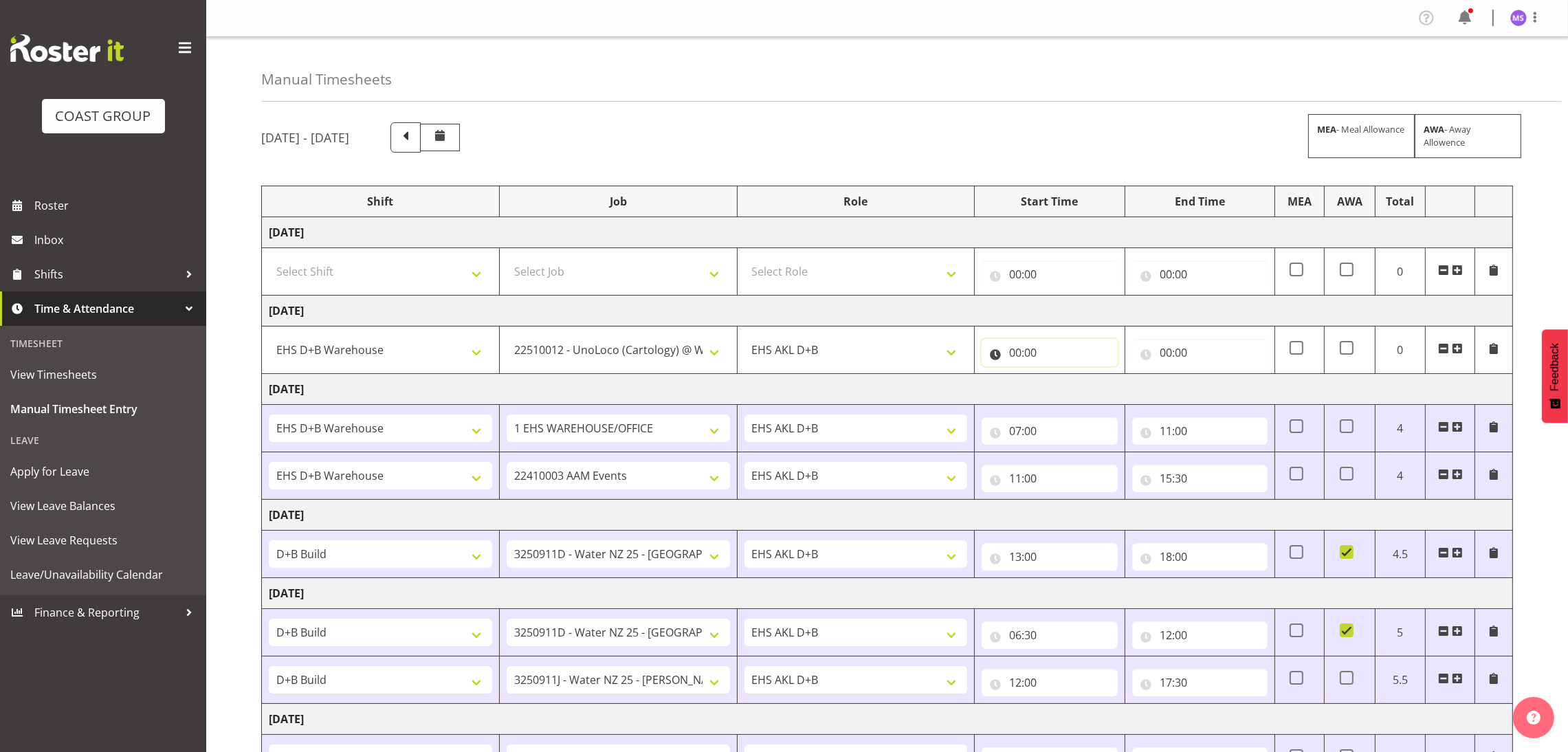
click at [1027, 339] on input "00:00" at bounding box center [1049, 352] width 135 height 27
click at [1069, 383] on select "00 01 02 03 04 05 06 07 08 09 10 11 12 13 14 15 16 17 18 19 20 21 22 23" at bounding box center [1076, 388] width 31 height 27
select select "7"
click at [1061, 376] on select "00 01 02 03 04 05 06 07 08 09 10 11 12 13 14 15 16 17 18 19 20 21 22 23" at bounding box center [1076, 388] width 31 height 27
type input "07:00"
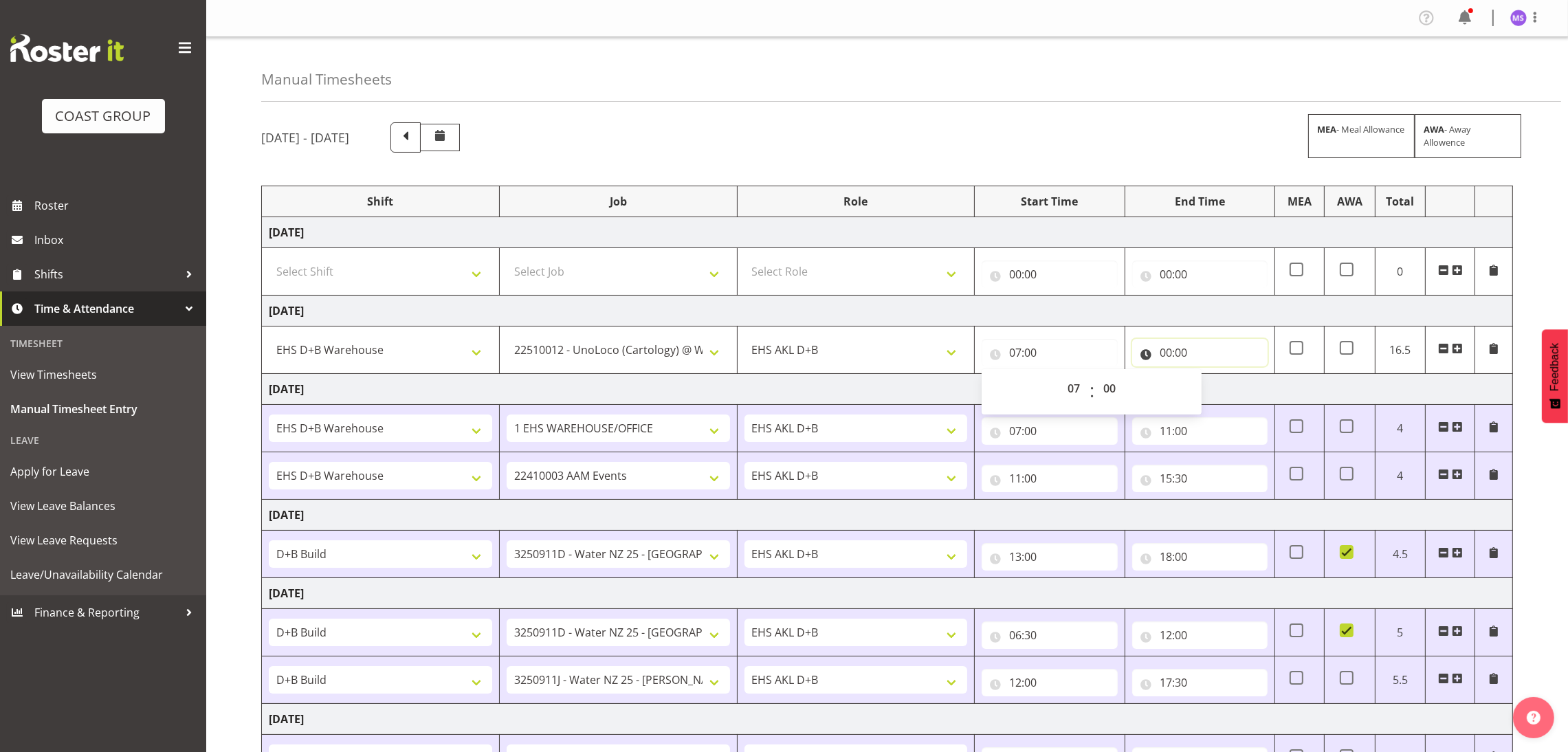
click at [1163, 347] on input "00:00" at bounding box center [1200, 352] width 135 height 27
click at [1226, 383] on select "00 01 02 03 04 05 06 07 08 09 10 11 12 13 14 15 16 17 18 19 20 21 22 23" at bounding box center [1226, 388] width 31 height 27
select select "15"
click at [1211, 376] on select "00 01 02 03 04 05 06 07 08 09 10 11 12 13 14 15 16 17 18 19 20 21 22 23" at bounding box center [1226, 388] width 31 height 27
type input "15:00"
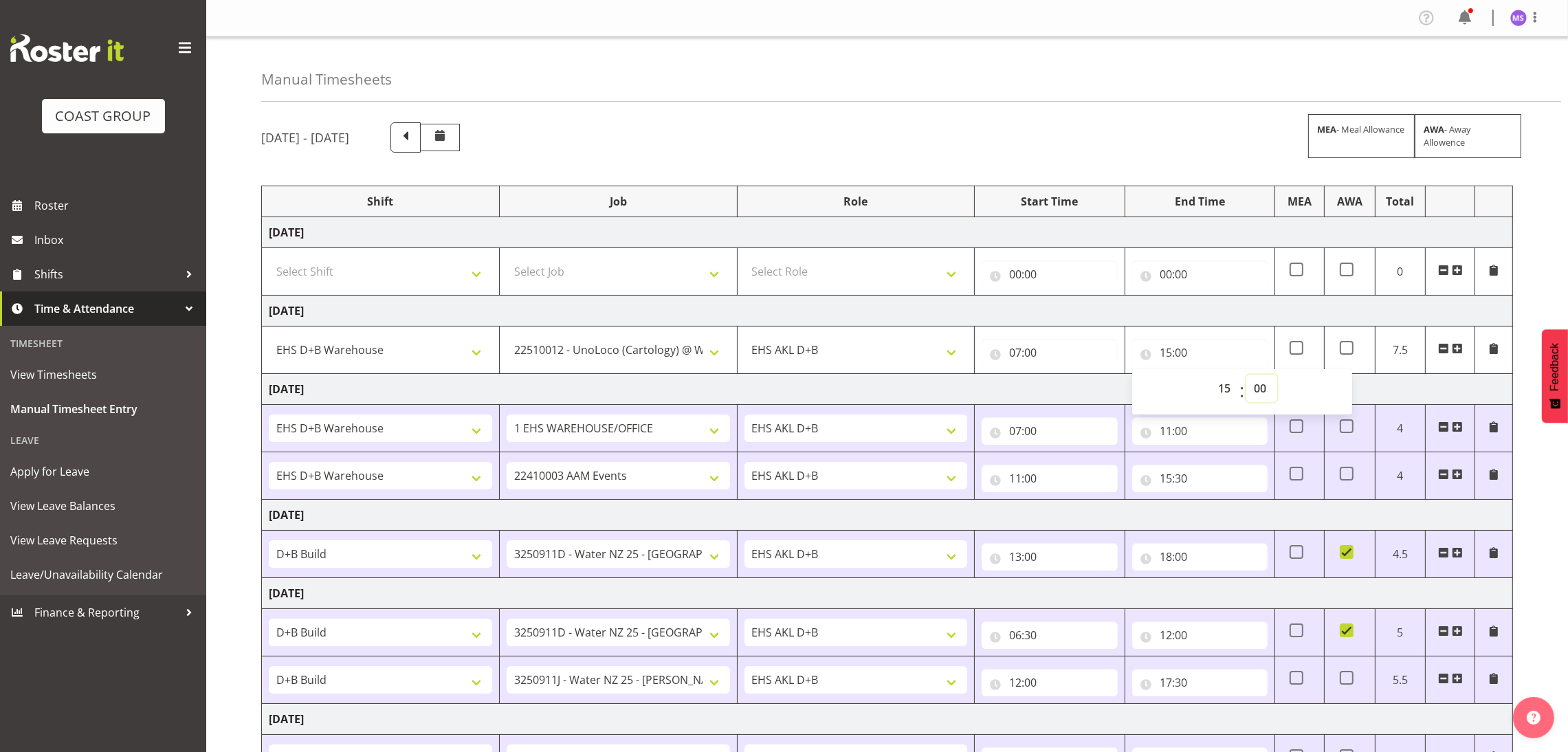
click at [1264, 390] on select "00 01 02 03 04 05 06 07 08 09 10 11 12 13 14 15 16 17 18 19 20 21 22 23 24 25 2…" at bounding box center [1262, 388] width 31 height 27
select select "30"
click at [1246, 376] on select "00 01 02 03 04 05 06 07 08 09 10 11 12 13 14 15 16 17 18 19 20 21 22 23 24 25 2…" at bounding box center [1262, 388] width 31 height 27
click at [1535, 288] on div "[DATE] - [DATE] MEA - Meal Allowance AWA - Away Allowence Shift Job Role Start …" at bounding box center [915, 549] width 1307 height 873
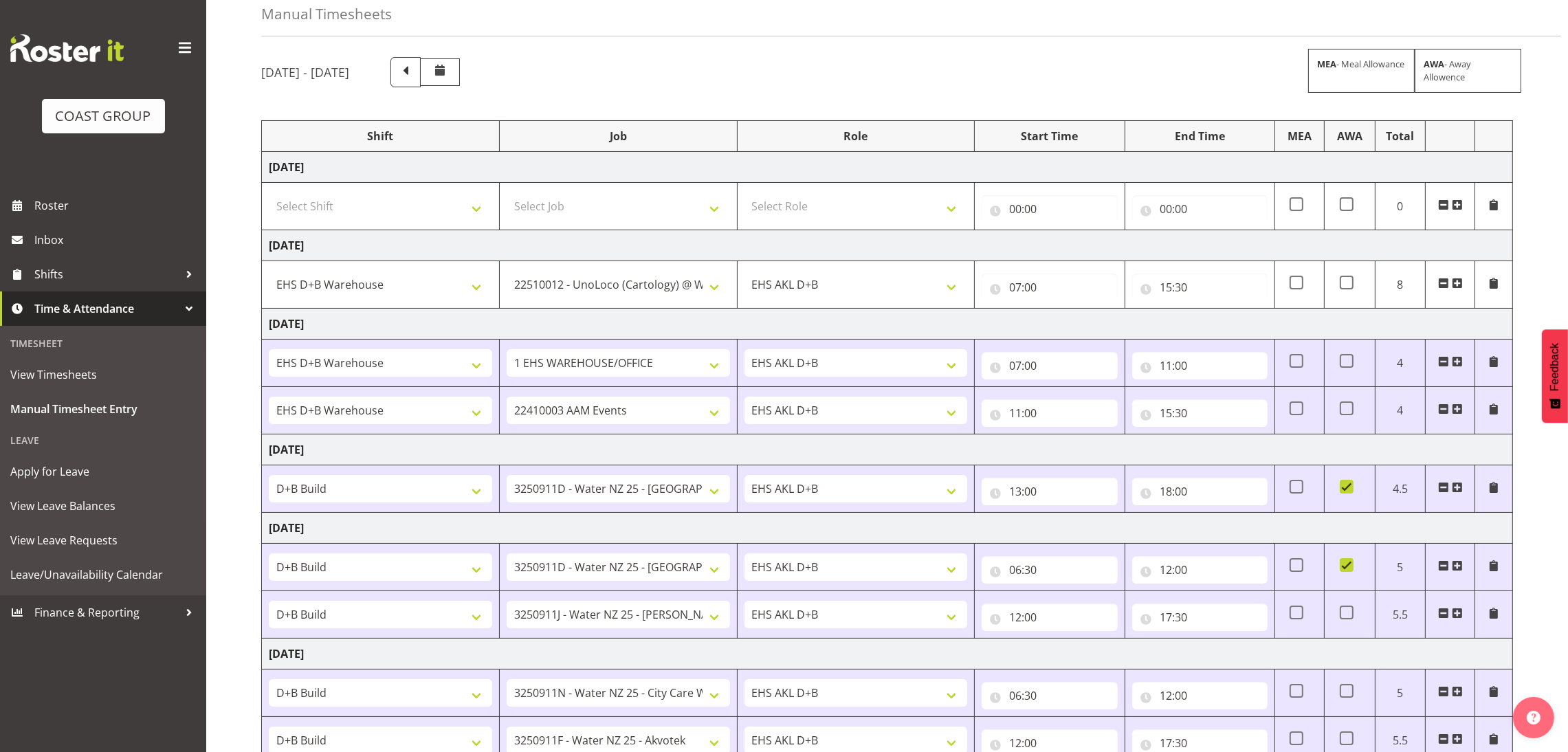
scroll to position [251, 0]
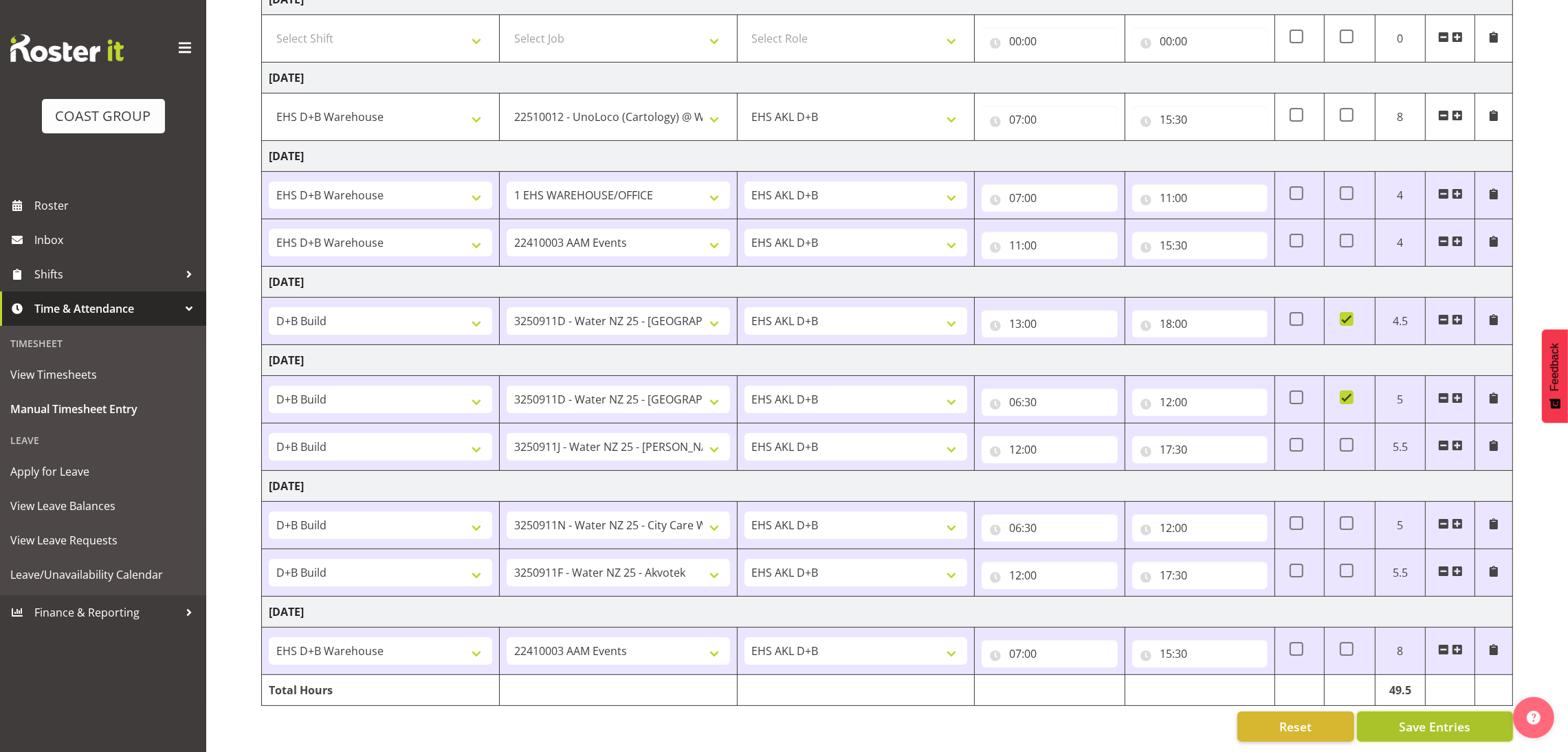
click at [1453, 717] on span "Save Entries" at bounding box center [1434, 726] width 71 height 18
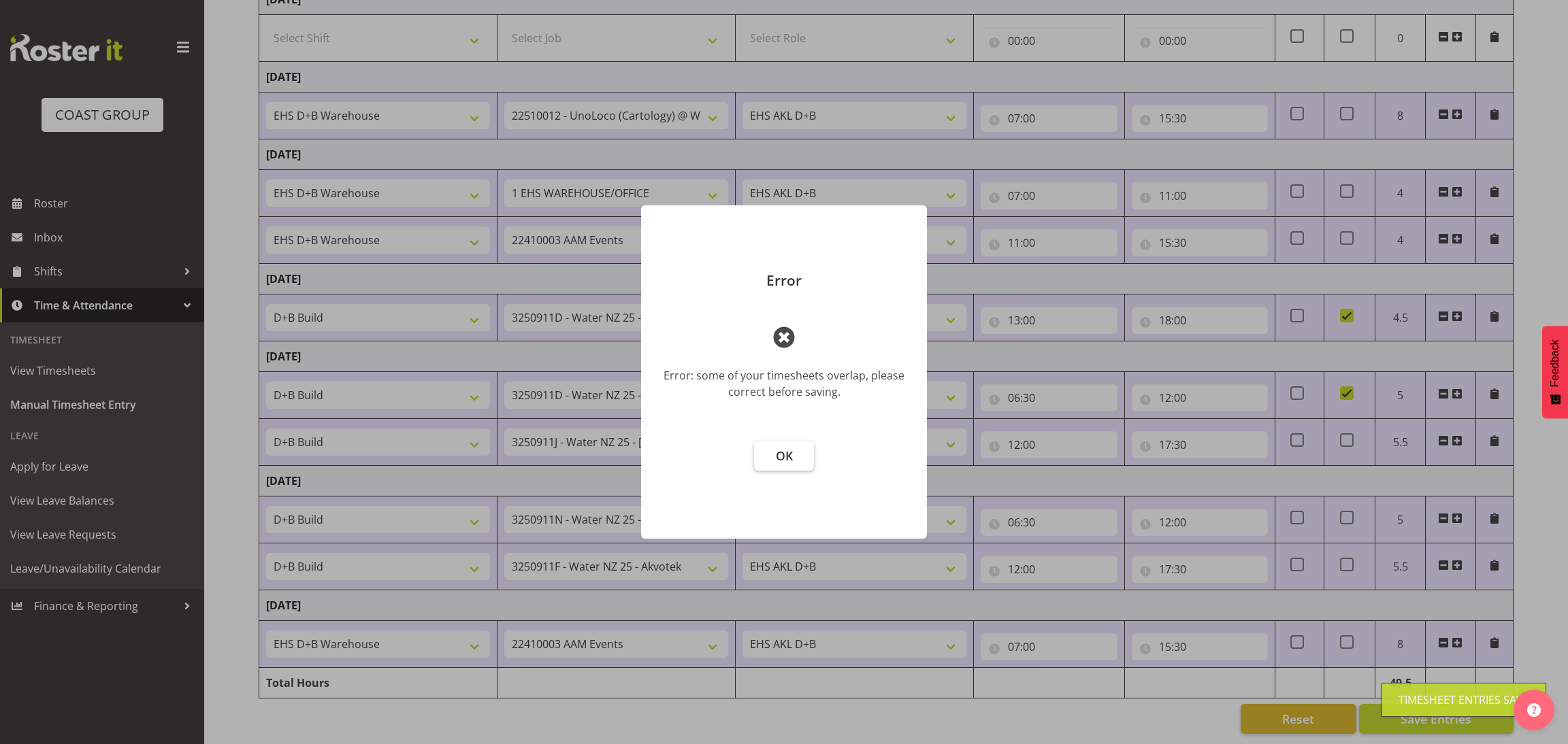
click at [797, 464] on button "OK" at bounding box center [784, 456] width 60 height 30
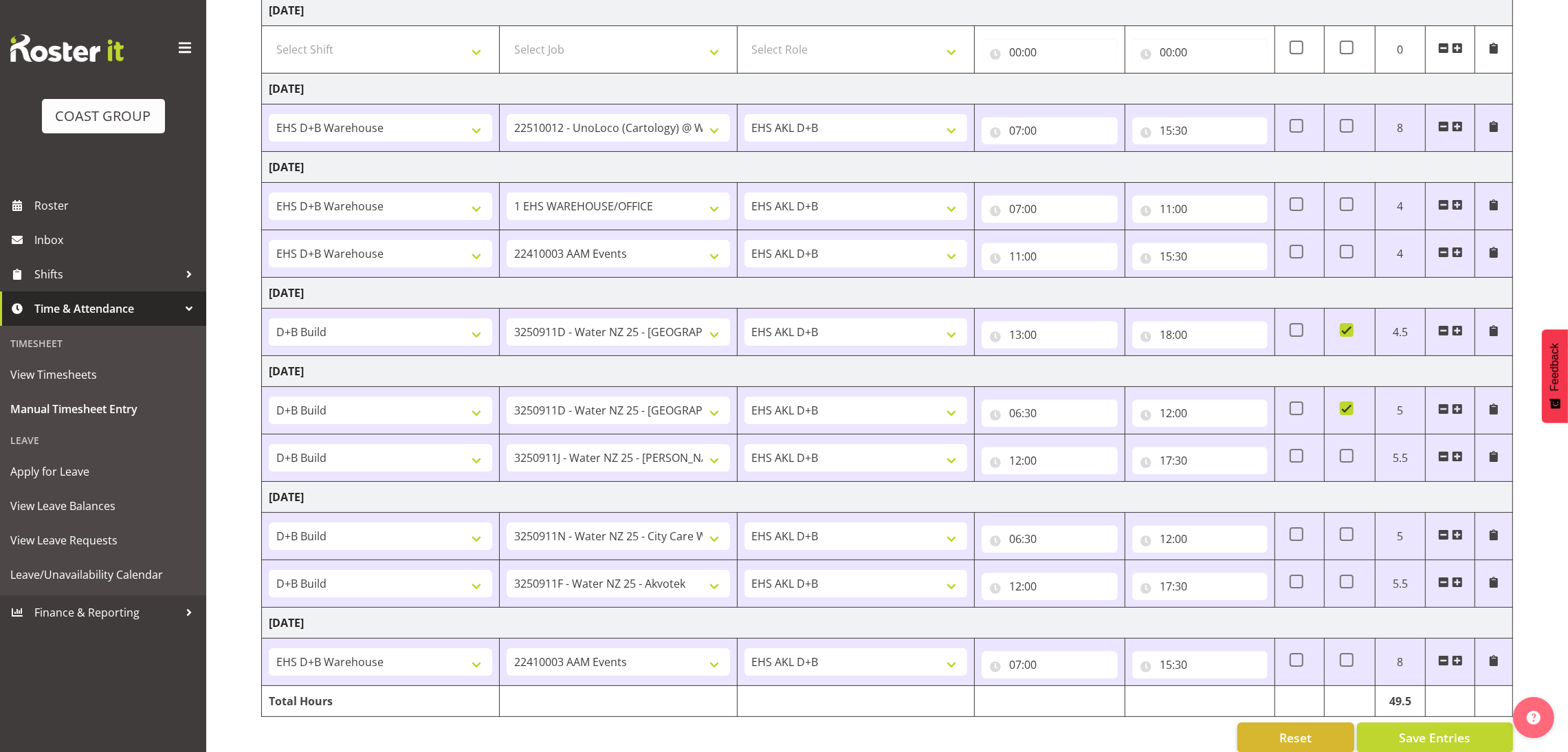
scroll to position [0, 0]
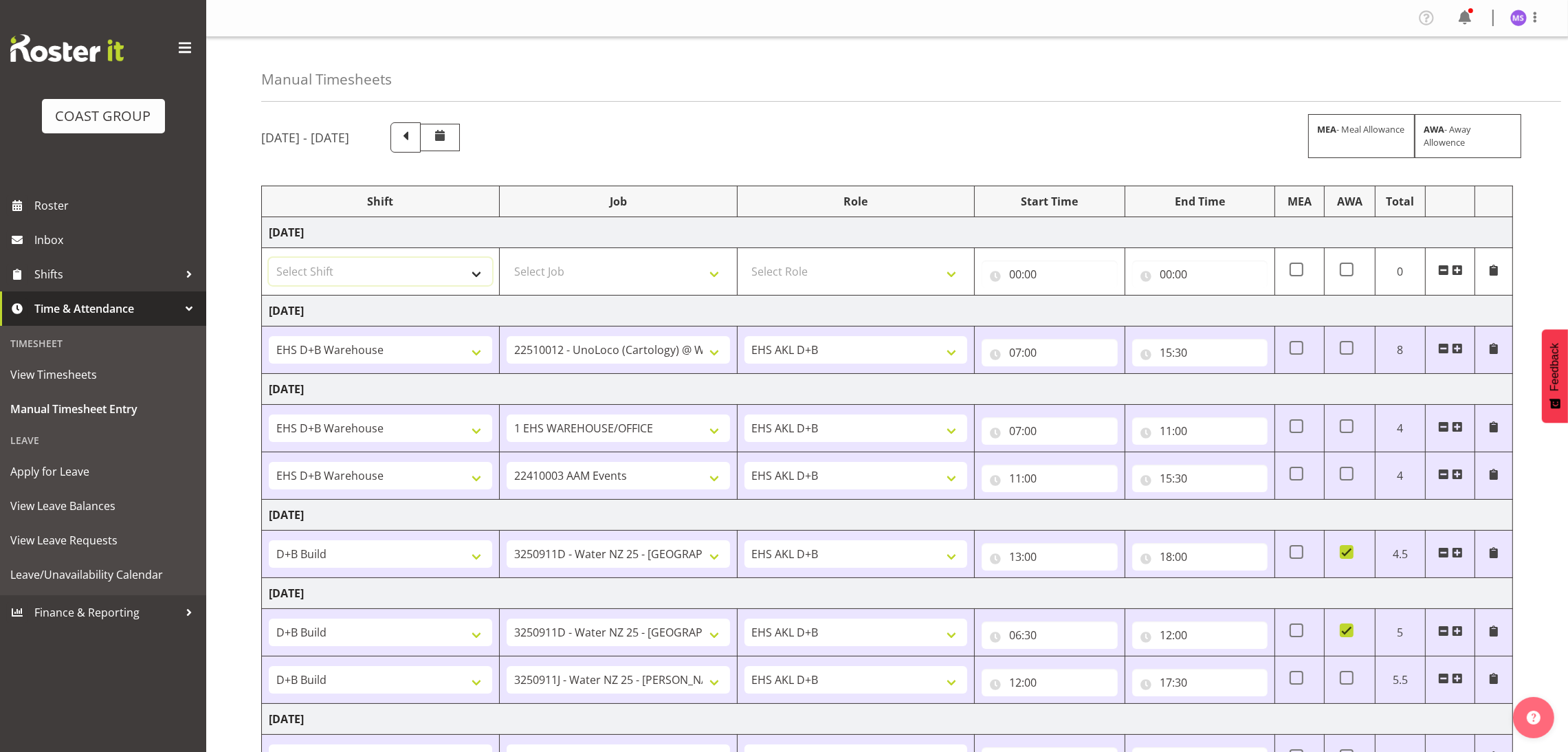
click at [329, 274] on select "Select Shift D+B @ [PERSON_NAME] D+B Build D+B Build NZACA D+B Build Tech Day […" at bounding box center [380, 271] width 223 height 27
click at [269, 259] on select "Select Shift D+B @ [PERSON_NAME] D+B Build D+B Build NZACA D+B Build Tech Day […" at bounding box center [380, 271] width 223 height 27
click at [609, 264] on select "Select Job 1 Carlton Events 1 [PERSON_NAME][GEOGRAPHIC_DATA] 1 [PERSON_NAME][GE…" at bounding box center [618, 271] width 223 height 27
click at [853, 128] on div "[DATE] - [DATE] MEA - Meal Allowance AWA - Away Allowence" at bounding box center [887, 137] width 1252 height 30
click at [676, 270] on select "1 Carlton Events 1 [PERSON_NAME] 1 [PERSON_NAME][GEOGRAPHIC_DATA] 1 EHS WAREHOU…" at bounding box center [618, 271] width 223 height 27
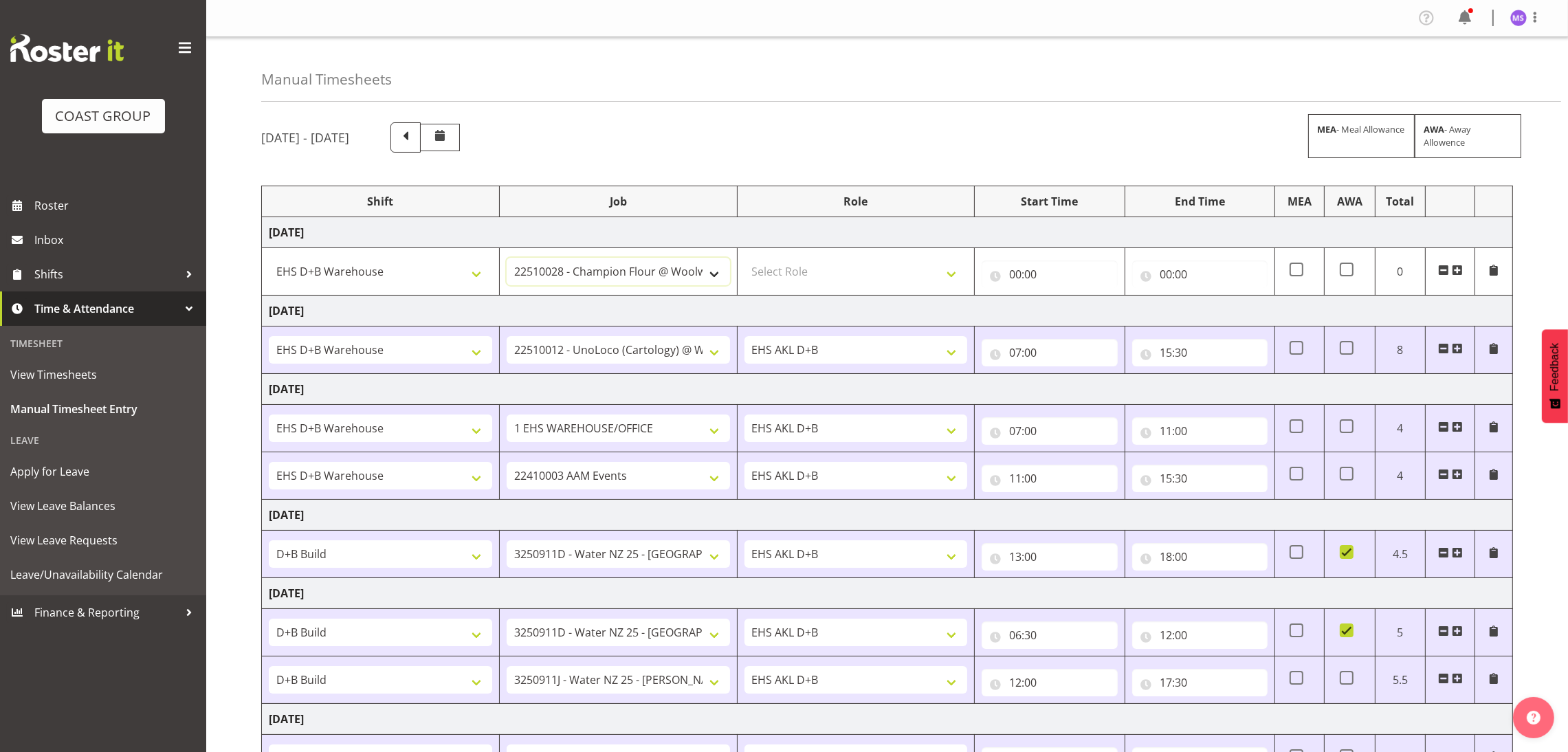
click at [507, 259] on select "1 Carlton Events 1 [PERSON_NAME] 1 [PERSON_NAME][GEOGRAPHIC_DATA] 1 EHS WAREHOU…" at bounding box center [618, 271] width 223 height 27
click at [895, 272] on select "Select Role EHS AKL D+B" at bounding box center [856, 271] width 223 height 27
click at [745, 259] on select "Select Role EHS AKL D+B" at bounding box center [856, 271] width 223 height 27
click at [1017, 270] on input "00:00" at bounding box center [1049, 274] width 135 height 27
click at [1076, 297] on select "00 01 02 03 04 05 06 07 08 09 10 11 12 13 14 15 16 17 18 19 20 21 22 23" at bounding box center [1076, 309] width 31 height 27
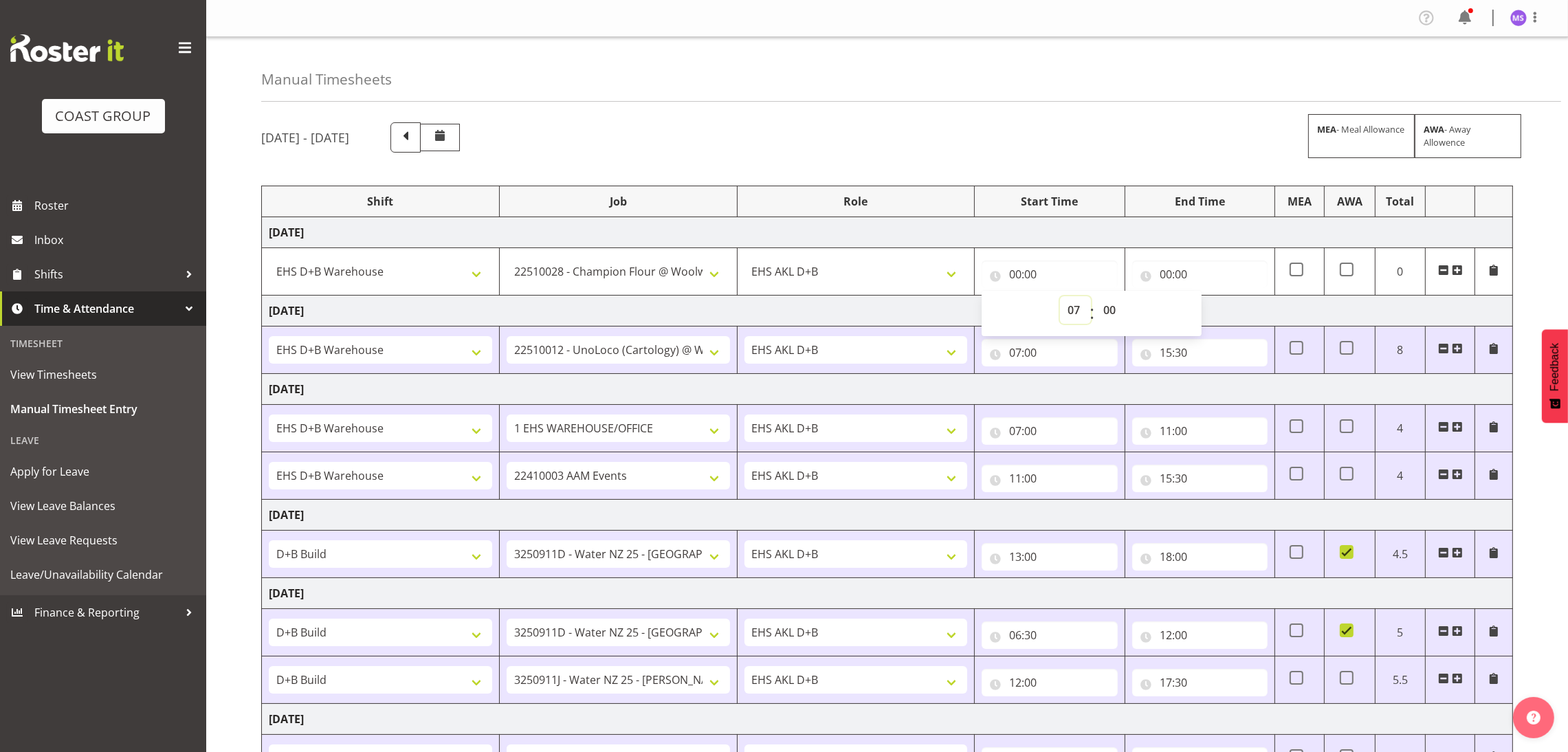
click at [1061, 297] on select "00 01 02 03 04 05 06 07 08 09 10 11 12 13 14 15 16 17 18 19 20 21 22 23" at bounding box center [1076, 309] width 31 height 27
click at [1170, 276] on input "00:00" at bounding box center [1200, 274] width 135 height 27
click at [1231, 313] on select "00 01 02 03 04 05 06 07 08 09 10 11 12 13 14 15 16 17 18 19 20 21 22 23" at bounding box center [1226, 309] width 31 height 27
click at [1211, 297] on select "00 01 02 03 04 05 06 07 08 09 10 11 12 13 14 15 16 17 18 19 20 21 22 23" at bounding box center [1226, 309] width 31 height 27
click at [1520, 288] on div "[DATE] - [DATE] MEA - Meal Allowance AWA - Away Allowence Shift Job Role Start …" at bounding box center [915, 549] width 1307 height 873
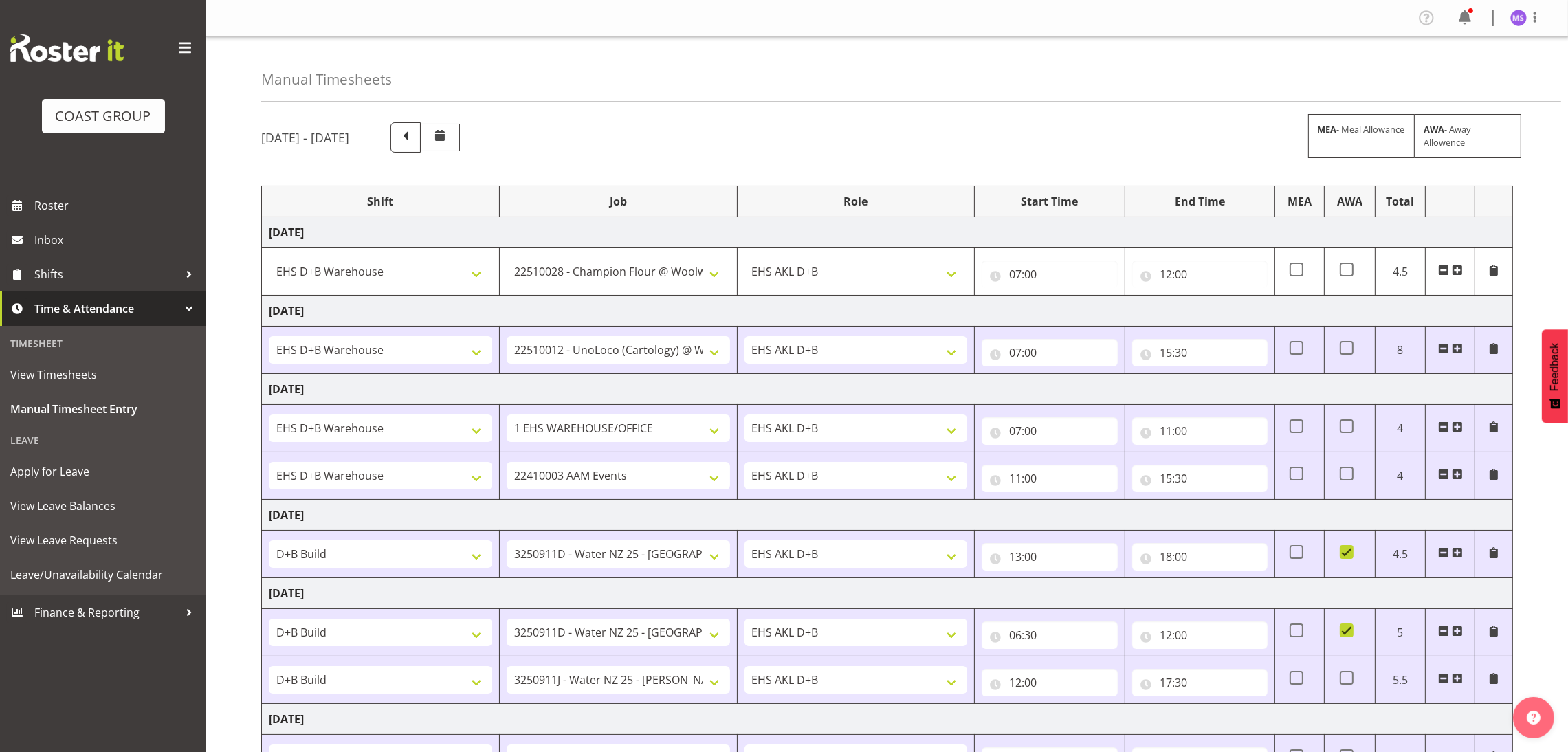
click at [1461, 261] on td at bounding box center [1450, 272] width 50 height 48
click at [1459, 274] on span at bounding box center [1457, 270] width 11 height 11
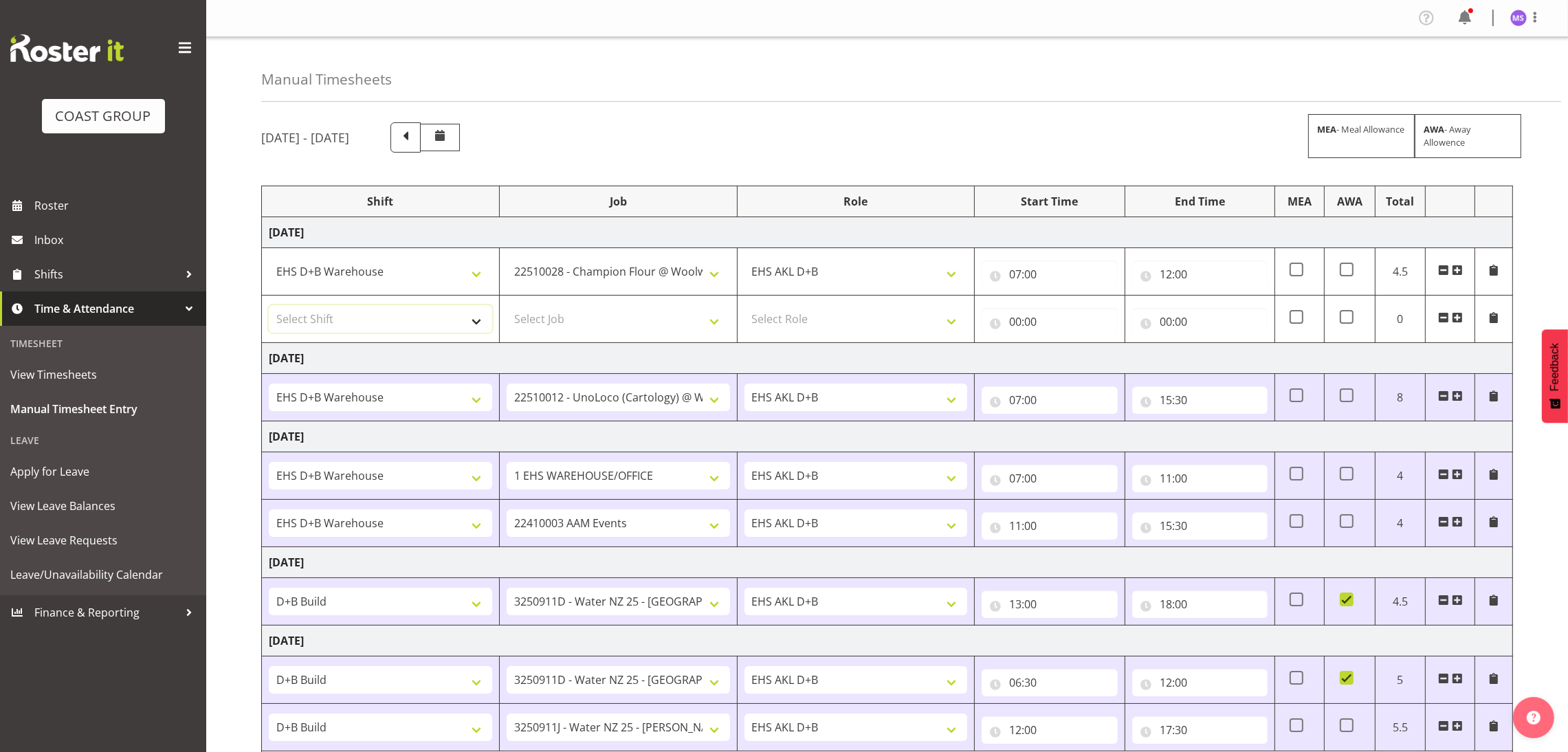
click at [350, 307] on select "Select Shift D+B @ [PERSON_NAME] D+B Build D+B Build NZACA D+B Build Tech Day […" at bounding box center [380, 319] width 223 height 27
click at [269, 307] on select "Select Shift D+B @ [PERSON_NAME] D+B Build D+B Build NZACA D+B Build Tech Day […" at bounding box center [380, 319] width 223 height 27
click at [634, 319] on select "Select Job 1 Carlton Events 1 [PERSON_NAME][GEOGRAPHIC_DATA] 1 [PERSON_NAME][GE…" at bounding box center [618, 319] width 223 height 27
click at [507, 307] on select "Select Job 1 Carlton Events 1 [PERSON_NAME][GEOGRAPHIC_DATA] 1 [PERSON_NAME][GE…" at bounding box center [618, 319] width 223 height 27
click at [850, 321] on select "Select Role EHS AKL D+B" at bounding box center [856, 319] width 223 height 27
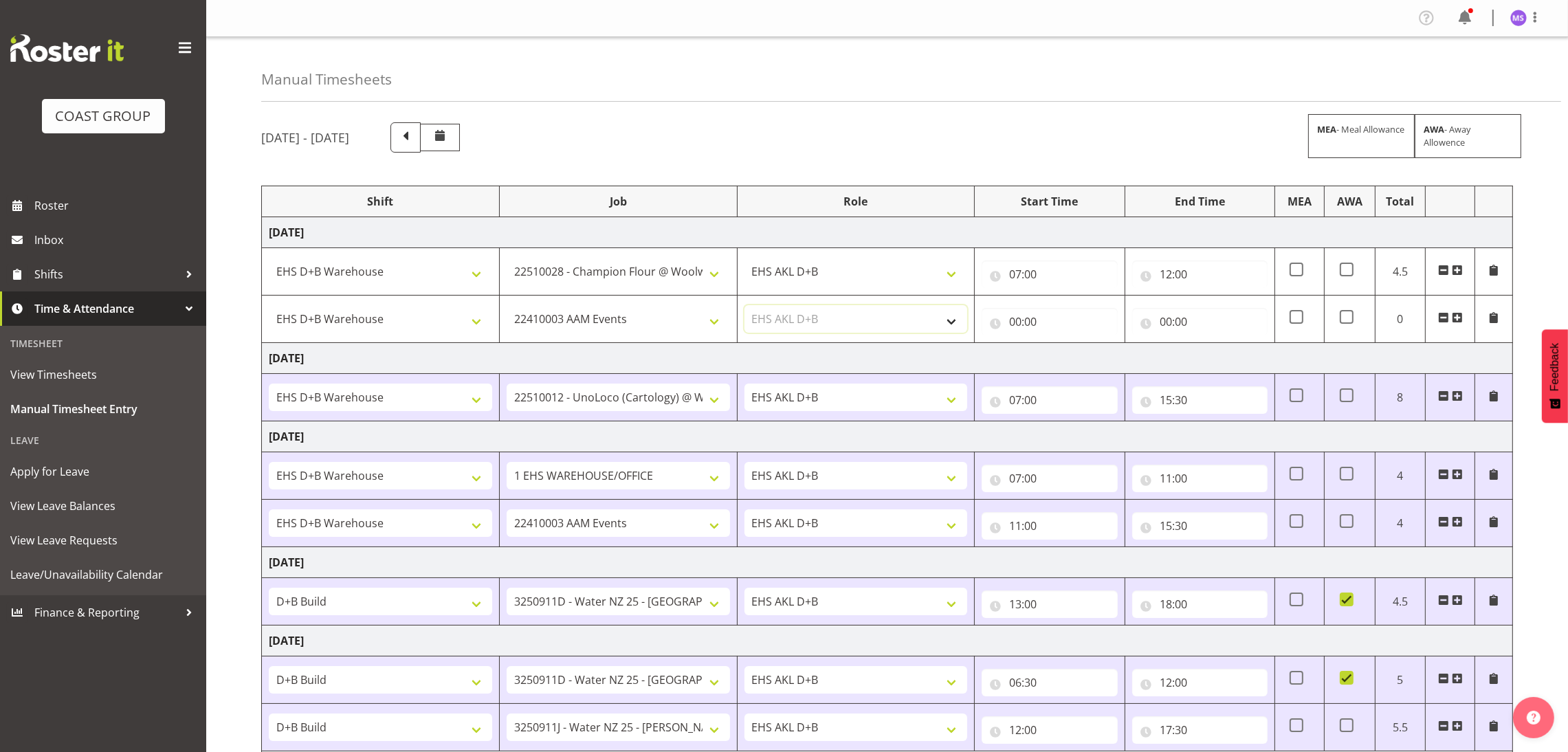
click at [745, 307] on select "Select Role EHS AKL D+B" at bounding box center [856, 319] width 223 height 27
click at [1017, 325] on input "00:00" at bounding box center [1049, 321] width 135 height 27
click at [1074, 358] on select "00 01 02 03 04 05 06 07 08 09 10 11 12 13 14 15 16 17 18 19 20 21 22 23" at bounding box center [1076, 357] width 31 height 27
click at [1061, 345] on select "00 01 02 03 04 05 06 07 08 09 10 11 12 13 14 15 16 17 18 19 20 21 22 23" at bounding box center [1076, 357] width 31 height 27
click at [1166, 319] on input "00:00" at bounding box center [1200, 321] width 135 height 27
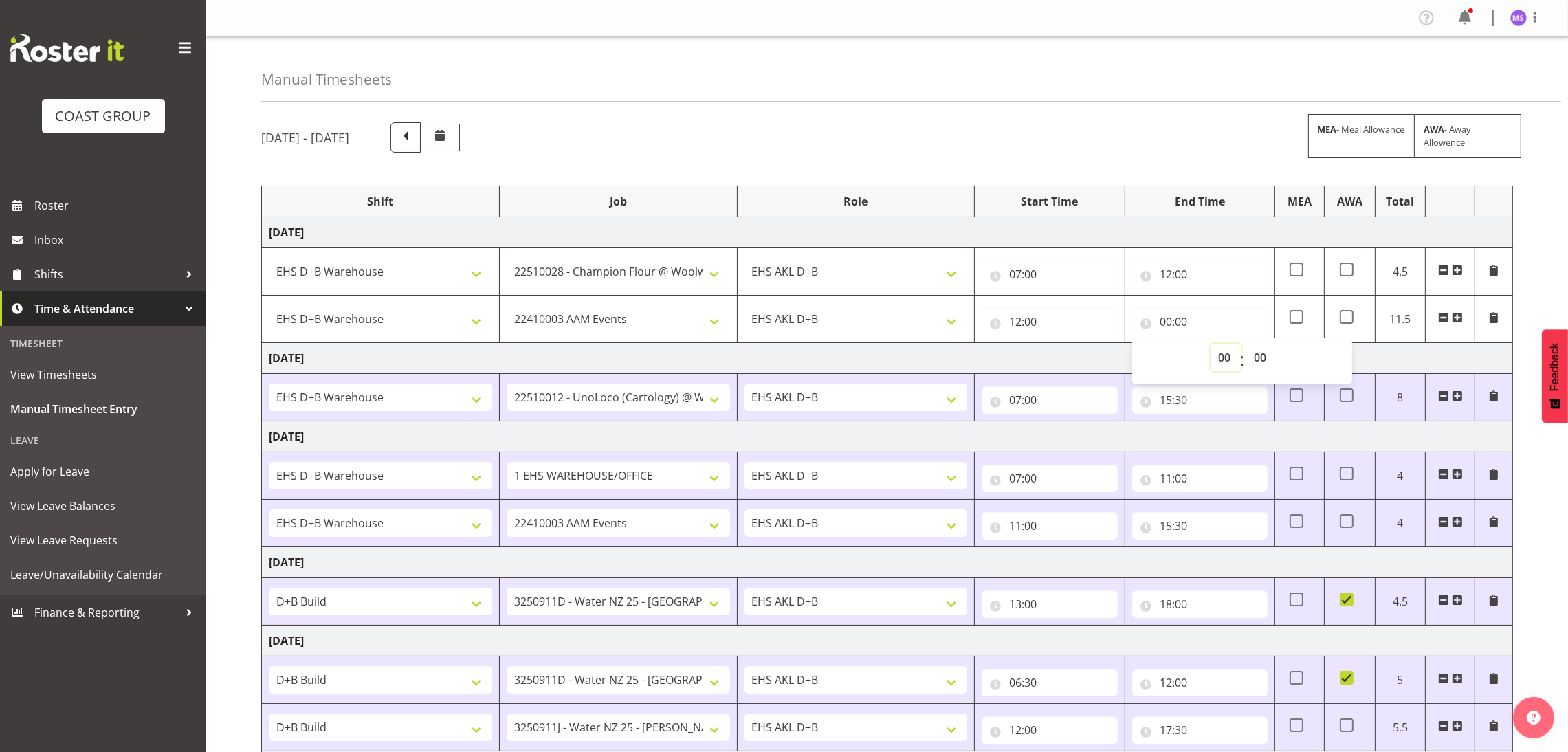
click at [1215, 356] on select "00 01 02 03 04 05 06 07 08 09 10 11 12 13 14 15 16 17 18 19 20 21 22 23" at bounding box center [1226, 357] width 31 height 27
click at [1211, 345] on select "00 01 02 03 04 05 06 07 08 09 10 11 12 13 14 15 16 17 18 19 20 21 22 23" at bounding box center [1226, 357] width 31 height 27
click at [1262, 352] on select "00 01 02 03 04 05 06 07 08 09 10 11 12 13 14 15 16 17 18 19 20 21 22 23 24 25 2…" at bounding box center [1262, 357] width 31 height 27
click at [1246, 345] on select "00 01 02 03 04 05 06 07 08 09 10 11 12 13 14 15 16 17 18 19 20 21 22 23 24 25 2…" at bounding box center [1262, 357] width 31 height 27
click at [1515, 231] on div "[DATE] - [DATE] MEA - Meal Allowance AWA - Away Allowence Shift Job Role Start …" at bounding box center [915, 573] width 1307 height 921
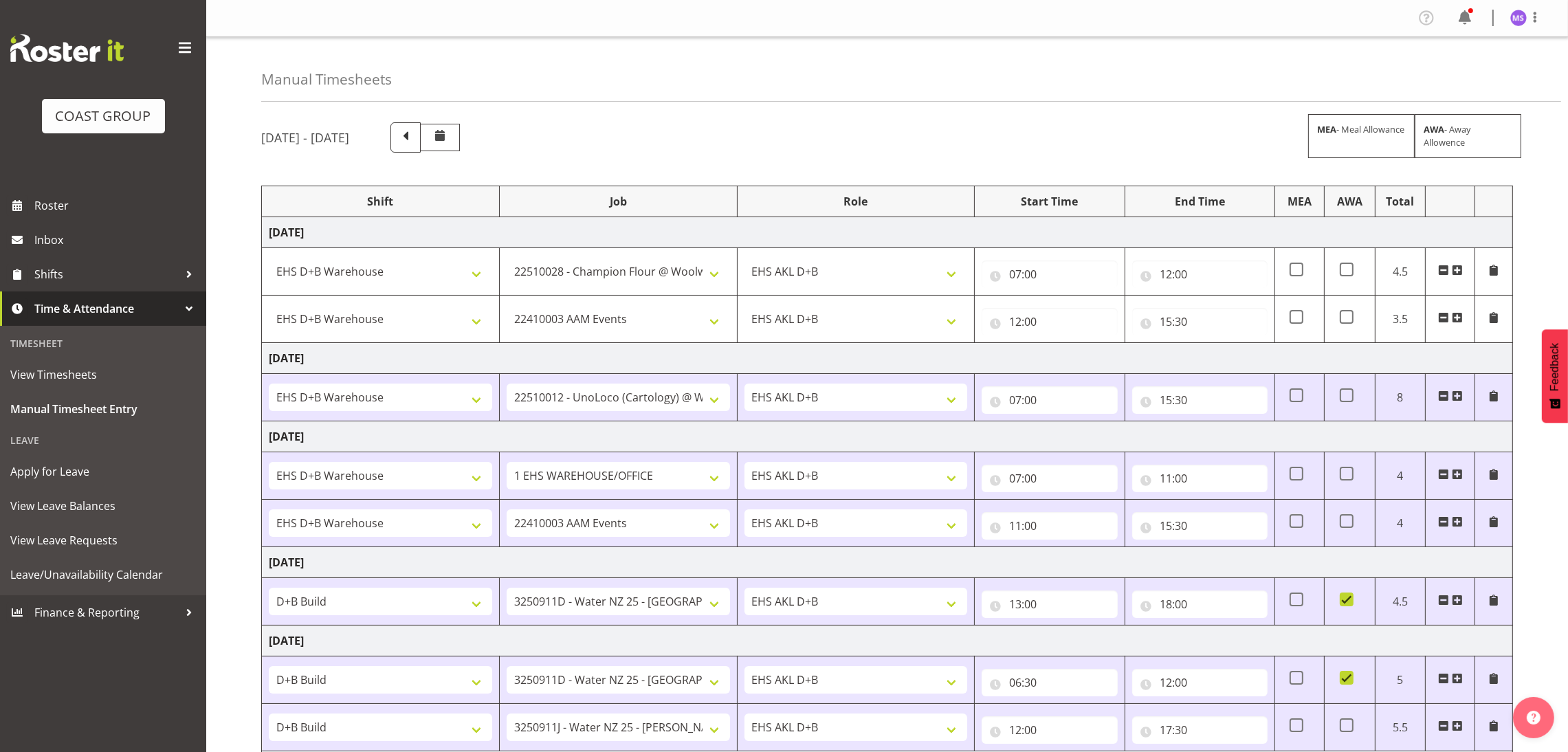
scroll to position [299, 0]
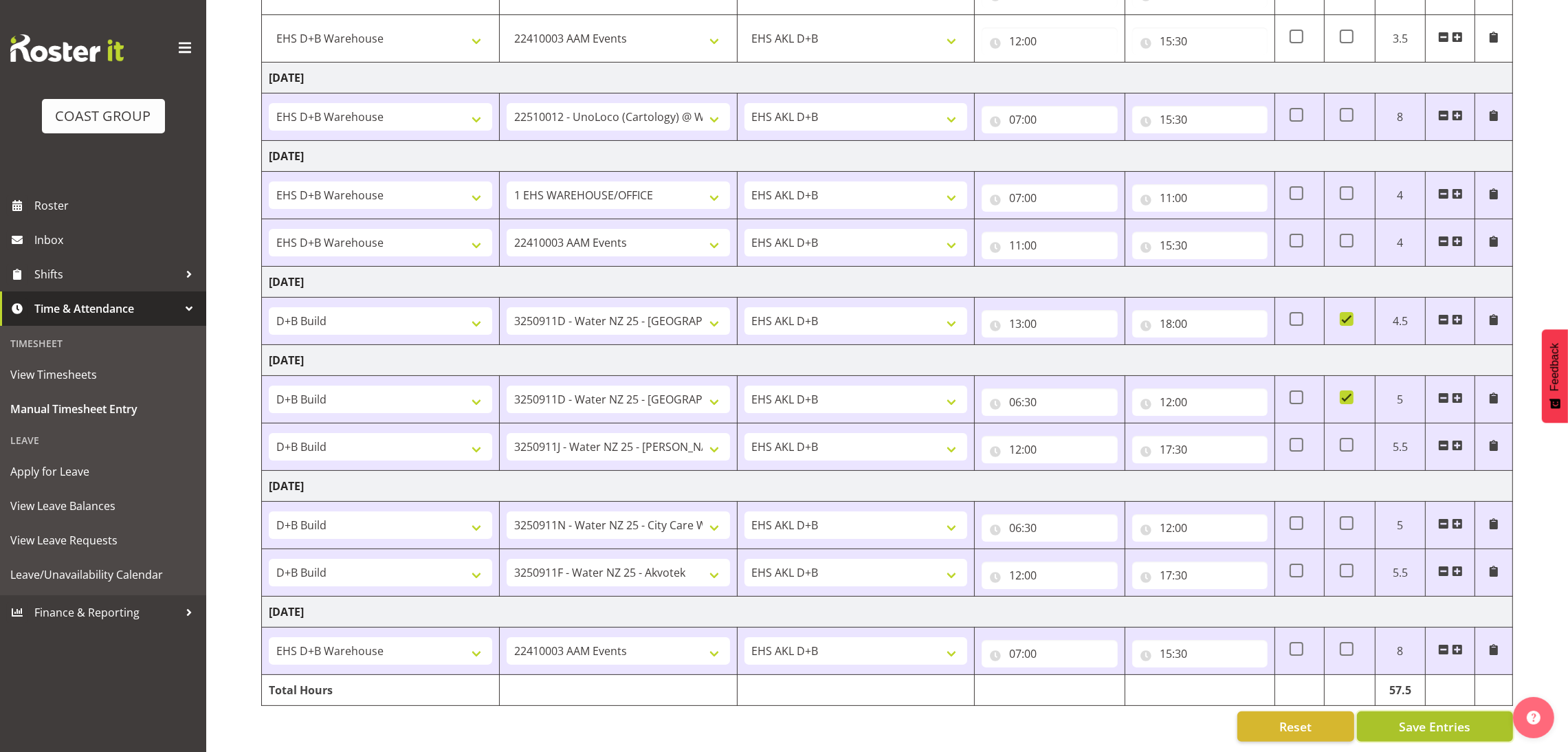
click at [1484, 719] on button "Save Entries" at bounding box center [1435, 726] width 156 height 30
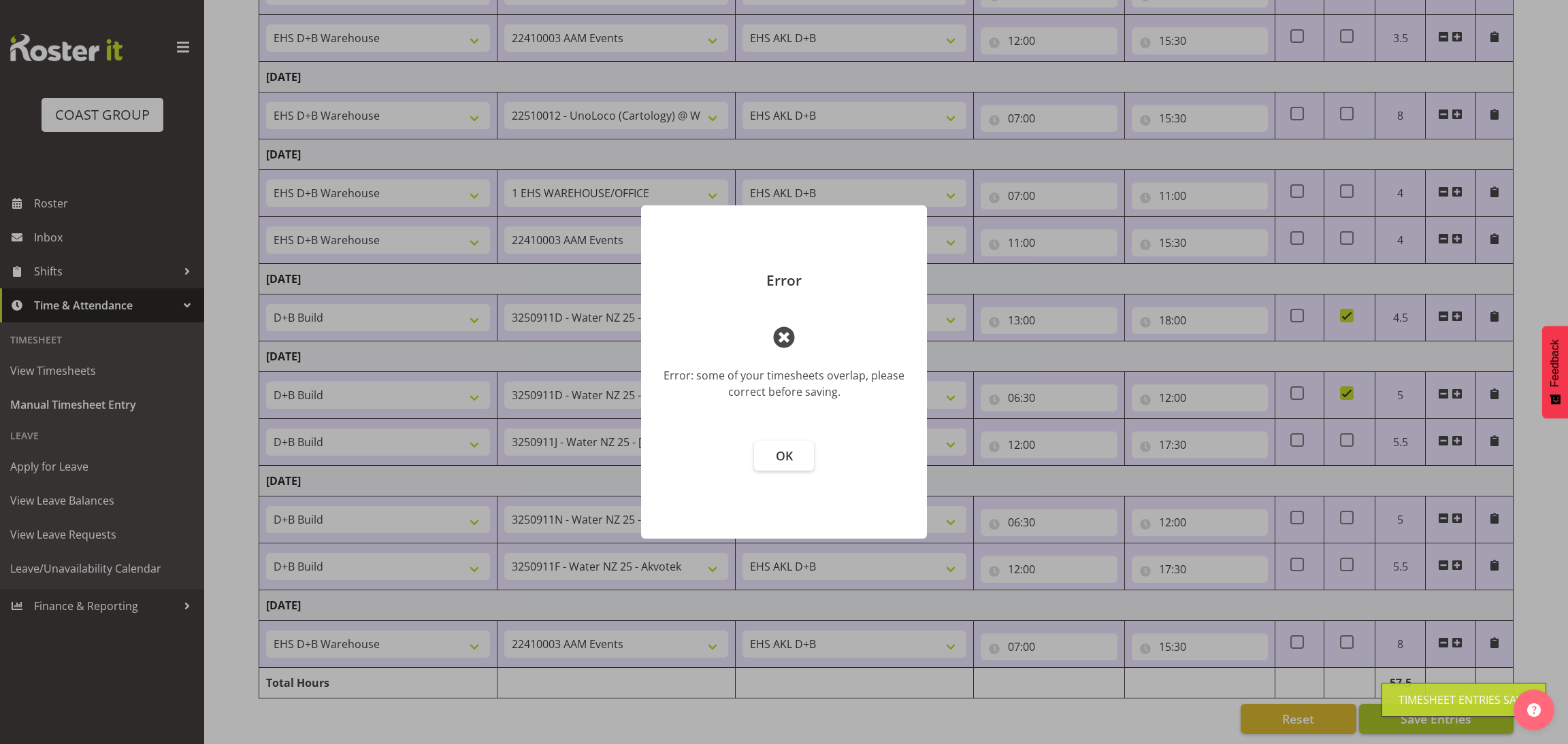
click at [1469, 711] on div "Timesheet Entries Save" at bounding box center [1463, 700] width 165 height 34
click at [779, 442] on button "OK" at bounding box center [784, 456] width 60 height 30
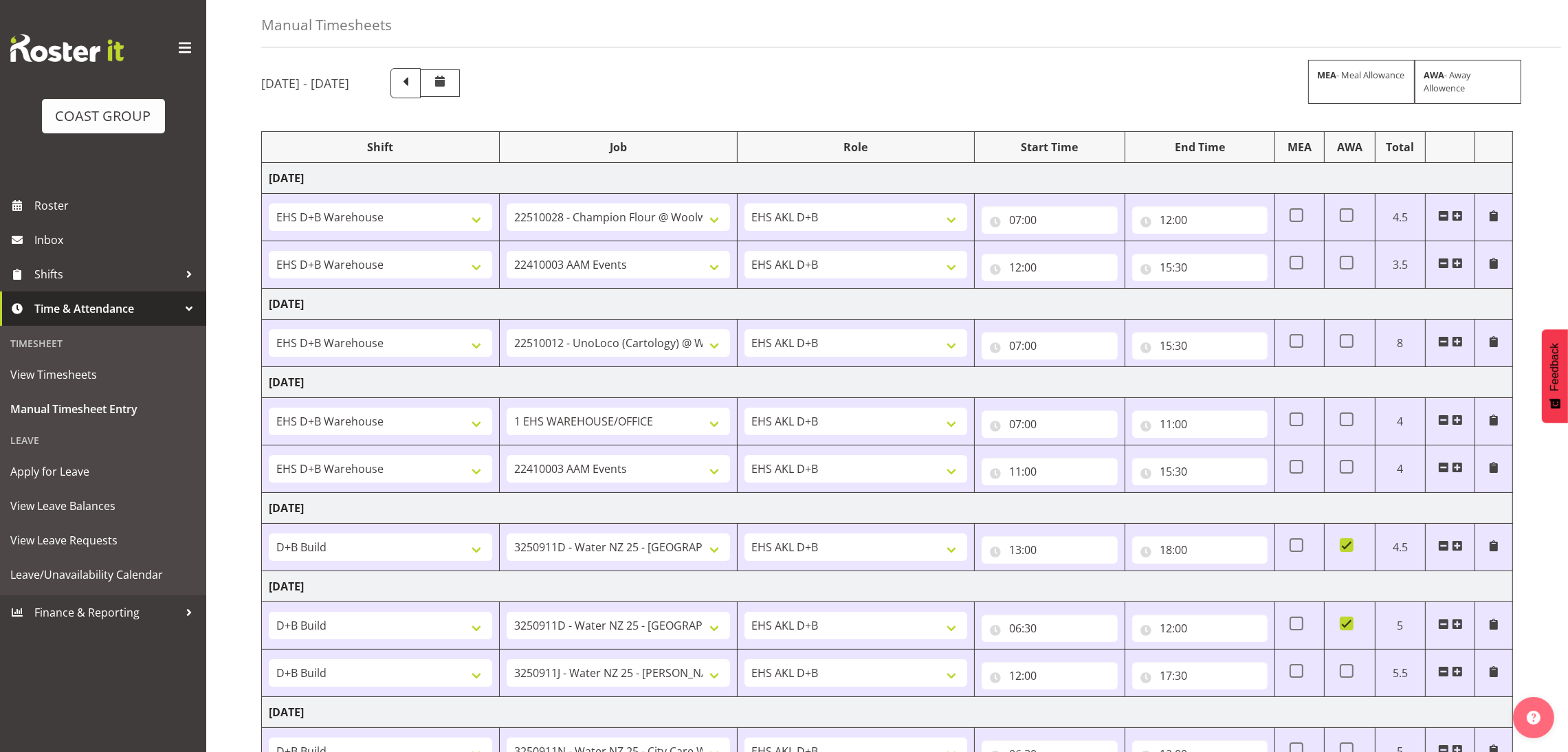
scroll to position [0, 0]
